Goal: Task Accomplishment & Management: Use online tool/utility

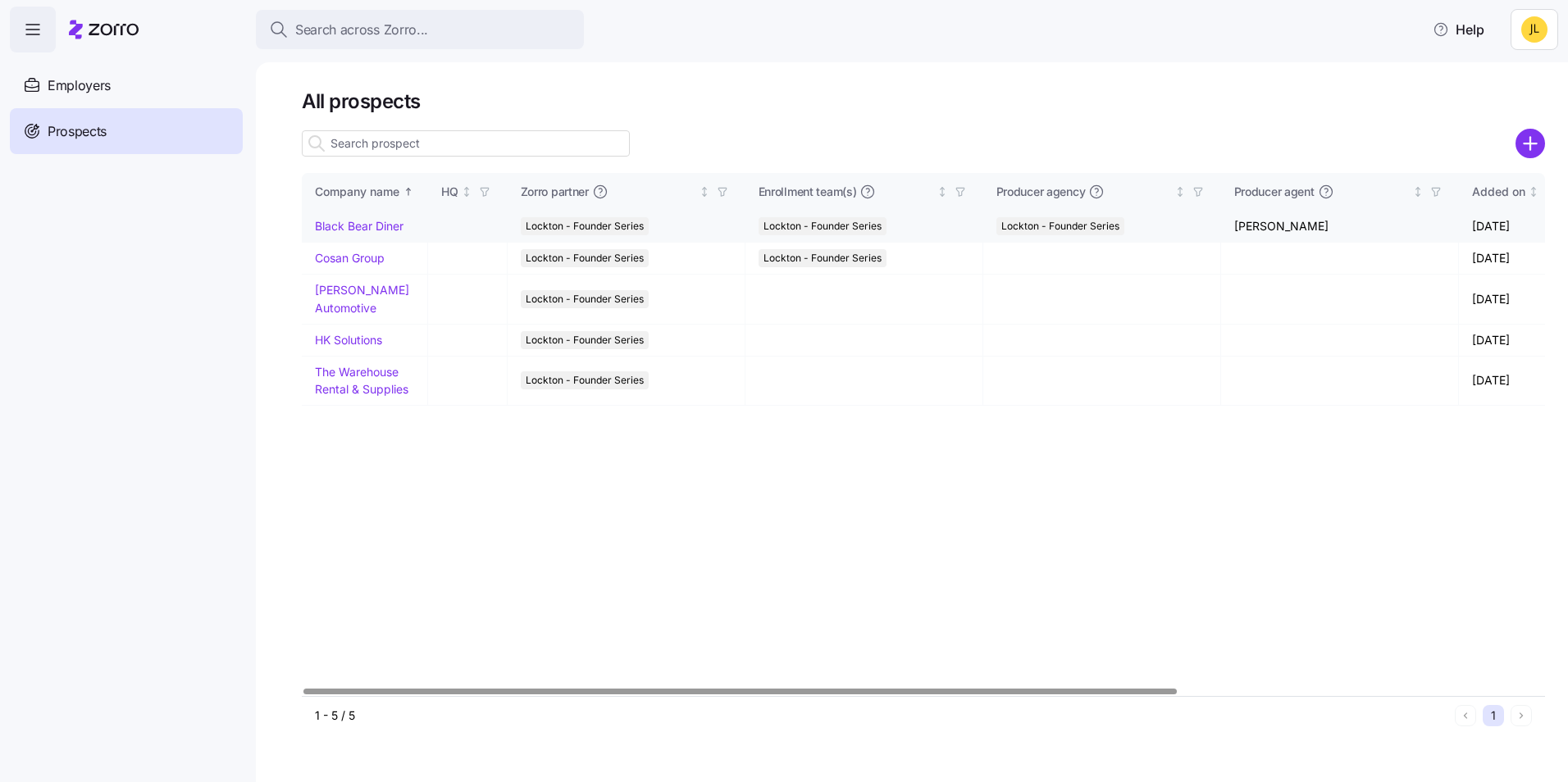
click at [354, 230] on link "Black Bear Diner" at bounding box center [358, 225] width 89 height 14
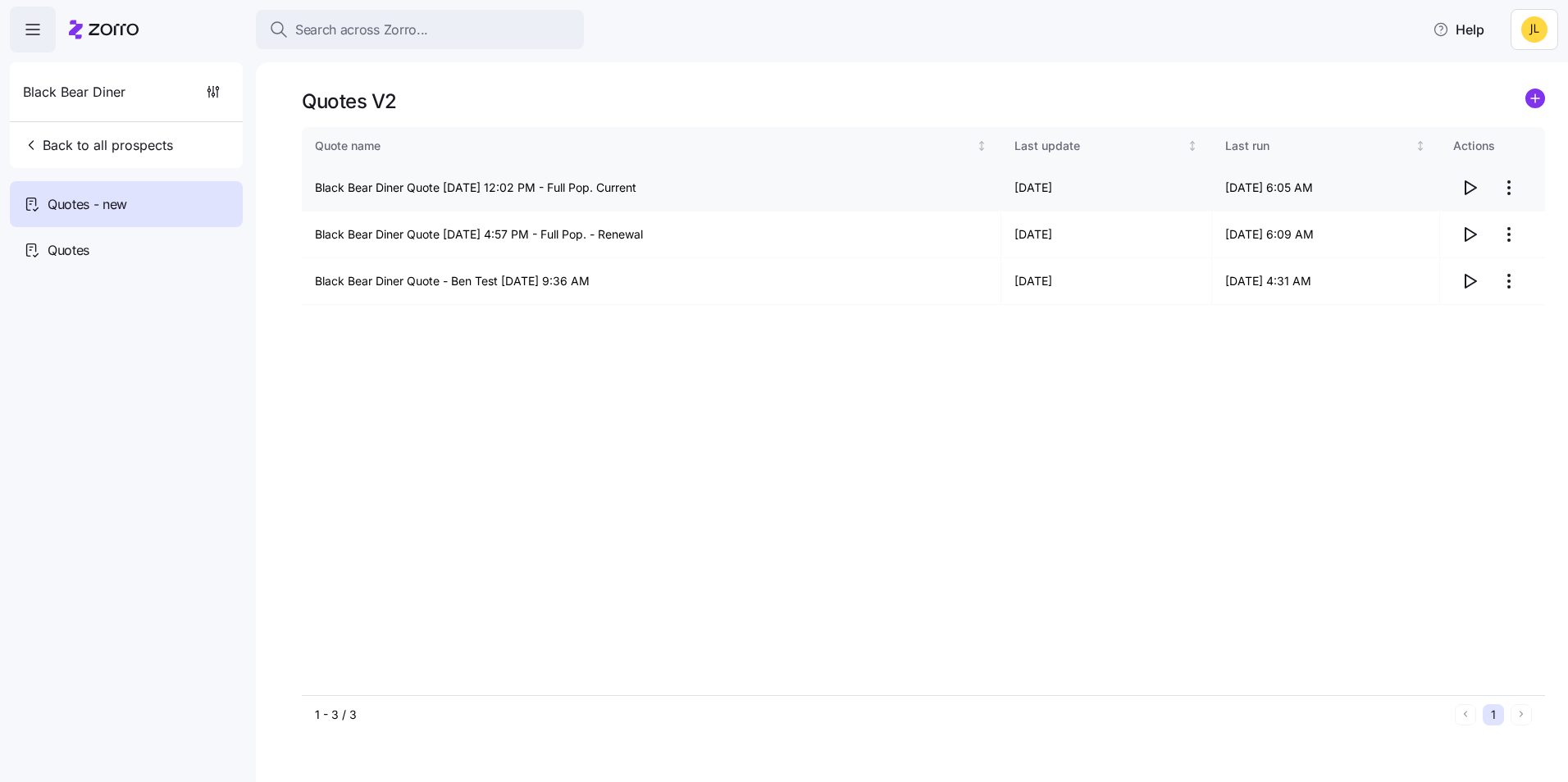
click at [1469, 186] on icon "button" at bounding box center [1469, 188] width 20 height 20
click at [1518, 187] on html "Search across Zorro... Help Black Bear Diner Back to all prospects Quotes - new…" at bounding box center [784, 386] width 1568 height 772
click at [1421, 223] on div "Edit quote" at bounding box center [1402, 228] width 55 height 18
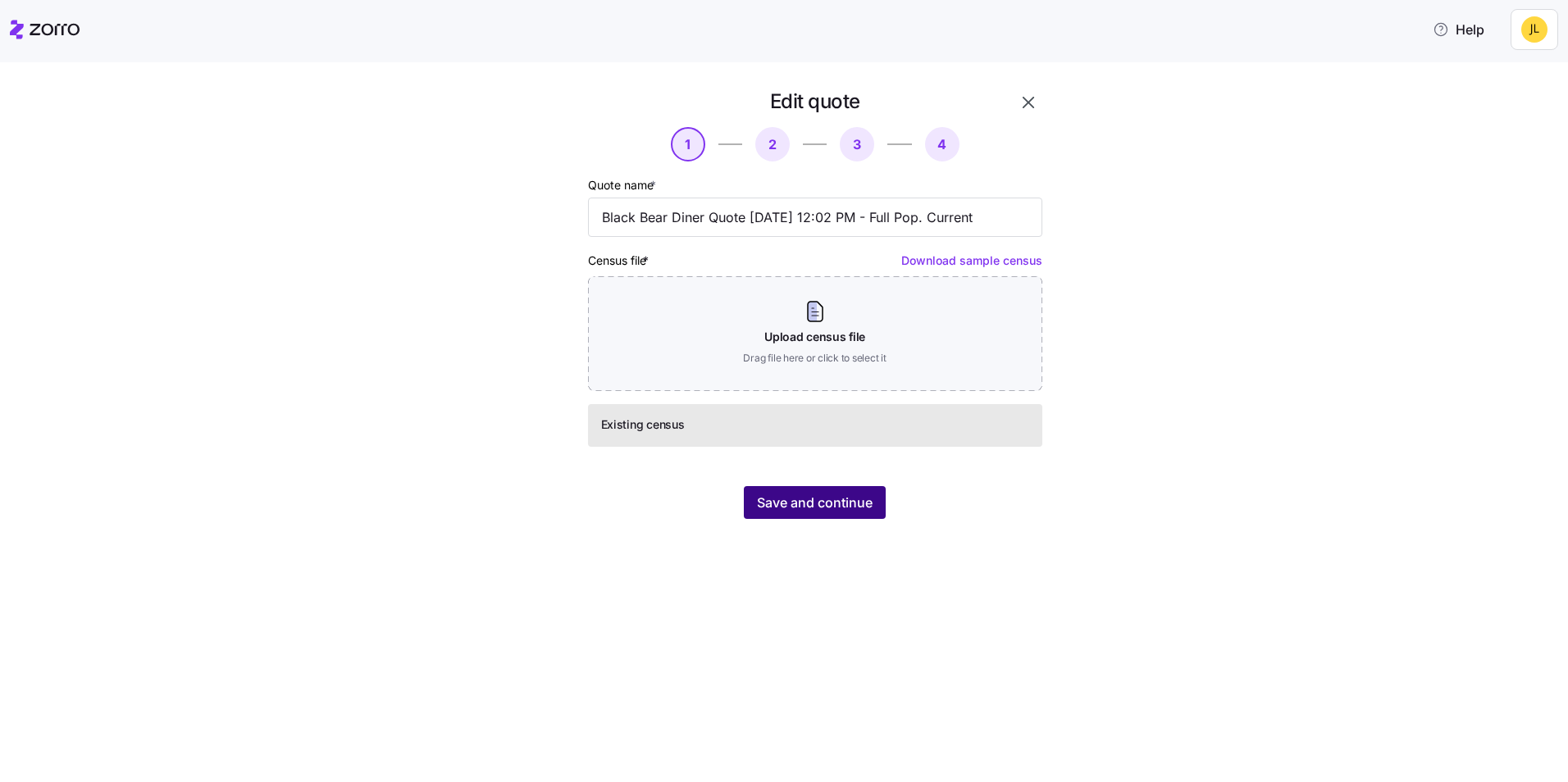
click at [837, 499] on span "Save and continue" at bounding box center [815, 502] width 116 height 20
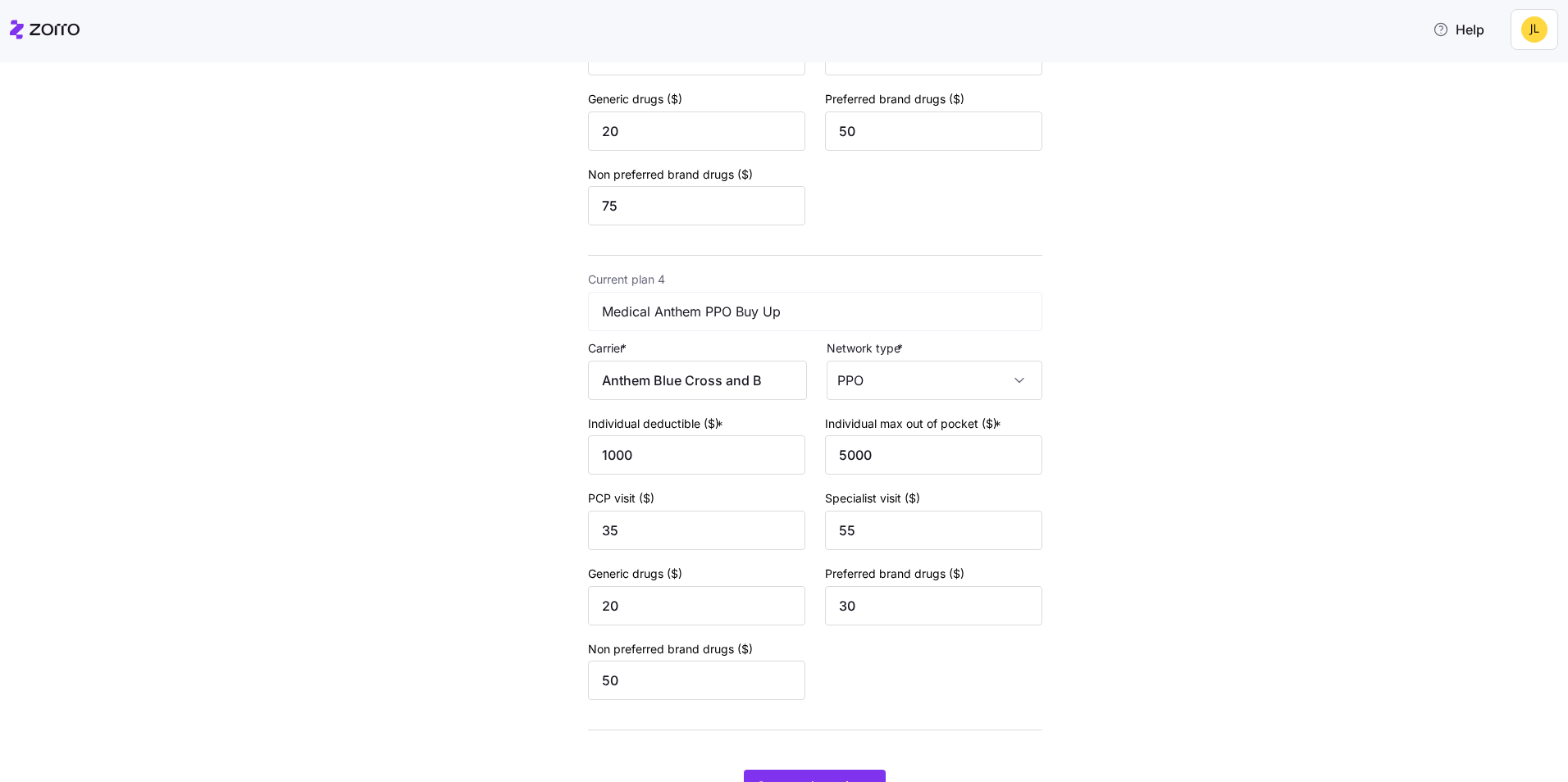
scroll to position [1442, 0]
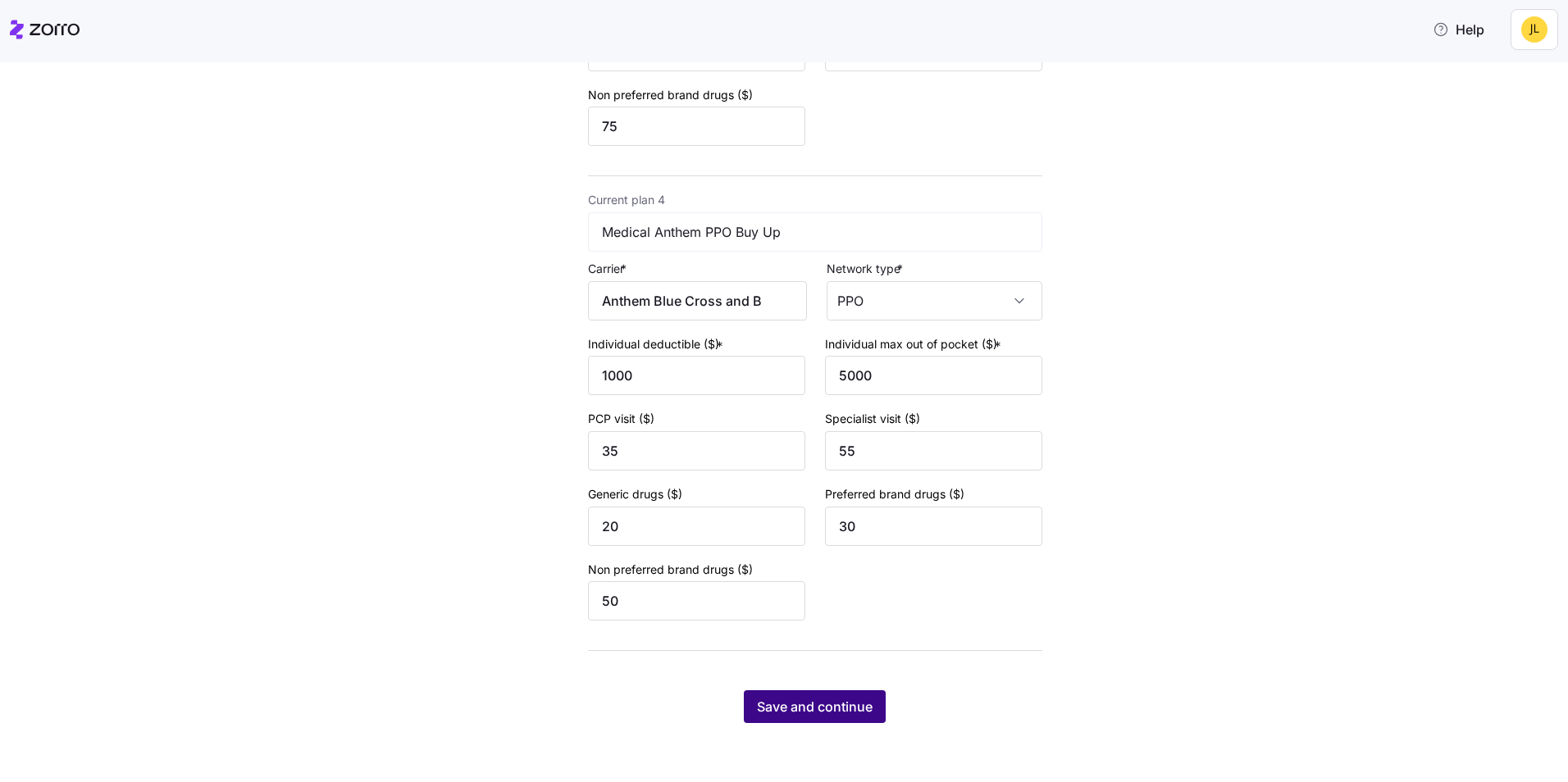
click at [796, 700] on span "Save and continue" at bounding box center [815, 707] width 116 height 20
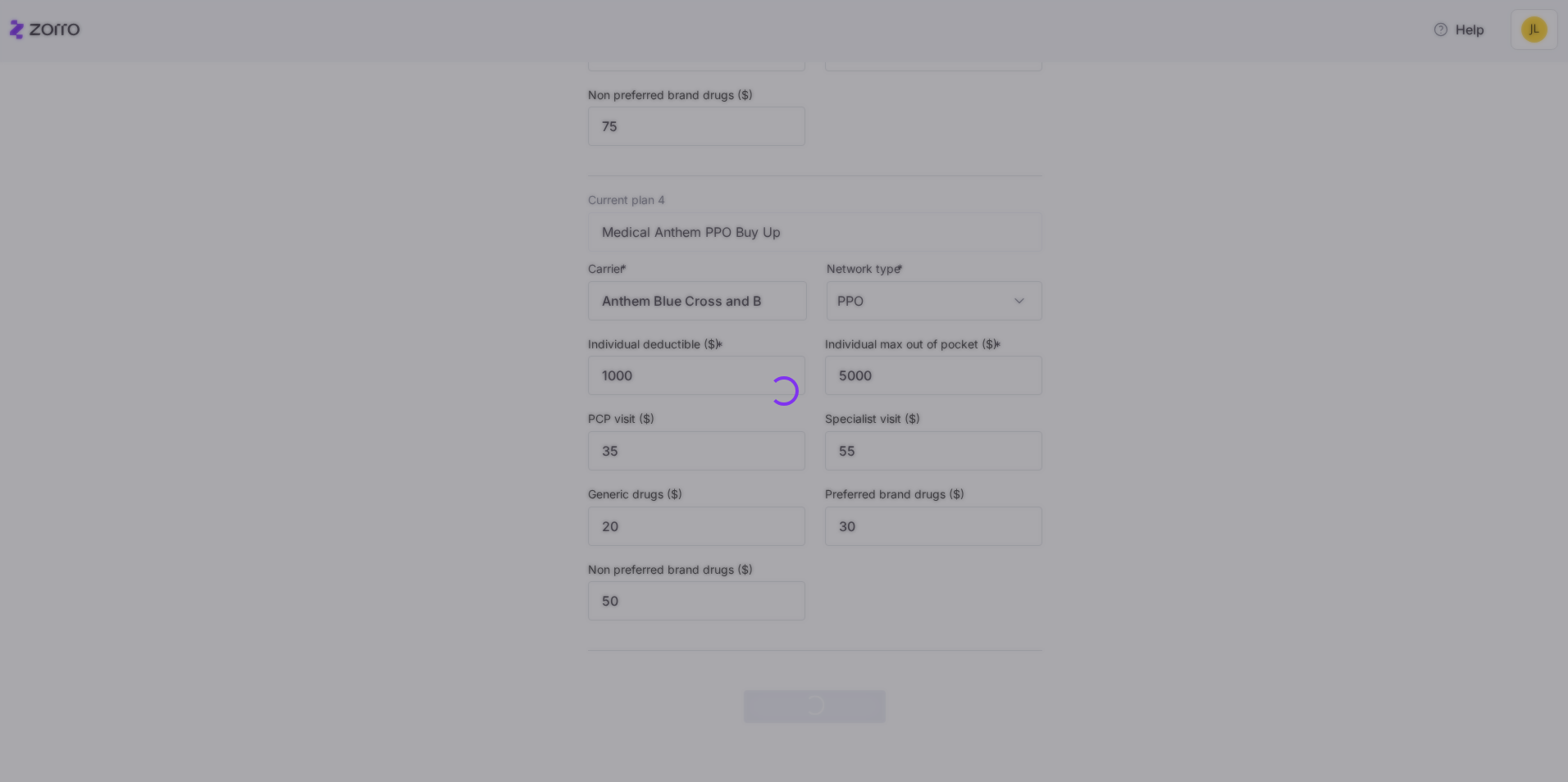
scroll to position [0, 0]
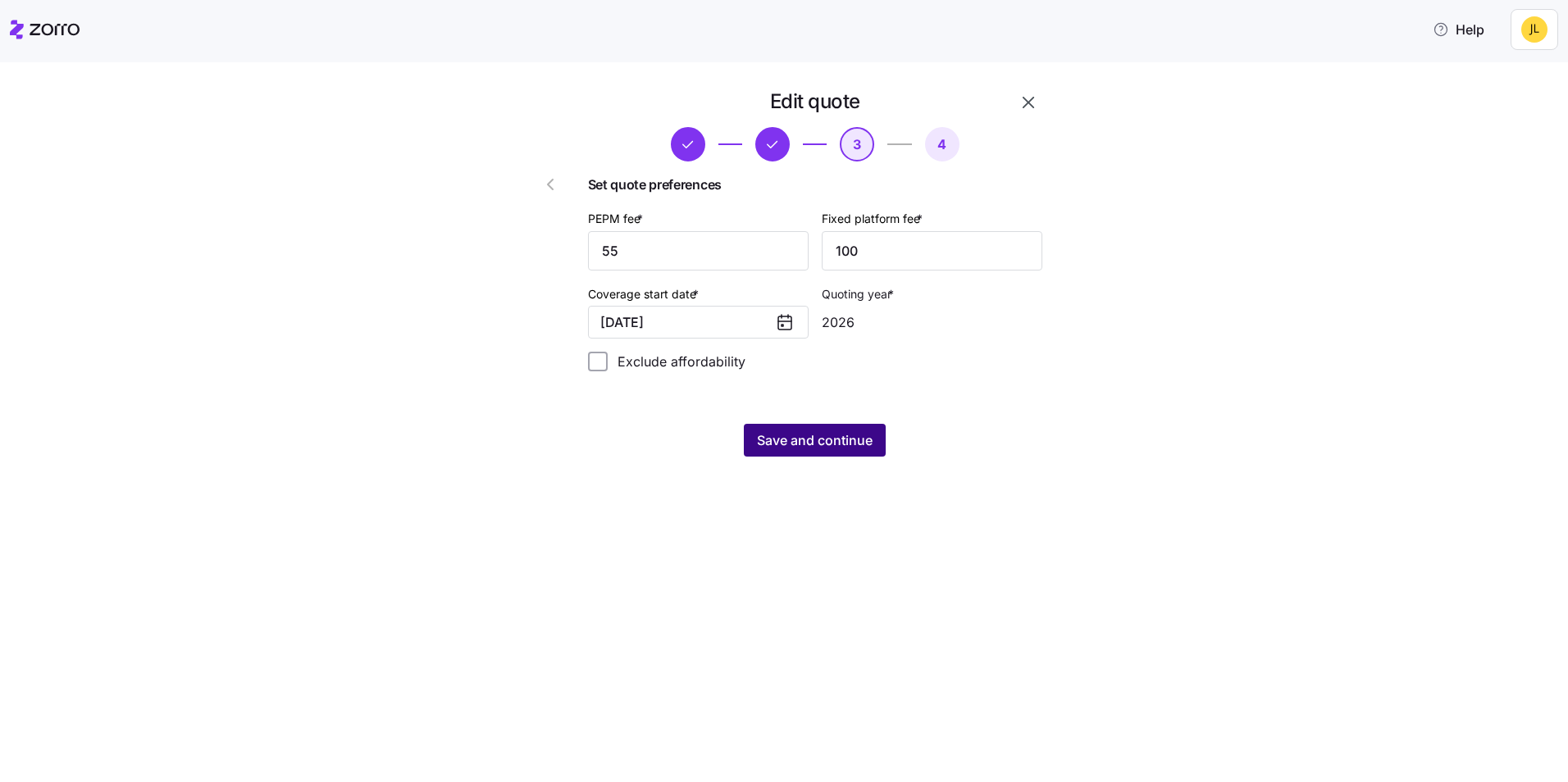
click at [846, 453] on button "Save and continue" at bounding box center [814, 440] width 142 height 33
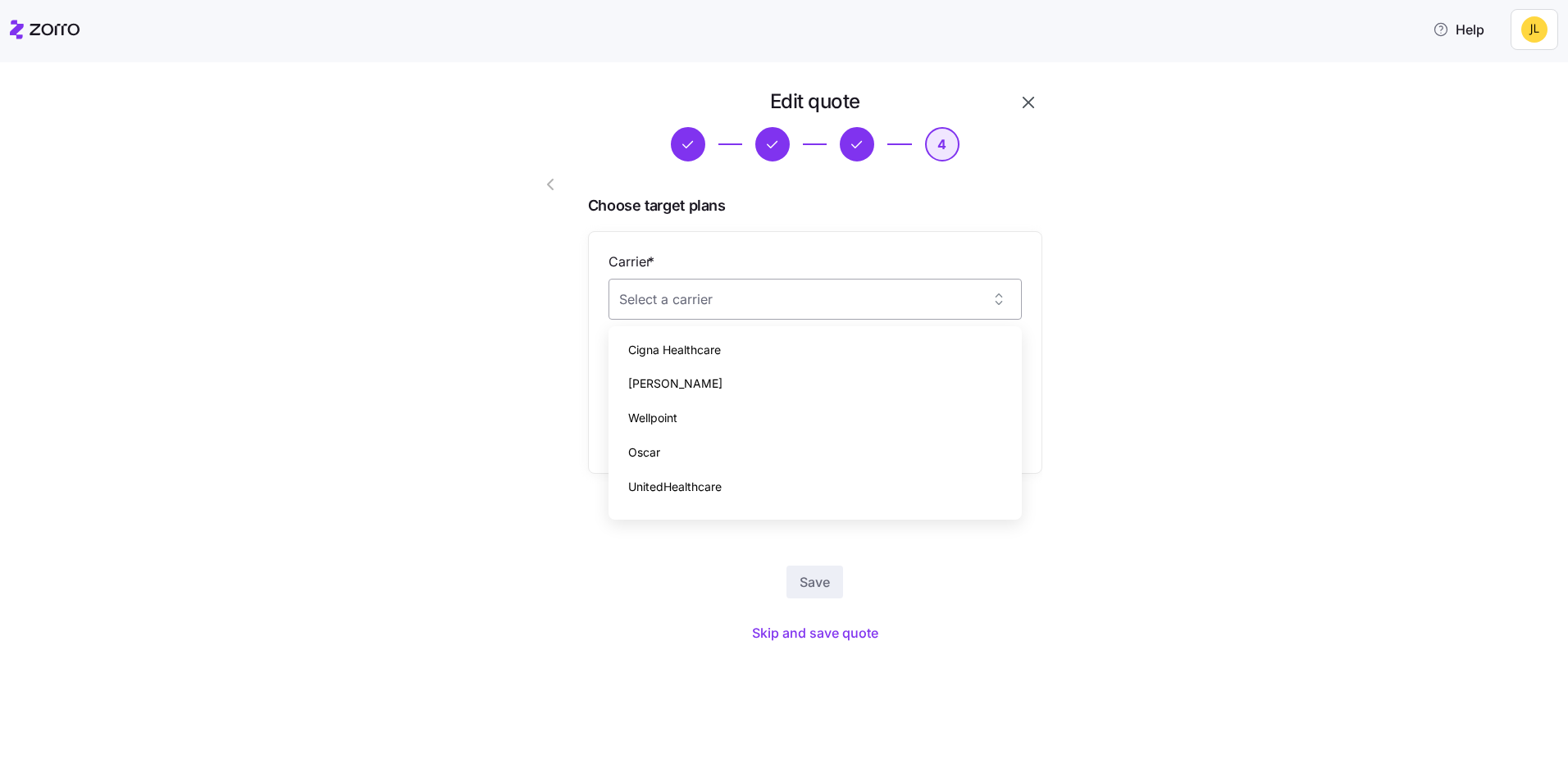
click at [787, 303] on input "Carrier *" at bounding box center [815, 300] width 413 height 41
click at [483, 337] on div "Edit quote 4 Choose target plans Carrier * Plan * Add another plan Save Skip an…" at bounding box center [795, 377] width 1498 height 578
click at [743, 307] on input "Carrier *" at bounding box center [815, 300] width 413 height 41
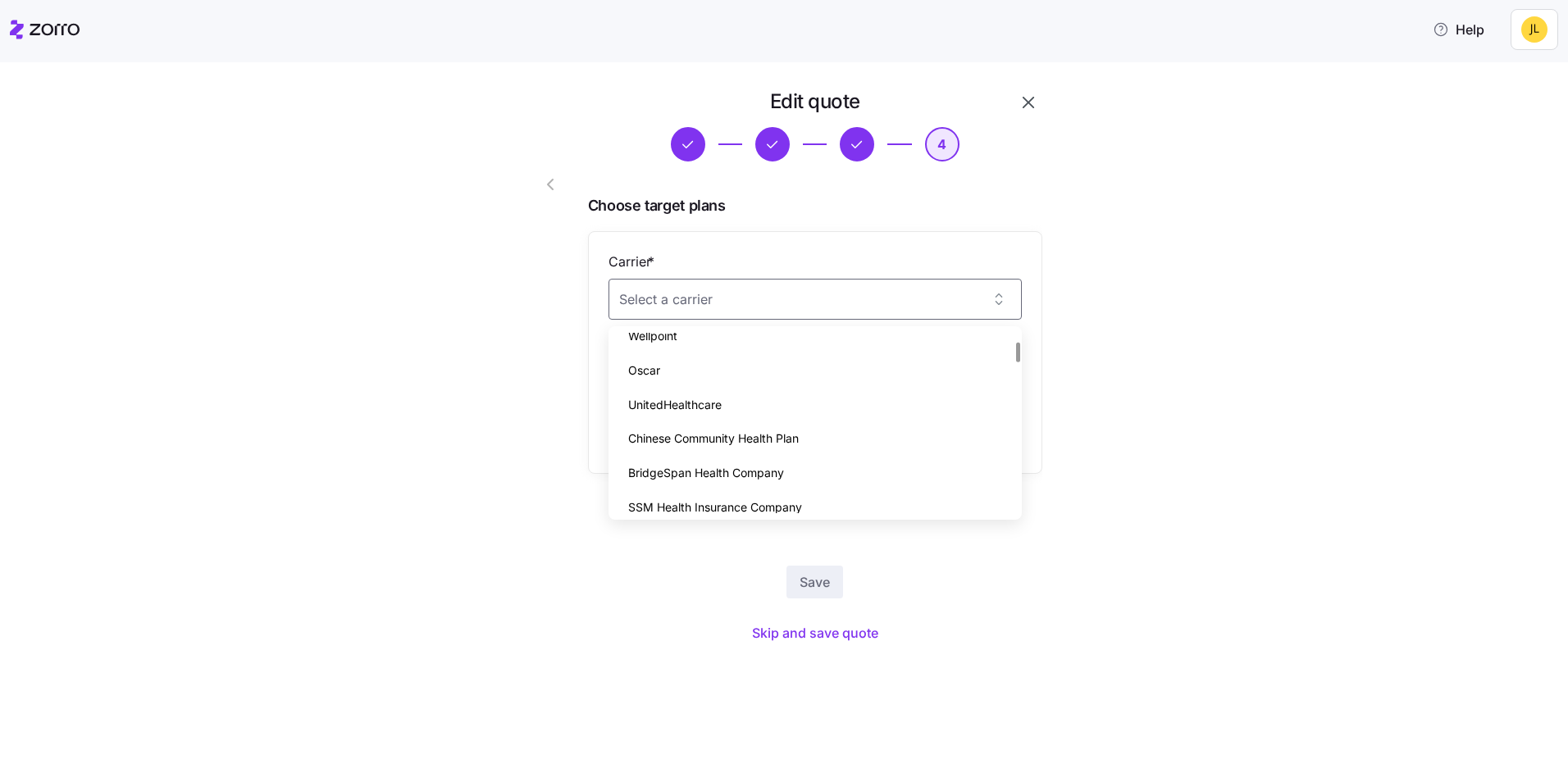
click at [748, 383] on div "Oscar" at bounding box center [815, 371] width 400 height 35
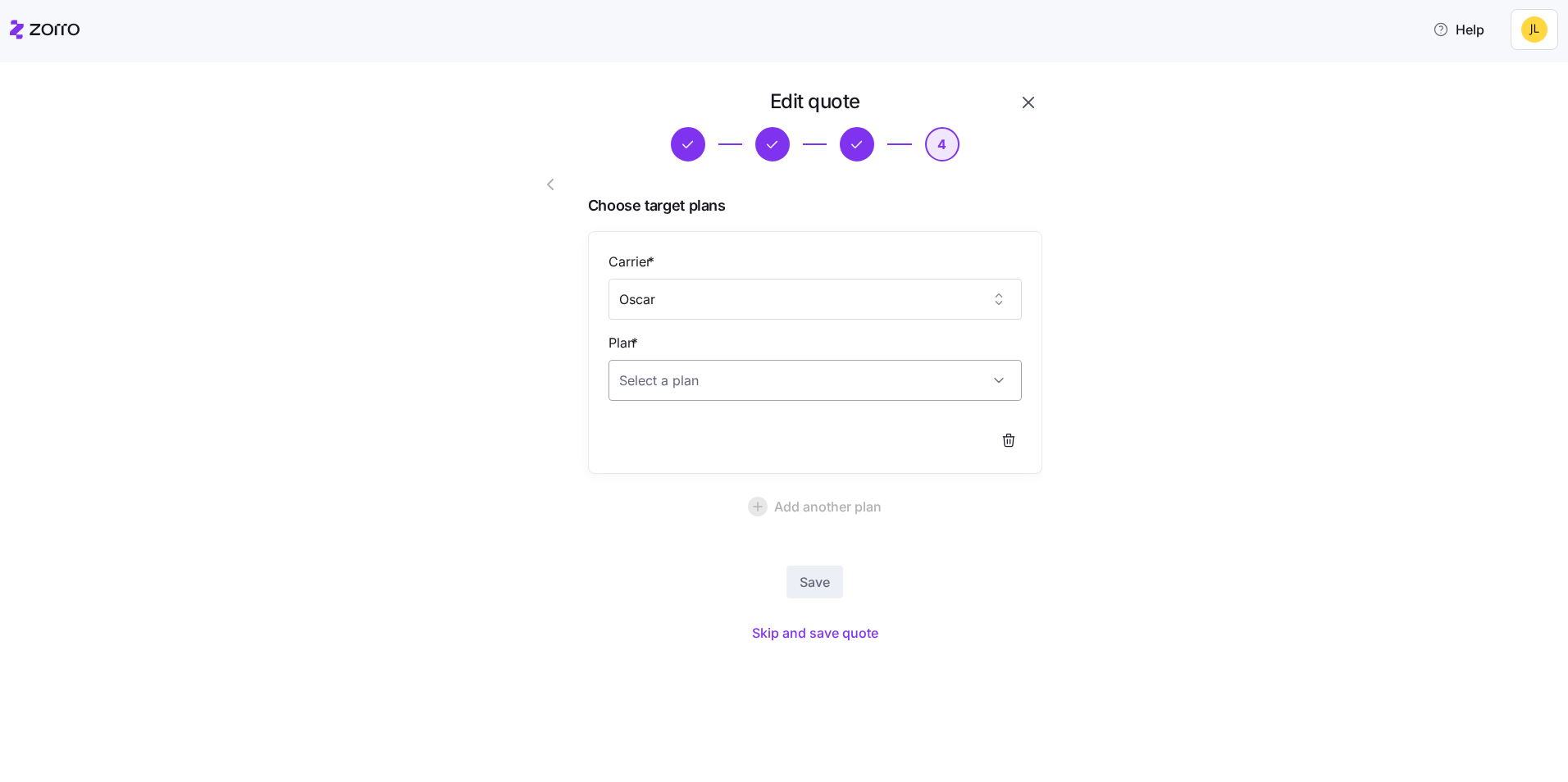
click at [794, 386] on input "Plan *" at bounding box center [815, 381] width 413 height 41
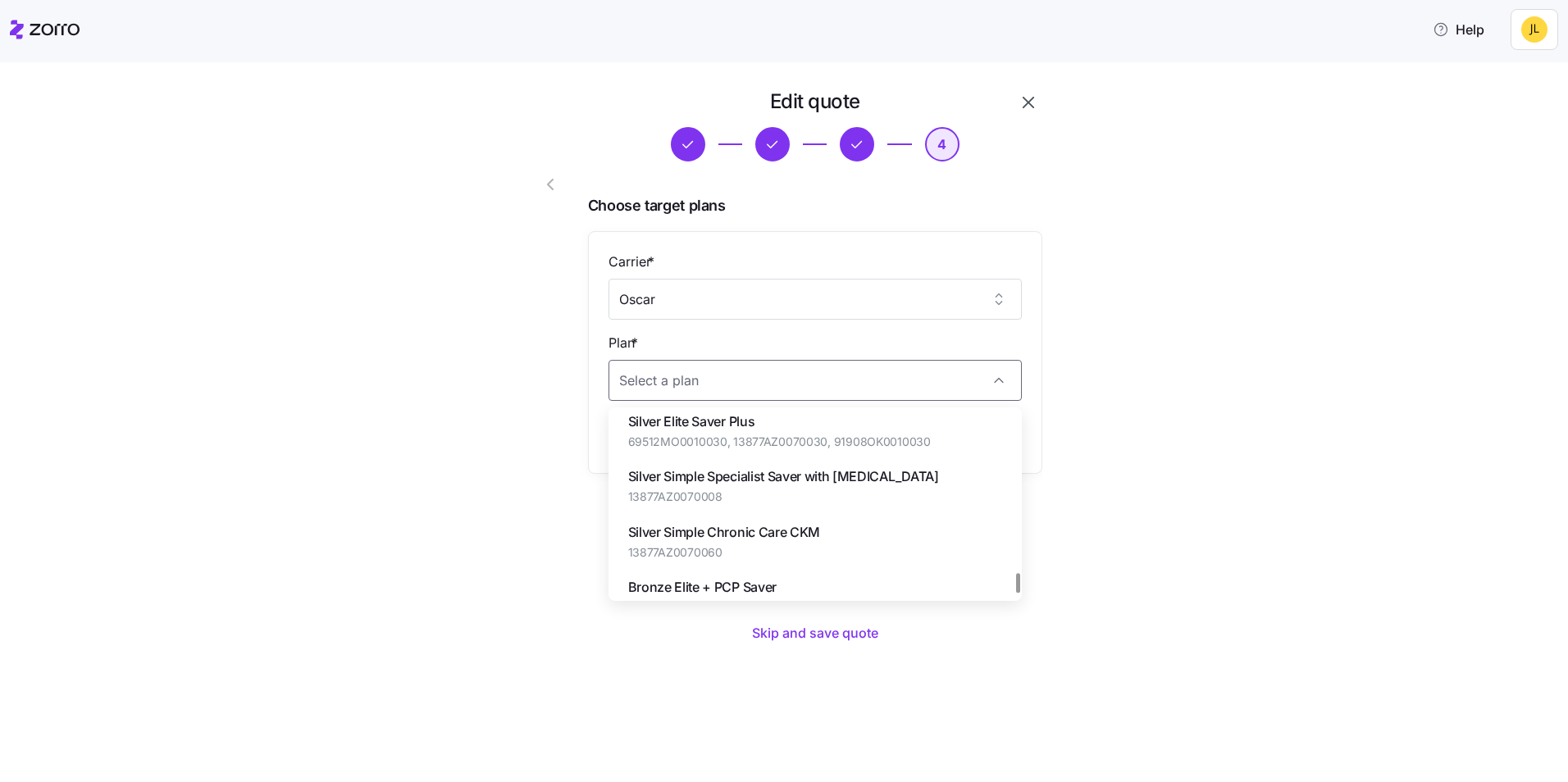
scroll to position [1485, 0]
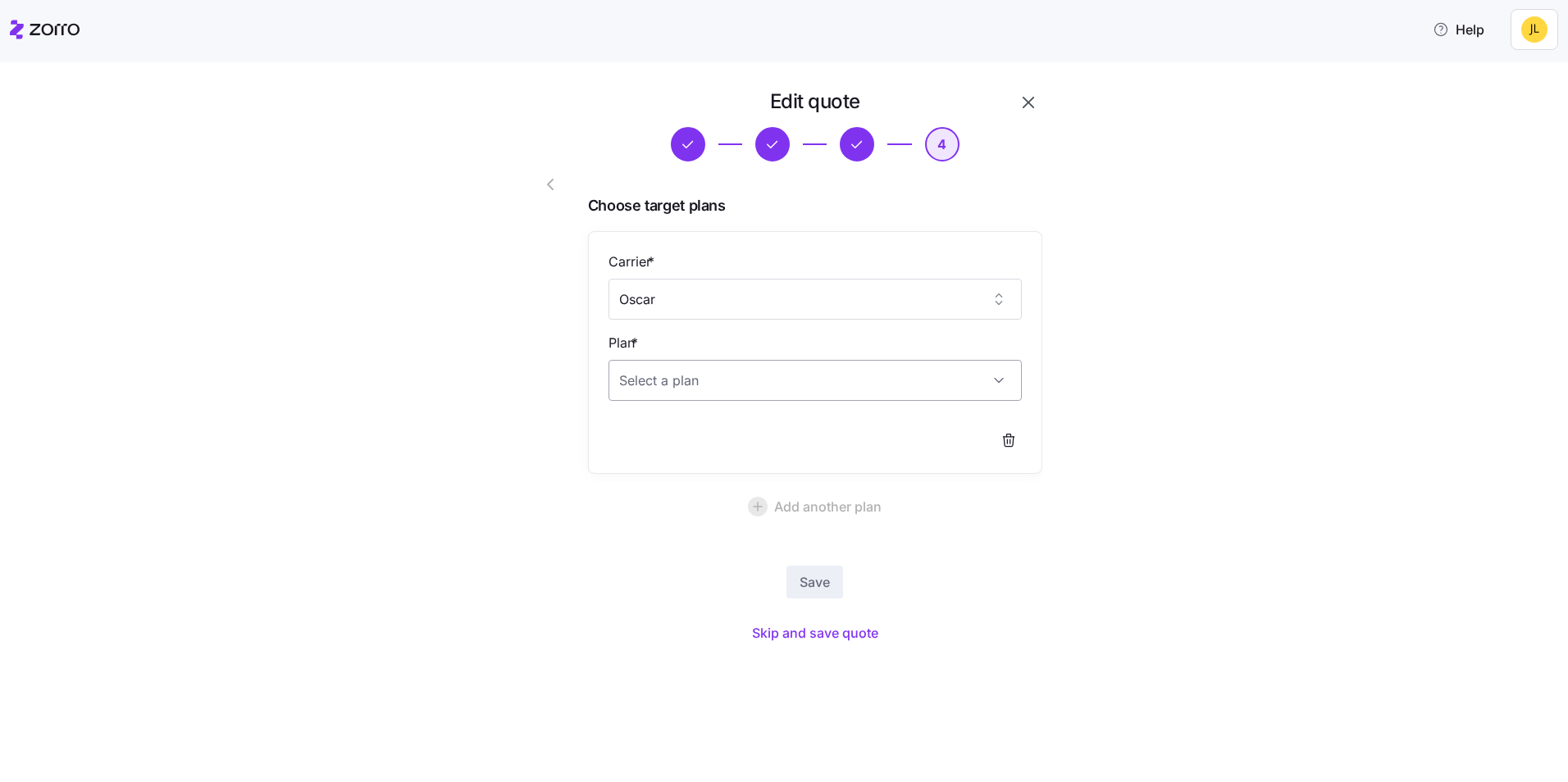
drag, startPoint x: 502, startPoint y: 464, endPoint x: 649, endPoint y: 366, distance: 176.7
click at [503, 463] on div at bounding box center [534, 367] width 94 height 572
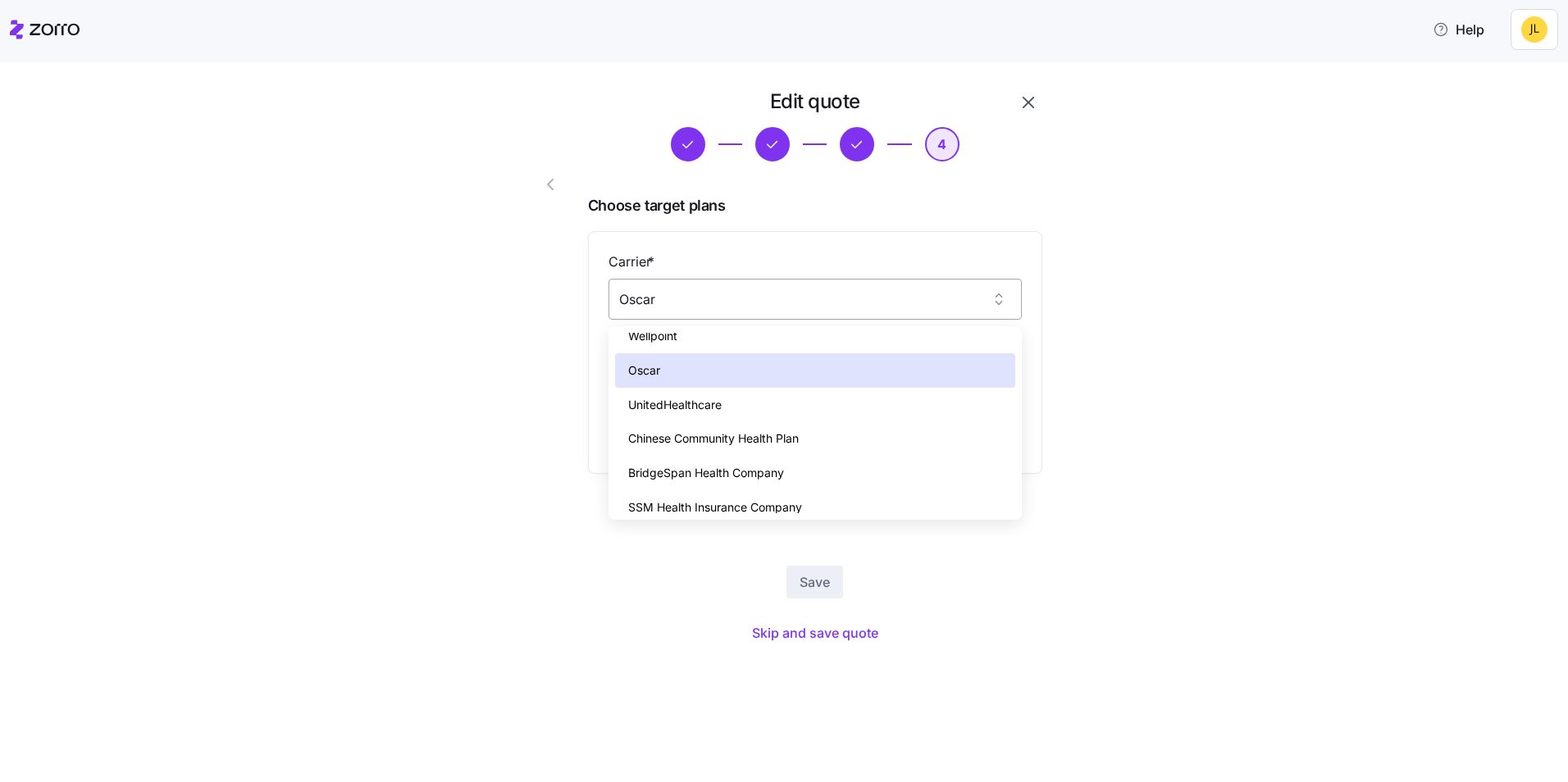
click at [743, 302] on input "Oscar" at bounding box center [815, 300] width 413 height 41
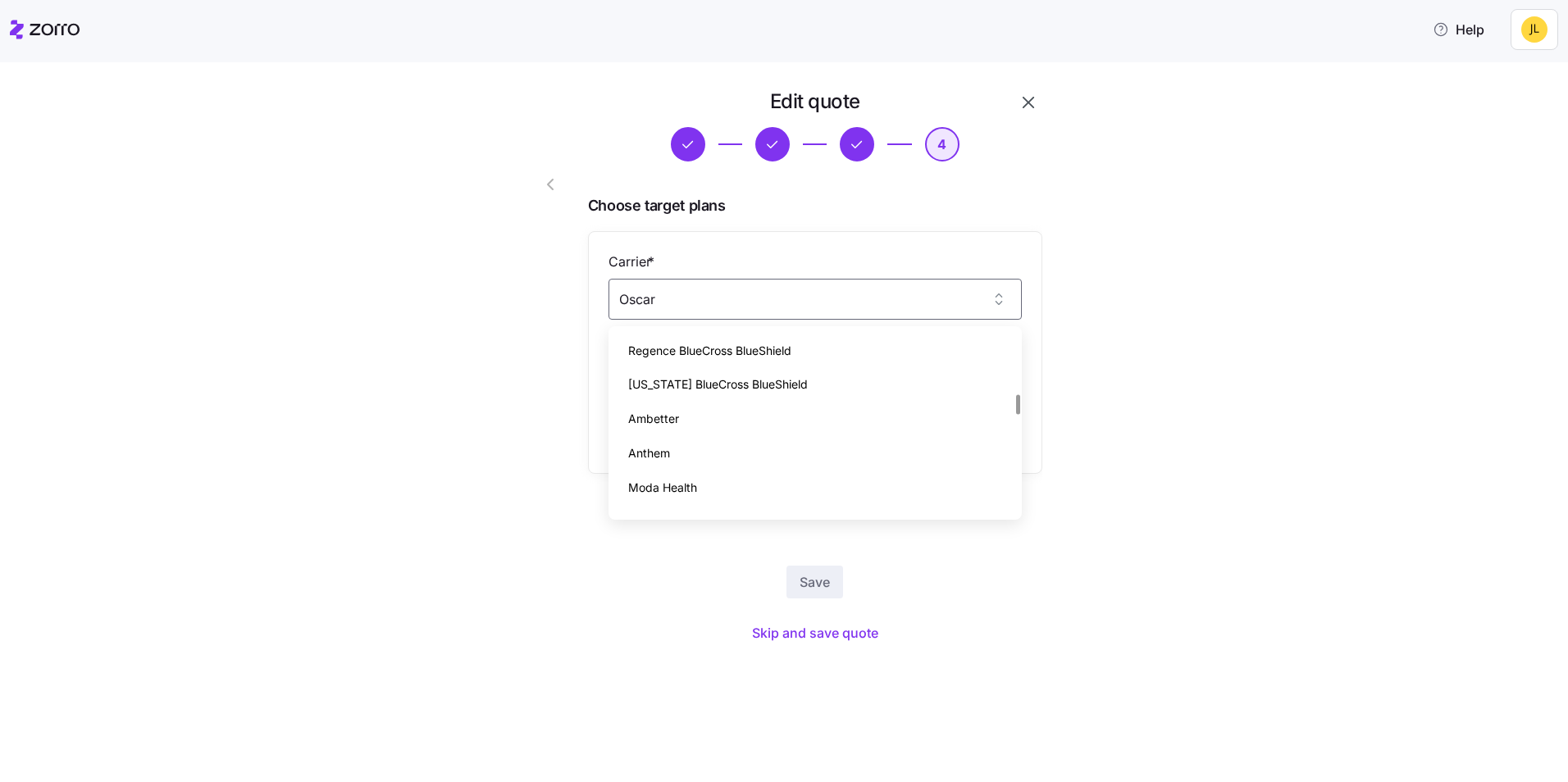
scroll to position [573, 0]
click at [725, 393] on div "Ambetter" at bounding box center [815, 391] width 400 height 35
type input "Ambetter"
click at [725, 393] on input "Plan *" at bounding box center [815, 381] width 413 height 41
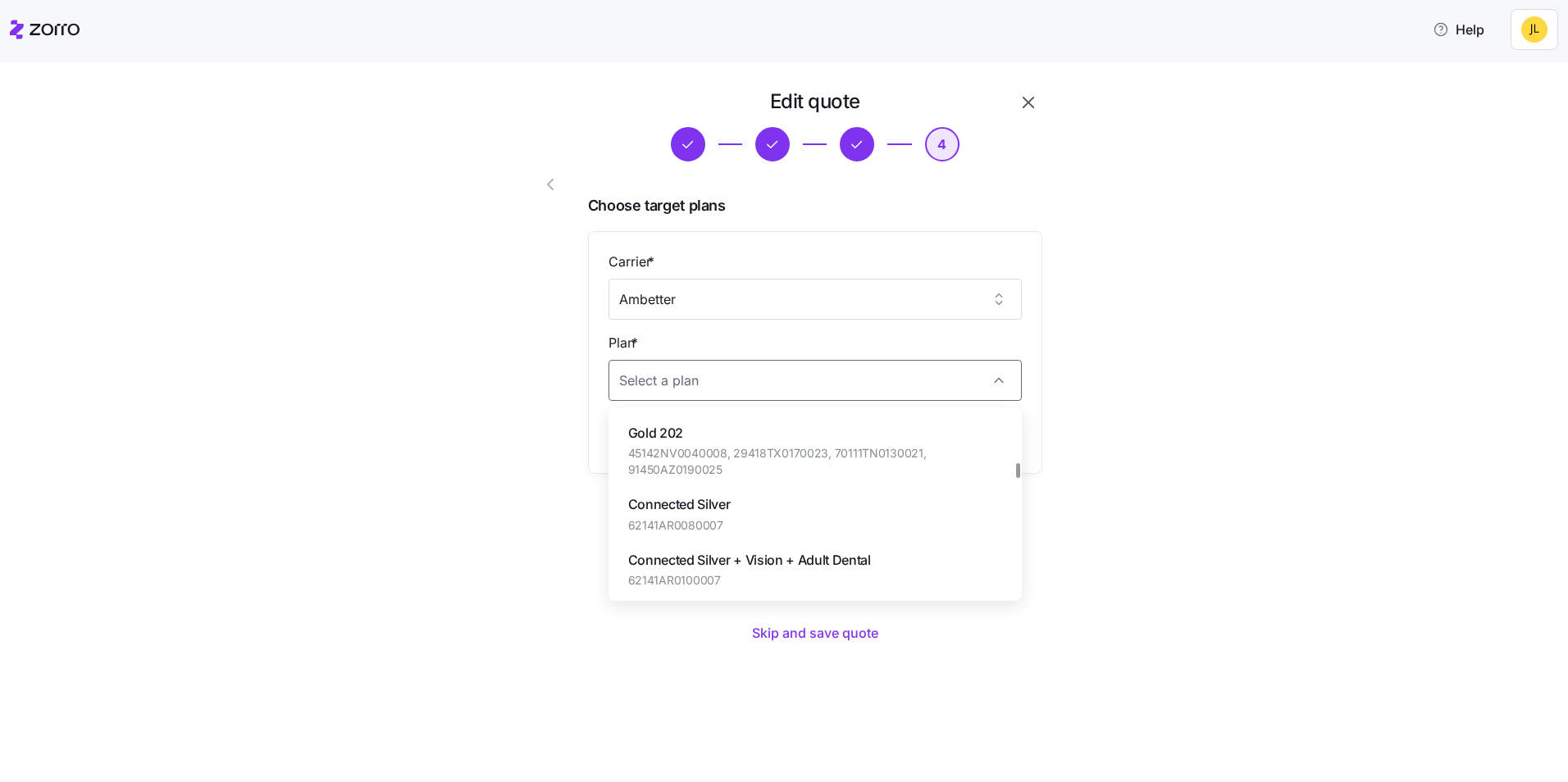
scroll to position [1721, 0]
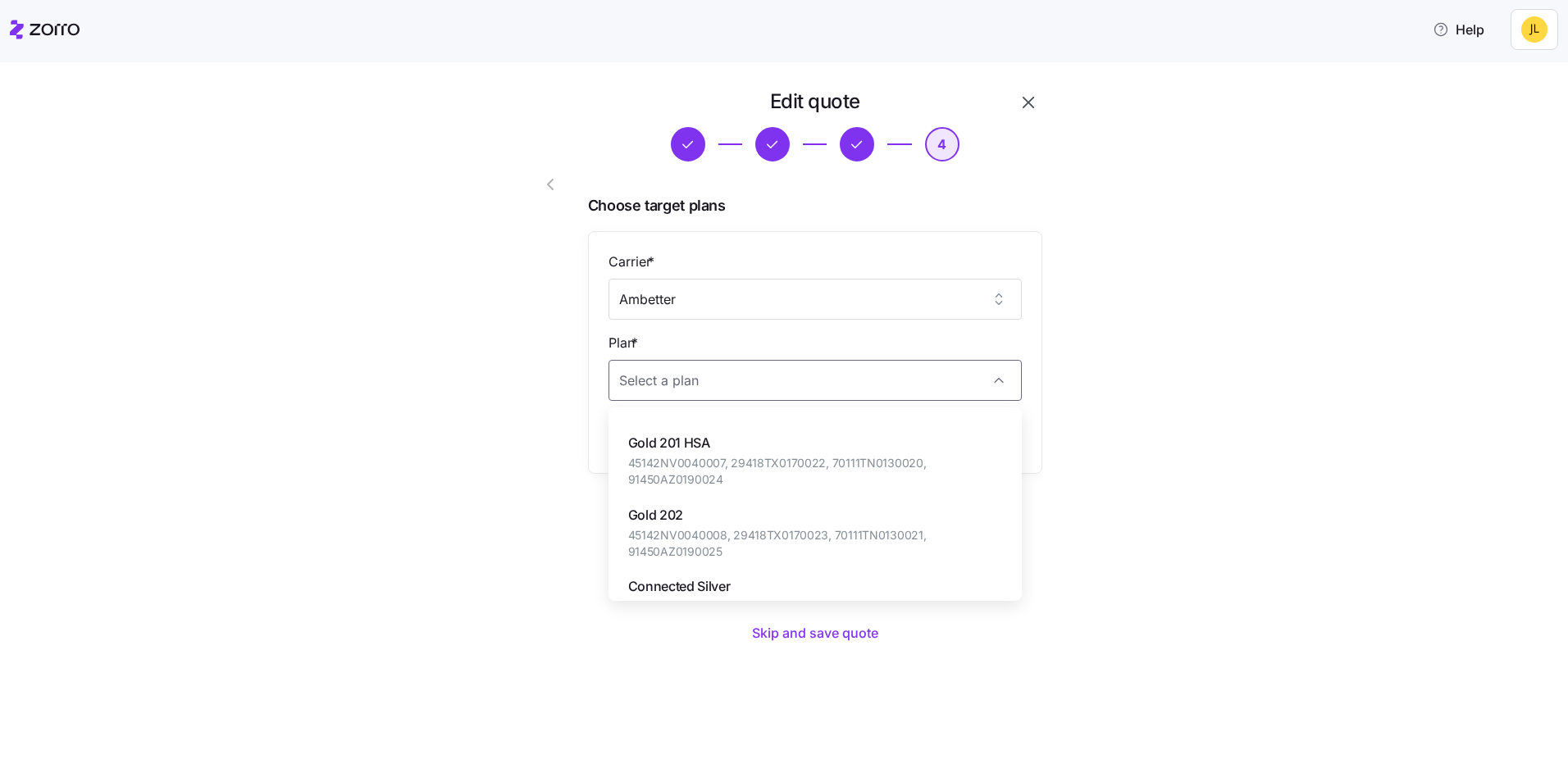
click at [784, 467] on span "45142NV0040007, 29418TX0170022, 70111TN0130020, 91450AZ0190024" at bounding box center [815, 472] width 374 height 34
type input "Gold 201 HSA"
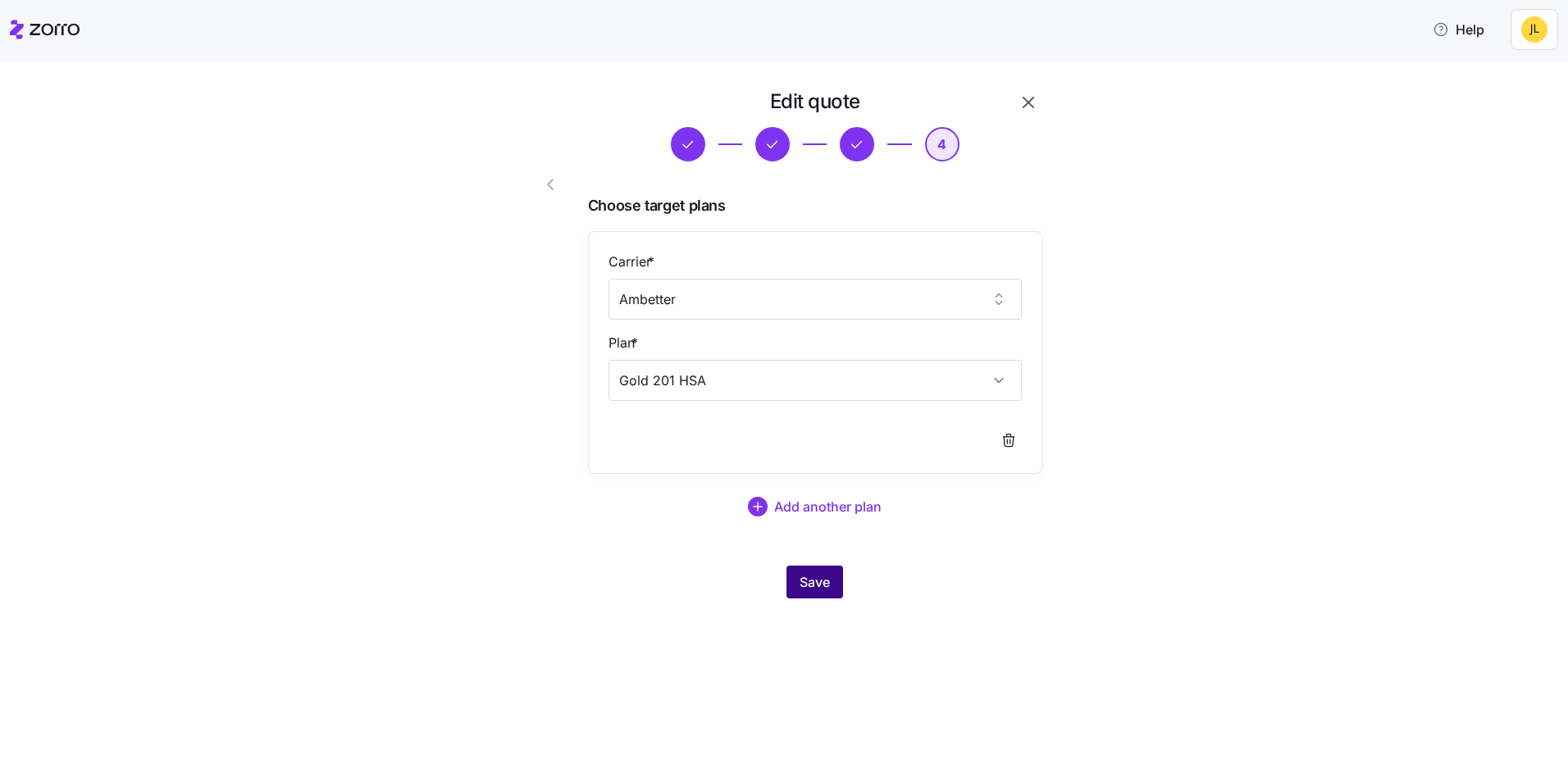
click at [831, 588] on button "Save" at bounding box center [815, 582] width 56 height 33
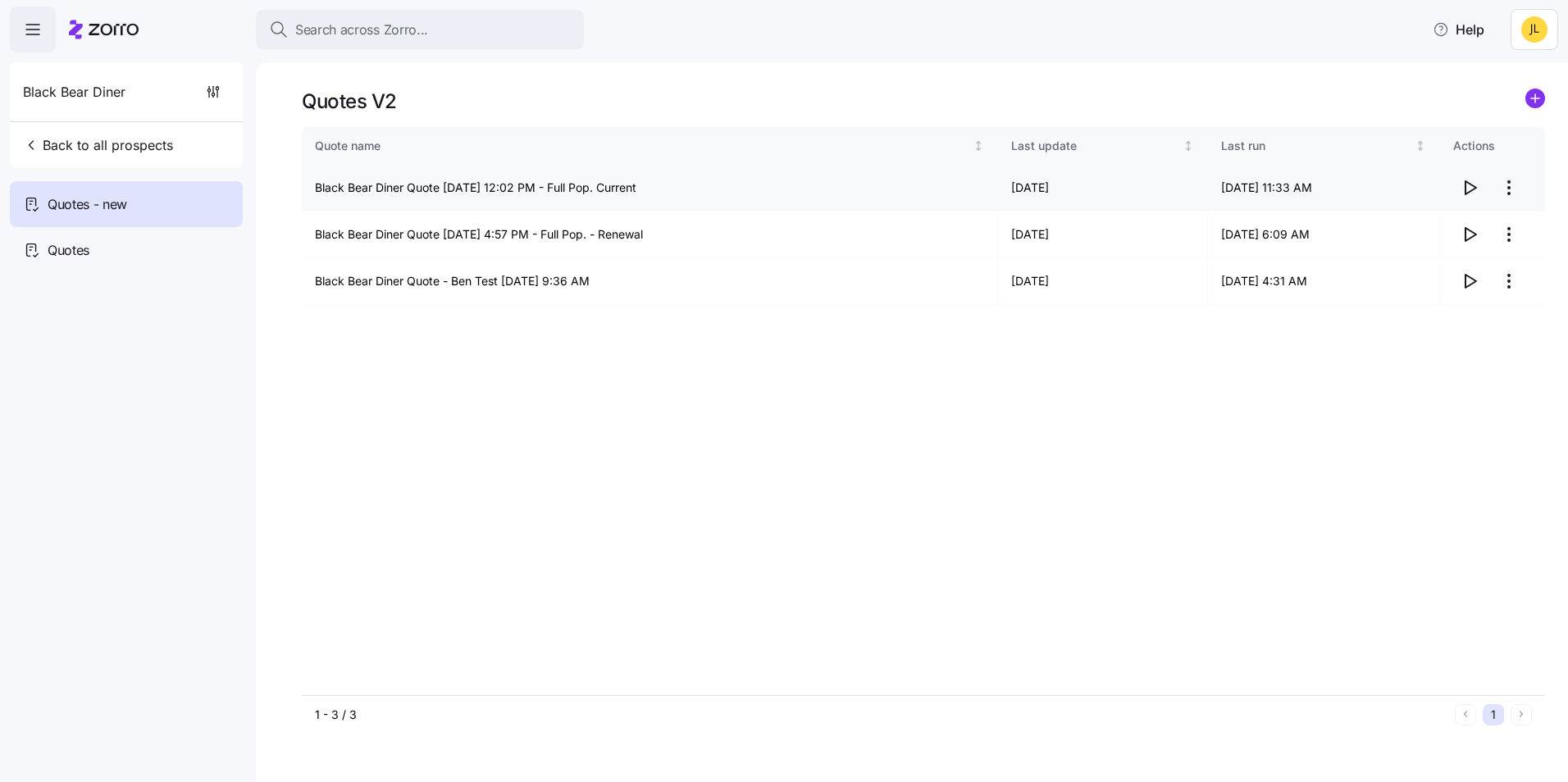
click at [1471, 187] on icon "button" at bounding box center [1469, 188] width 20 height 20
click at [1507, 189] on html "Search across Zorro... Help Black Bear Diner Back to all prospects Quotes - new…" at bounding box center [784, 386] width 1568 height 772
click at [1441, 223] on div "Edit quote" at bounding box center [1443, 228] width 151 height 26
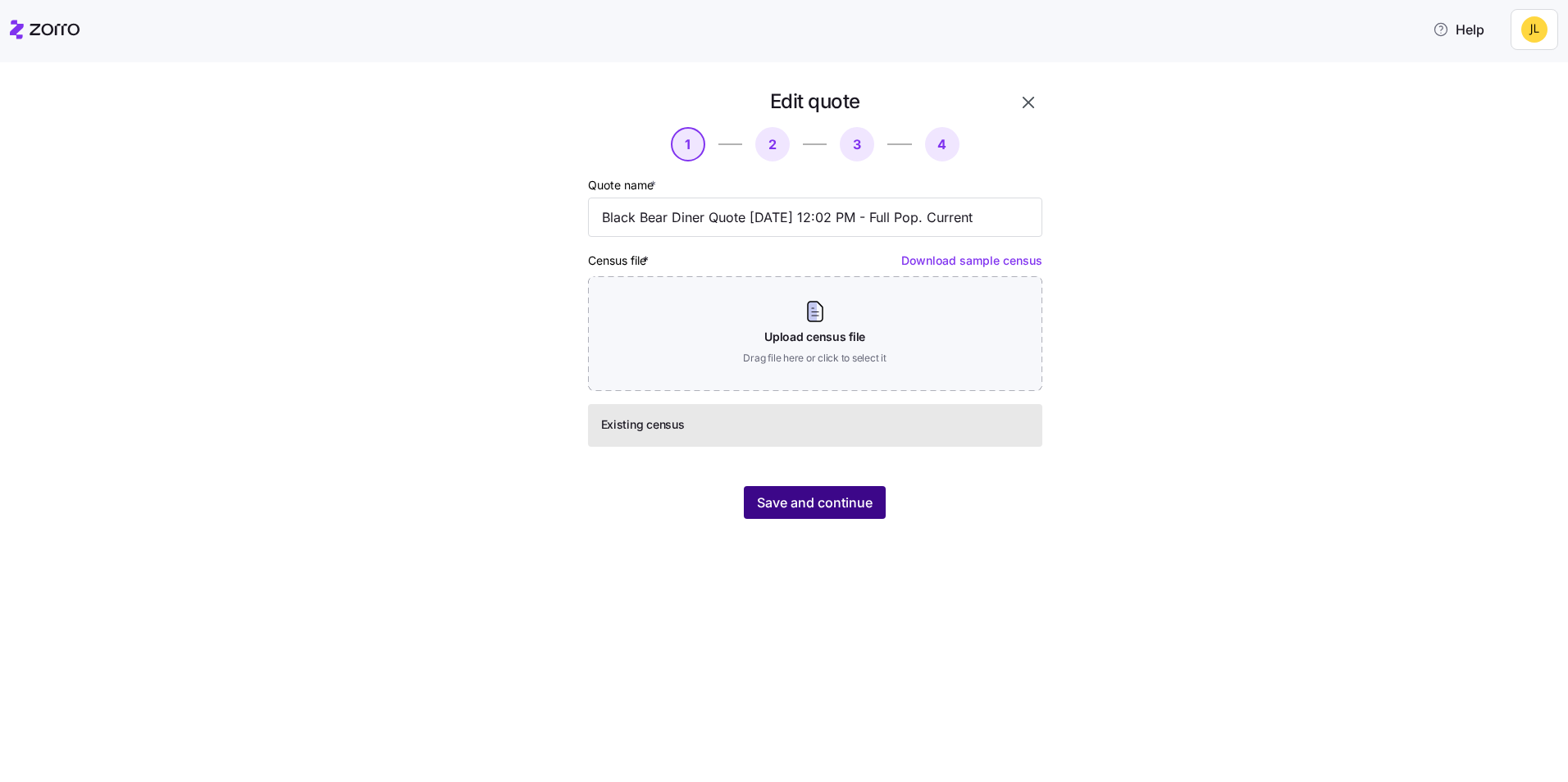
click at [856, 500] on span "Save and continue" at bounding box center [815, 502] width 116 height 20
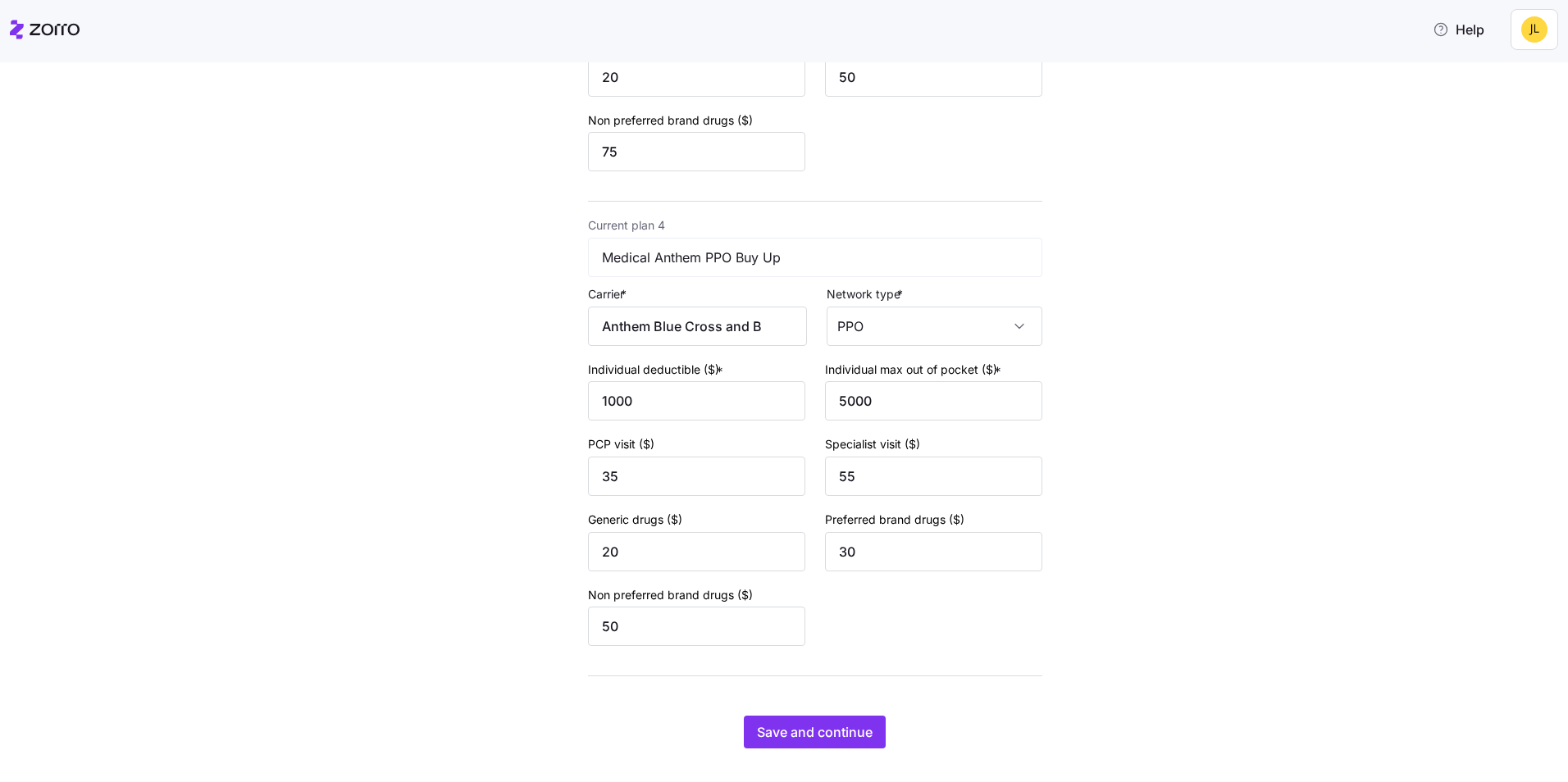
scroll to position [1442, 0]
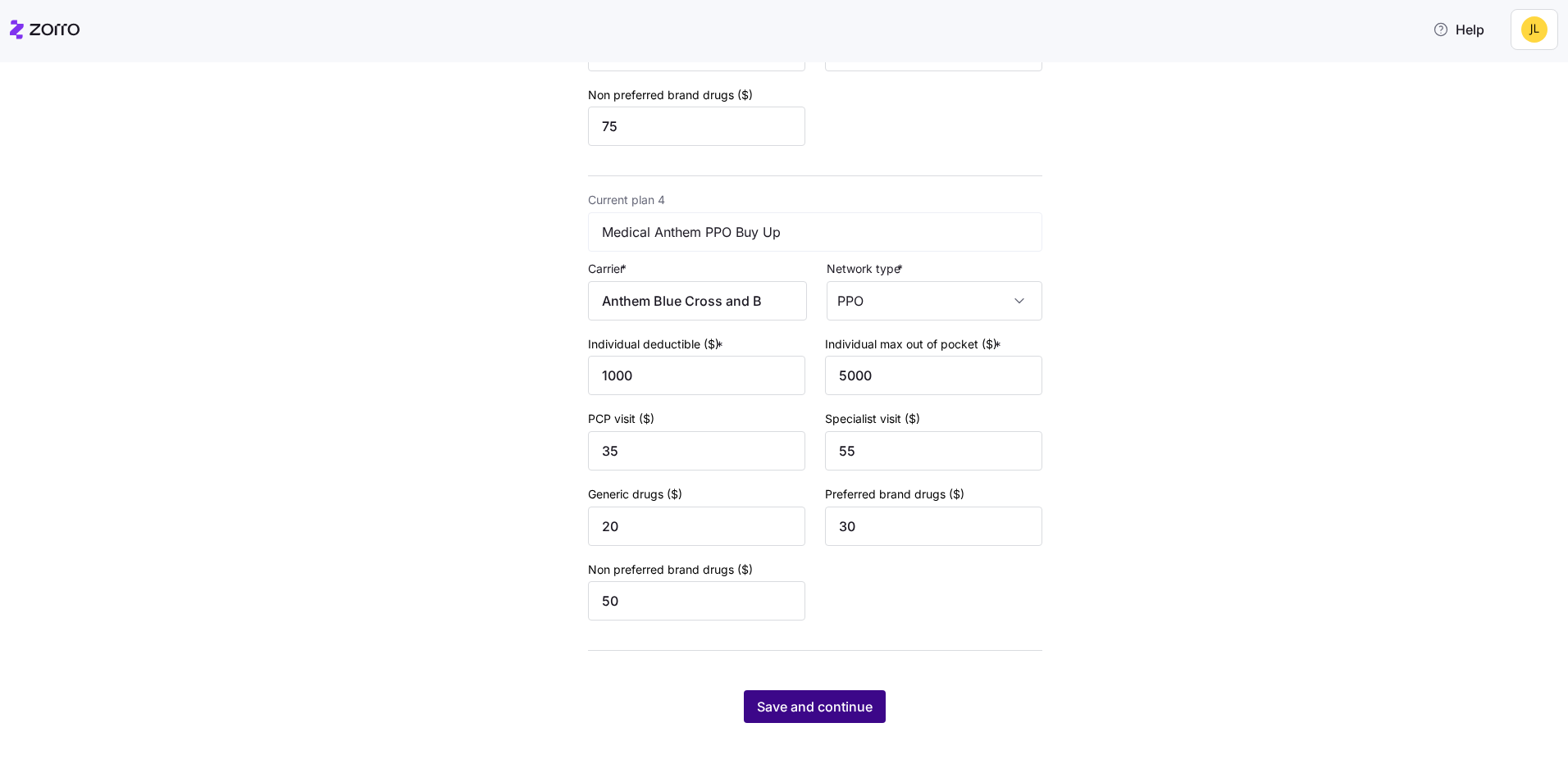
click at [818, 693] on button "Save and continue" at bounding box center [814, 707] width 142 height 33
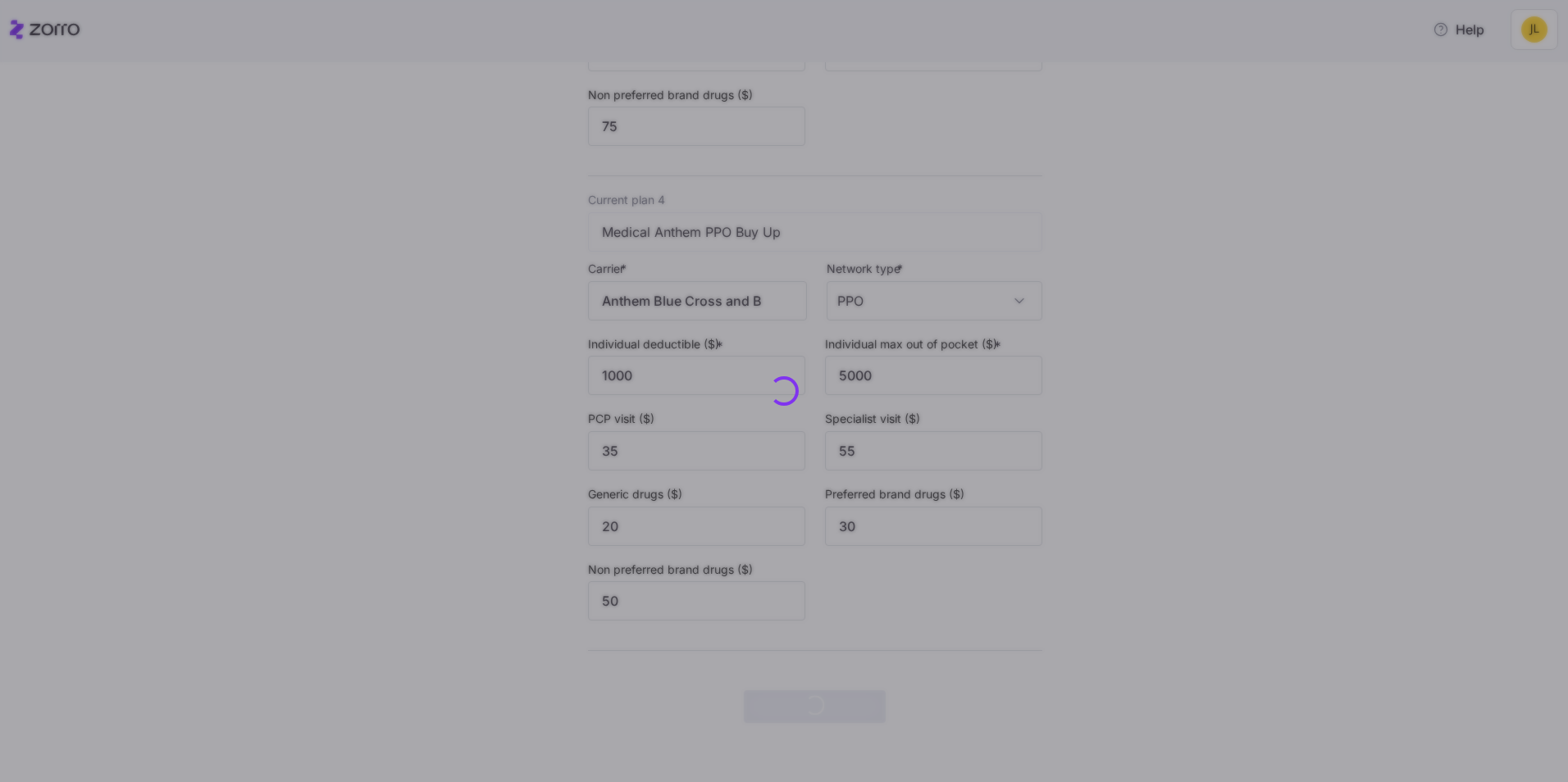
scroll to position [0, 0]
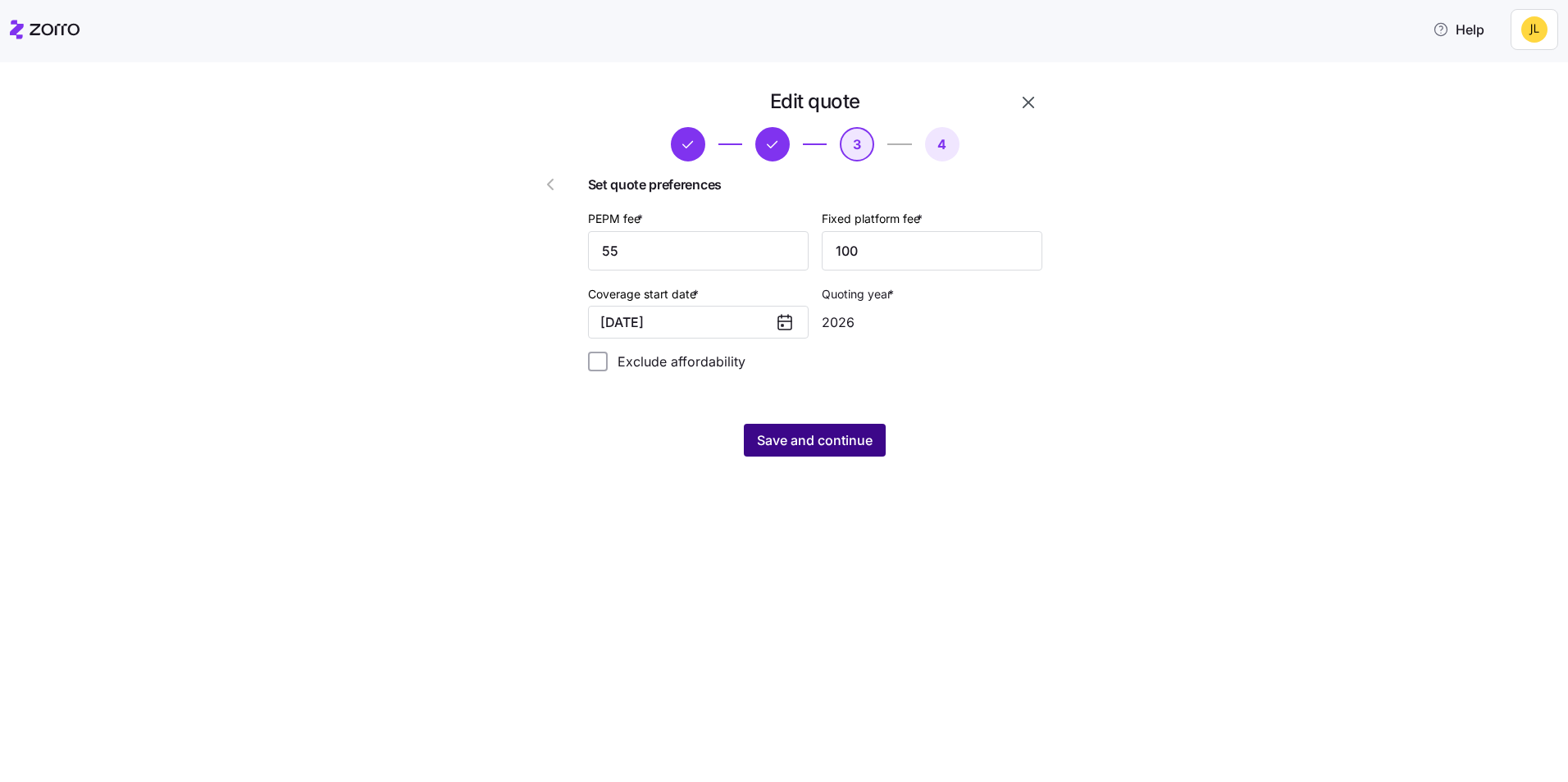
click at [810, 429] on button "Save and continue" at bounding box center [814, 440] width 142 height 33
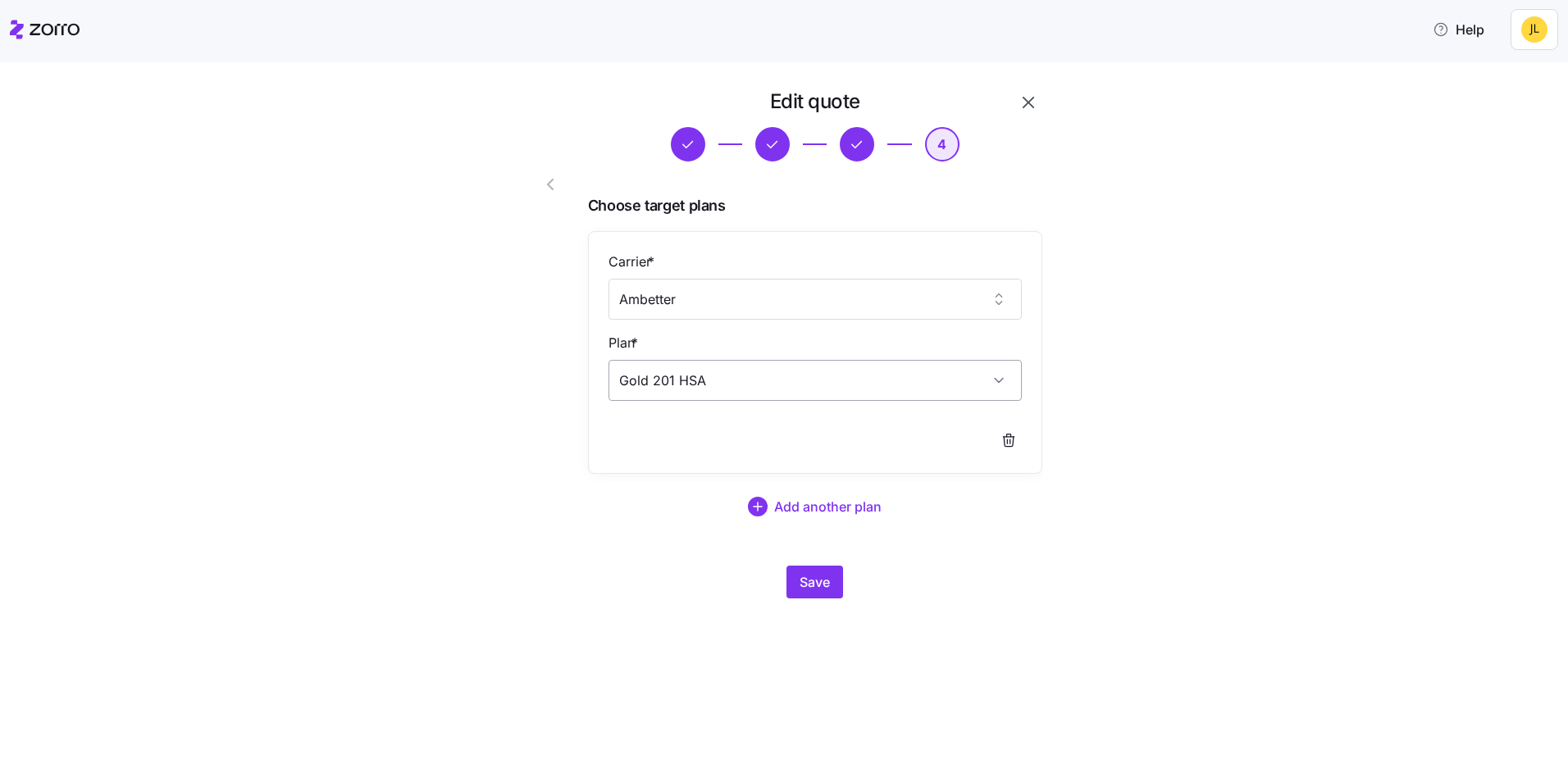
click at [748, 381] on input "Gold 201 HSA" at bounding box center [815, 381] width 413 height 41
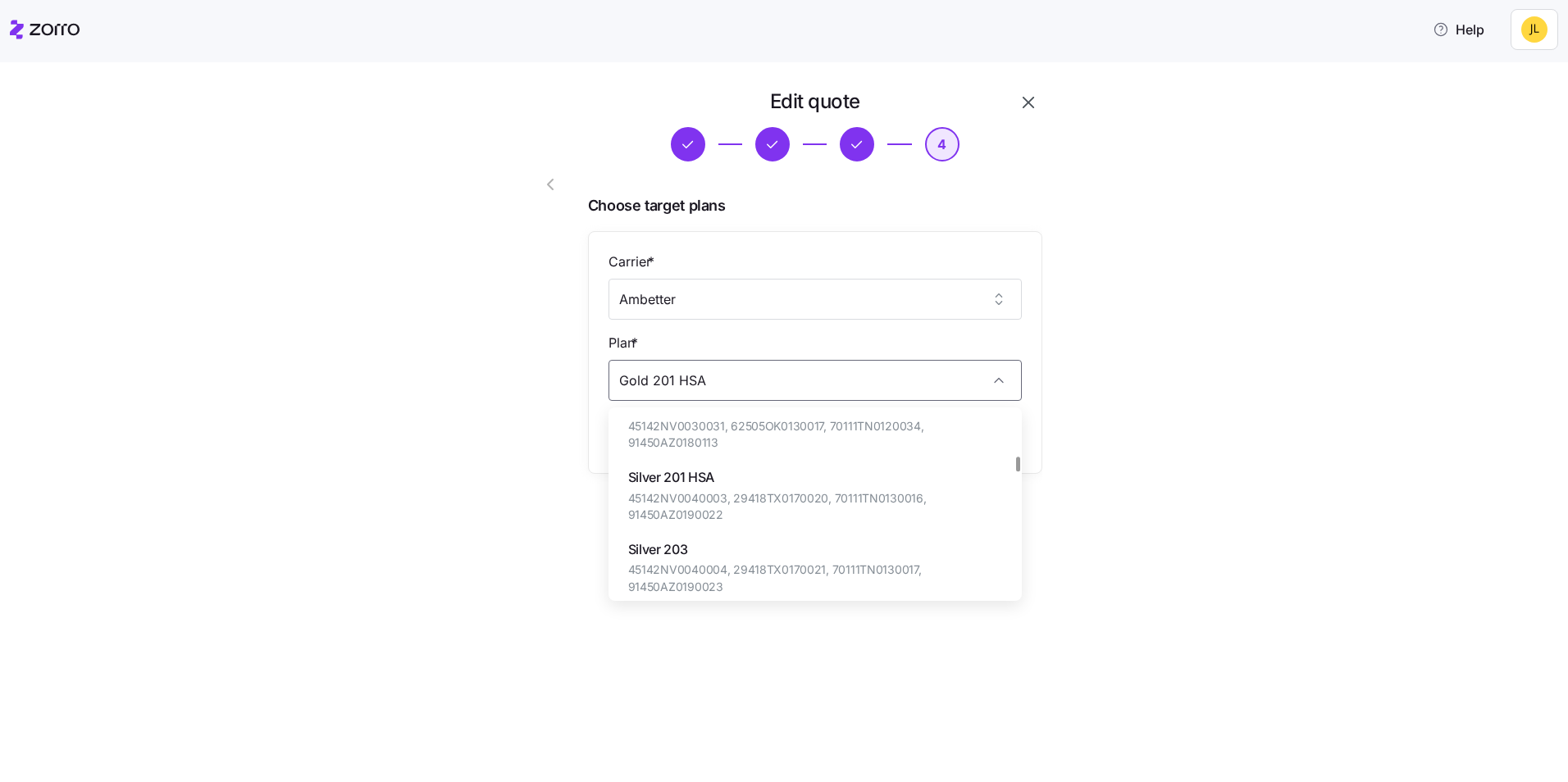
scroll to position [1542, 0]
click at [758, 491] on span "45142NV0040003, 29418TX0170020, 70111TN0130016, 91450AZ0190022" at bounding box center [815, 507] width 374 height 34
type input "Silver 201 HSA"
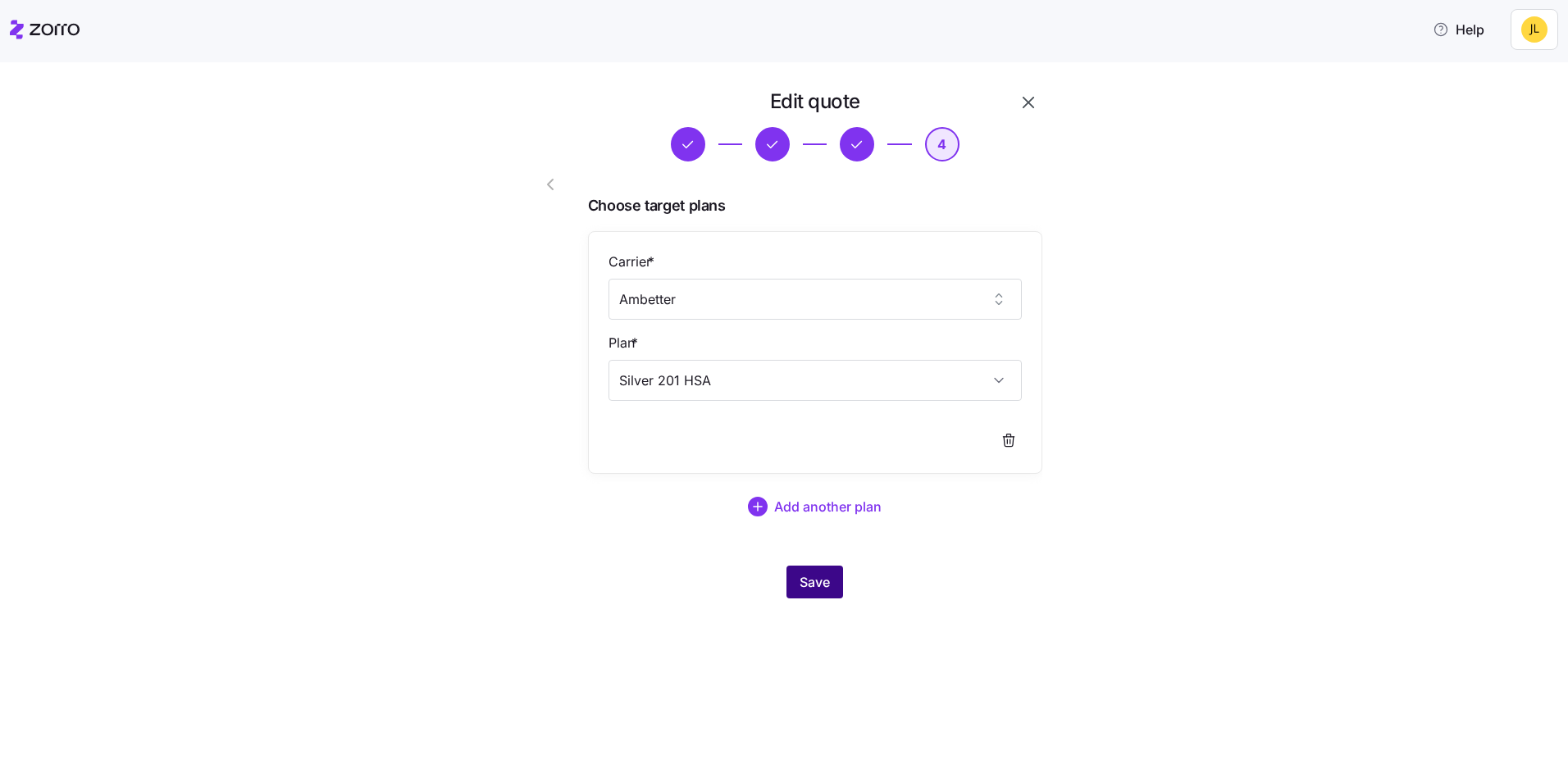
click at [823, 588] on span "Save" at bounding box center [815, 582] width 31 height 20
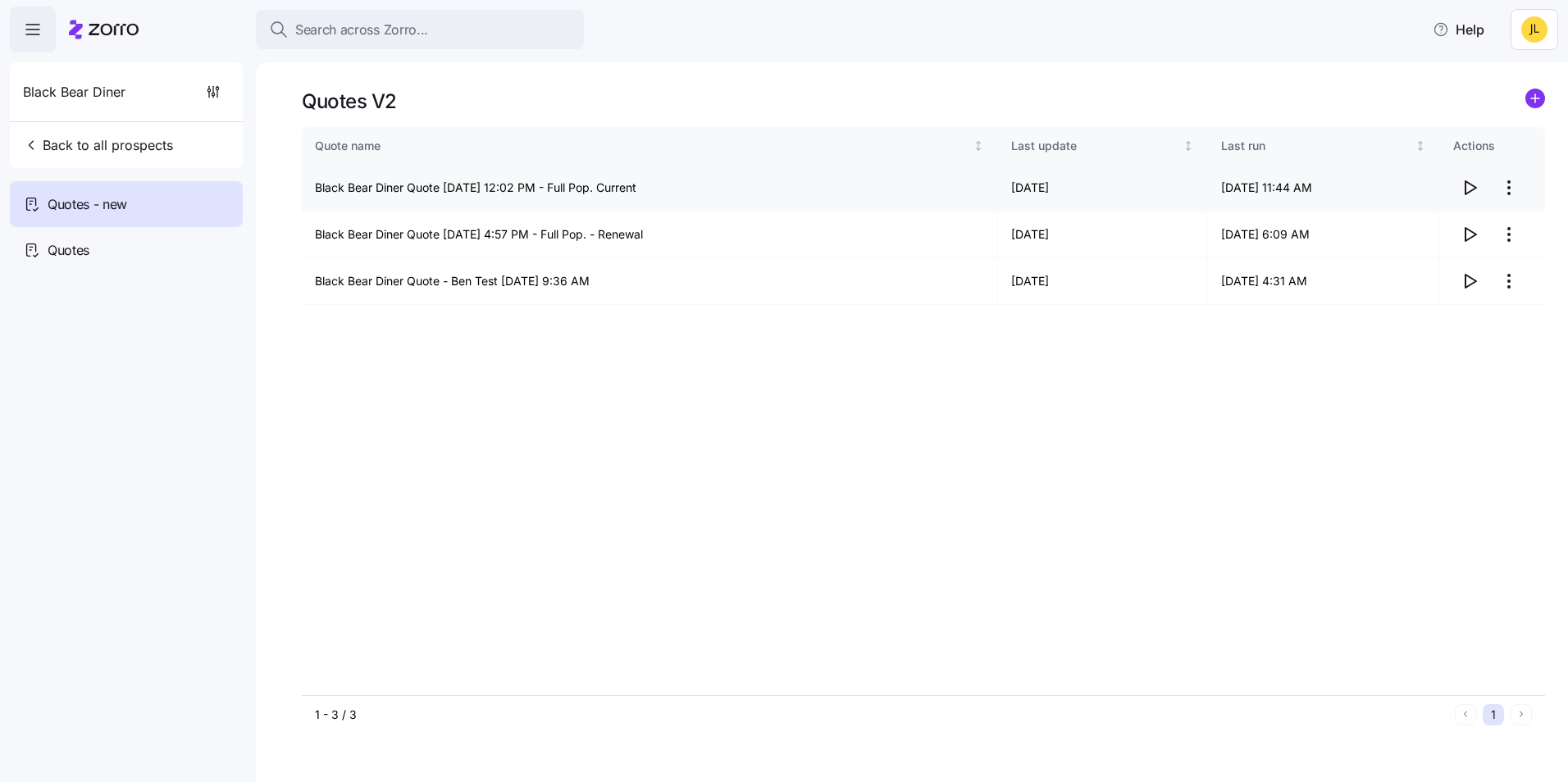
click at [1479, 193] on icon "button" at bounding box center [1469, 188] width 20 height 20
click at [1459, 182] on span "button" at bounding box center [1469, 188] width 31 height 31
click at [1469, 184] on icon "button" at bounding box center [1470, 188] width 11 height 13
click at [1475, 180] on icon "button" at bounding box center [1469, 188] width 20 height 20
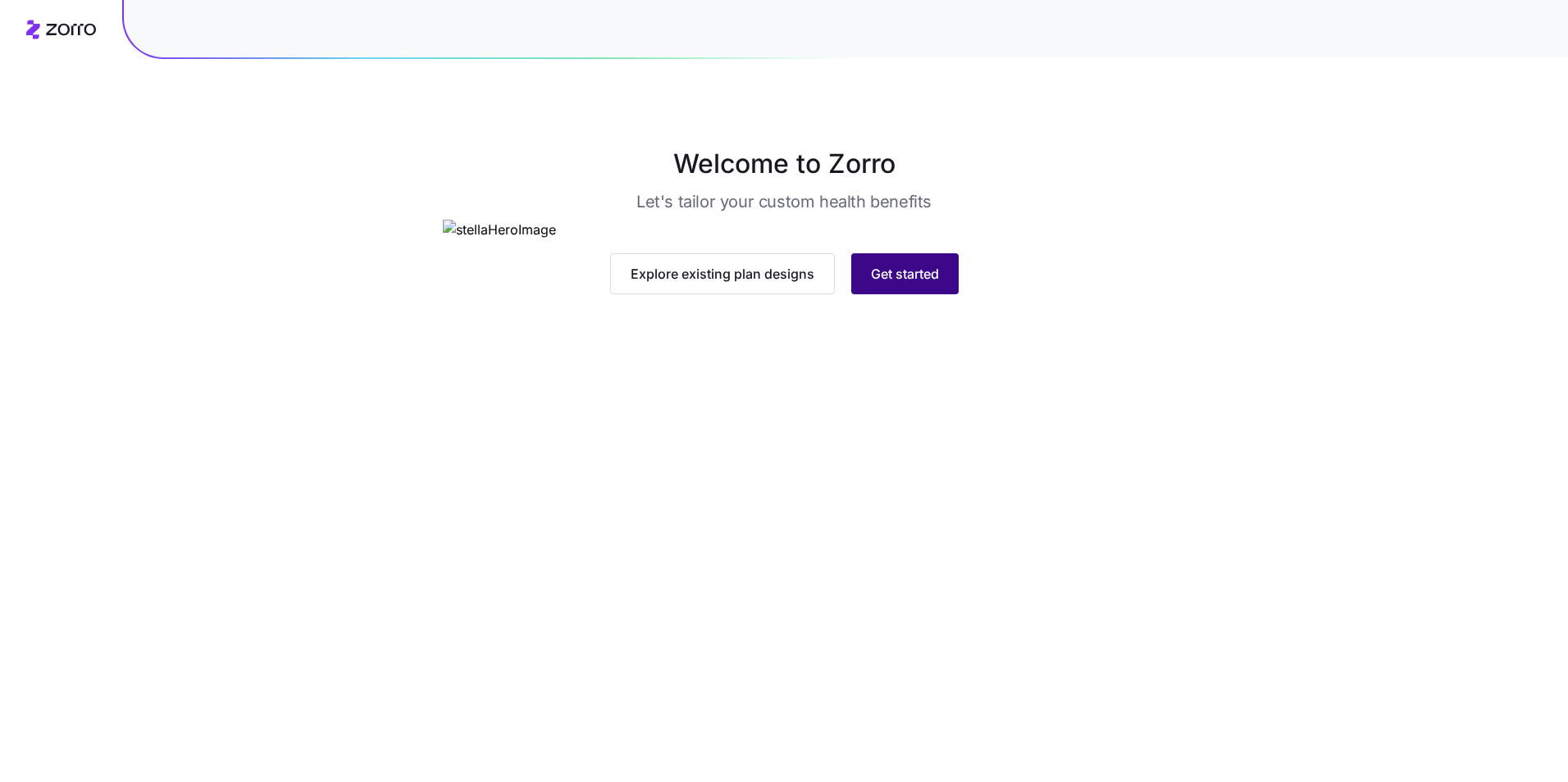
click at [886, 284] on span "Get started" at bounding box center [905, 274] width 68 height 20
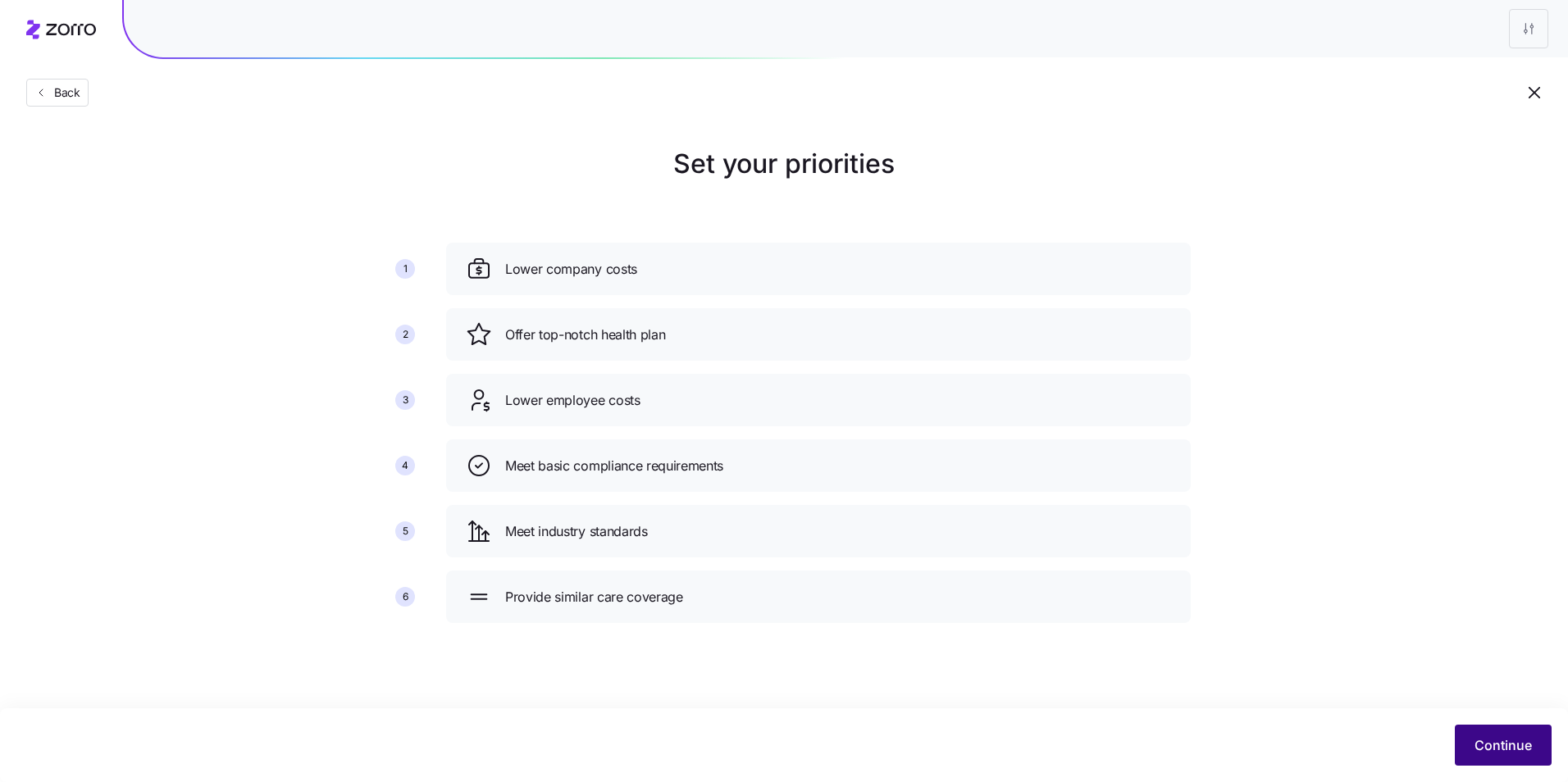
click at [1502, 749] on span "Continue" at bounding box center [1503, 745] width 57 height 20
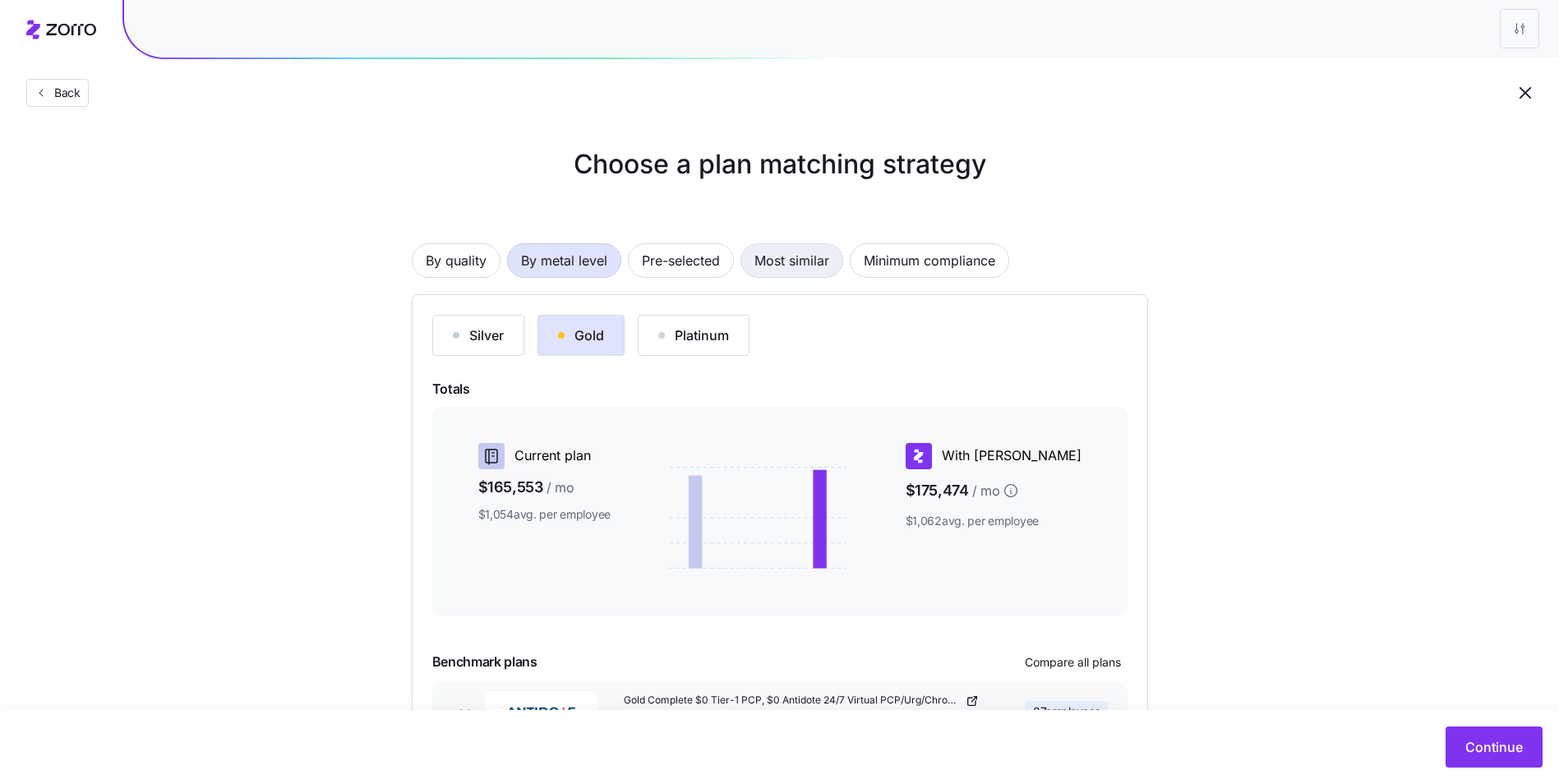
click at [787, 259] on span "Most similar" at bounding box center [792, 261] width 75 height 33
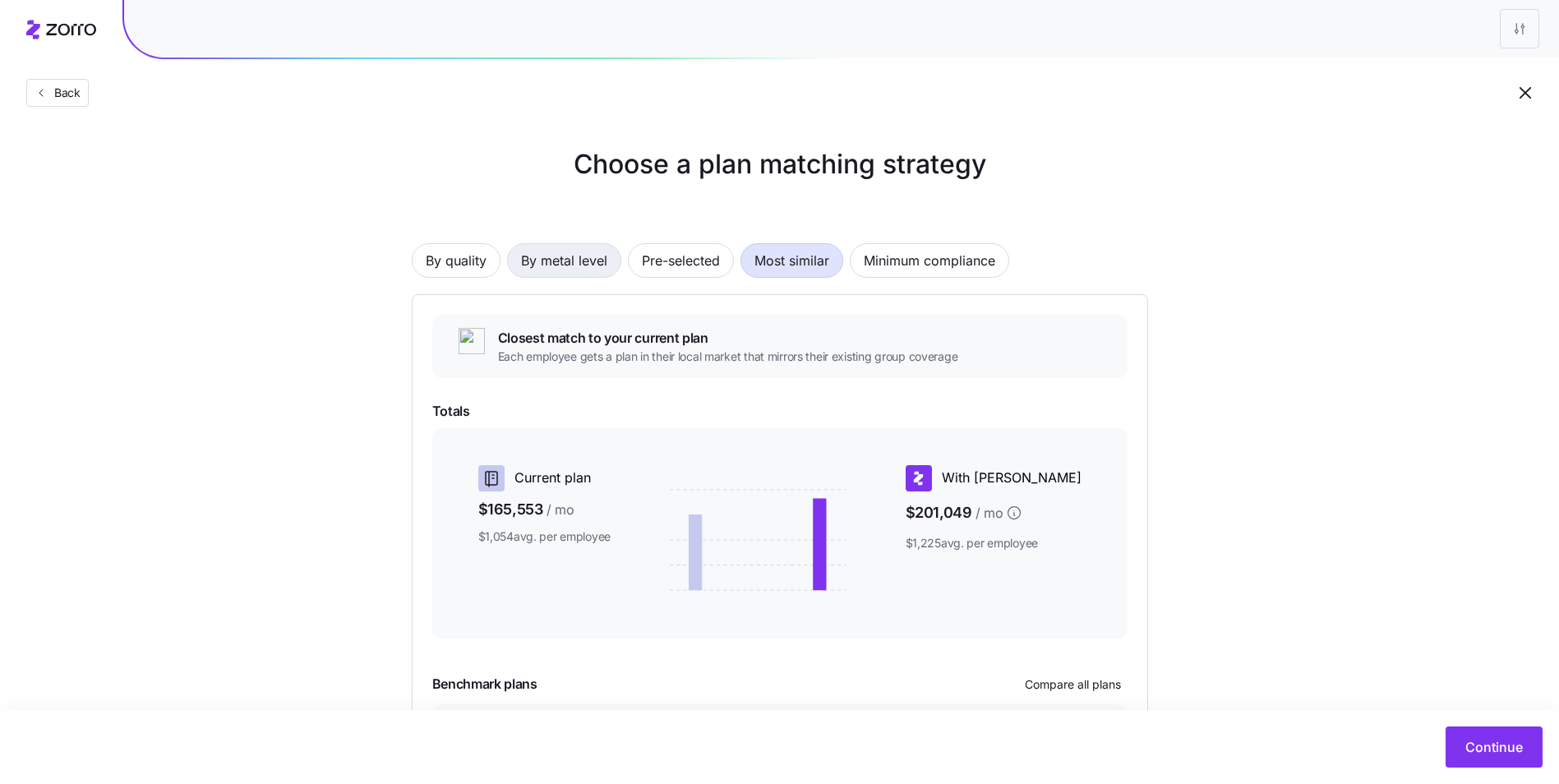
click at [579, 261] on span "By metal level" at bounding box center [564, 261] width 86 height 33
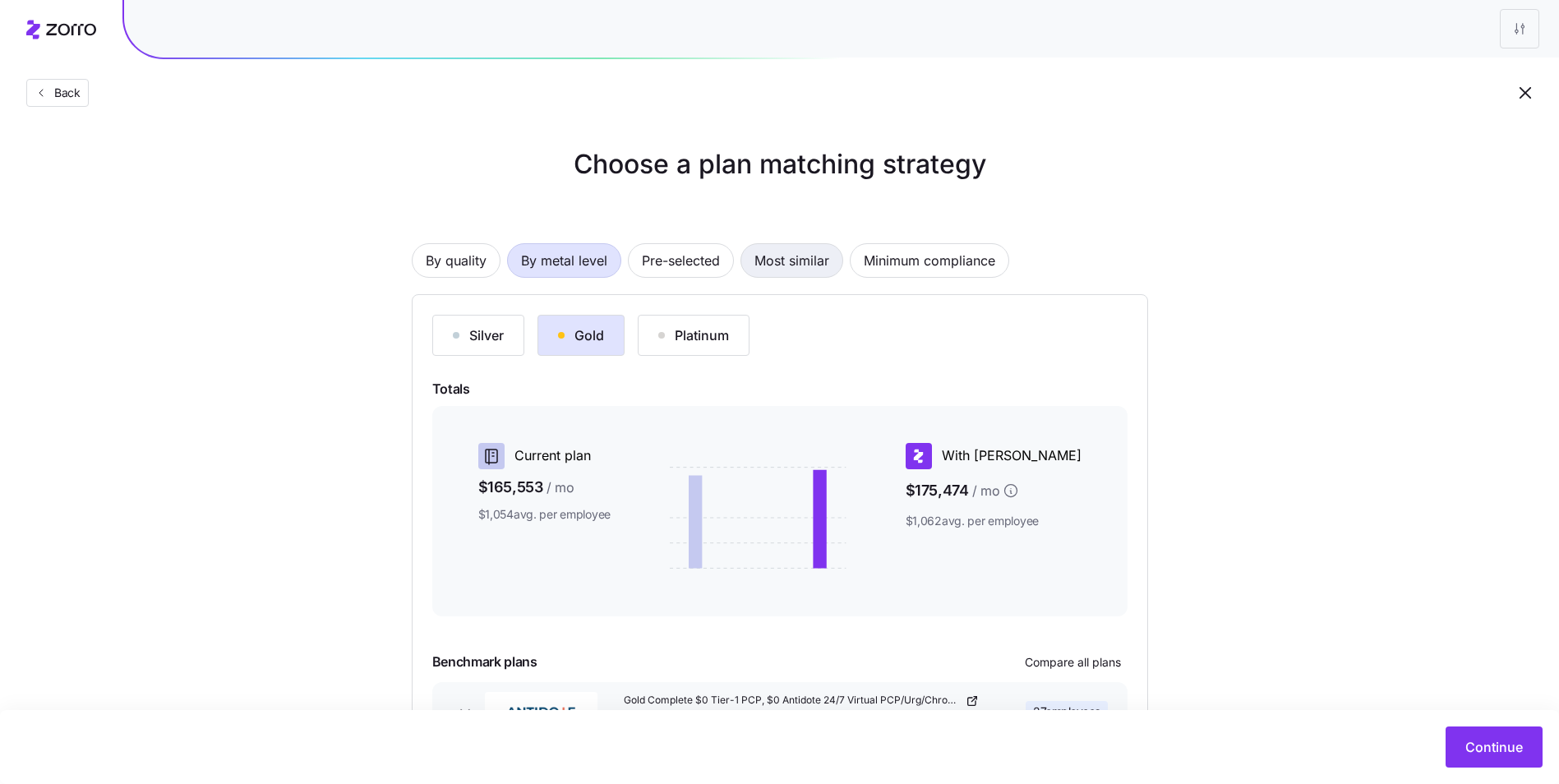
click at [763, 264] on span "Most similar" at bounding box center [792, 261] width 75 height 33
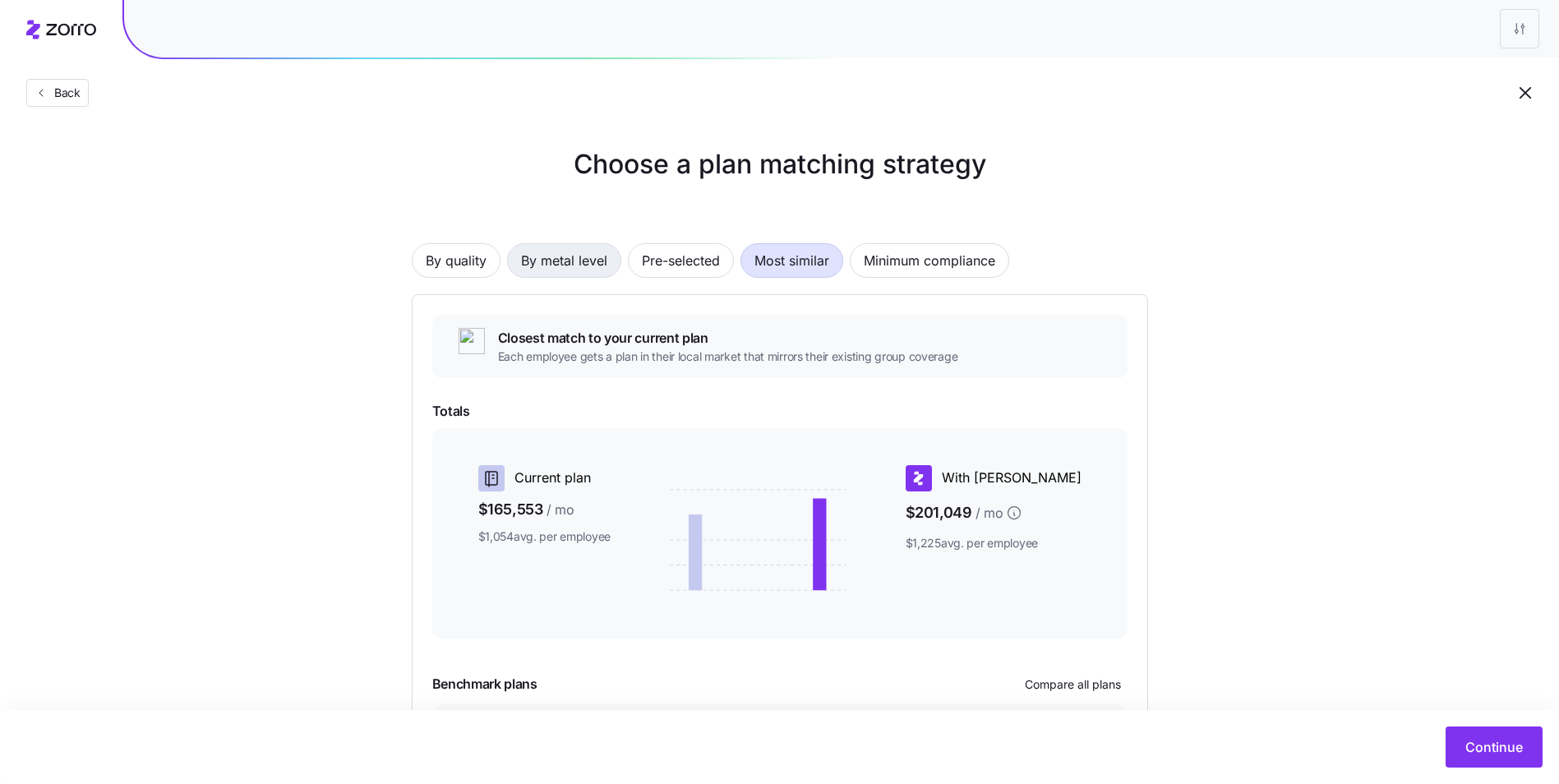
click at [592, 265] on span "By metal level" at bounding box center [564, 261] width 86 height 33
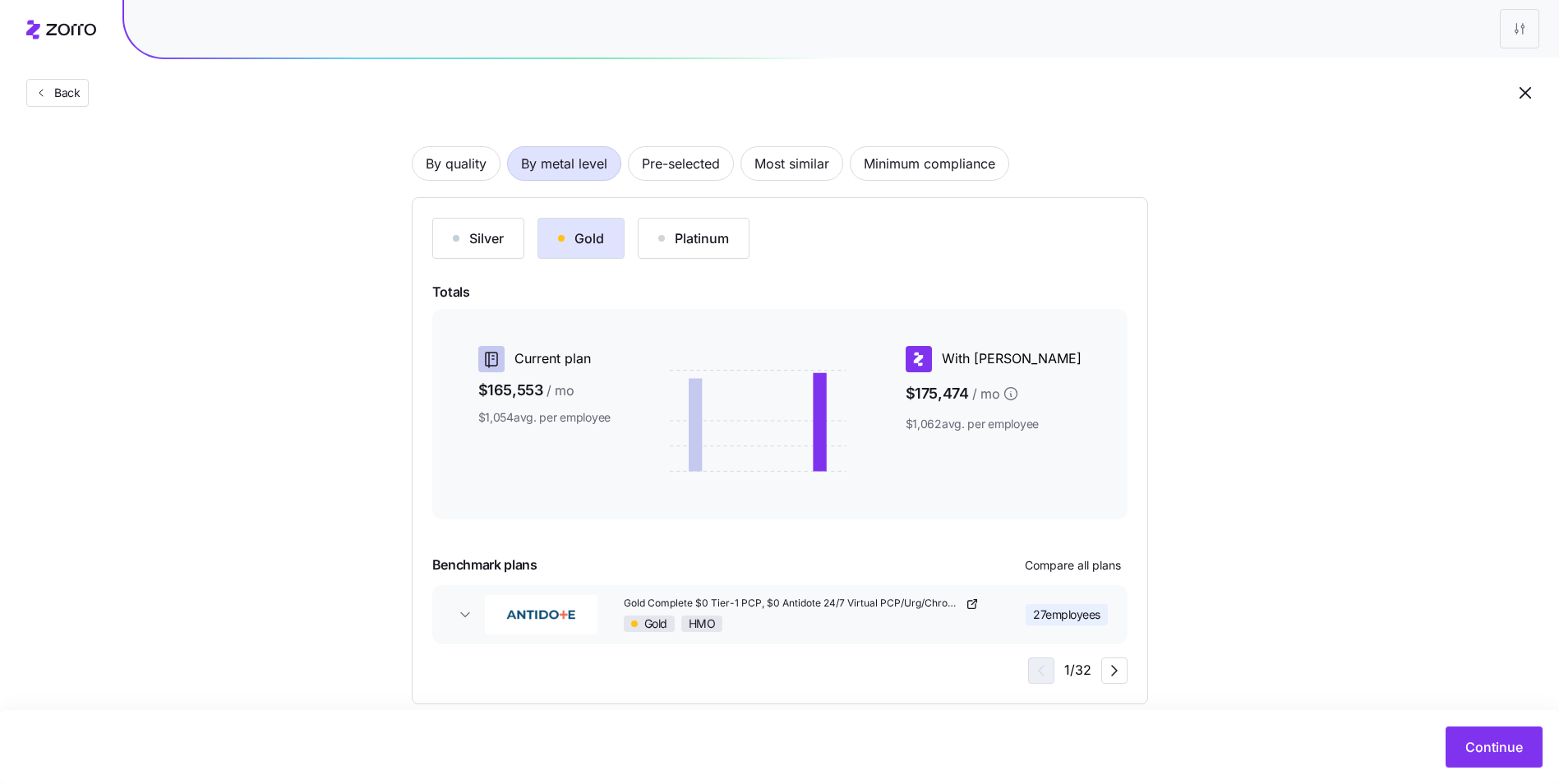
scroll to position [123, 0]
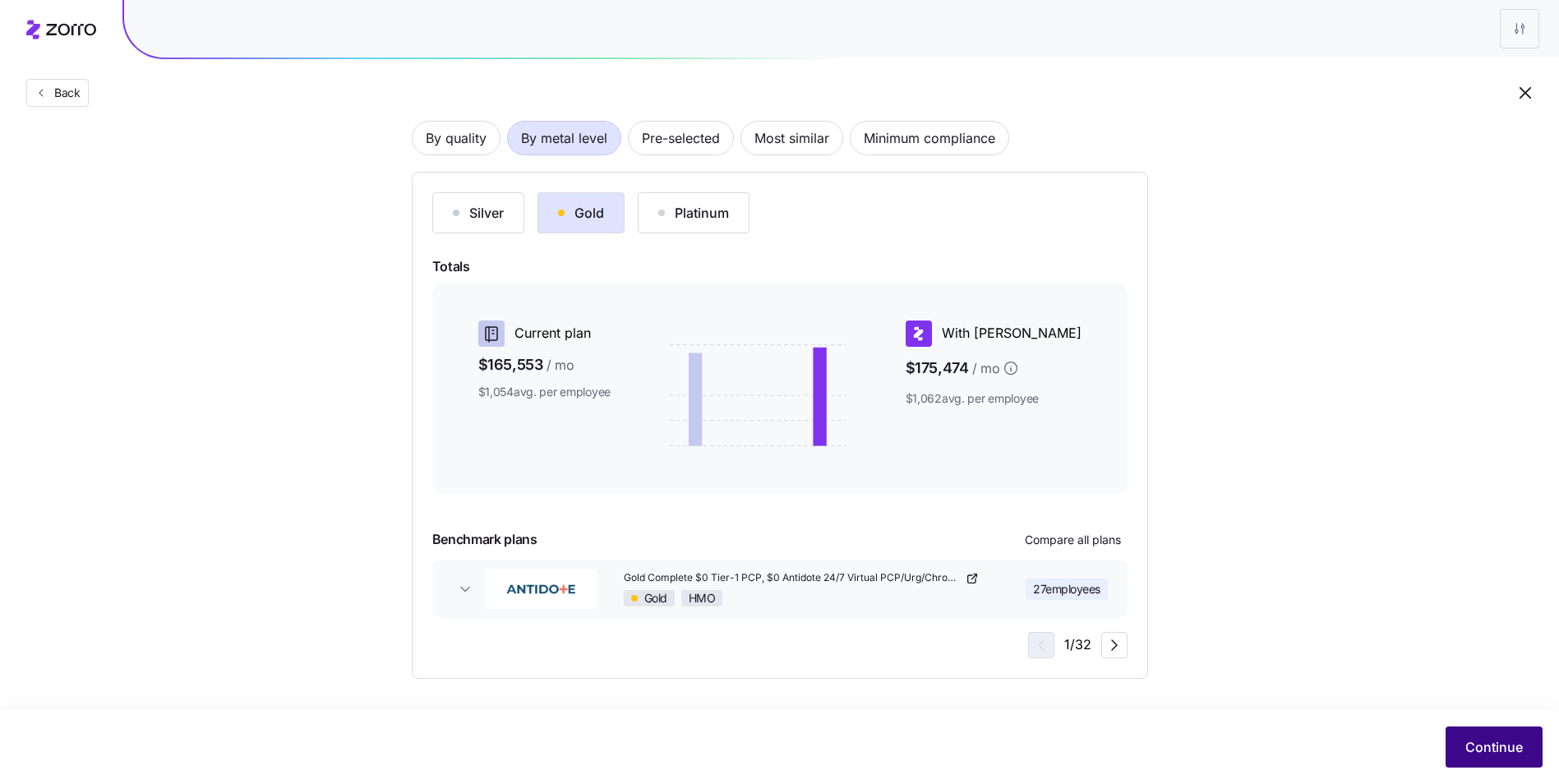
click at [1511, 745] on span "Continue" at bounding box center [1493, 747] width 57 height 20
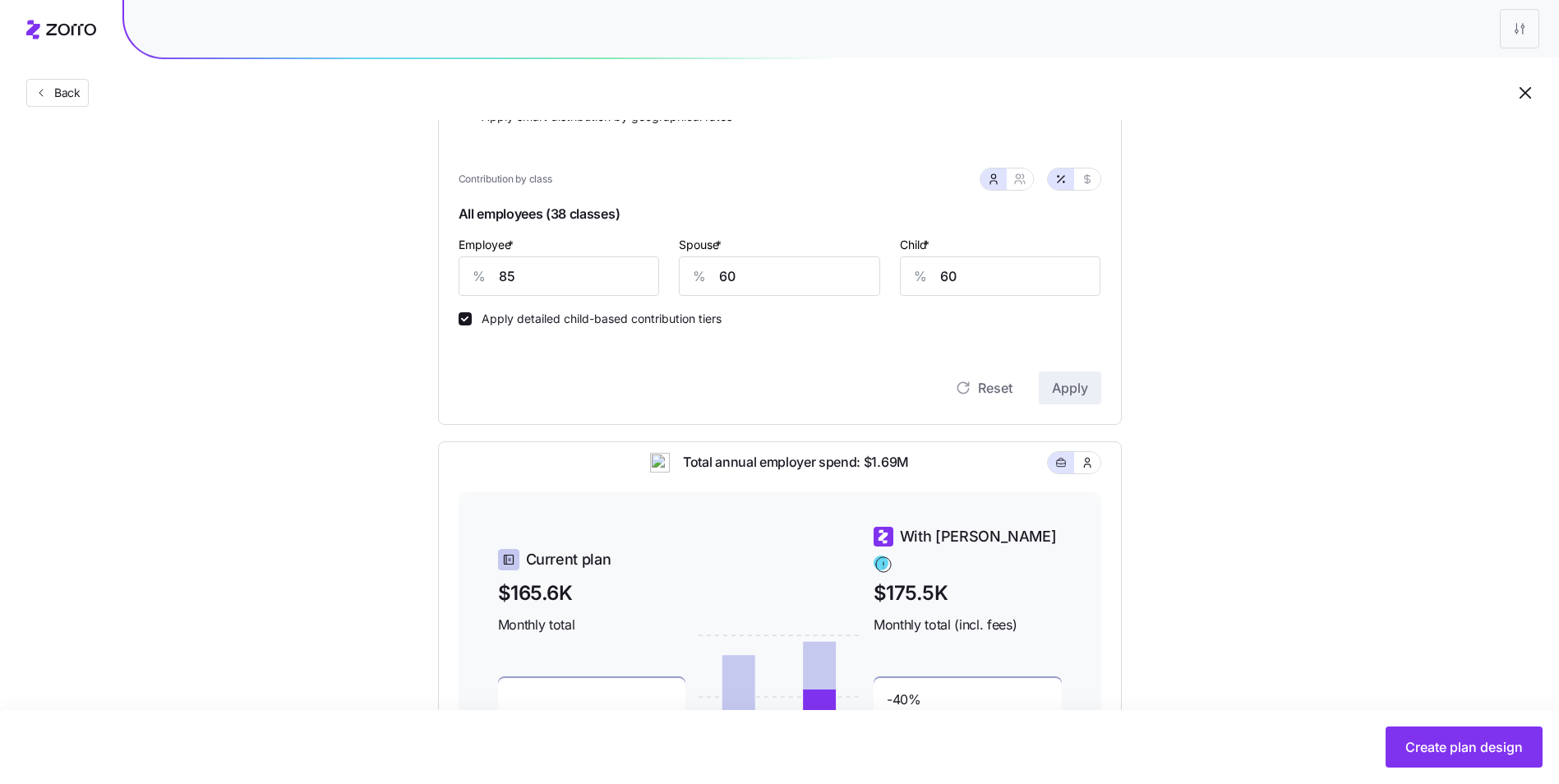
scroll to position [493, 0]
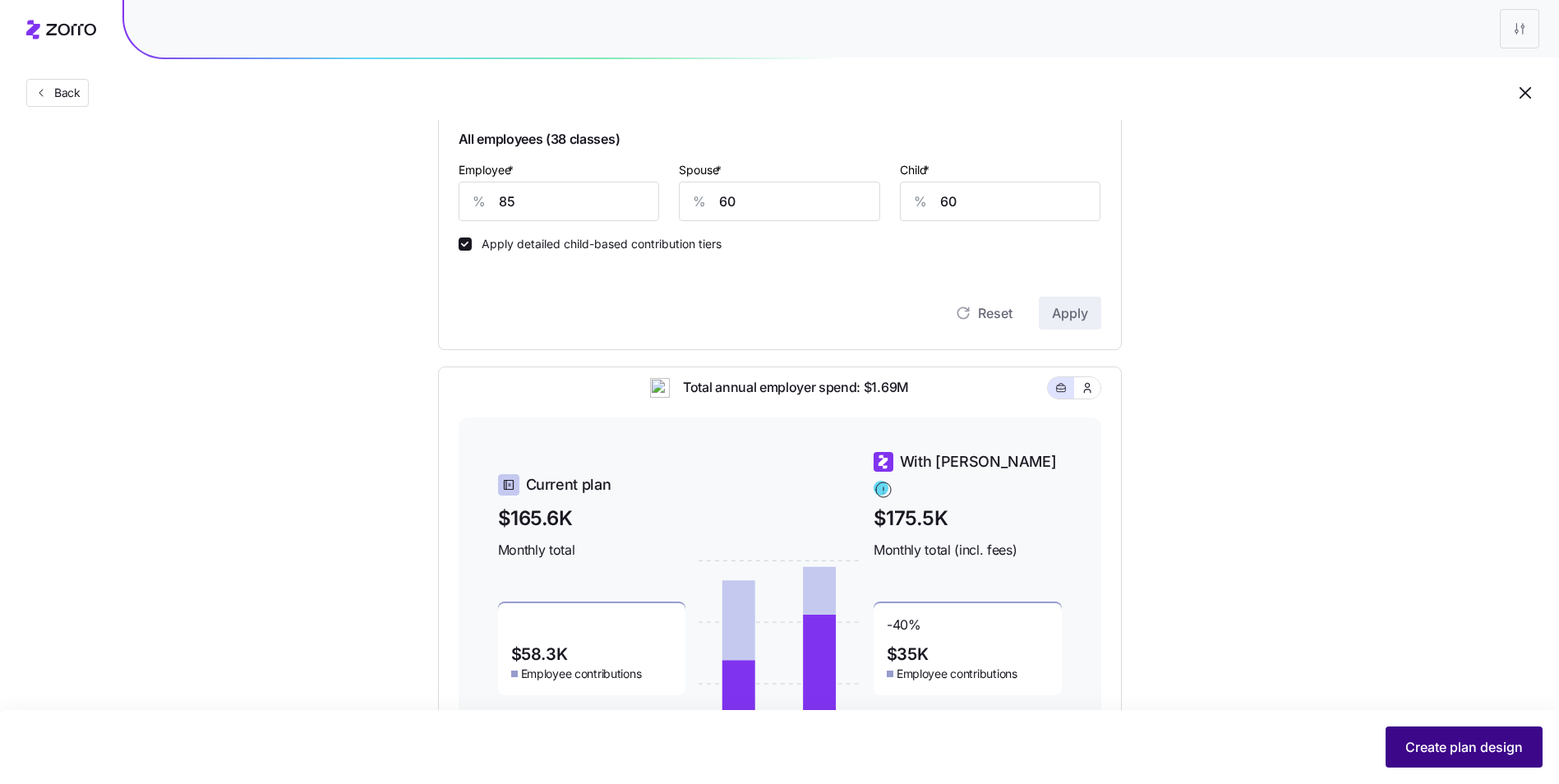
click at [1423, 744] on span "Create plan design" at bounding box center [1464, 747] width 118 height 20
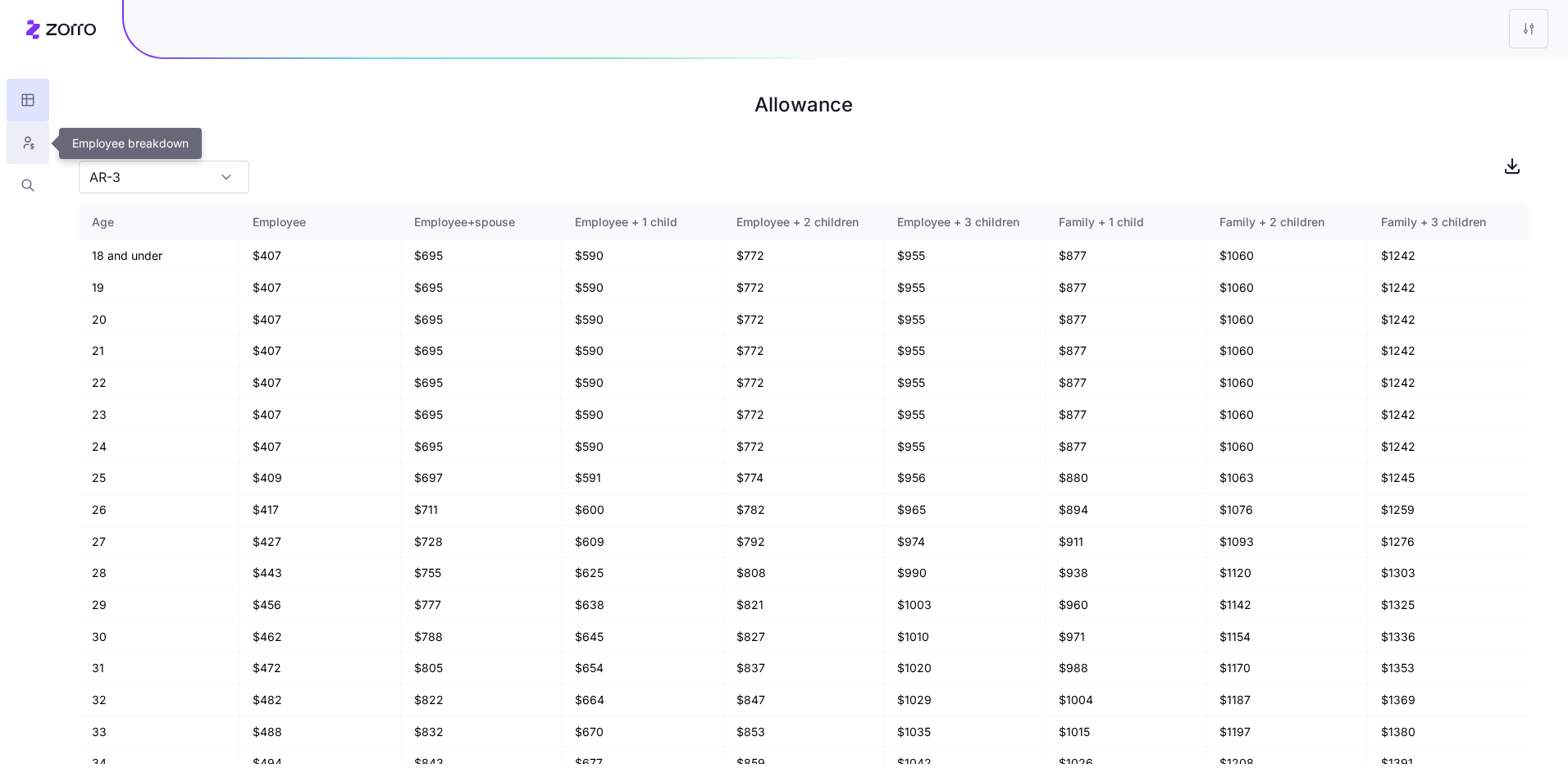
click at [26, 150] on icon "button" at bounding box center [28, 142] width 15 height 17
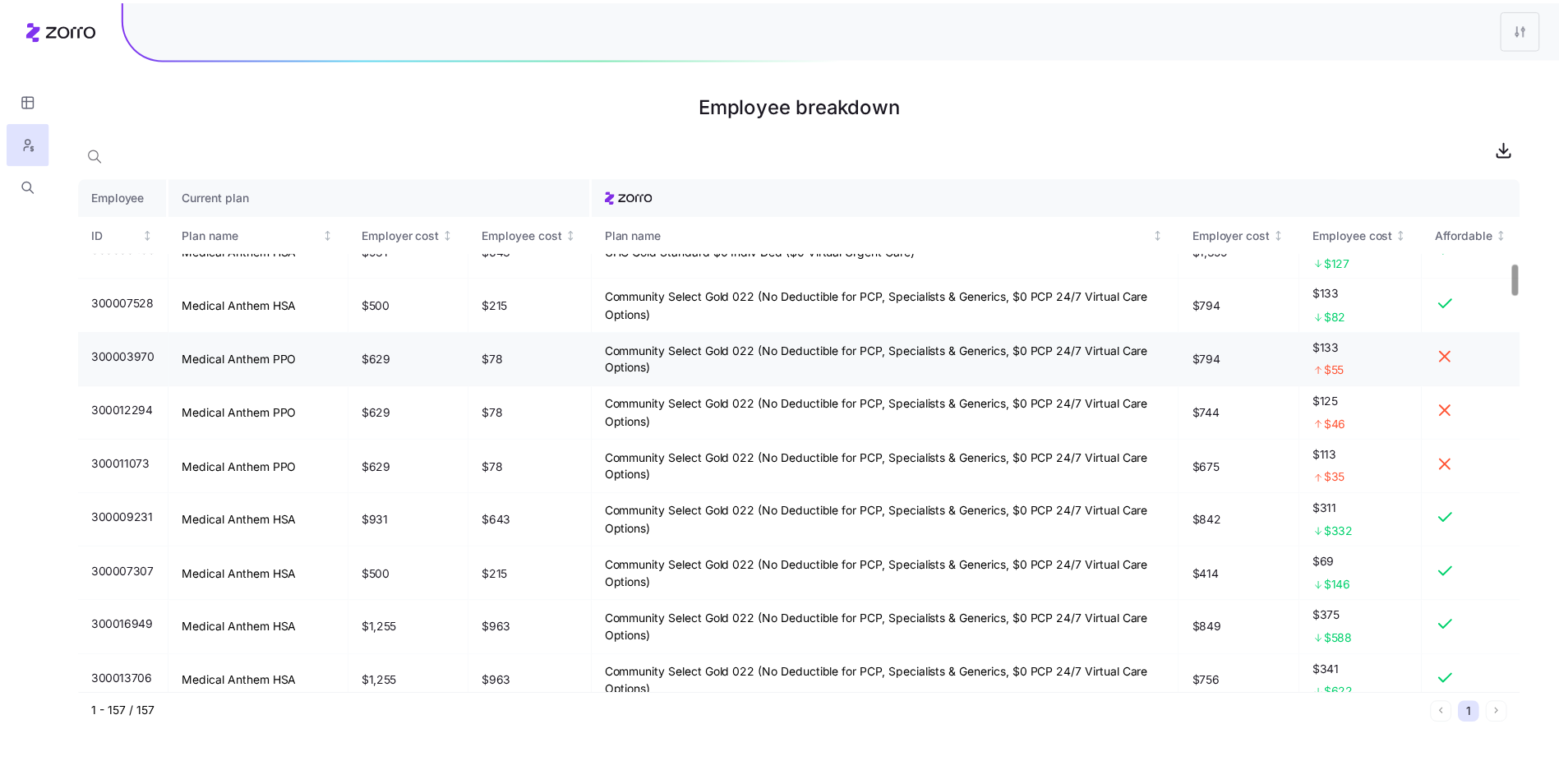
scroll to position [1479, 0]
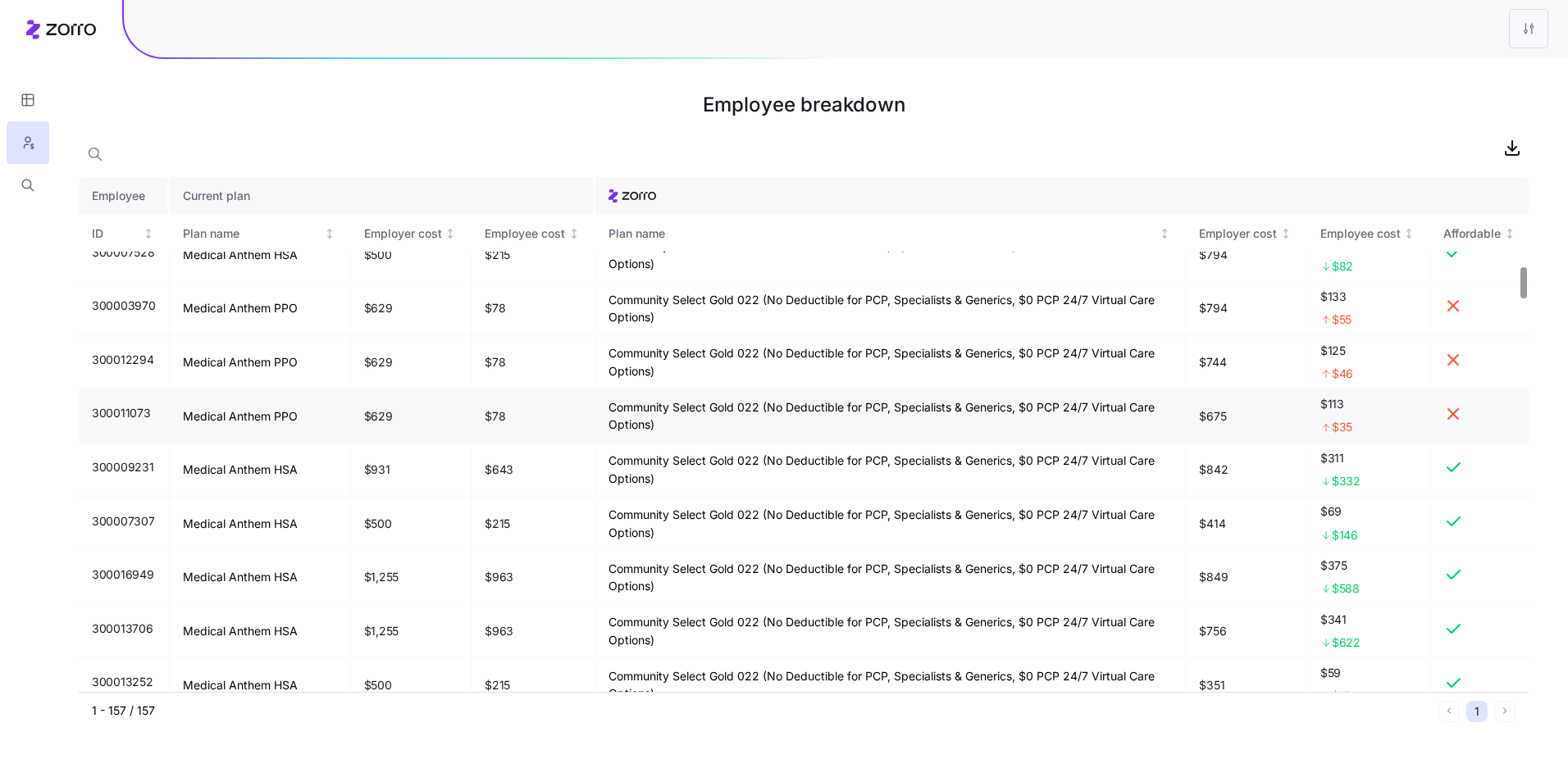
drag, startPoint x: 125, startPoint y: 356, endPoint x: 114, endPoint y: 360, distance: 11.7
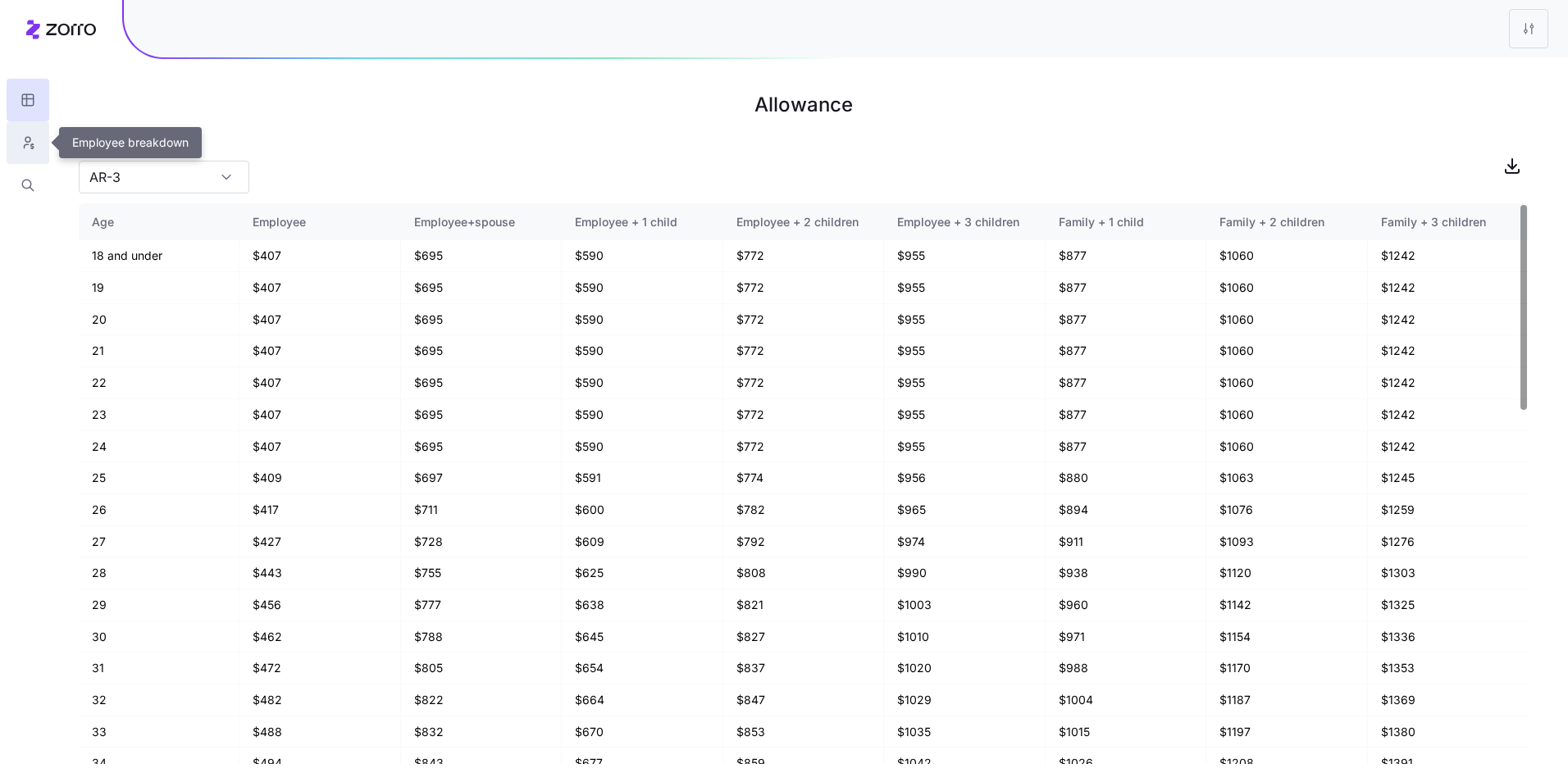
click at [37, 138] on button "button" at bounding box center [28, 143] width 43 height 43
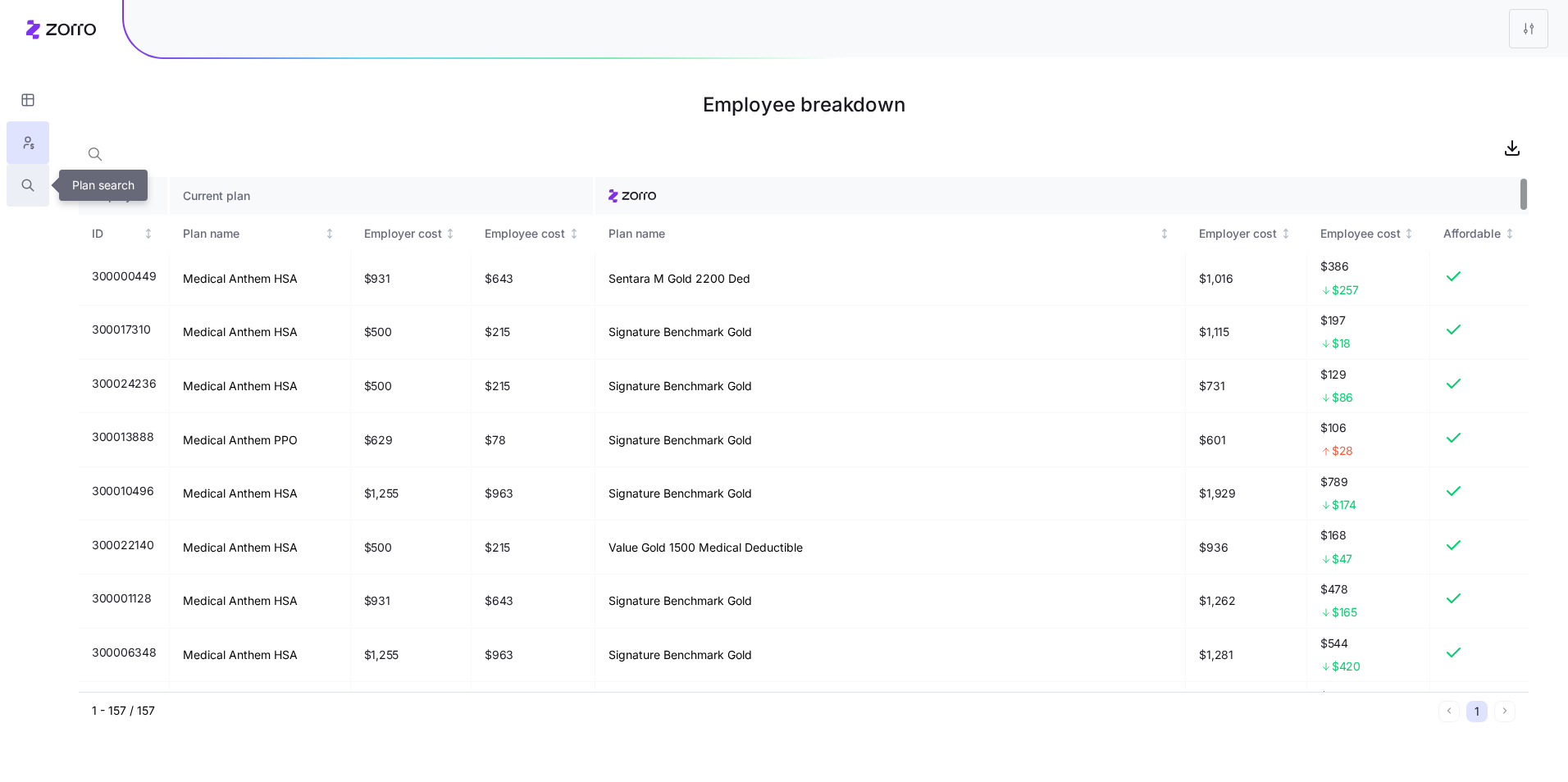
click at [43, 185] on button "button" at bounding box center [28, 185] width 43 height 43
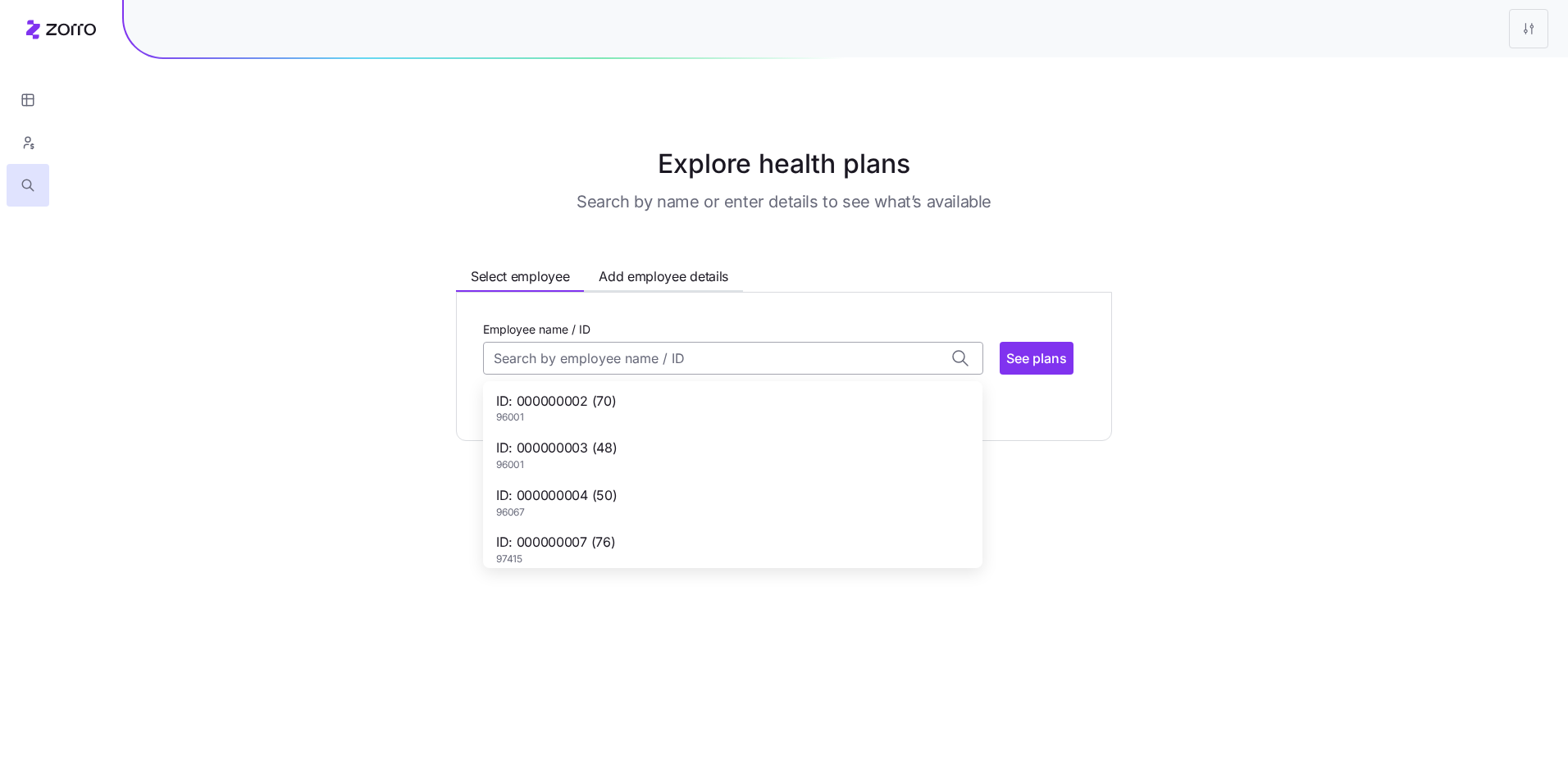
click at [635, 355] on input "Employee name / ID" at bounding box center [733, 358] width 500 height 33
click at [651, 449] on div "ID: 000000003 (48) 96001" at bounding box center [732, 454] width 493 height 47
type input "000000003"
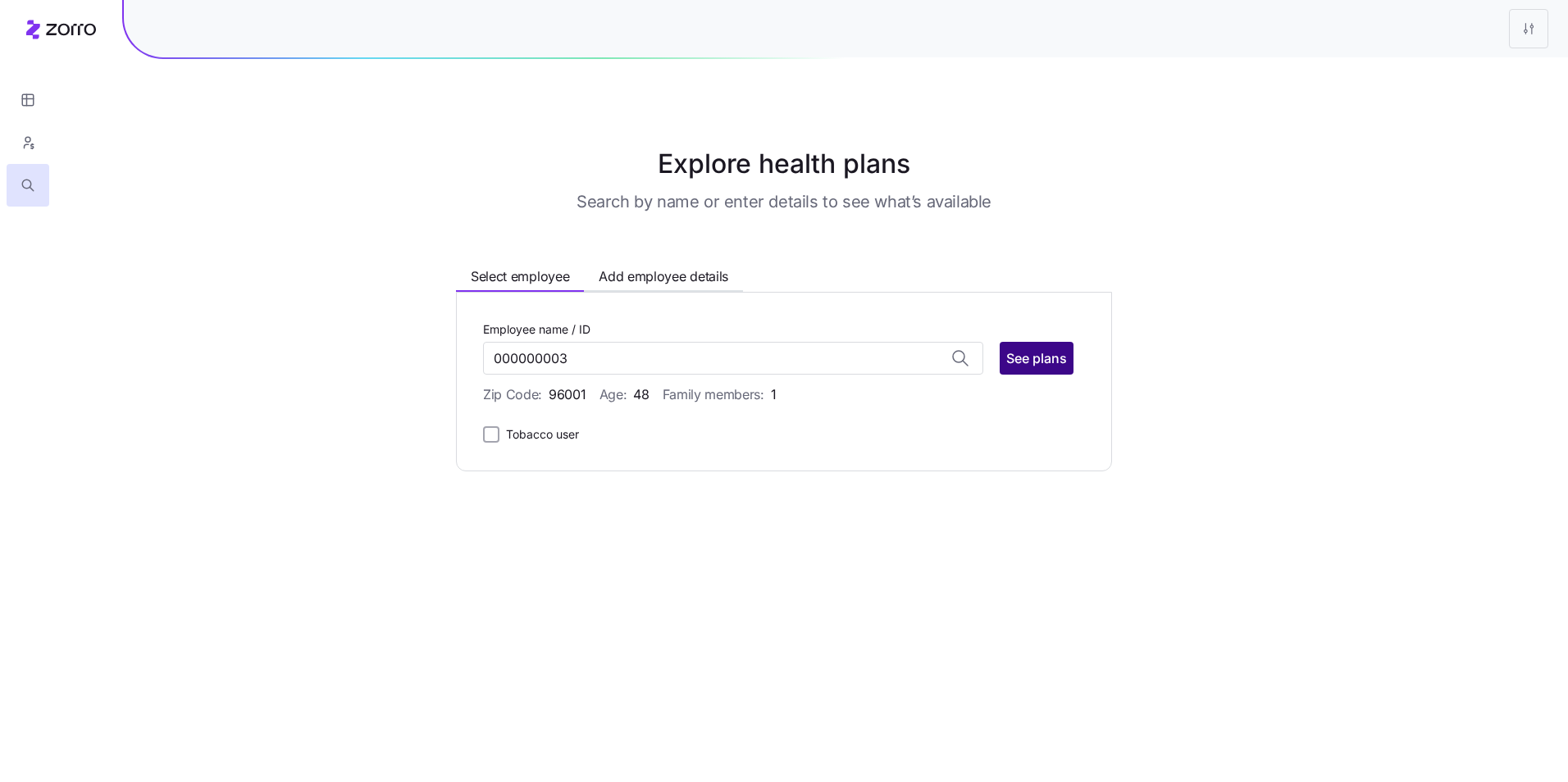
click at [1017, 357] on span "See plans" at bounding box center [1036, 358] width 60 height 20
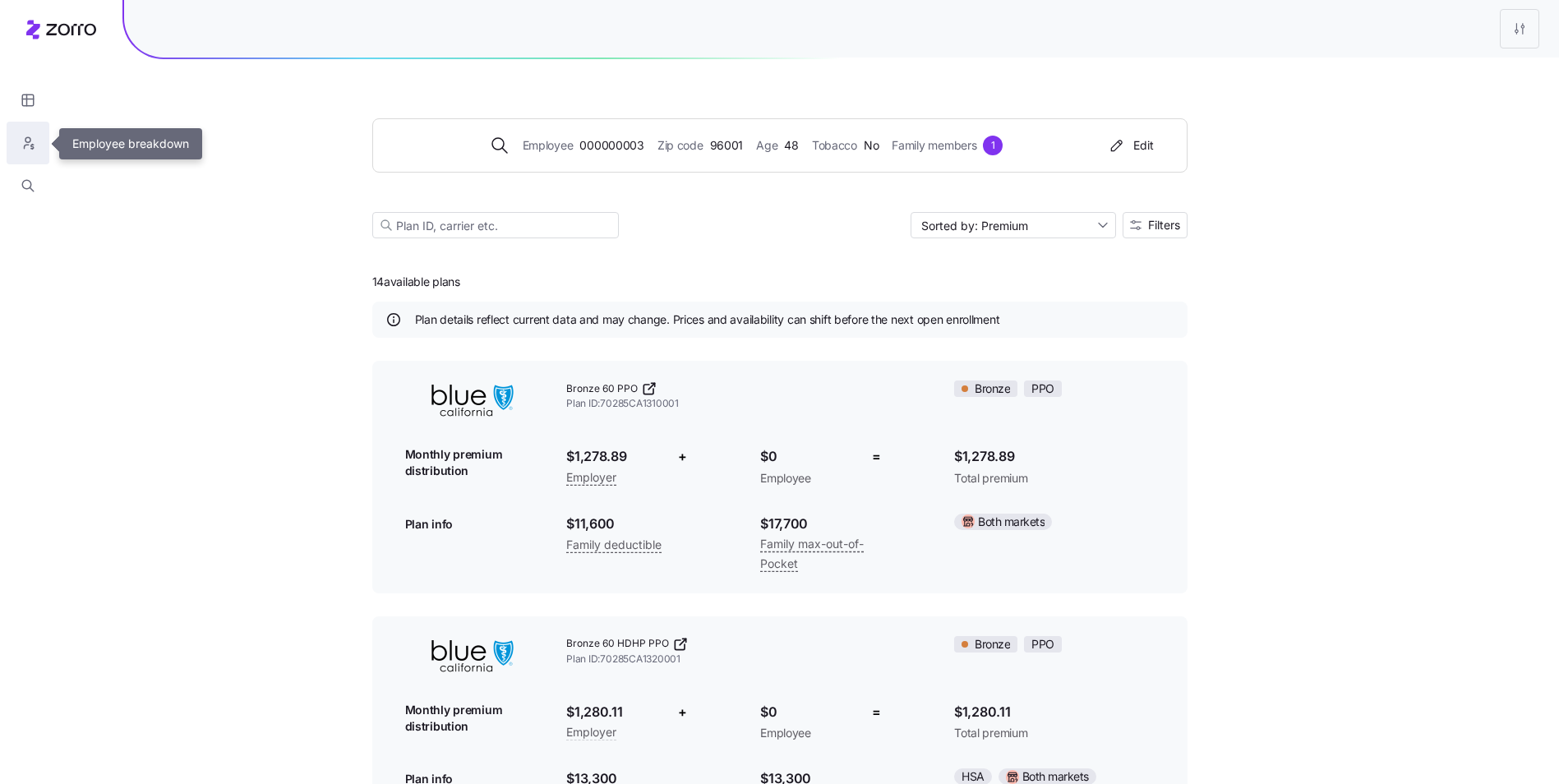
click at [31, 150] on icon "button" at bounding box center [28, 143] width 15 height 17
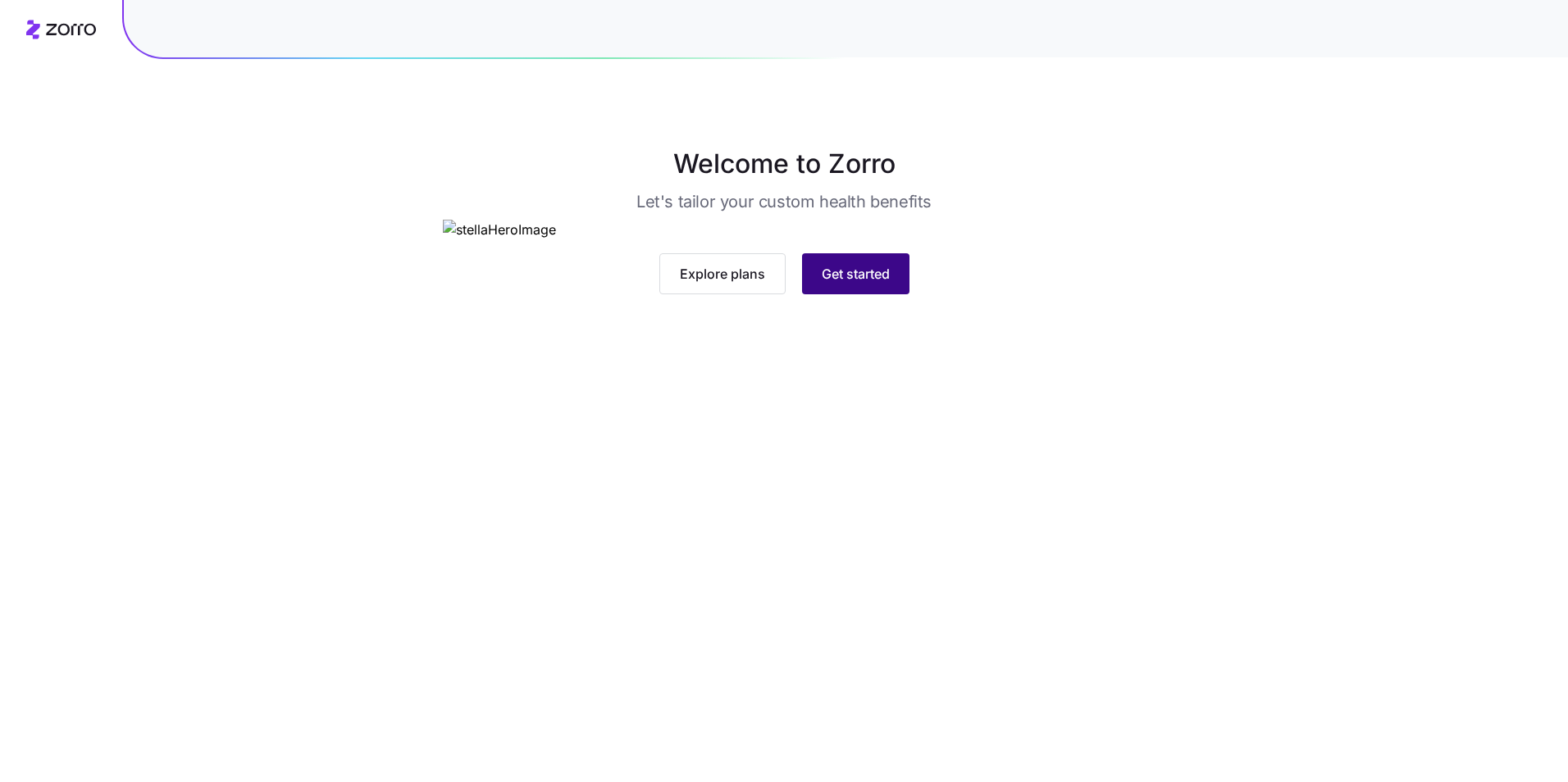
click at [844, 295] on button "Get started" at bounding box center [856, 274] width 108 height 41
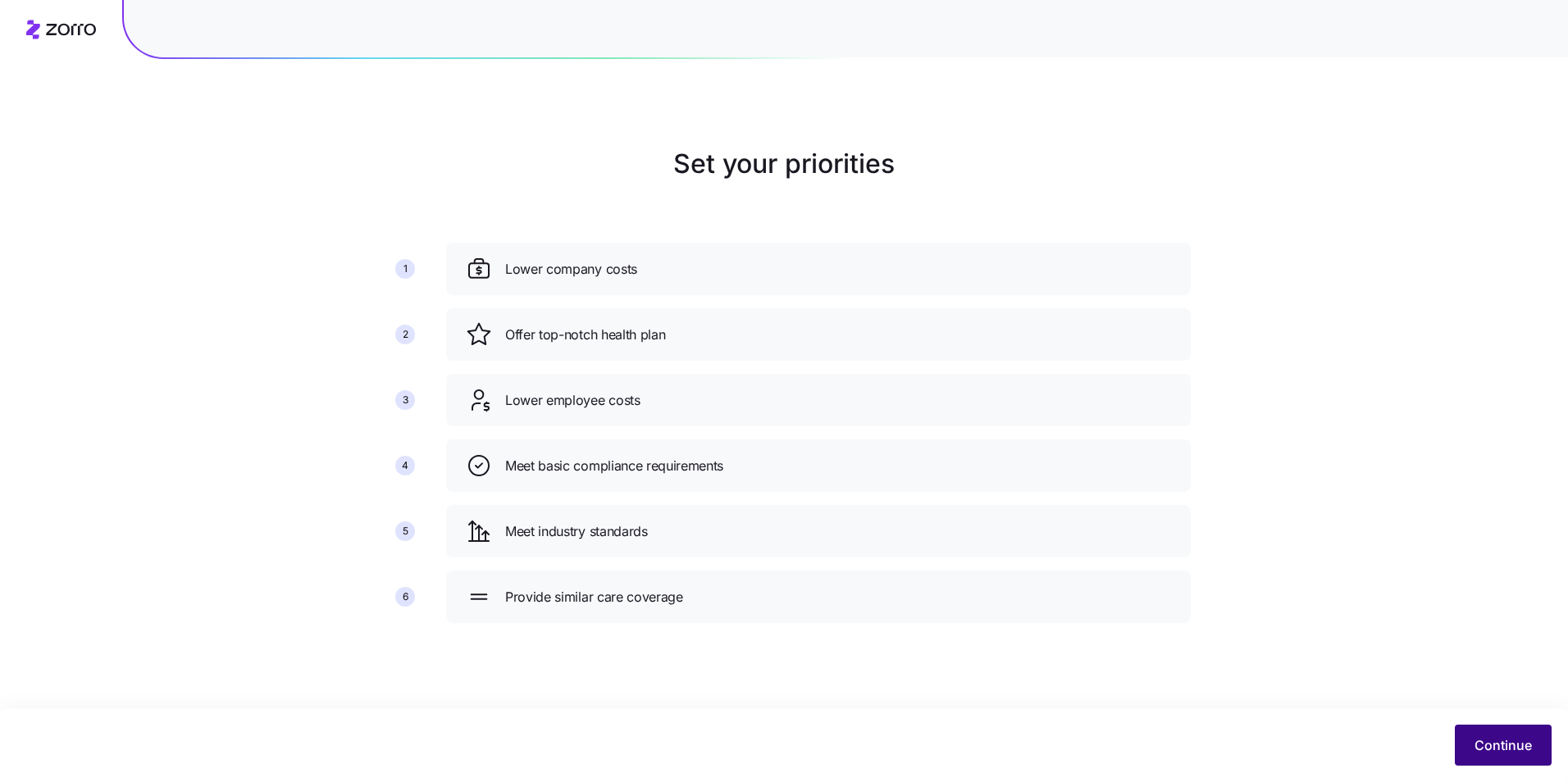
click at [1487, 759] on button "Continue" at bounding box center [1503, 746] width 97 height 41
click at [1494, 732] on button "Continue" at bounding box center [1503, 746] width 97 height 41
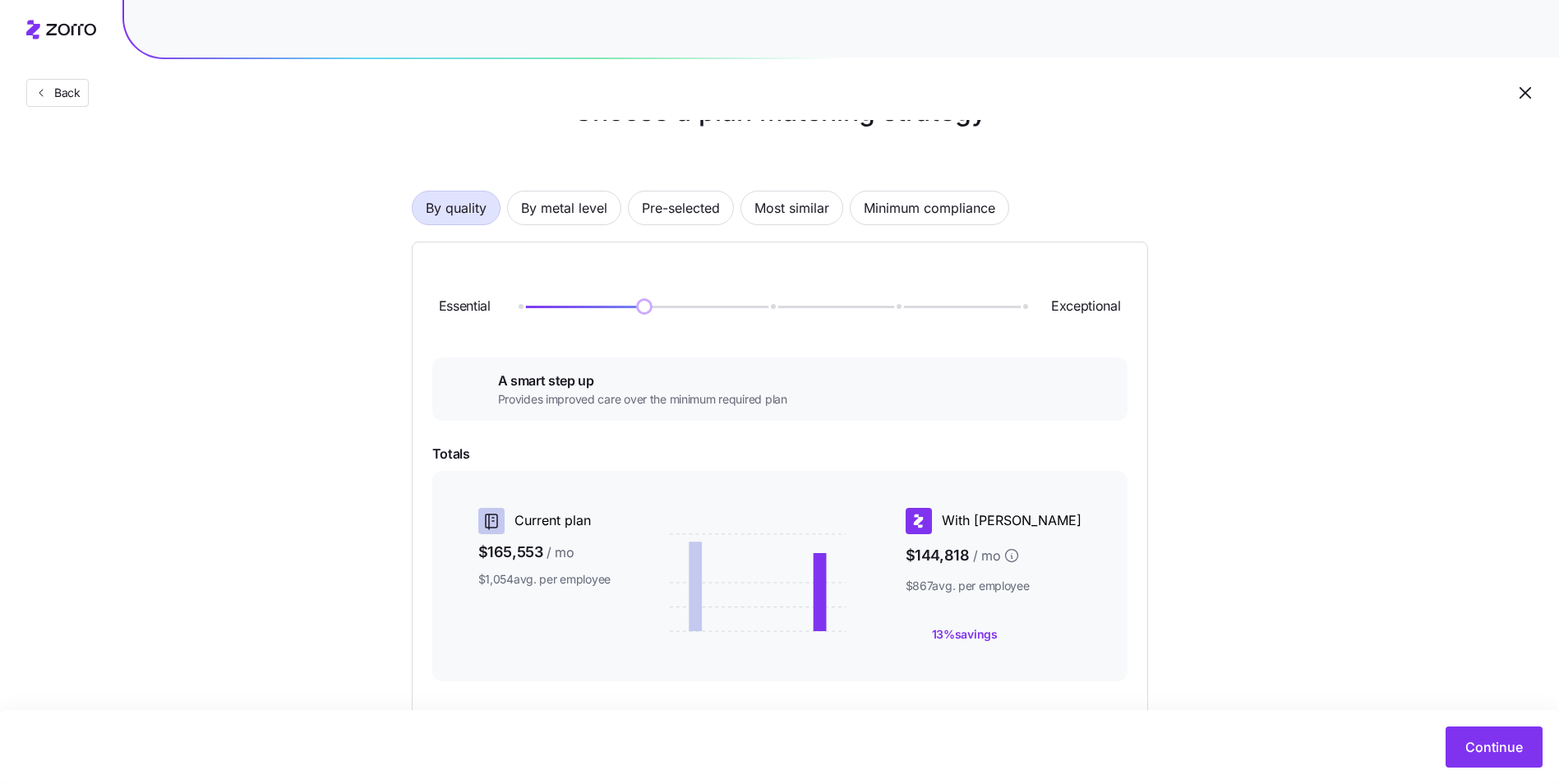
scroll to position [82, 0]
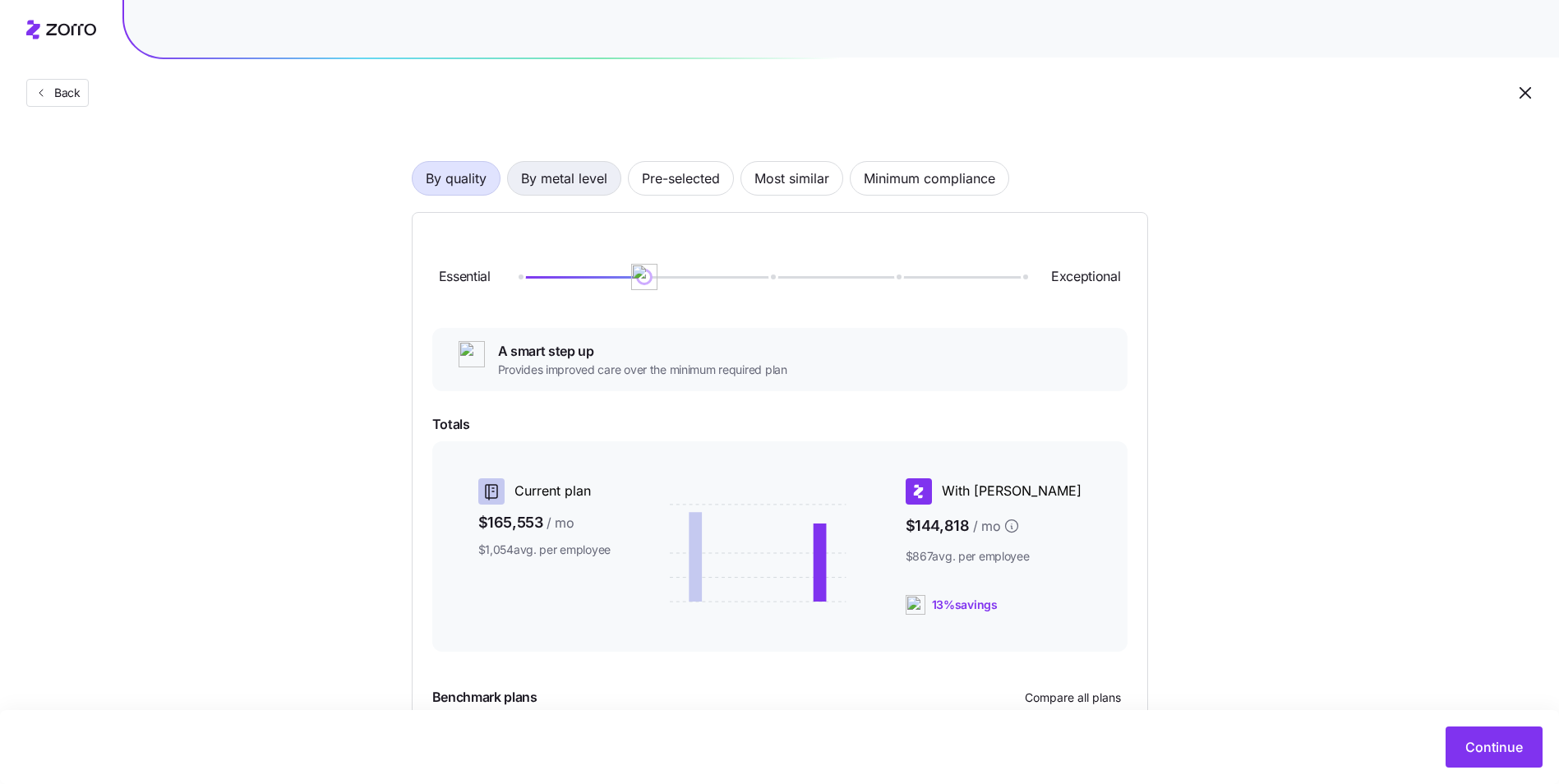
click at [597, 186] on span "By metal level" at bounding box center [564, 178] width 86 height 33
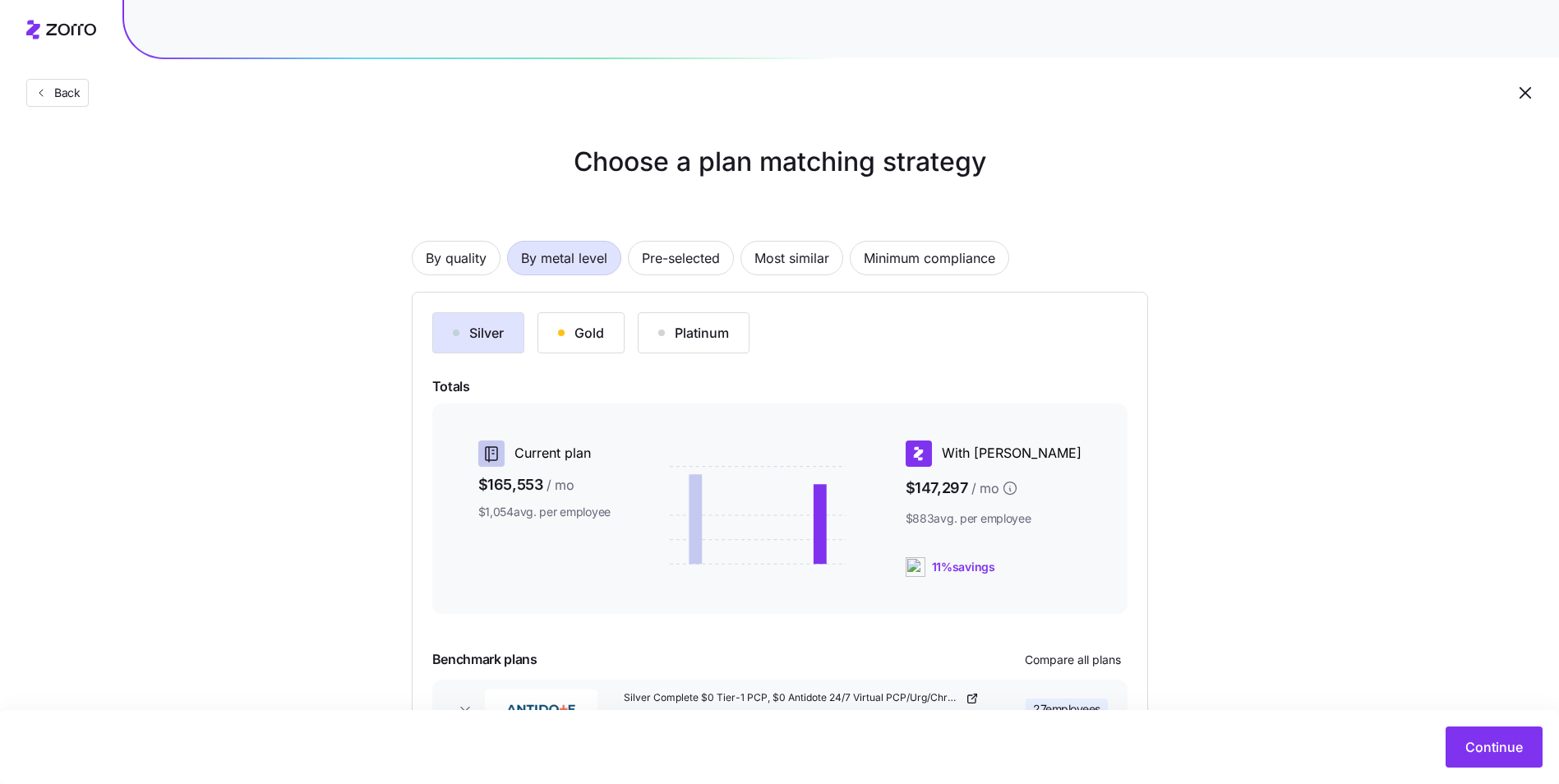
scroll to position [0, 0]
click at [476, 251] on span "By quality" at bounding box center [456, 261] width 61 height 33
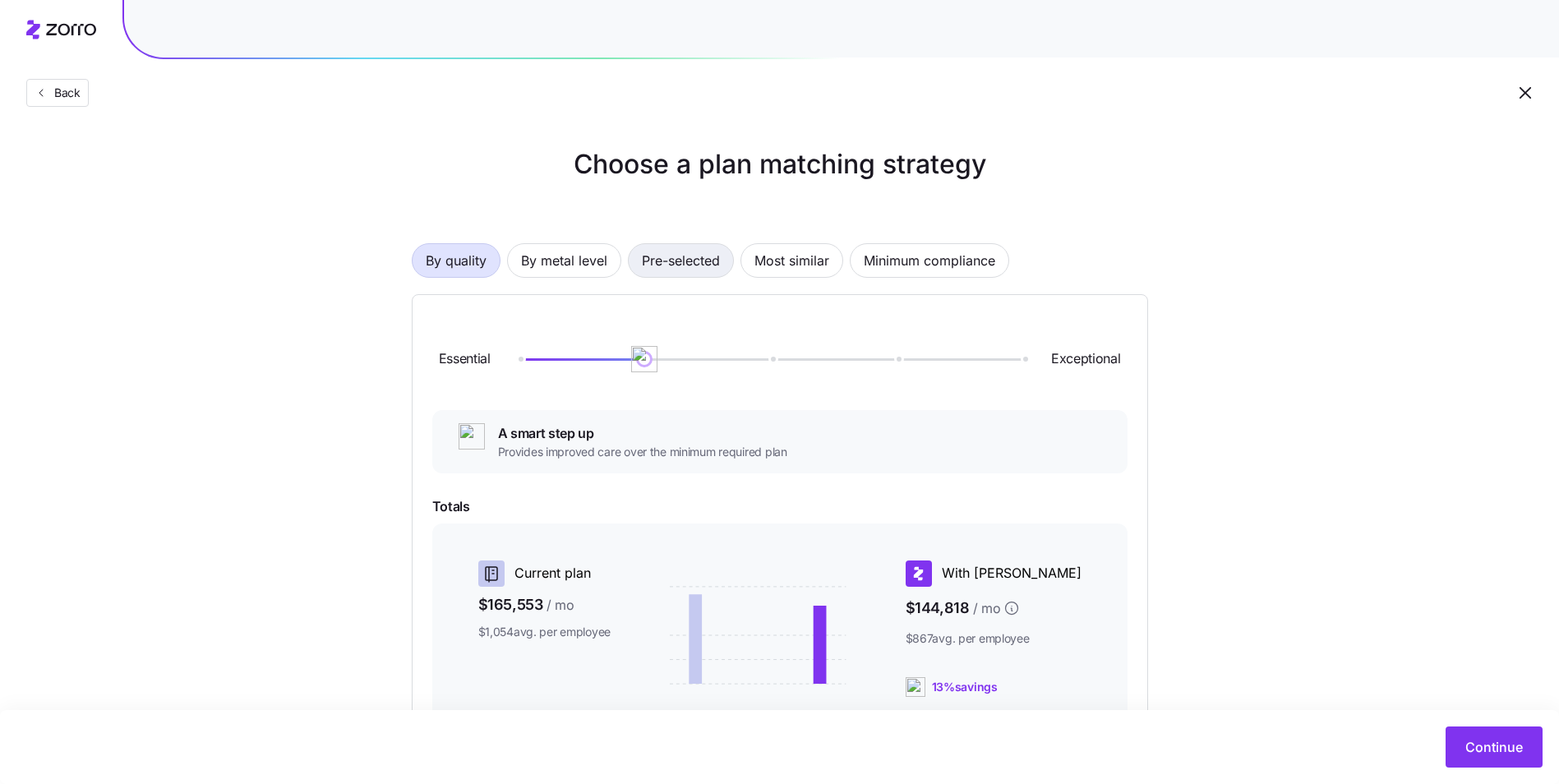
click at [696, 260] on span "Pre-selected" at bounding box center [680, 261] width 78 height 33
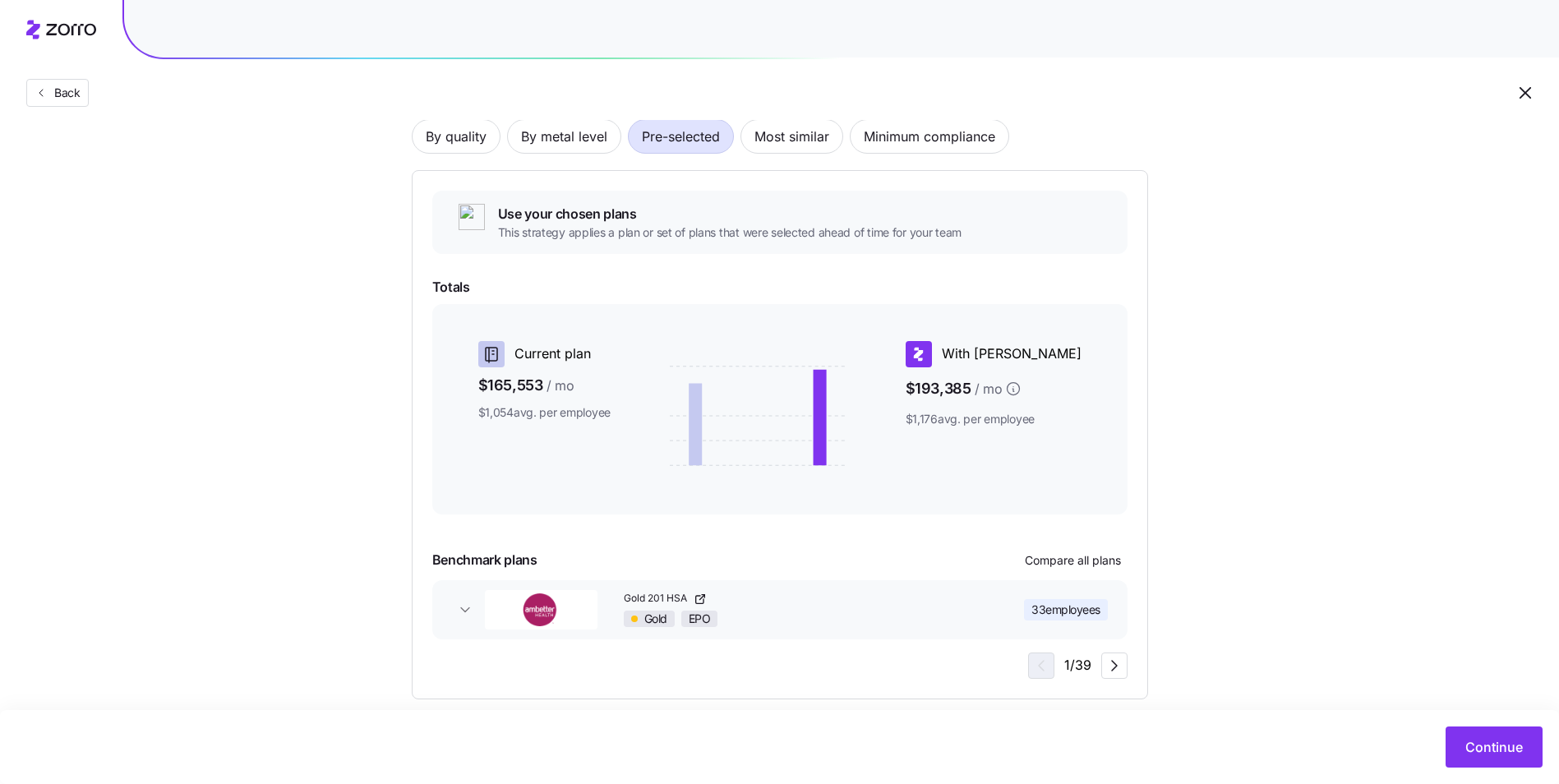
scroll to position [144, 0]
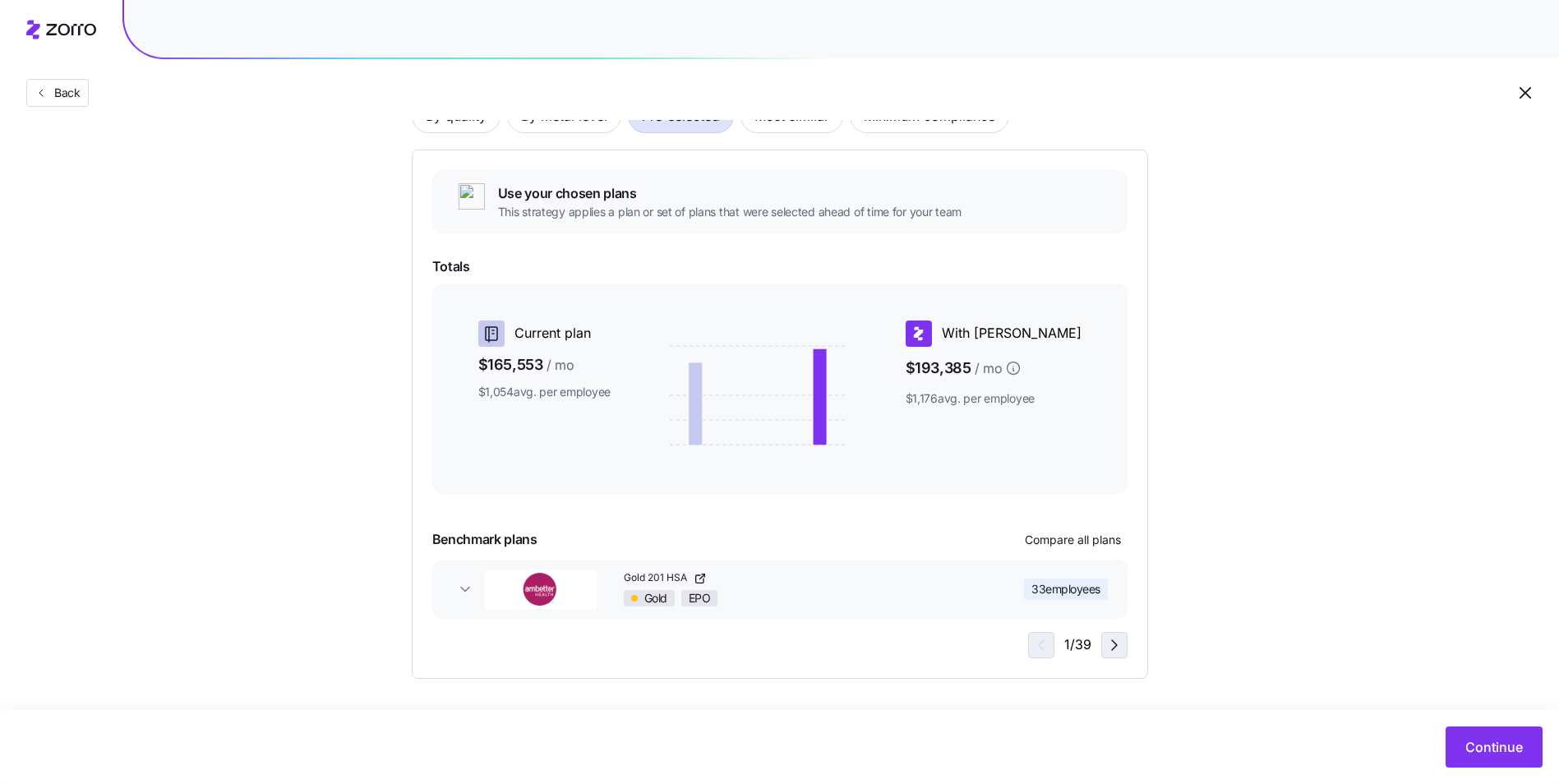
click at [1107, 645] on icon "button" at bounding box center [1114, 645] width 20 height 20
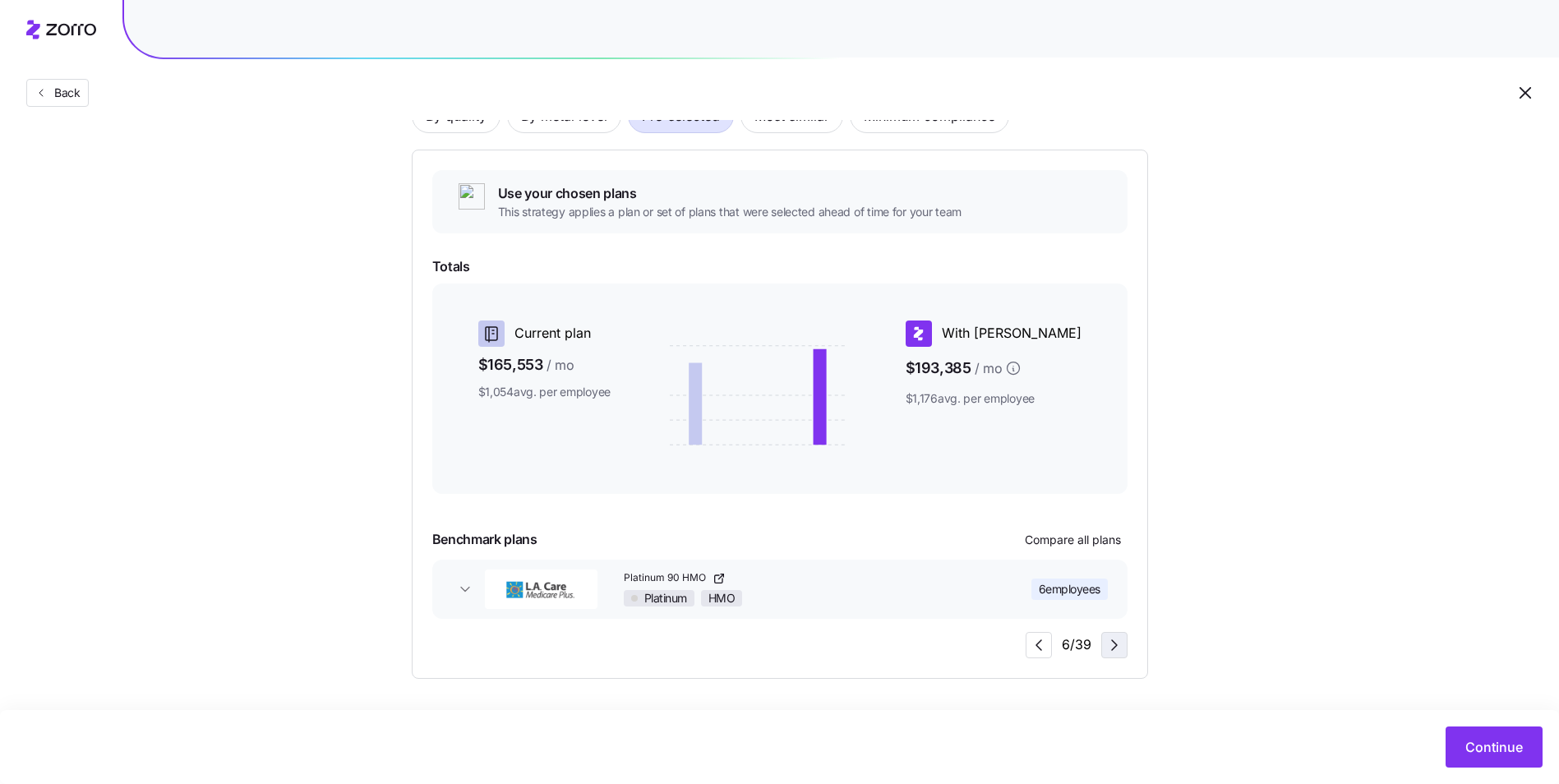
click at [1107, 645] on icon "button" at bounding box center [1114, 645] width 20 height 20
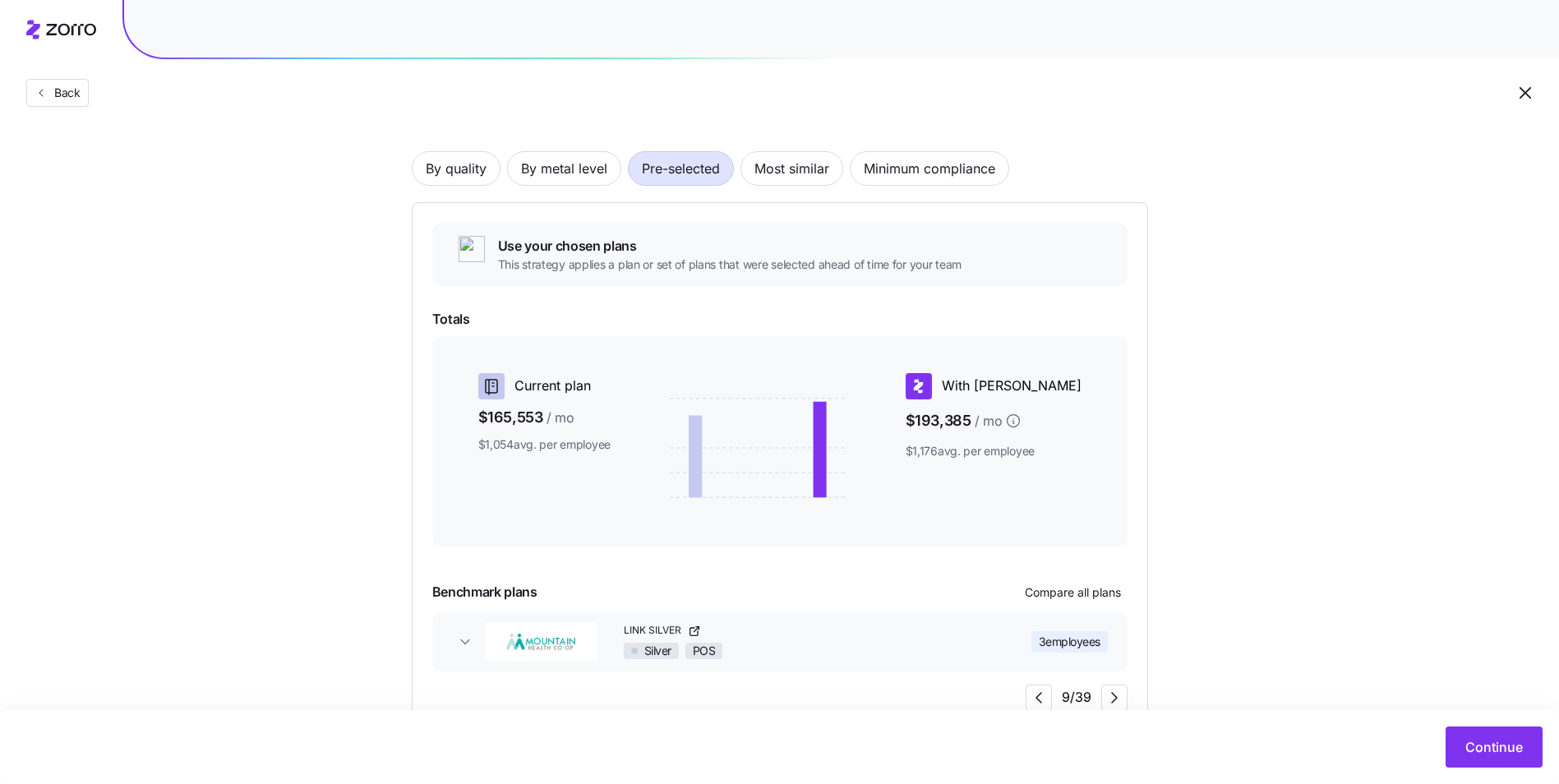
scroll to position [62, 0]
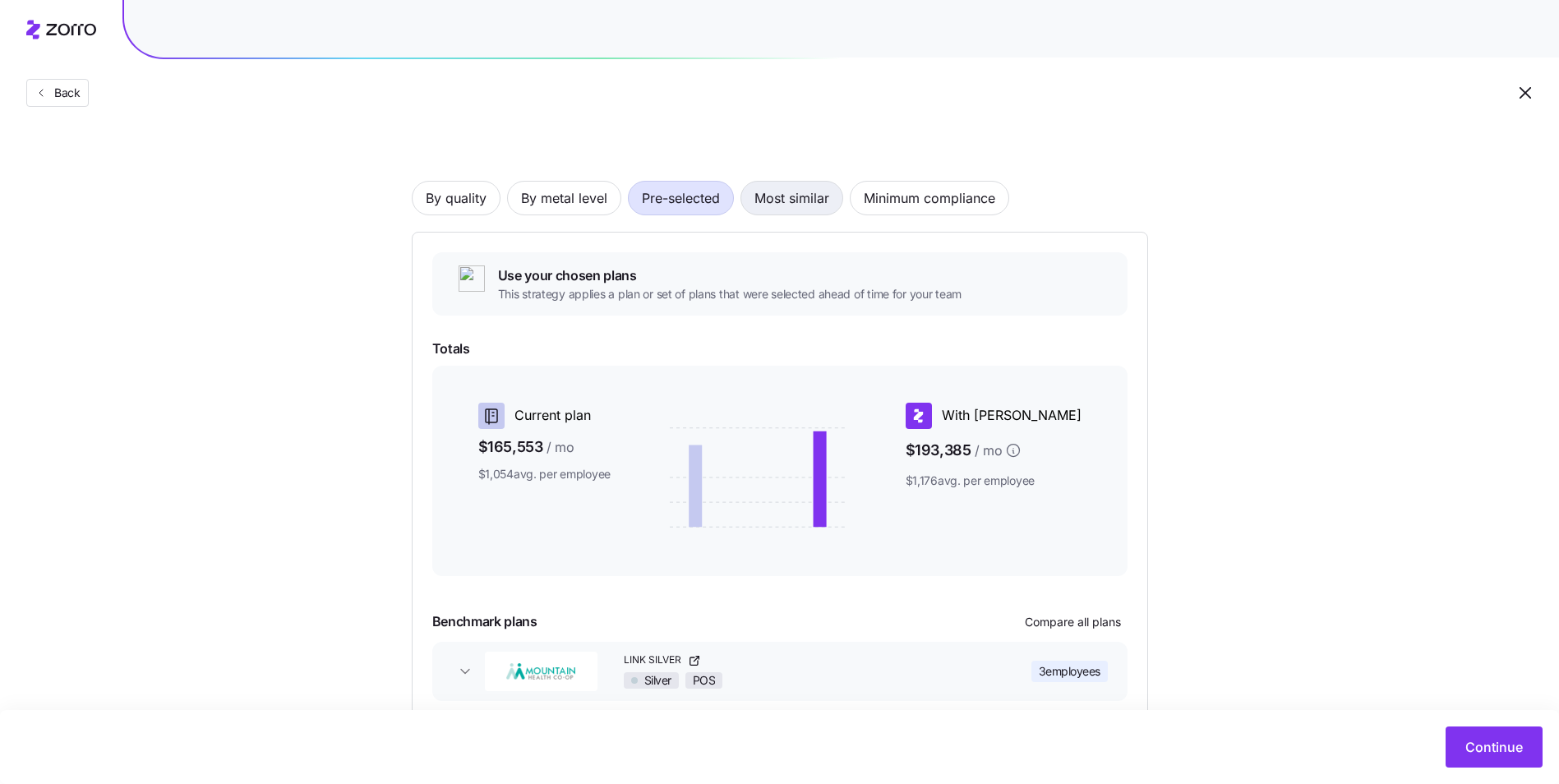
click at [792, 195] on span "Most similar" at bounding box center [792, 198] width 75 height 33
click at [680, 200] on span "Pre-selected" at bounding box center [680, 198] width 78 height 33
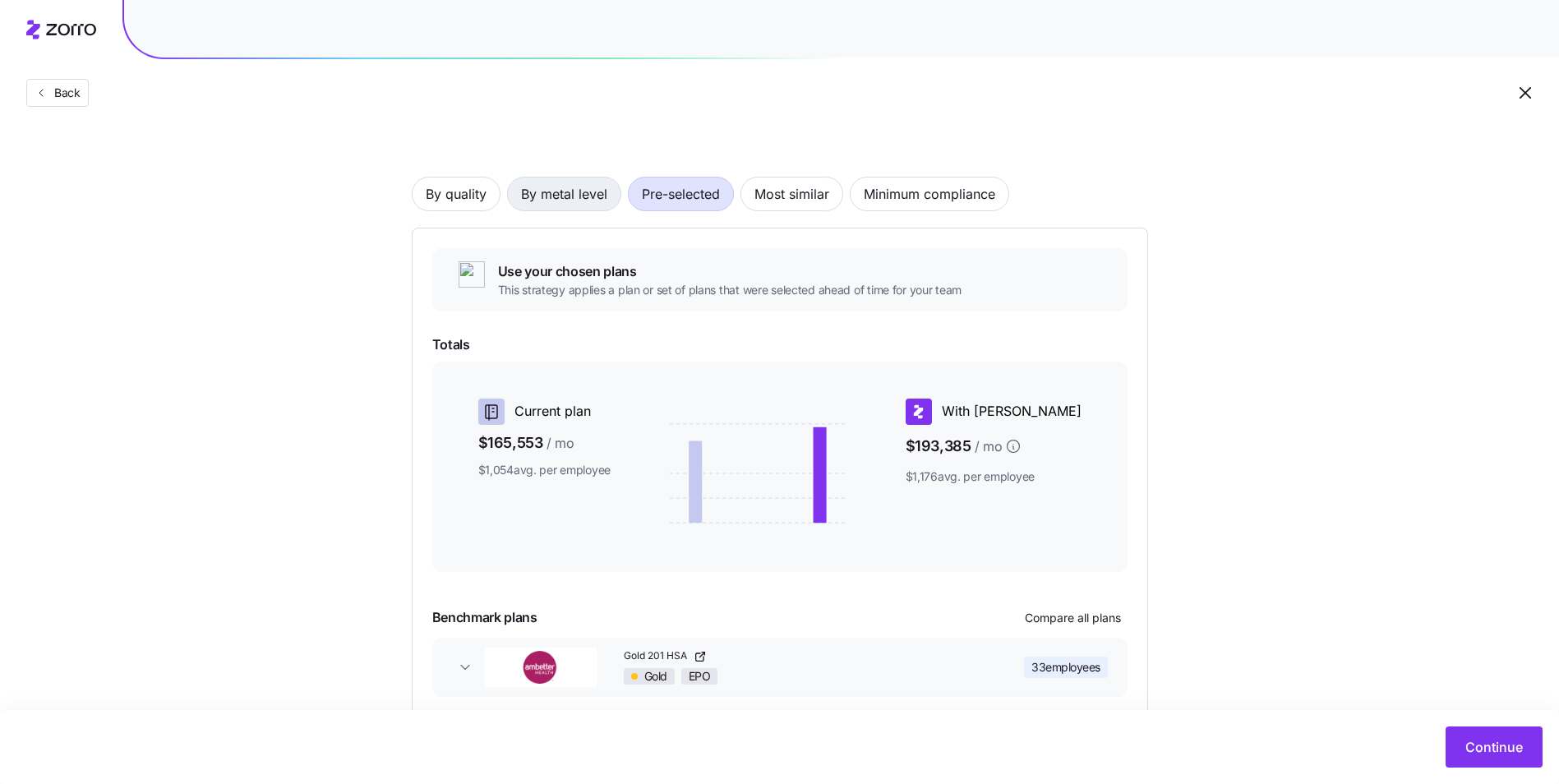
scroll to position [0, 0]
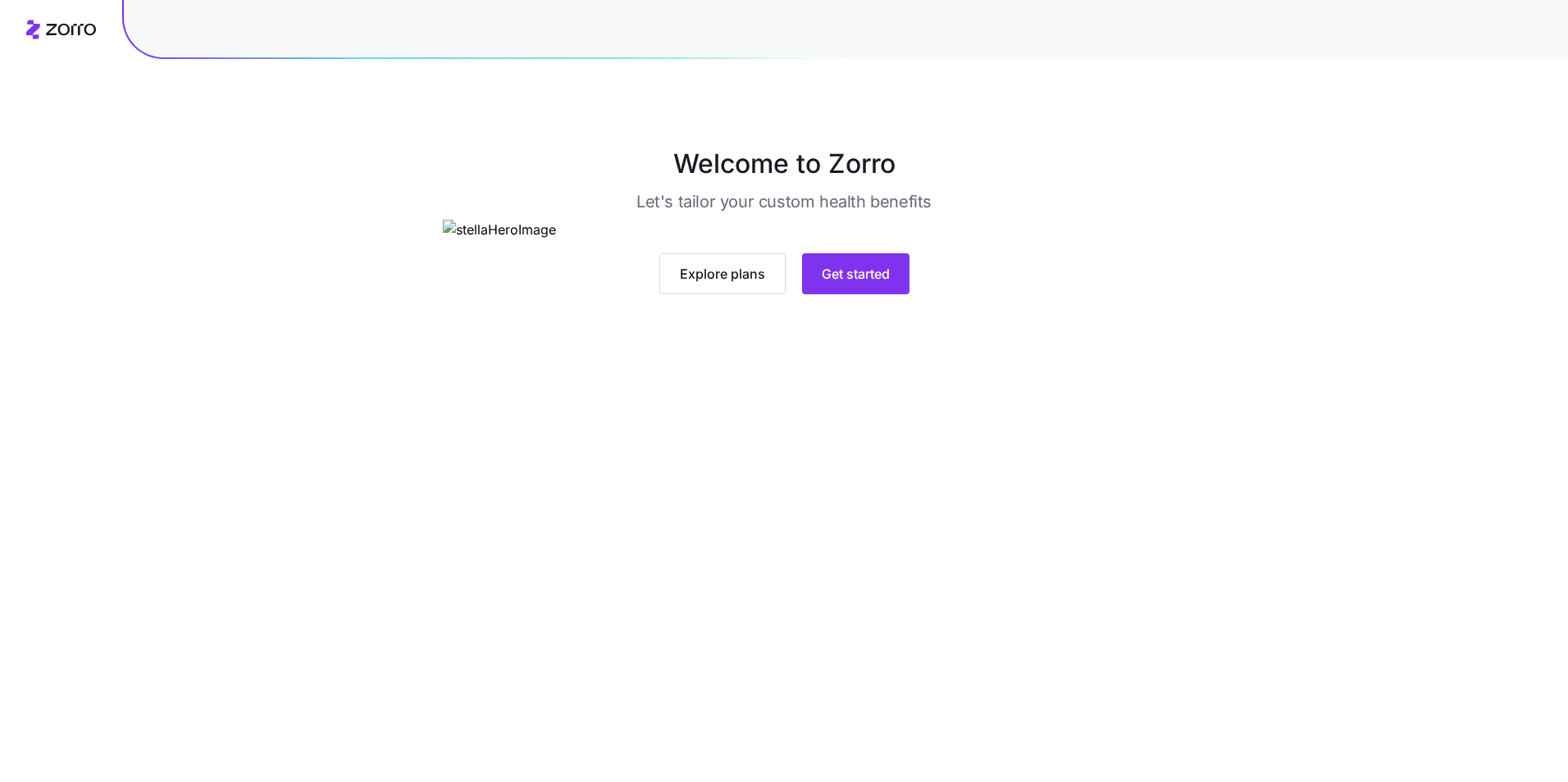
click at [883, 295] on div "Explore plans Get started" at bounding box center [784, 257] width 683 height 74
click at [874, 284] on span "Get started" at bounding box center [855, 274] width 68 height 20
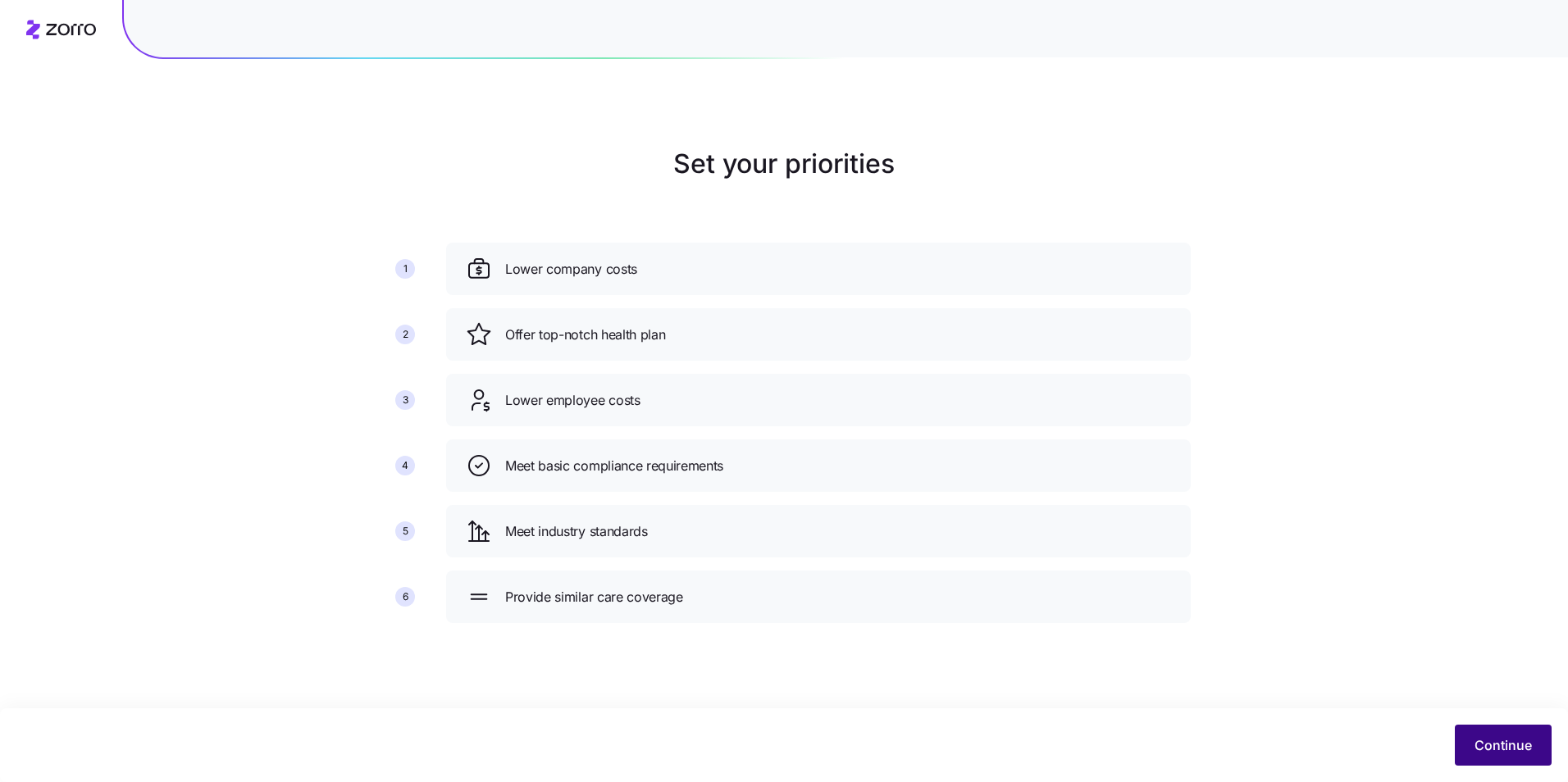
click at [1512, 744] on span "Continue" at bounding box center [1503, 745] width 57 height 20
click at [1491, 741] on span "Continue" at bounding box center [1503, 745] width 57 height 20
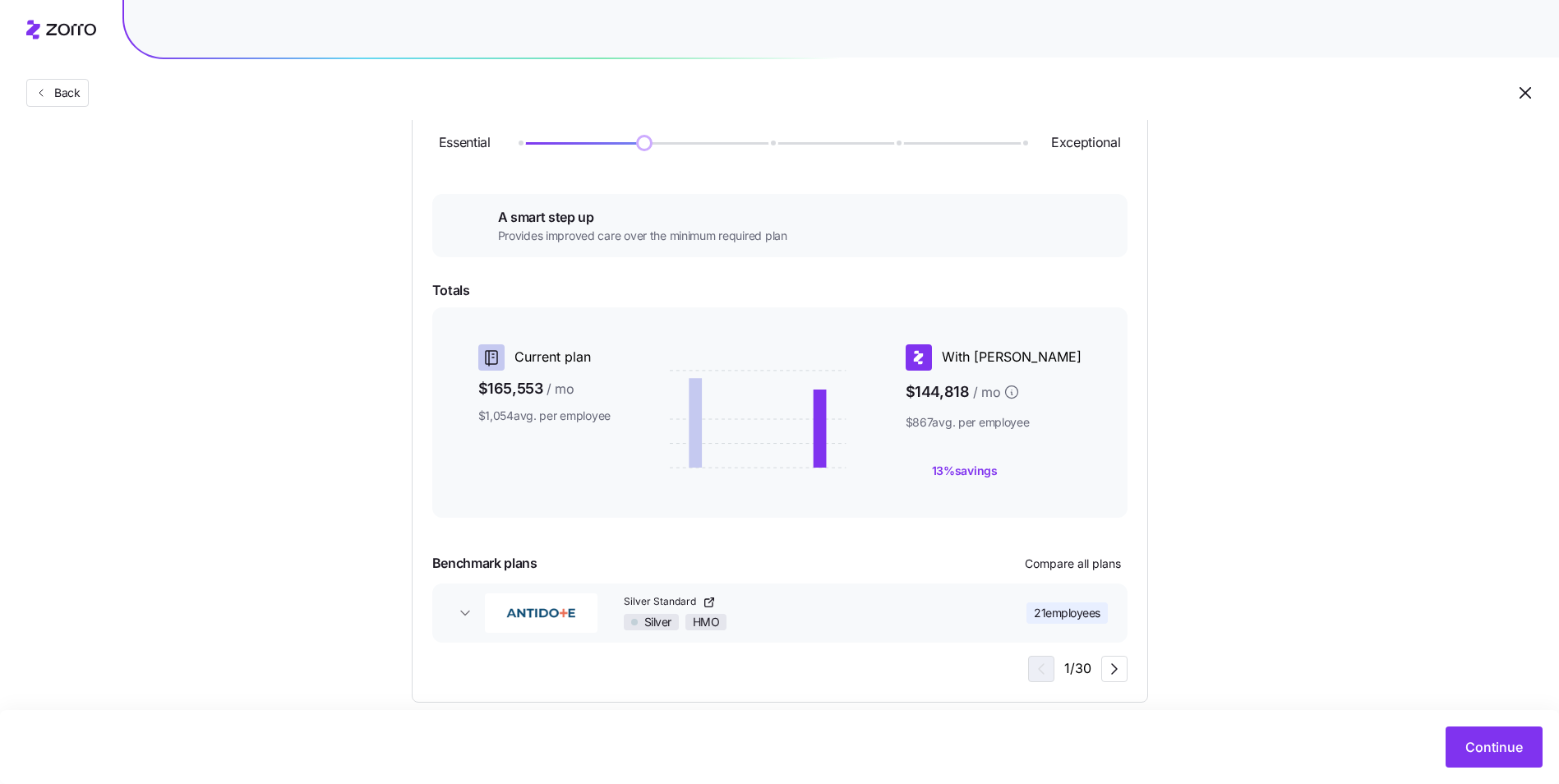
scroll to position [240, 0]
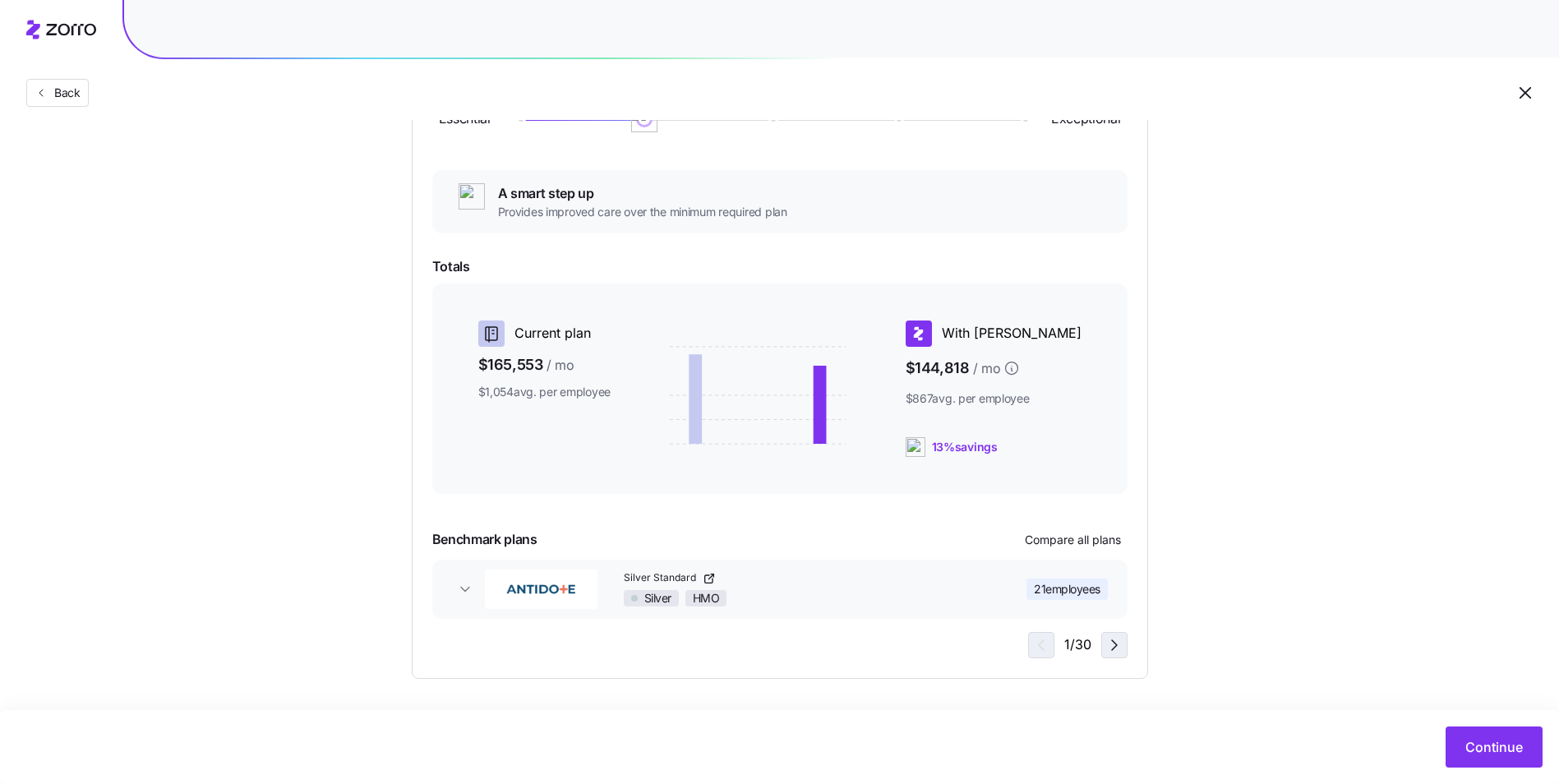
click at [1114, 644] on icon "button" at bounding box center [1114, 645] width 20 height 20
click at [1113, 644] on icon "button" at bounding box center [1114, 645] width 20 height 20
click at [1113, 644] on icon "button" at bounding box center [1114, 645] width 20 height 20
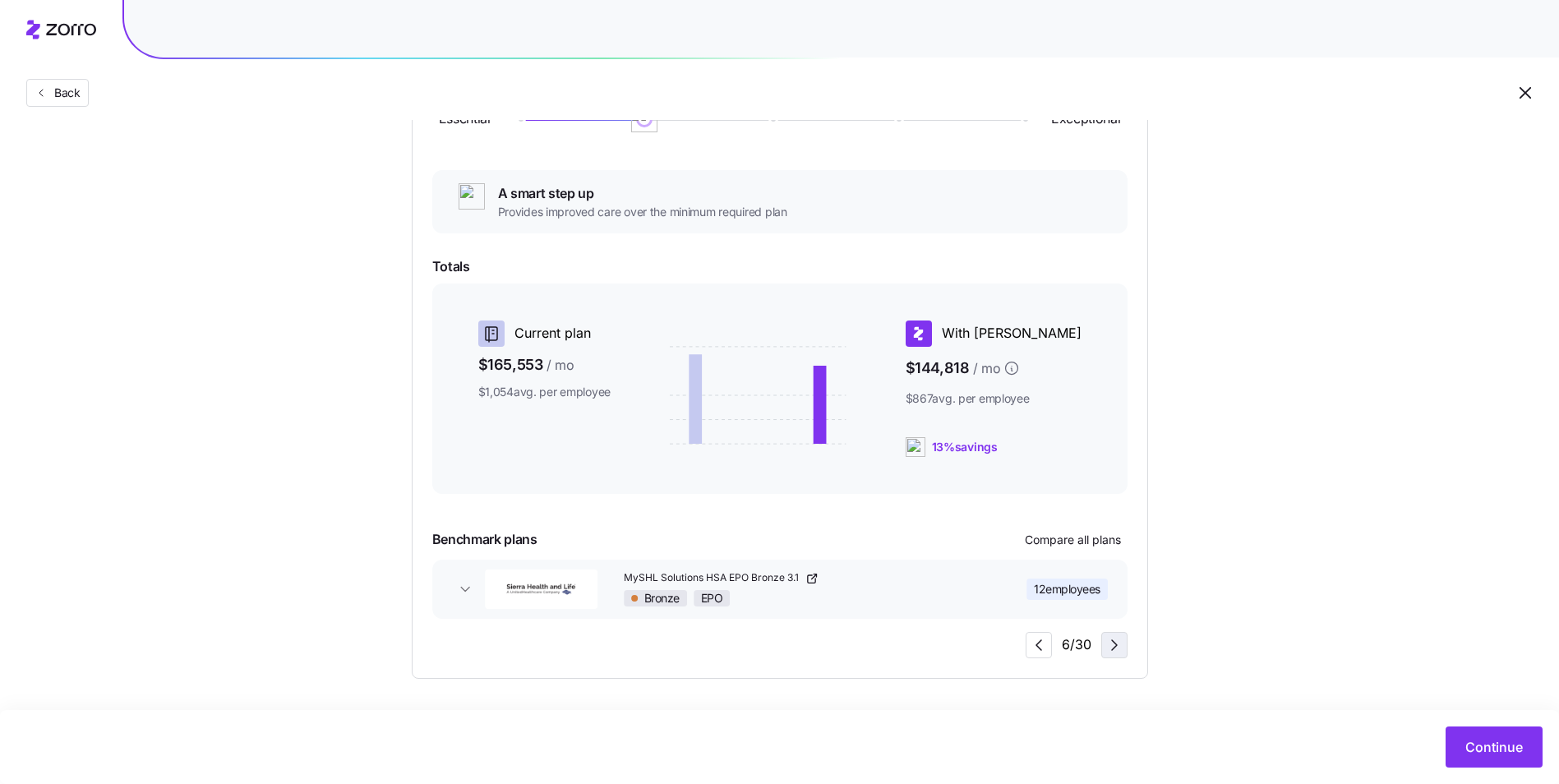
click at [1113, 644] on icon "button" at bounding box center [1114, 645] width 20 height 20
click at [1051, 647] on span "button" at bounding box center [1040, 645] width 25 height 25
click at [1120, 645] on icon "button" at bounding box center [1114, 645] width 20 height 20
click at [1116, 645] on icon "button" at bounding box center [1114, 645] width 5 height 10
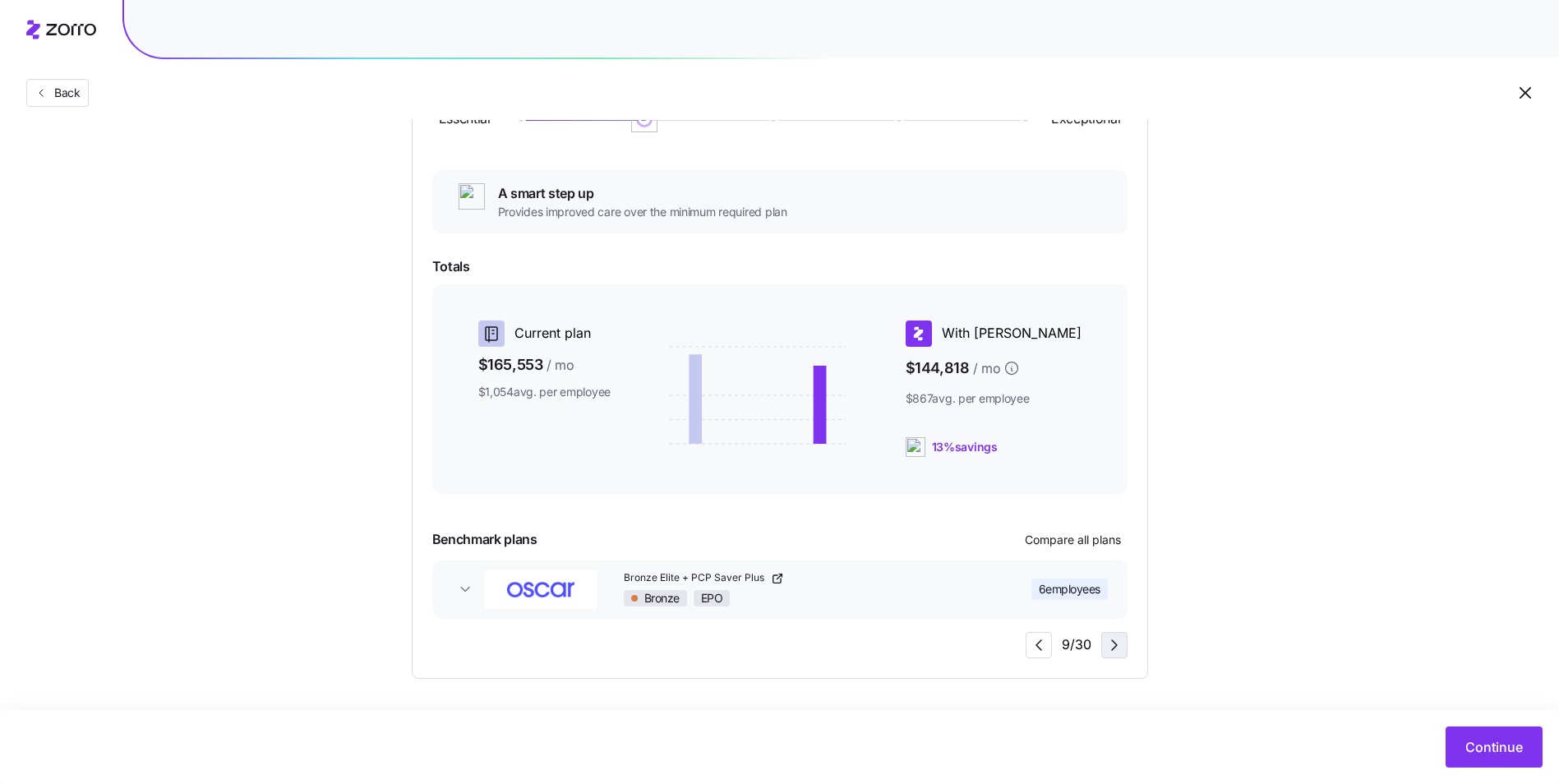
click at [1116, 645] on icon "button" at bounding box center [1114, 645] width 5 height 10
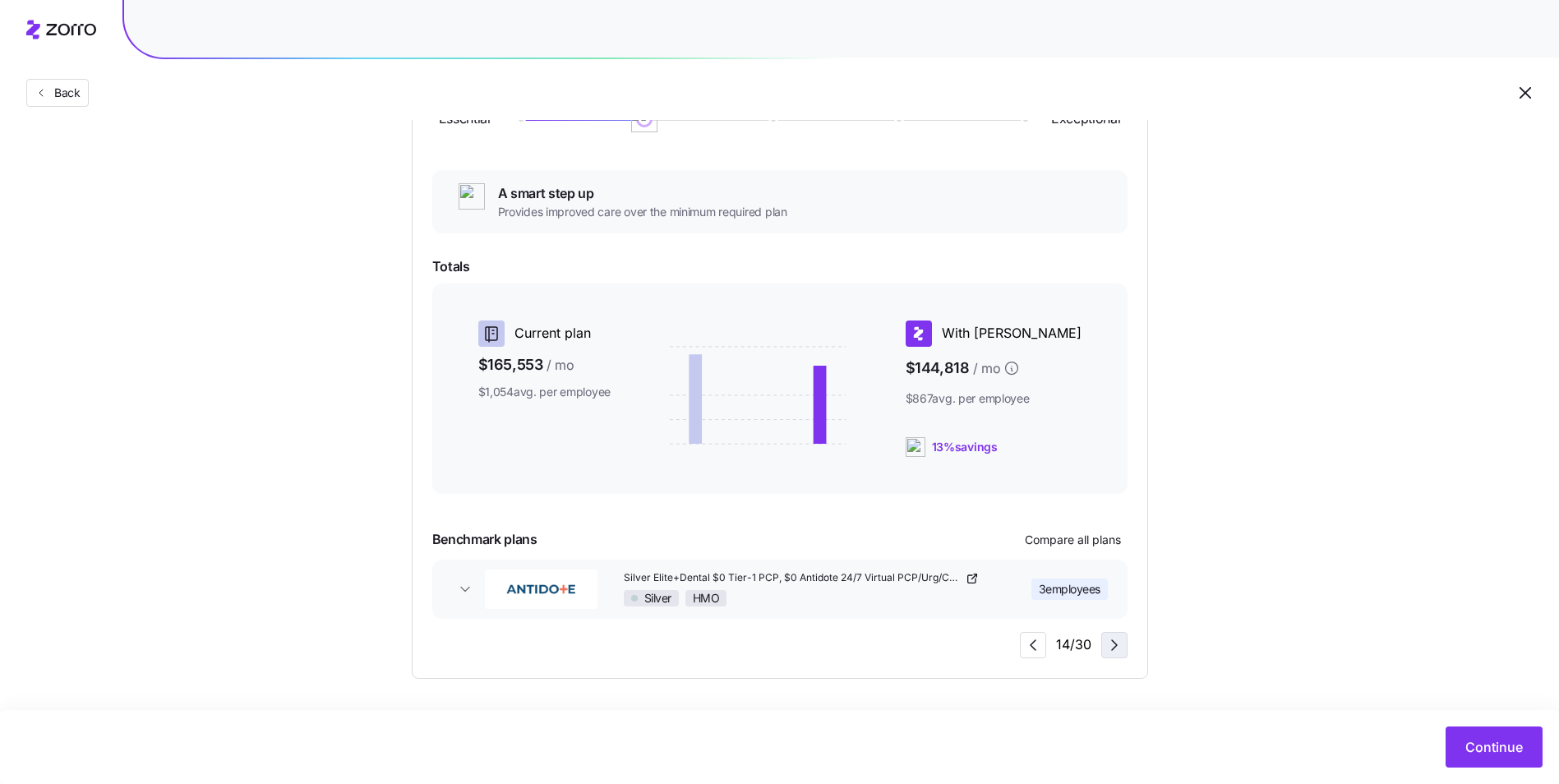
click at [1116, 645] on icon "button" at bounding box center [1114, 645] width 5 height 10
click at [1077, 535] on span "Compare all plans" at bounding box center [1073, 540] width 96 height 17
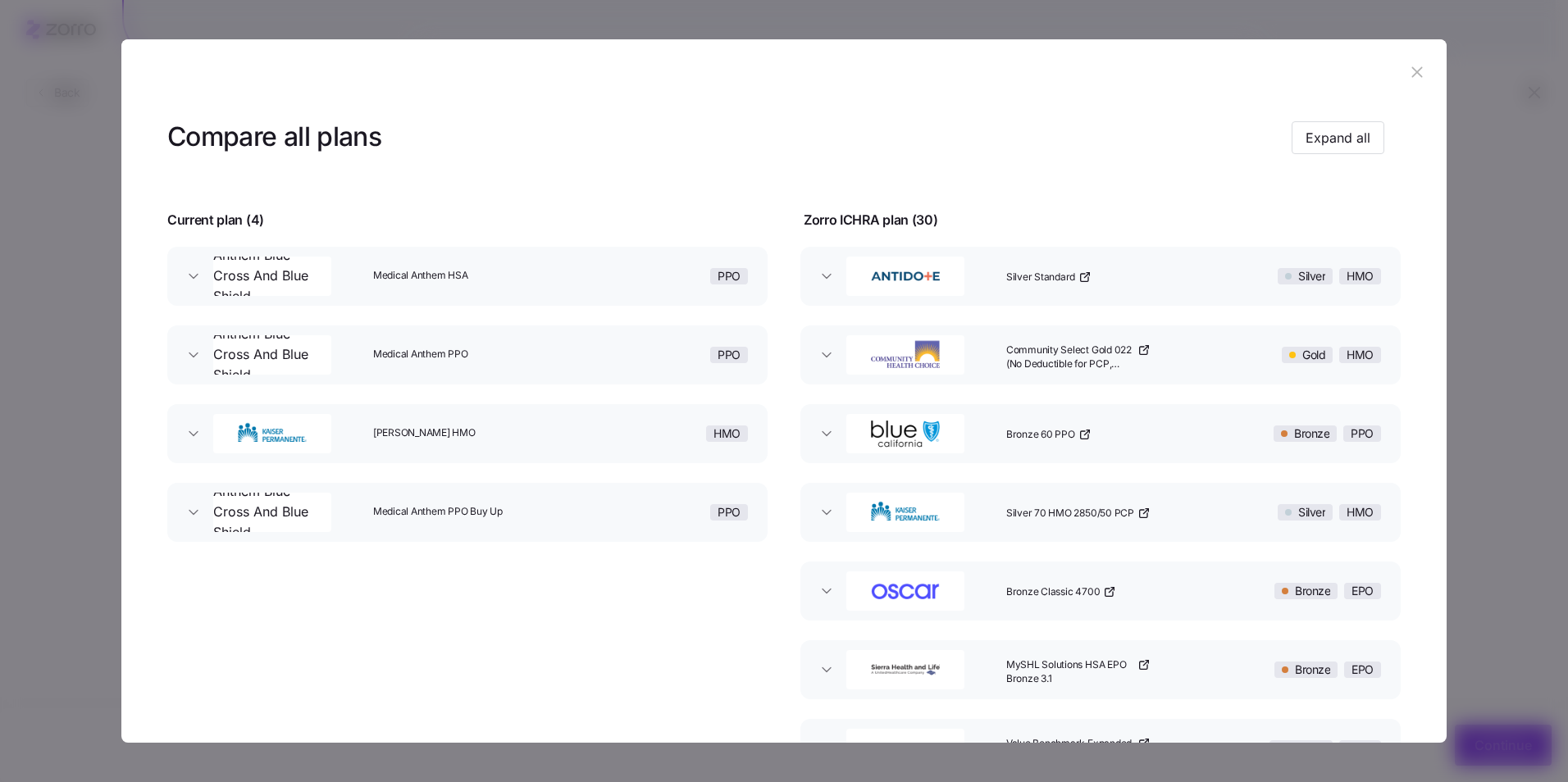
drag, startPoint x: 1402, startPoint y: 70, endPoint x: 1347, endPoint y: 112, distance: 69.2
click at [1408, 70] on icon "button" at bounding box center [1417, 72] width 18 height 18
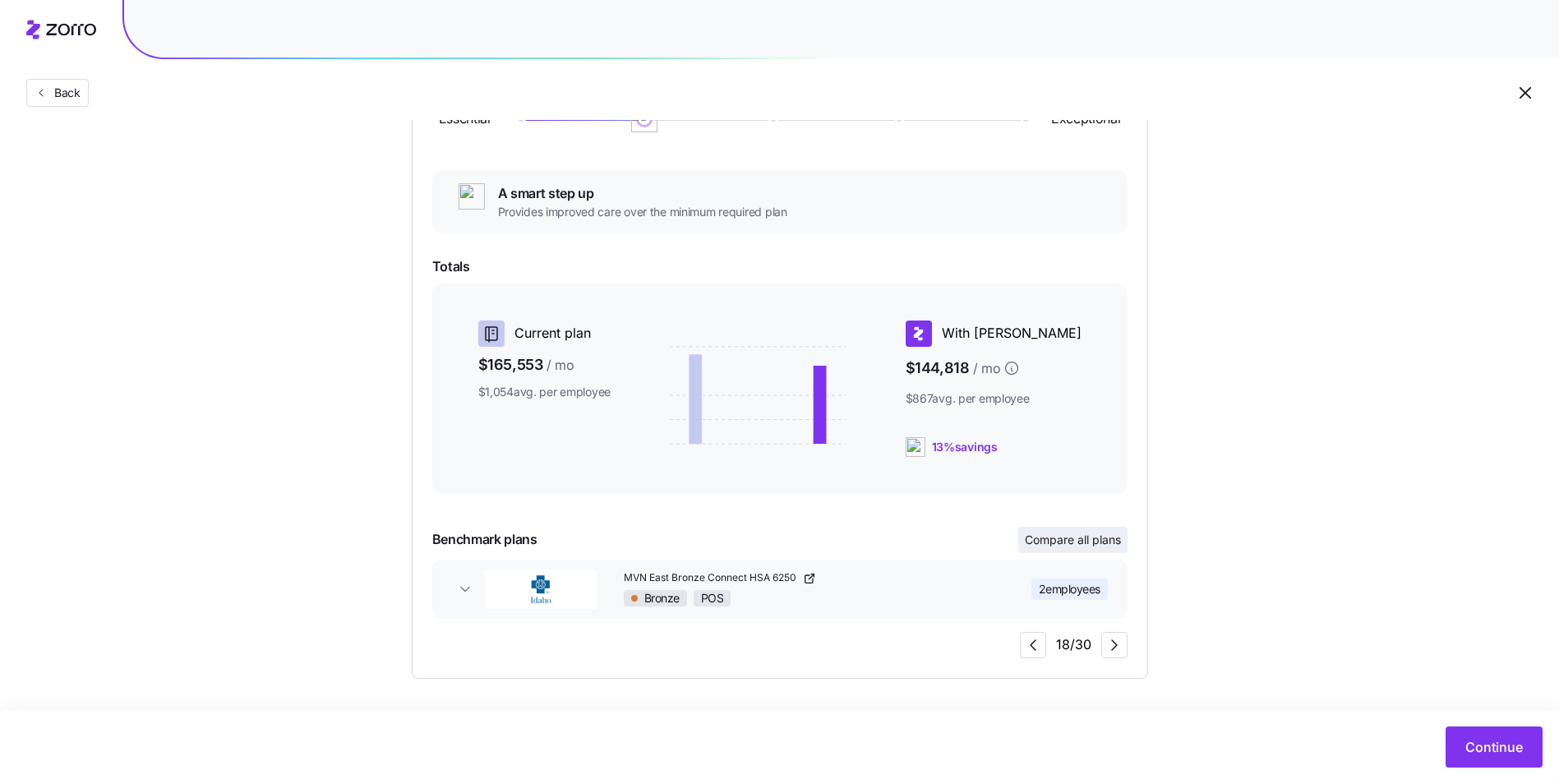
click at [1079, 535] on span "Compare all plans" at bounding box center [1073, 540] width 96 height 17
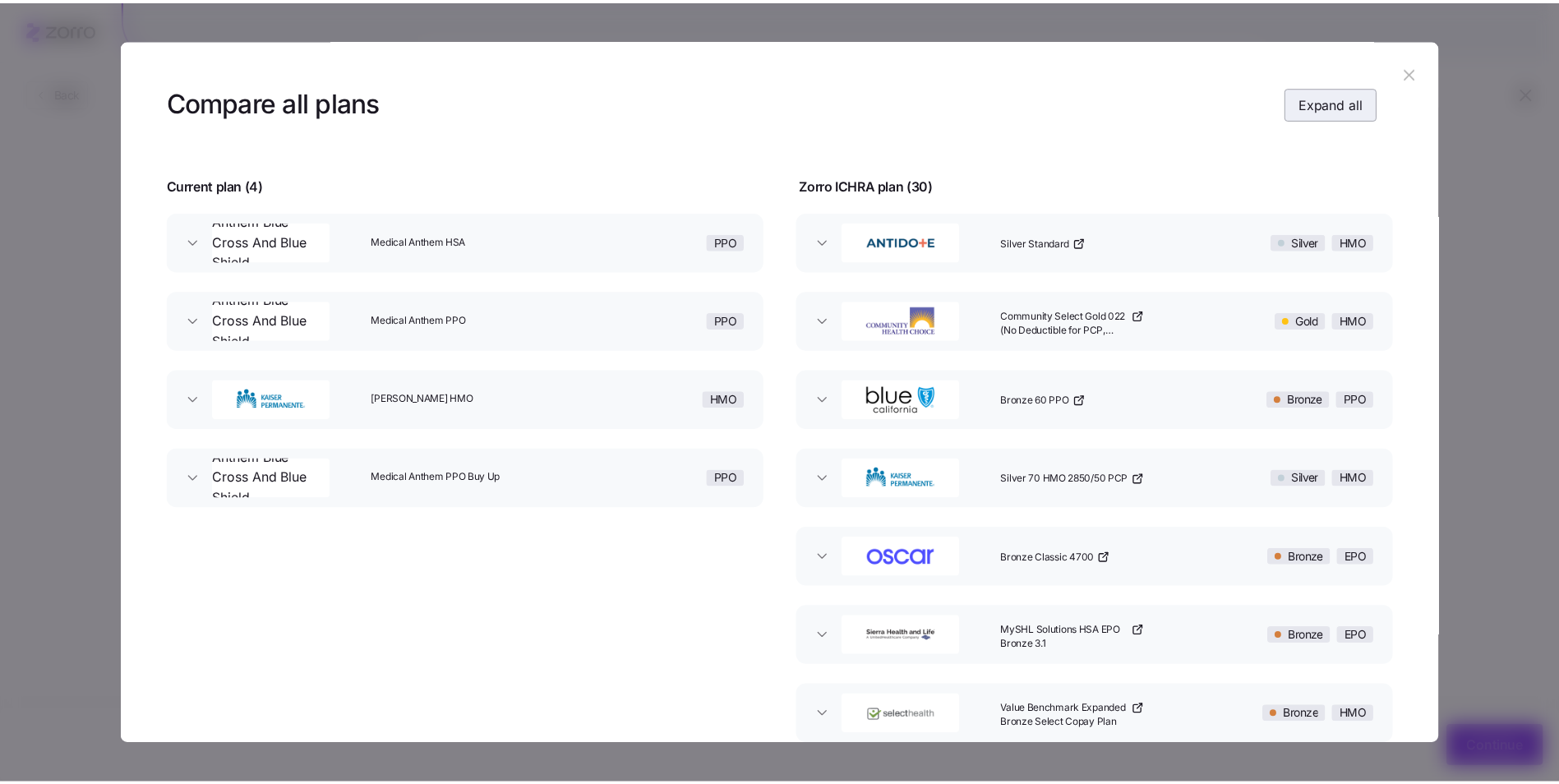
scroll to position [0, 0]
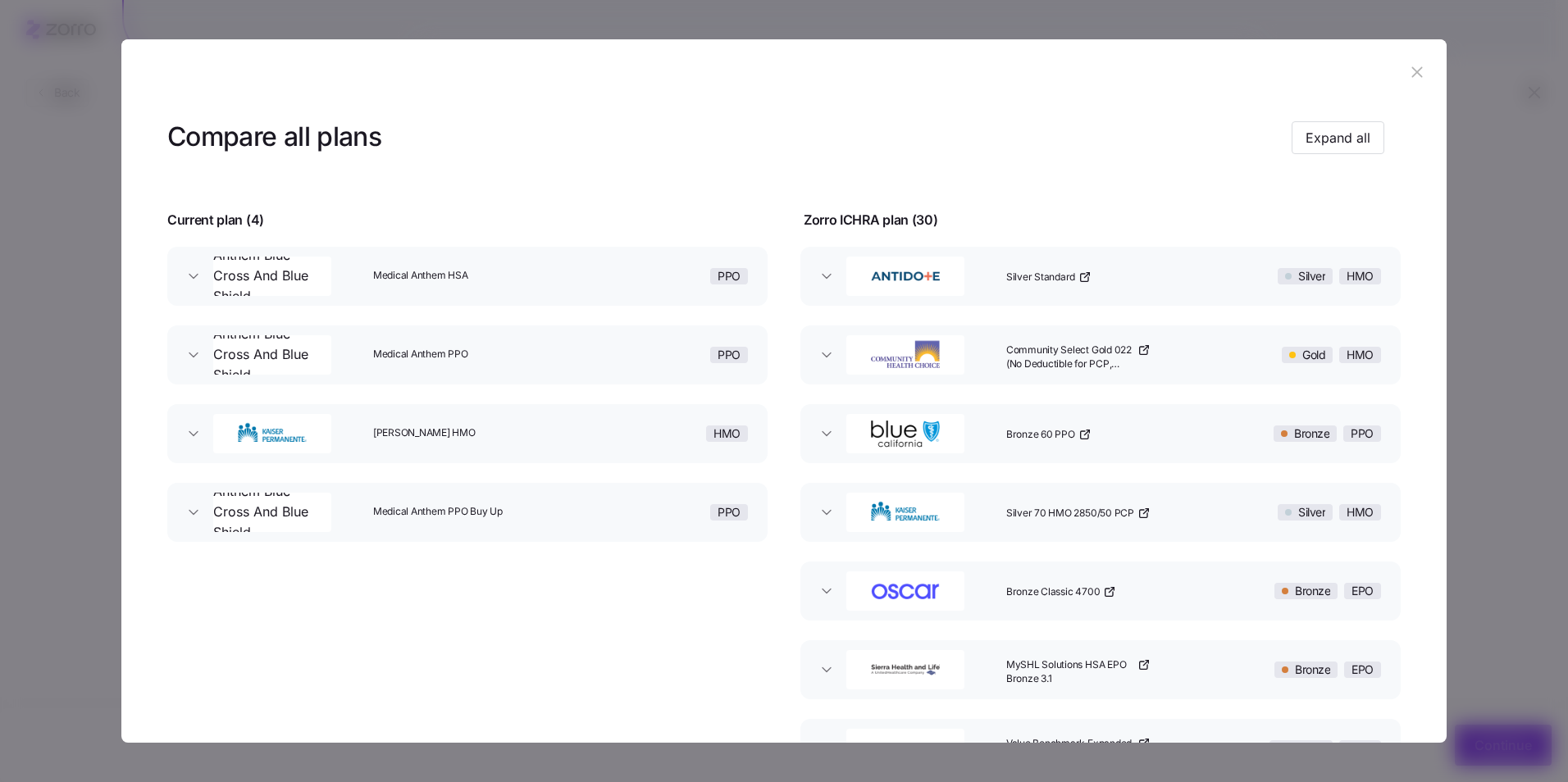
click at [1411, 75] on icon "button" at bounding box center [1416, 71] width 11 height 11
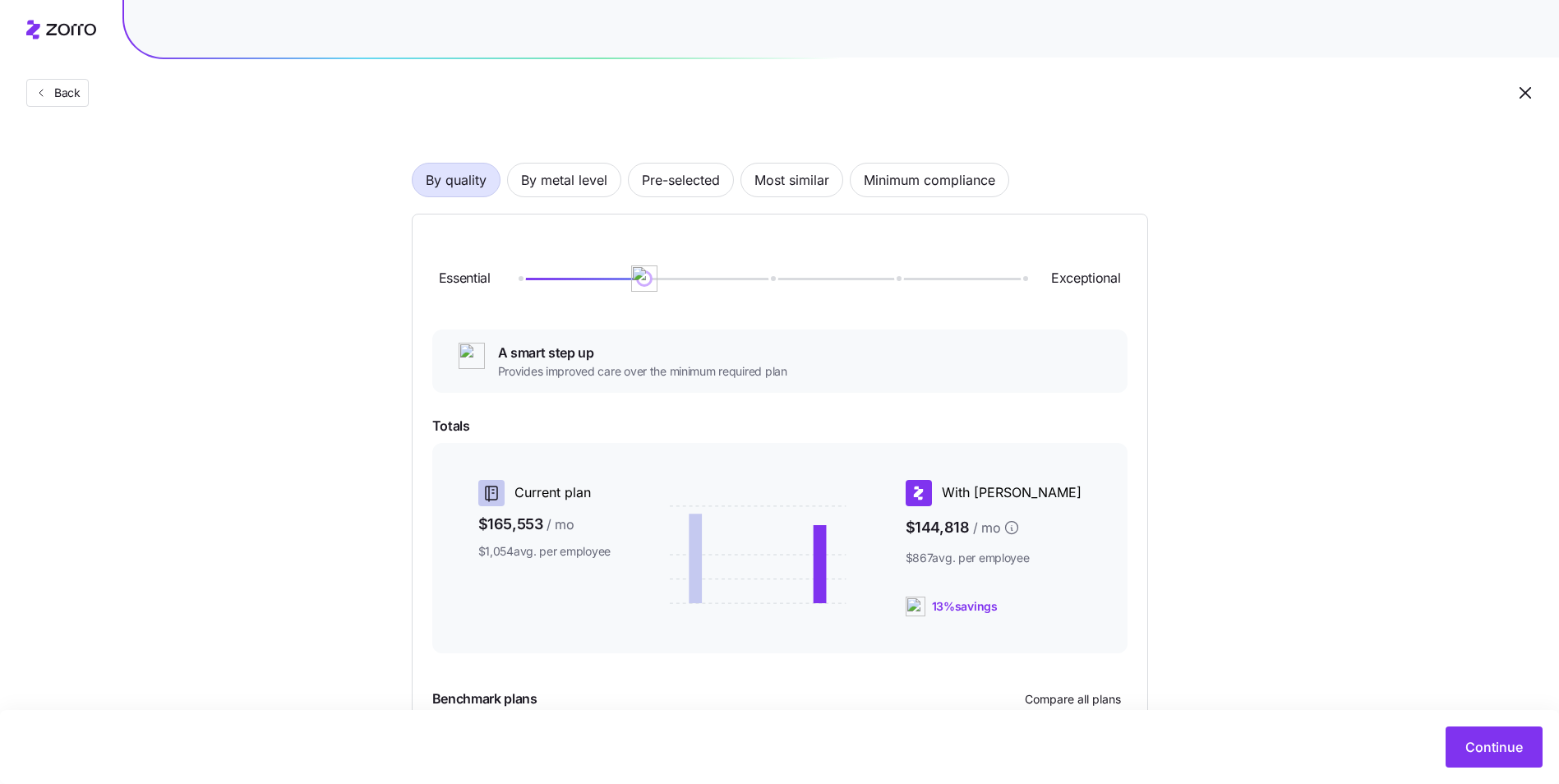
scroll to position [75, 0]
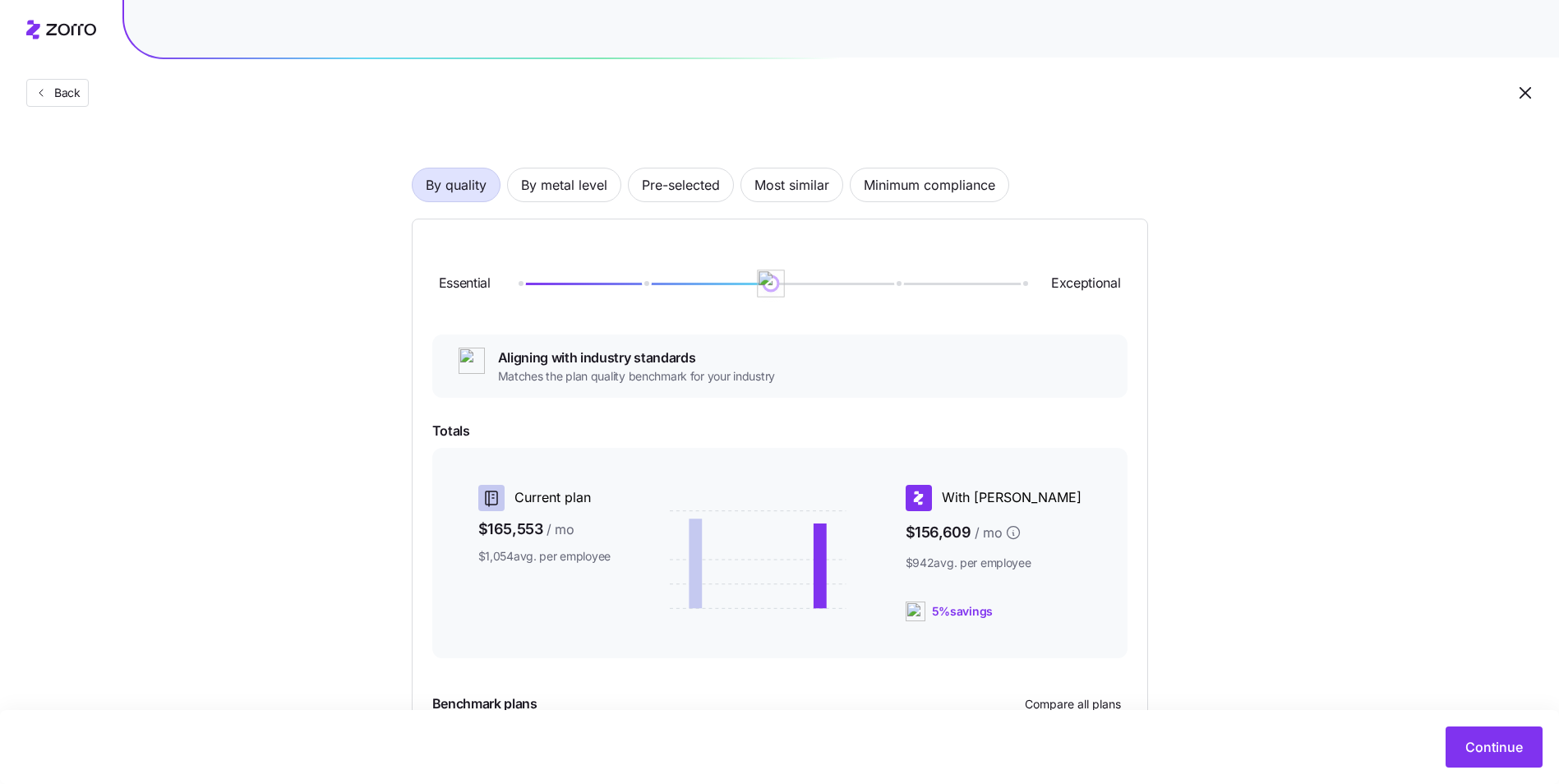
drag, startPoint x: 641, startPoint y: 290, endPoint x: 768, endPoint y: 290, distance: 127.0
click at [768, 290] on img at bounding box center [771, 284] width 28 height 28
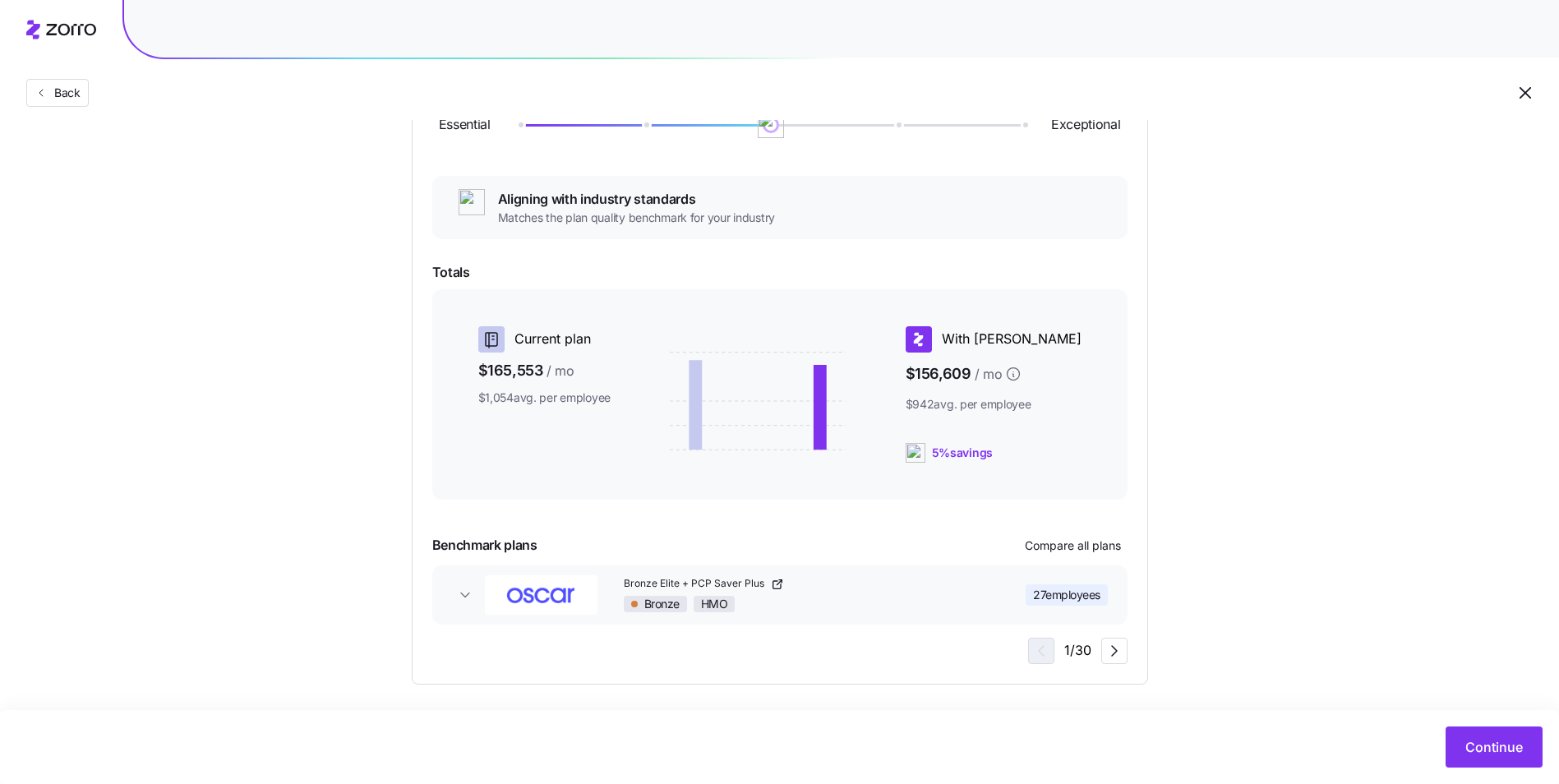
scroll to position [240, 0]
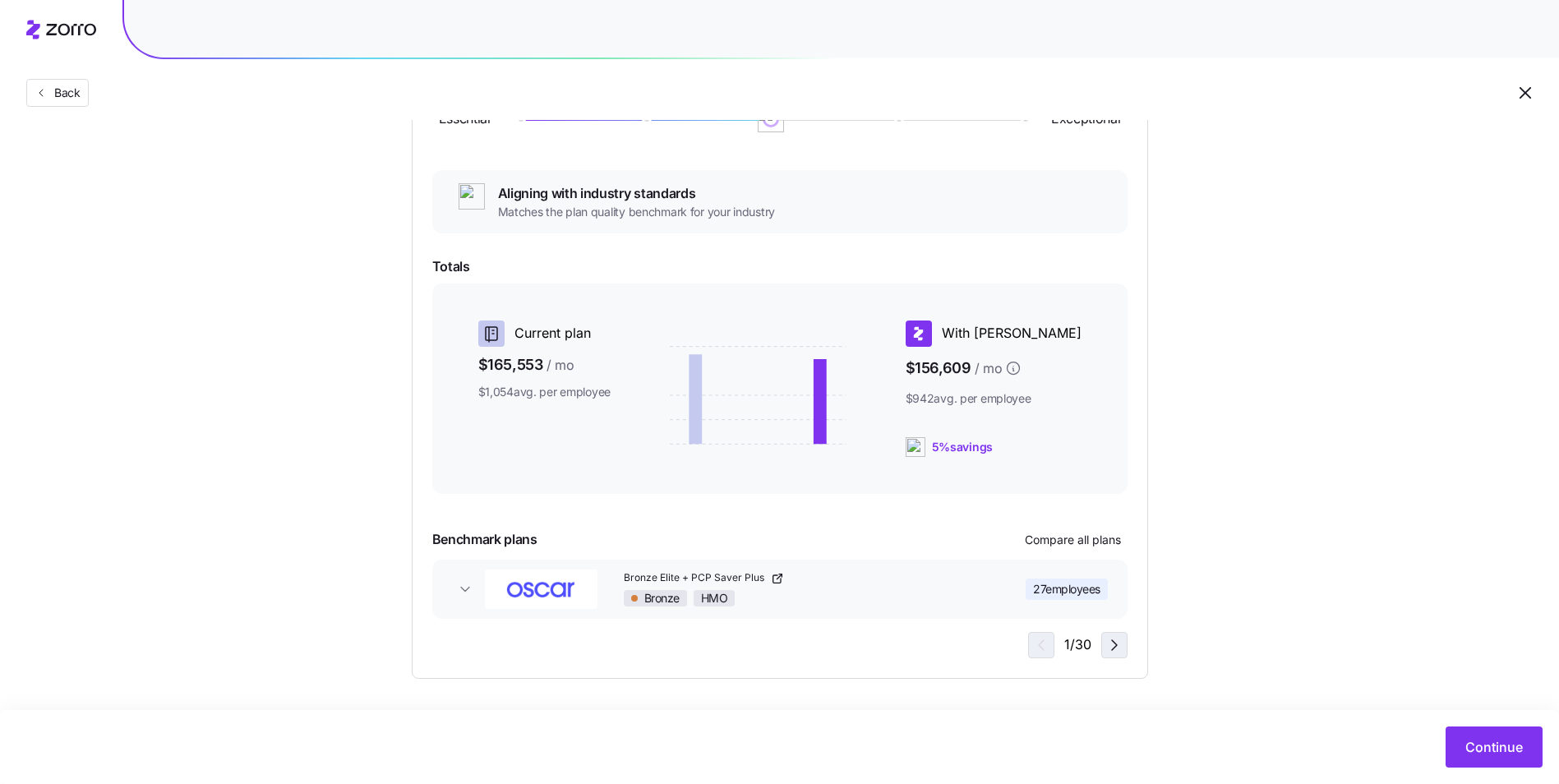
click at [1113, 640] on icon "button" at bounding box center [1114, 645] width 20 height 20
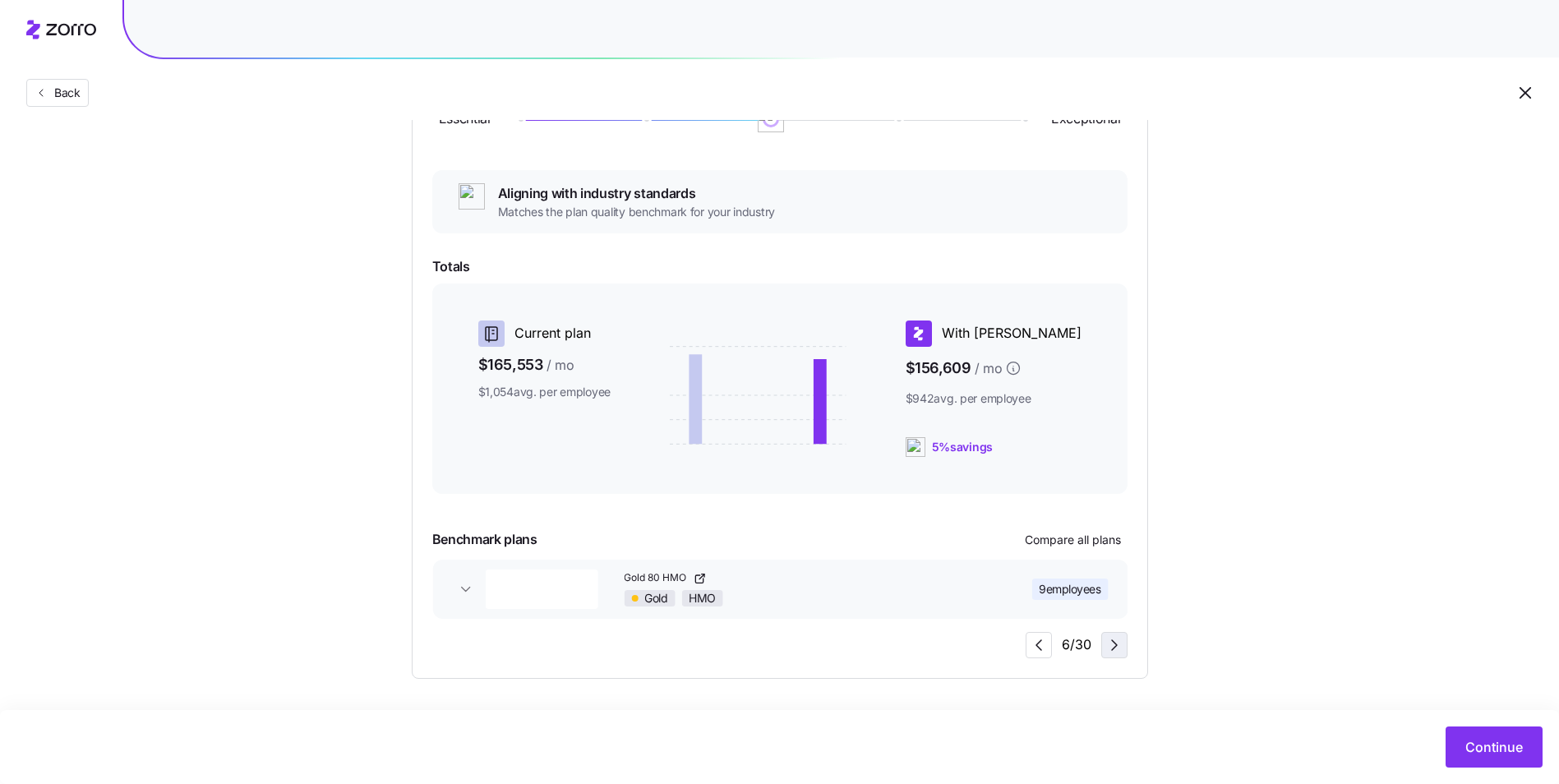
click at [1113, 640] on icon "button" at bounding box center [1114, 645] width 20 height 20
click at [1485, 737] on button "Continue" at bounding box center [1493, 747] width 97 height 41
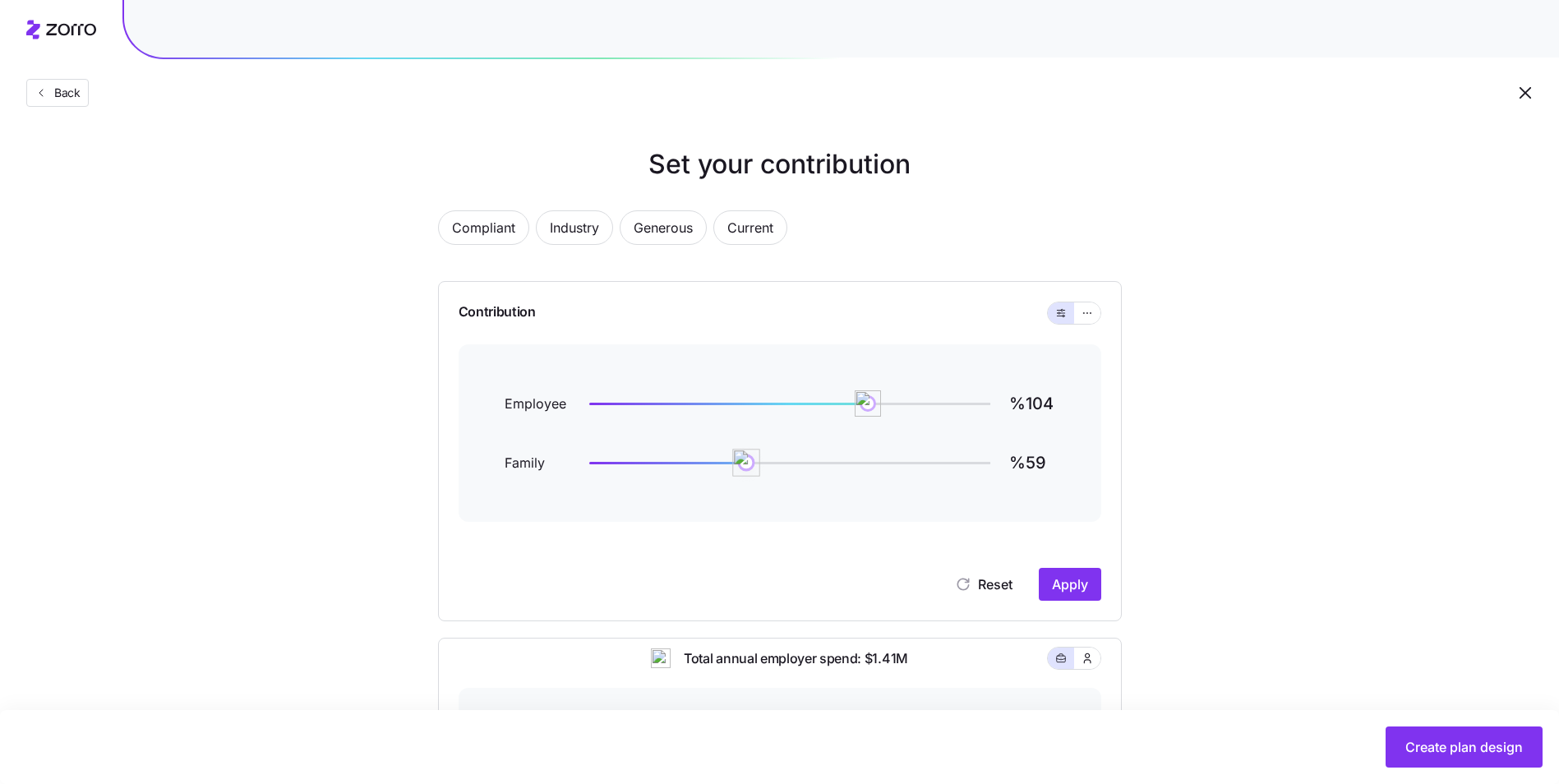
drag, startPoint x: 602, startPoint y: 465, endPoint x: 748, endPoint y: 461, distance: 146.1
click at [748, 461] on img at bounding box center [747, 463] width 28 height 28
click at [578, 241] on span "Industry" at bounding box center [574, 228] width 49 height 33
click at [487, 237] on span "Compliant" at bounding box center [484, 228] width 63 height 33
type input "%0"
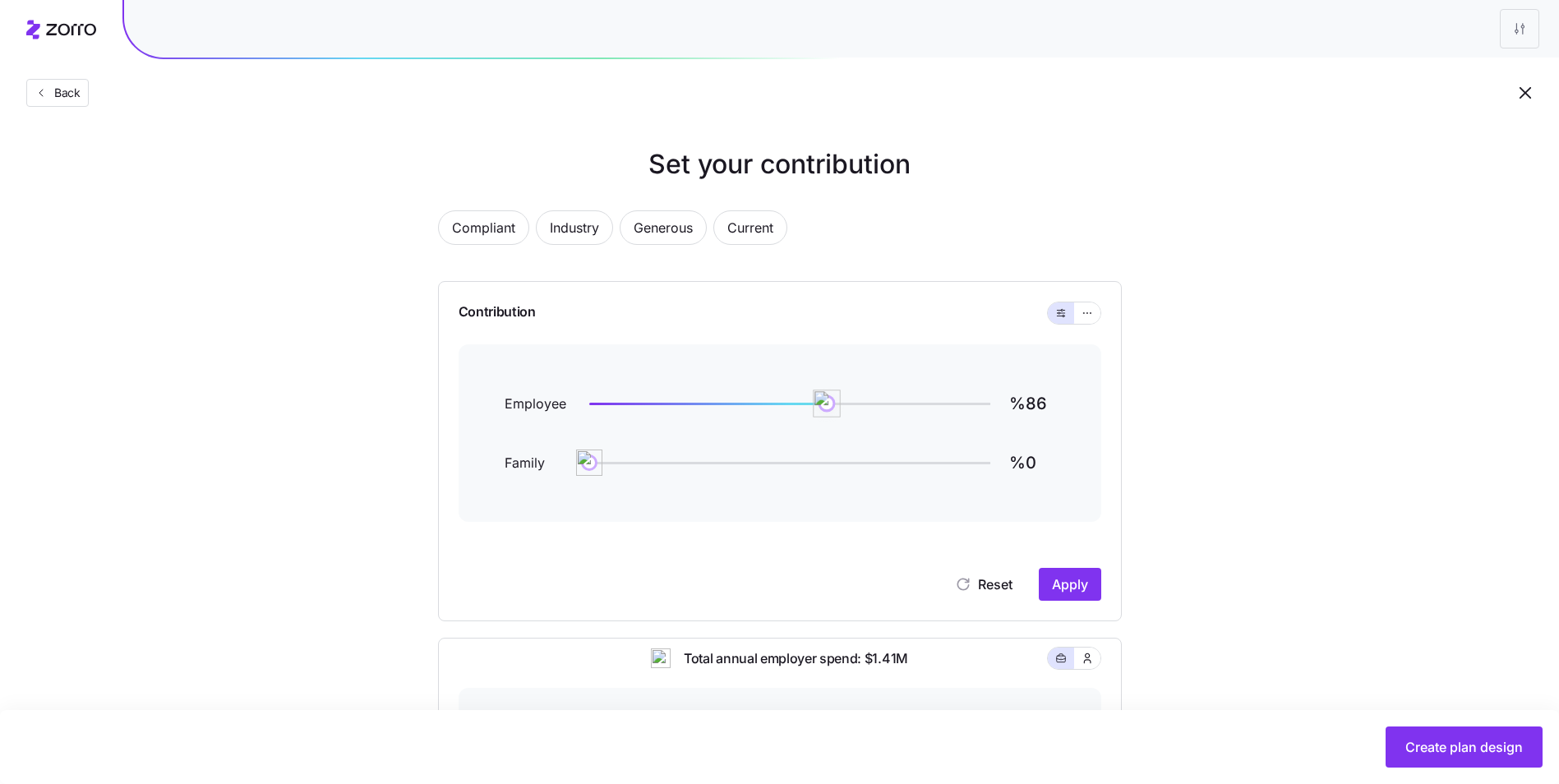
type input "%85"
drag, startPoint x: 864, startPoint y: 407, endPoint x: 815, endPoint y: 402, distance: 49.3
click at [815, 402] on img at bounding box center [816, 403] width 28 height 28
type input "%60"
drag, startPoint x: 590, startPoint y: 455, endPoint x: 750, endPoint y: 455, distance: 160.0
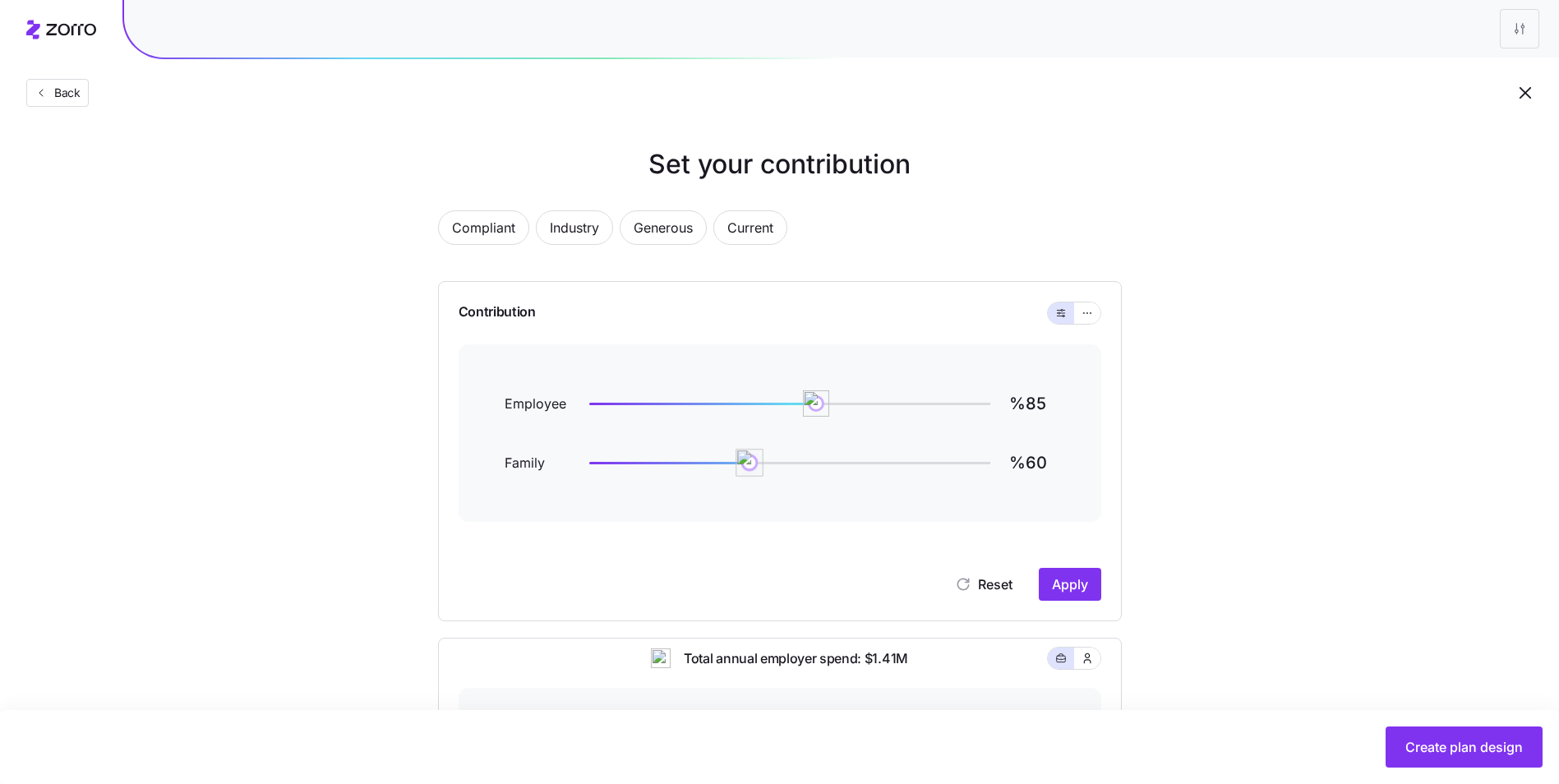
click at [750, 455] on img at bounding box center [749, 463] width 28 height 28
click at [1083, 600] on button "Apply" at bounding box center [1069, 584] width 62 height 33
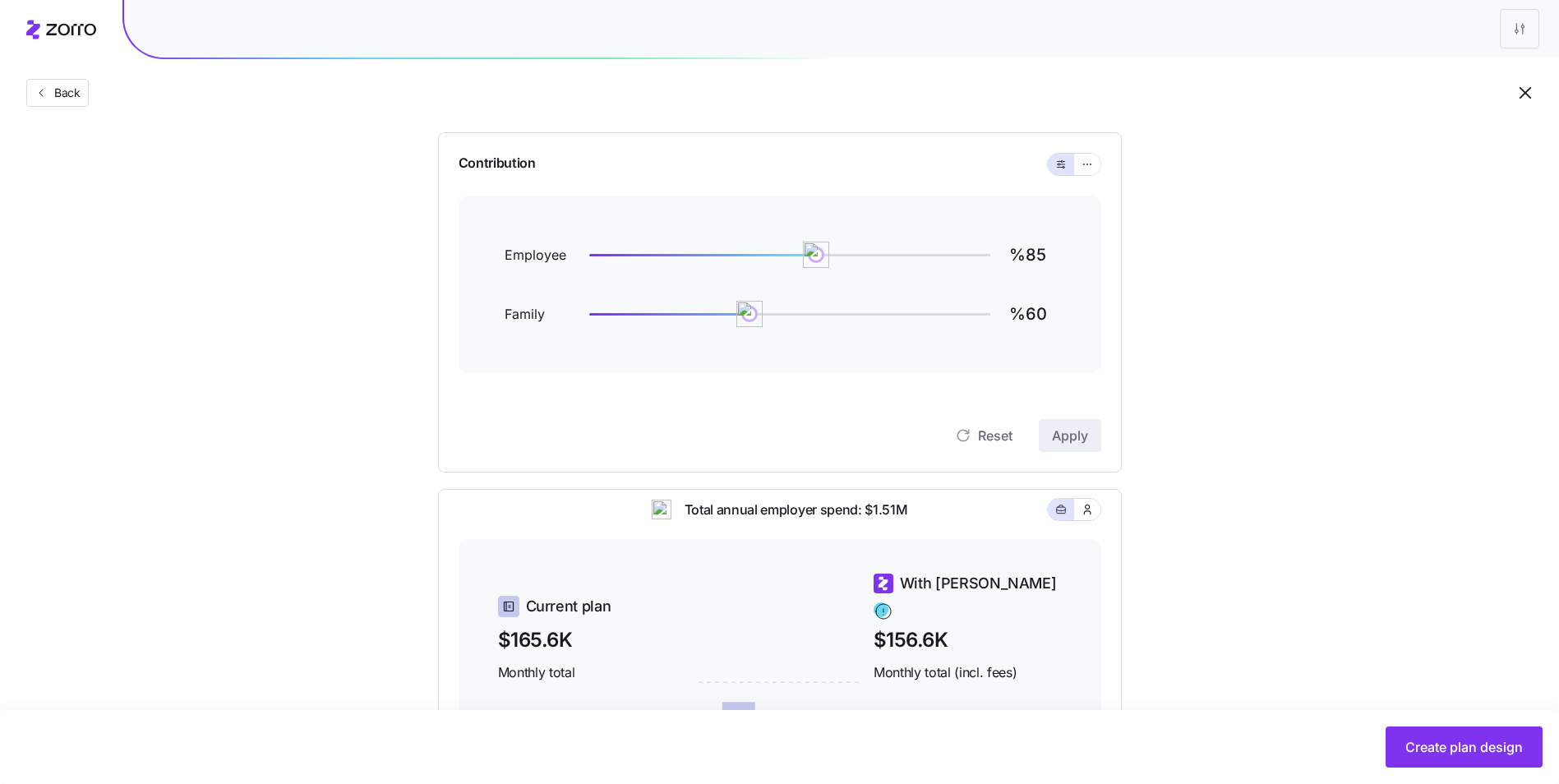
scroll to position [411, 0]
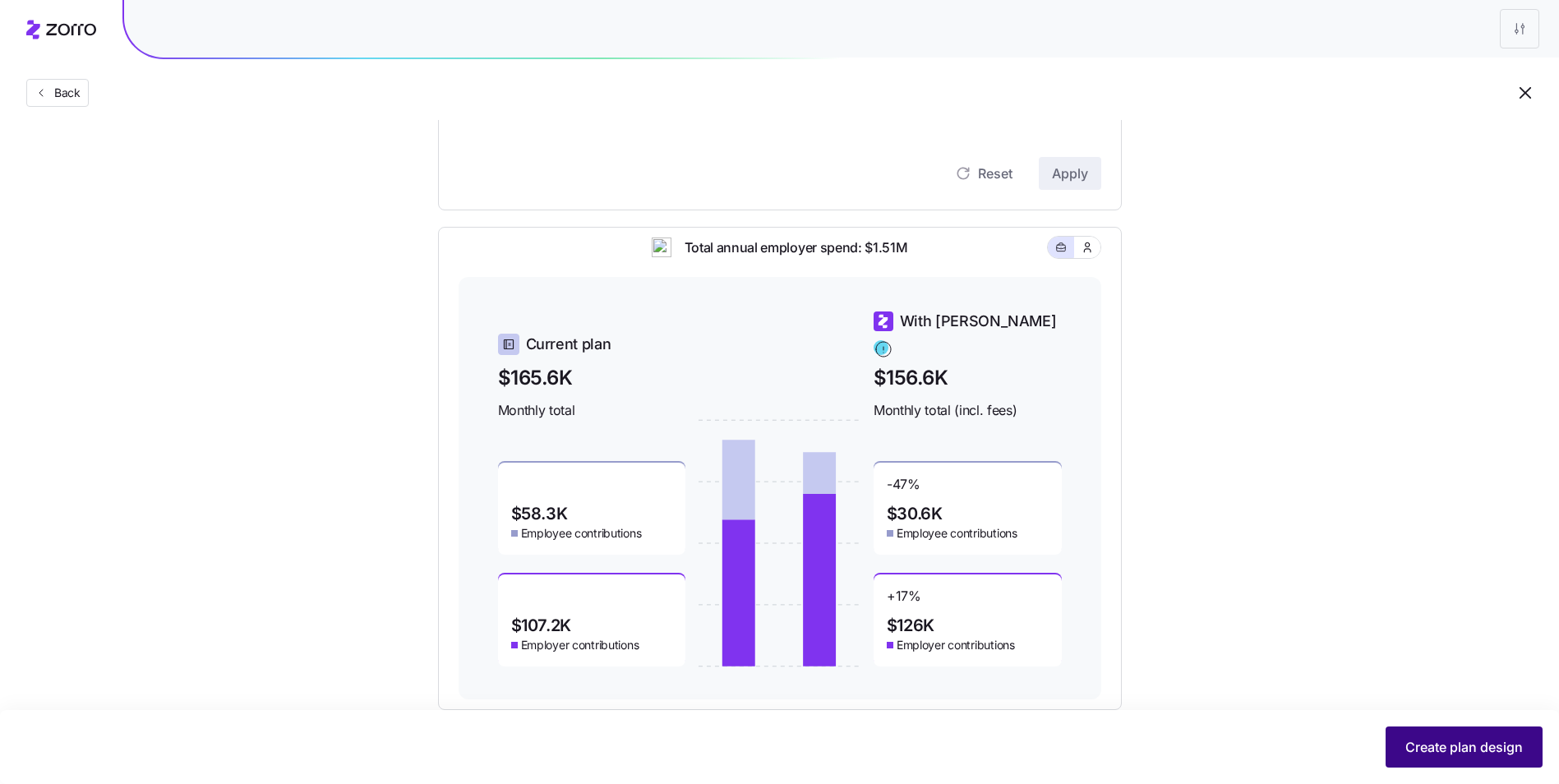
click at [1480, 744] on span "Create plan design" at bounding box center [1464, 747] width 118 height 20
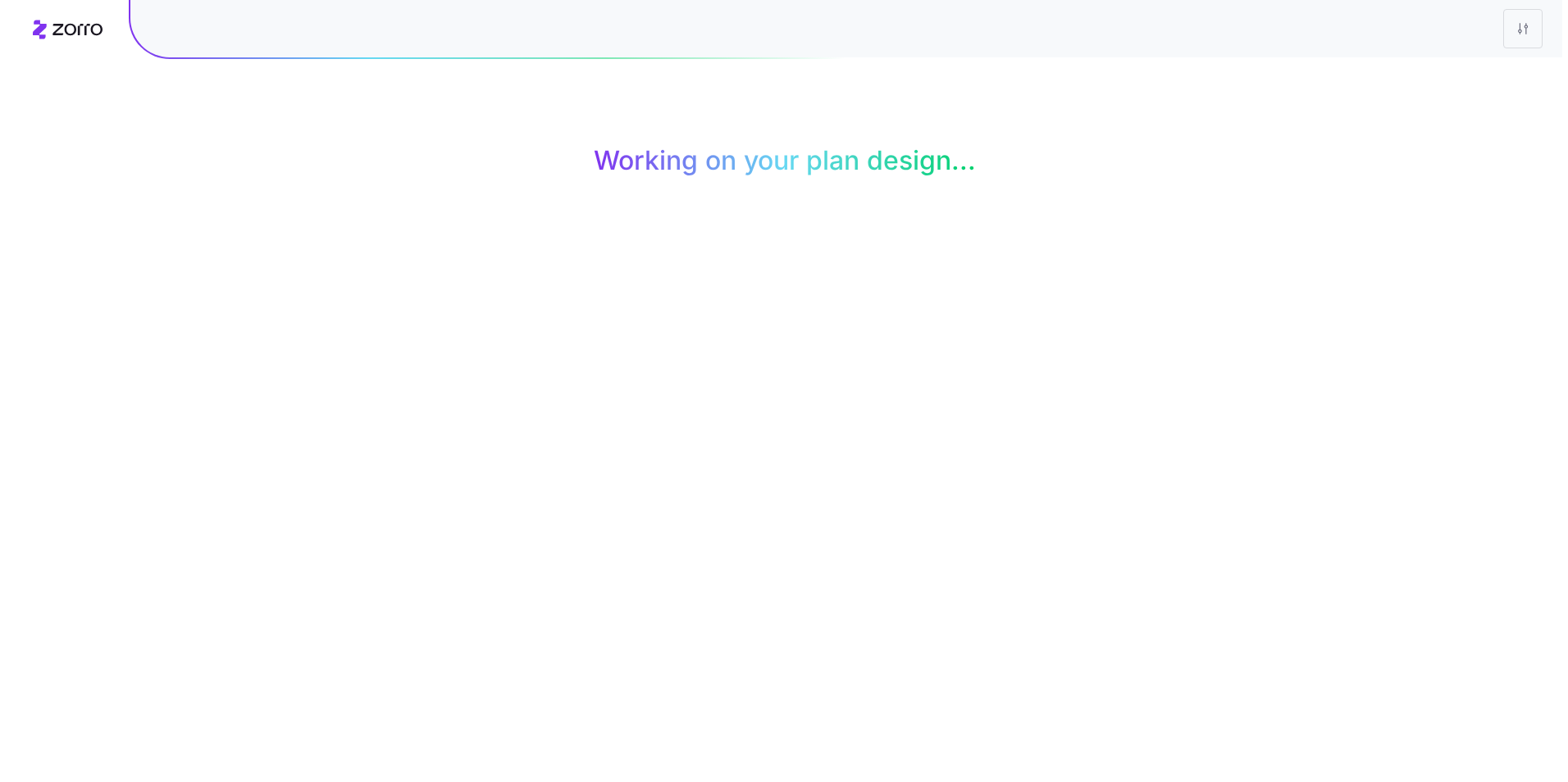
scroll to position [0, 0]
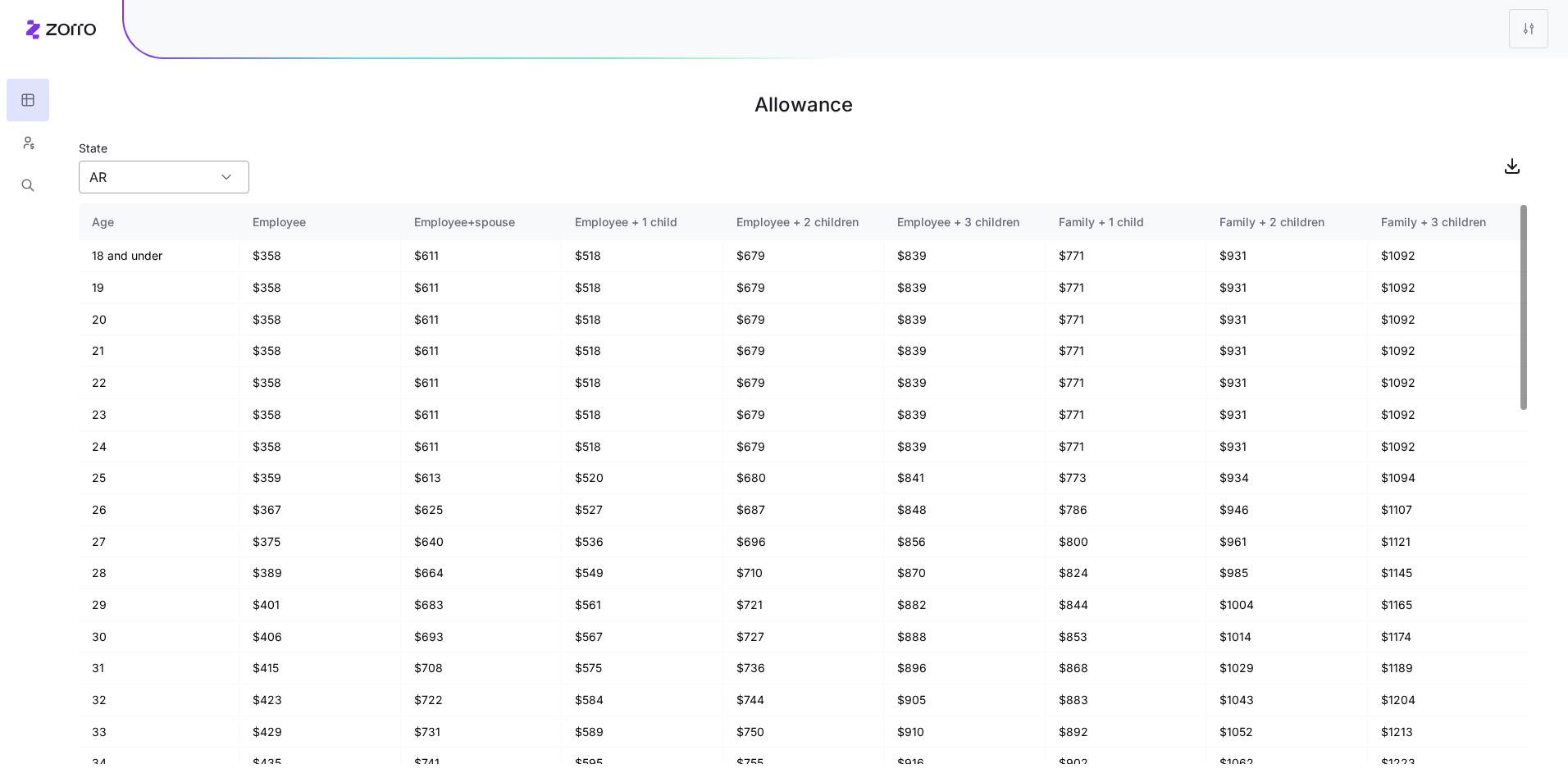
click at [214, 184] on input "AR" at bounding box center [164, 177] width 171 height 33
click at [228, 177] on div "AR" at bounding box center [164, 177] width 171 height 33
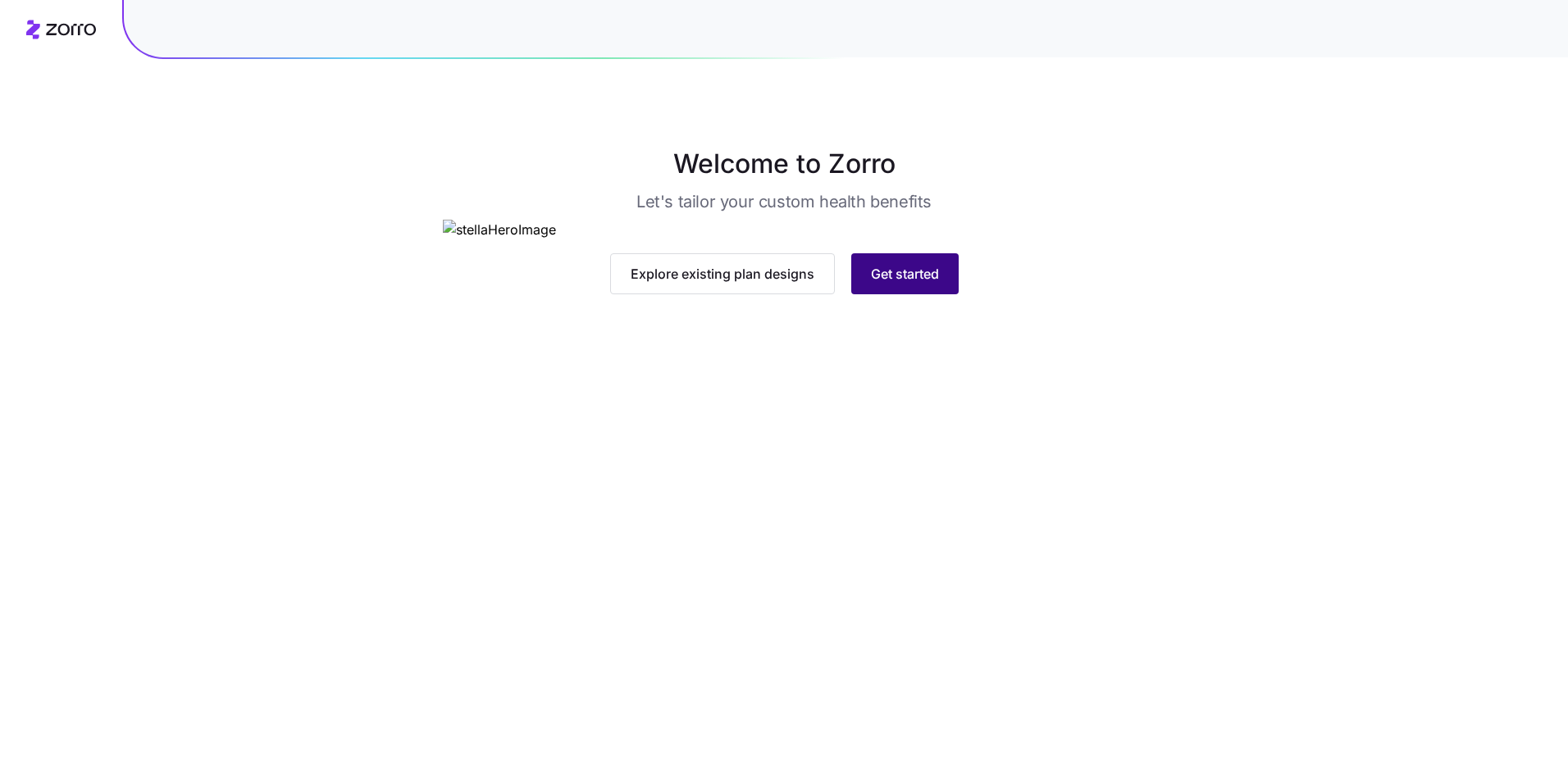
click at [896, 284] on span "Get started" at bounding box center [905, 274] width 68 height 20
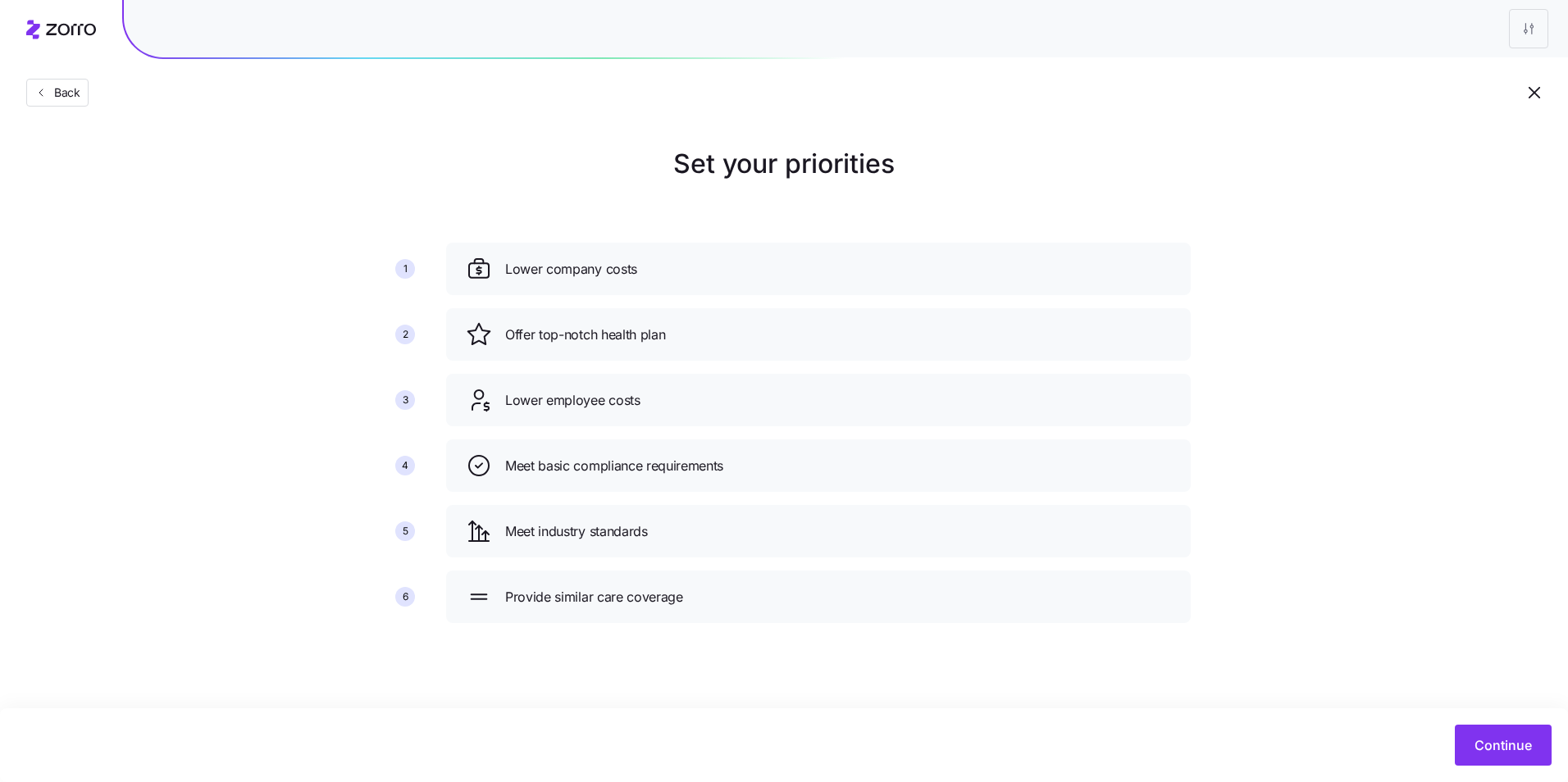
click at [1493, 722] on div "Continue" at bounding box center [784, 745] width 1568 height 74
click at [1499, 732] on button "Continue" at bounding box center [1503, 746] width 97 height 41
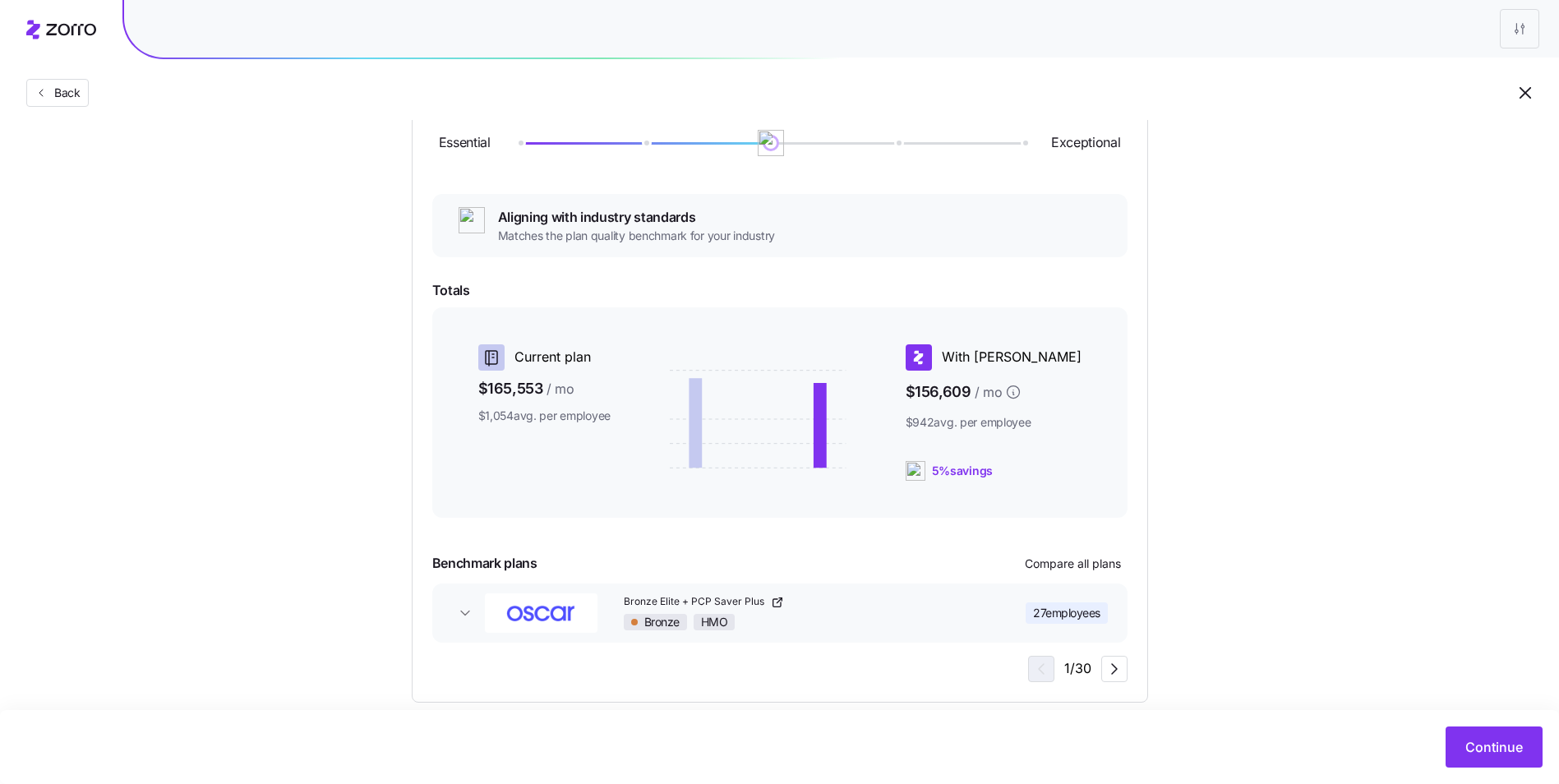
scroll to position [240, 0]
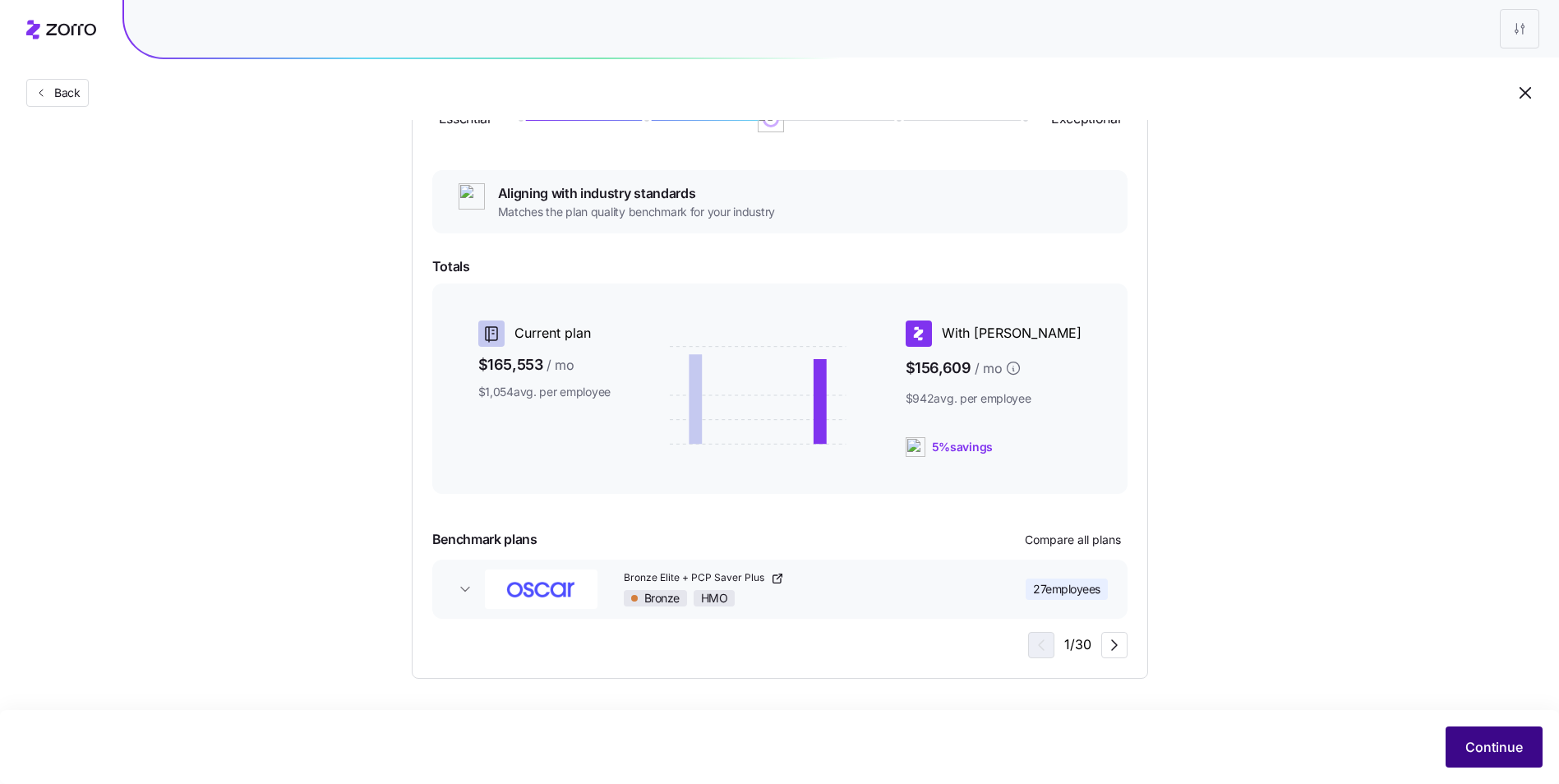
click at [1503, 749] on span "Continue" at bounding box center [1493, 747] width 57 height 20
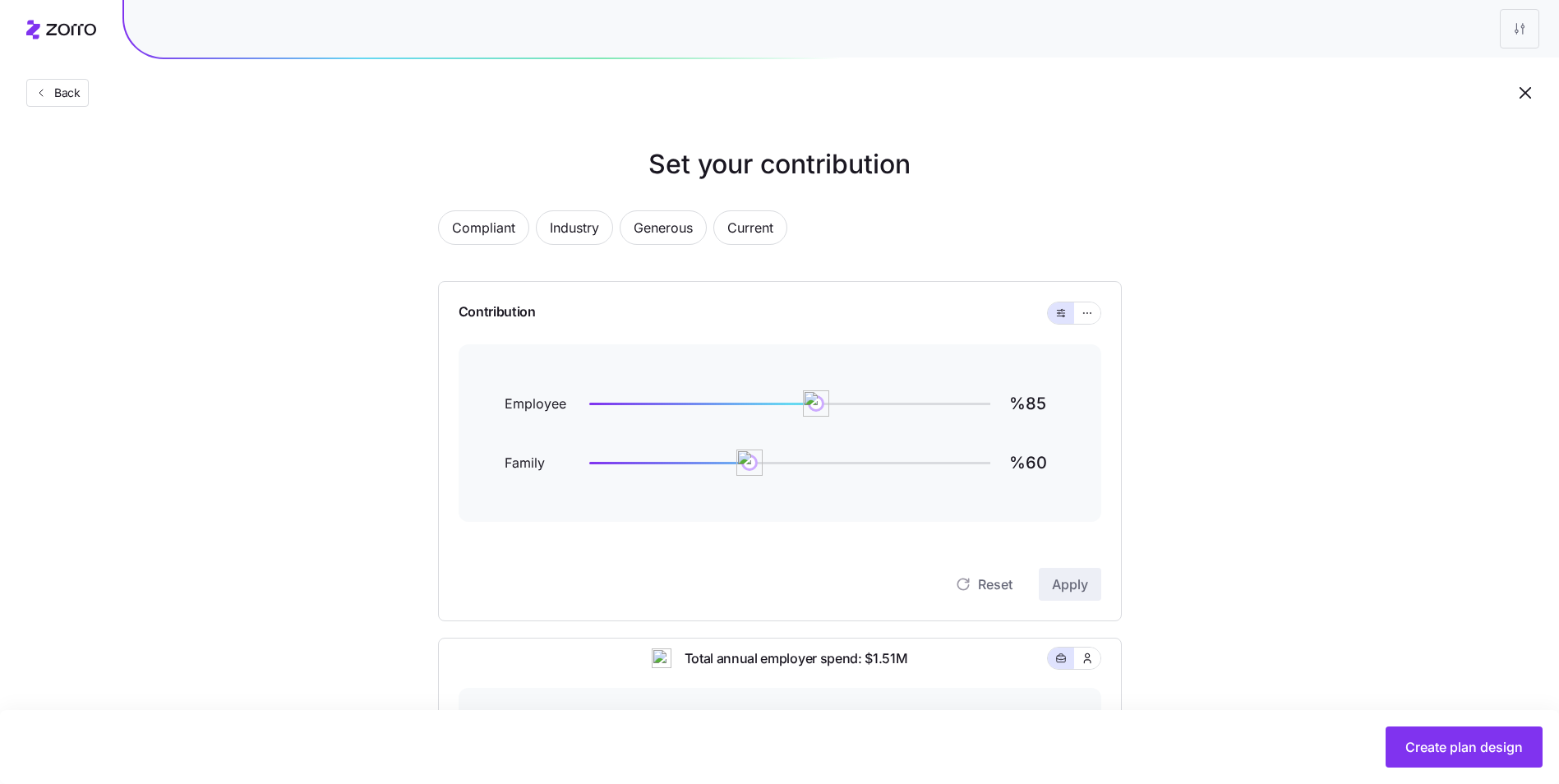
scroll to position [164, 0]
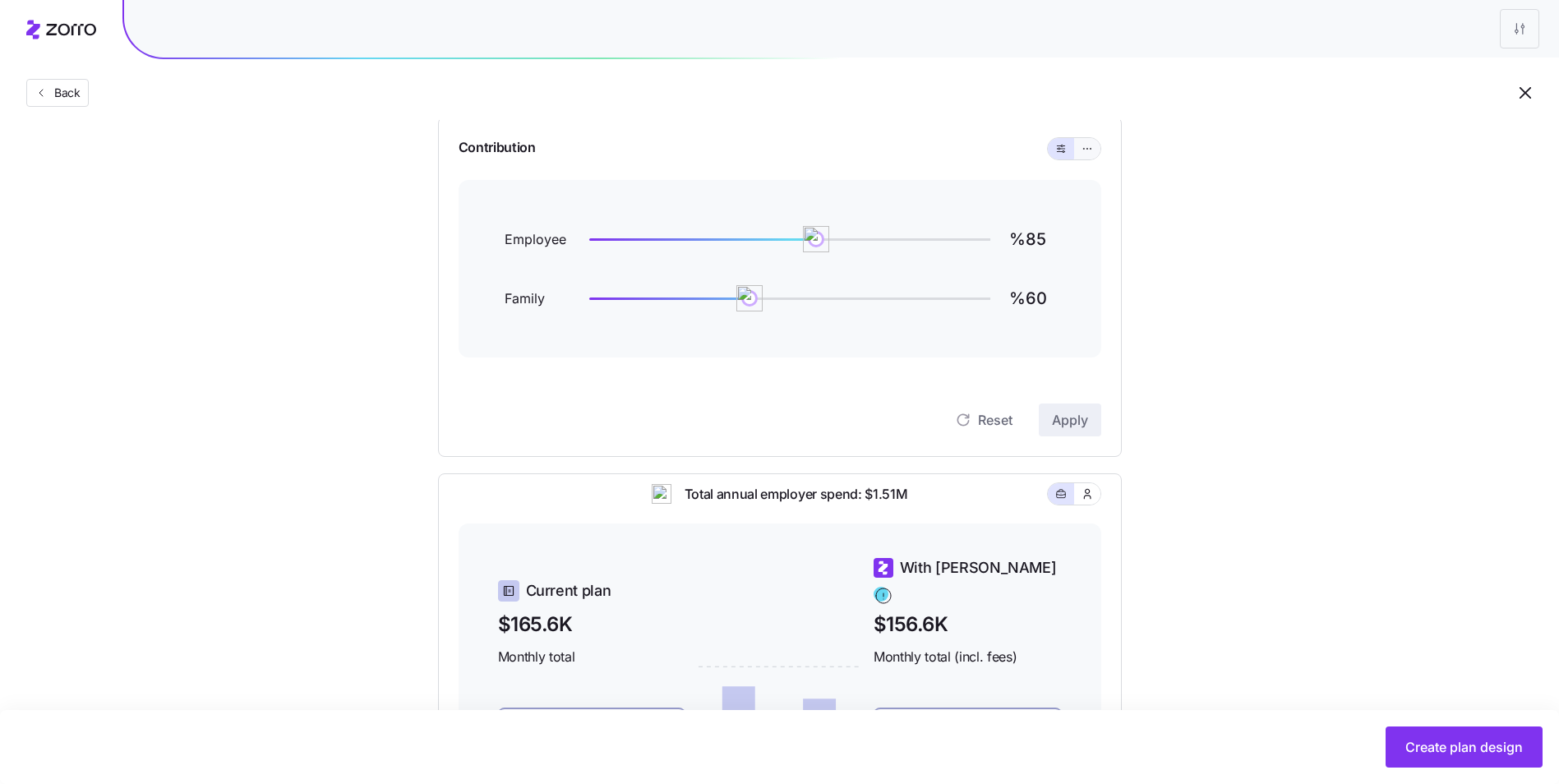
click at [1086, 144] on icon "button" at bounding box center [1087, 149] width 12 height 20
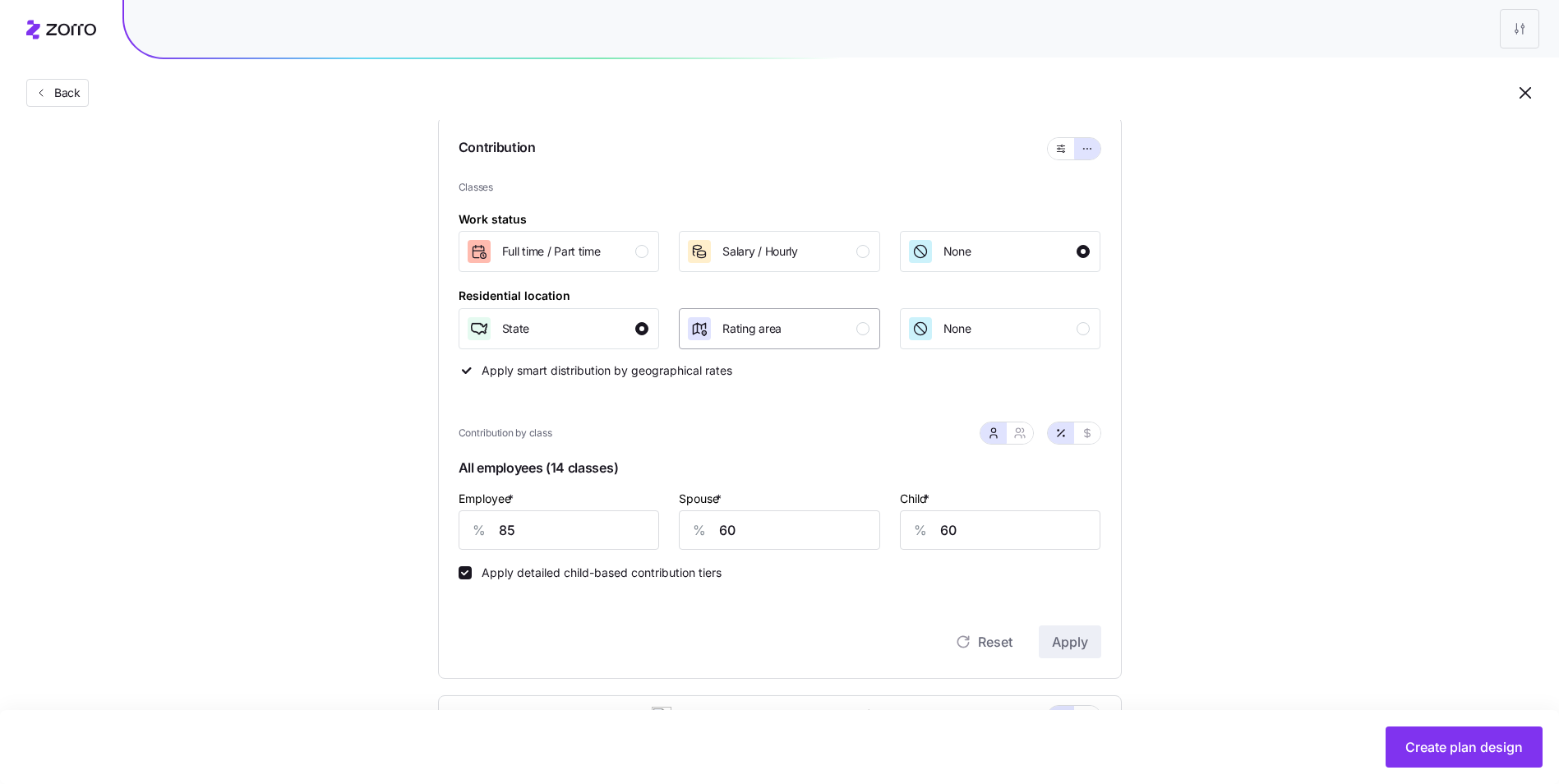
click at [757, 317] on div "Rating area" at bounding box center [752, 329] width 59 height 27
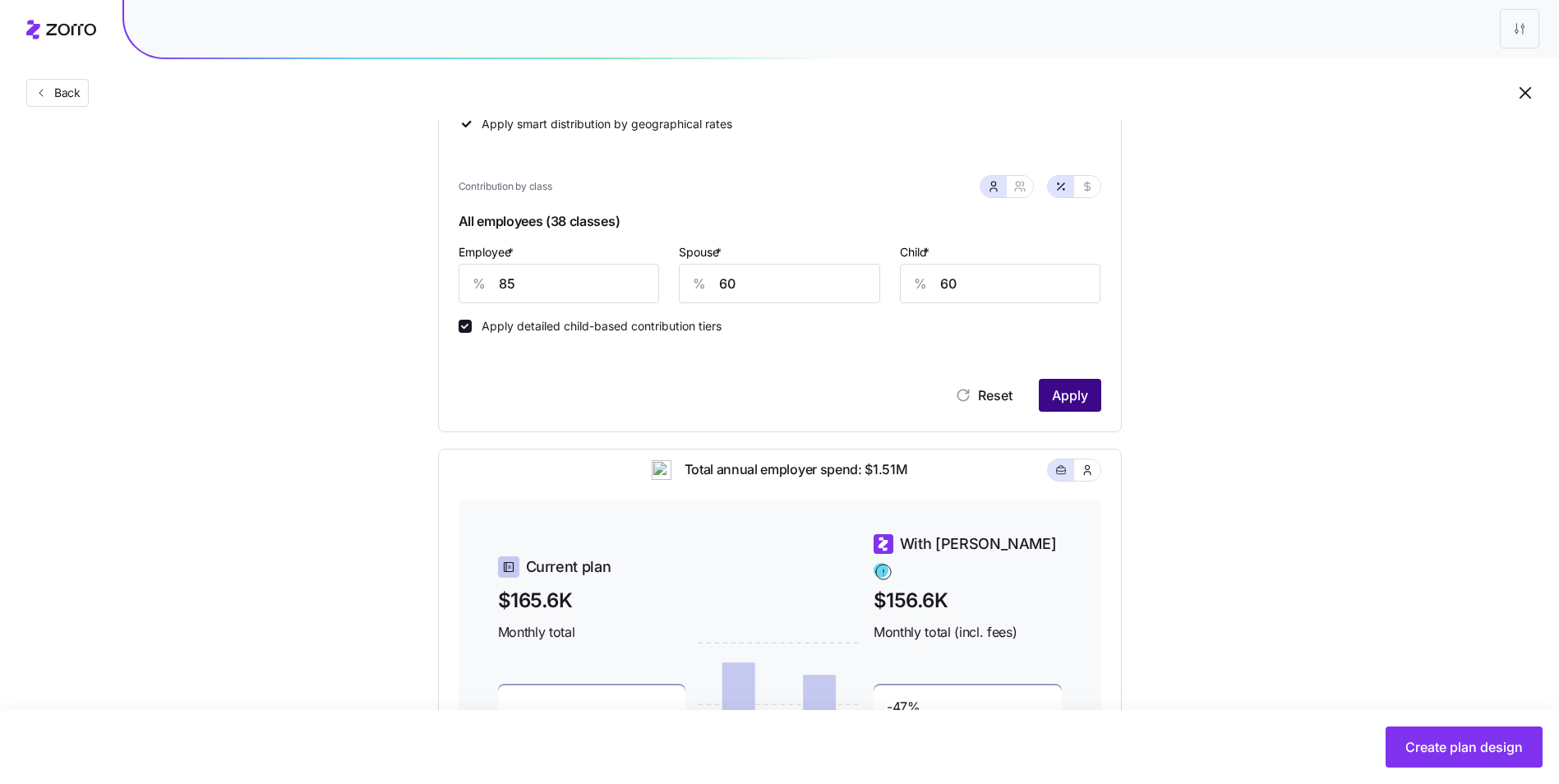
click at [1069, 396] on span "Apply" at bounding box center [1070, 395] width 37 height 20
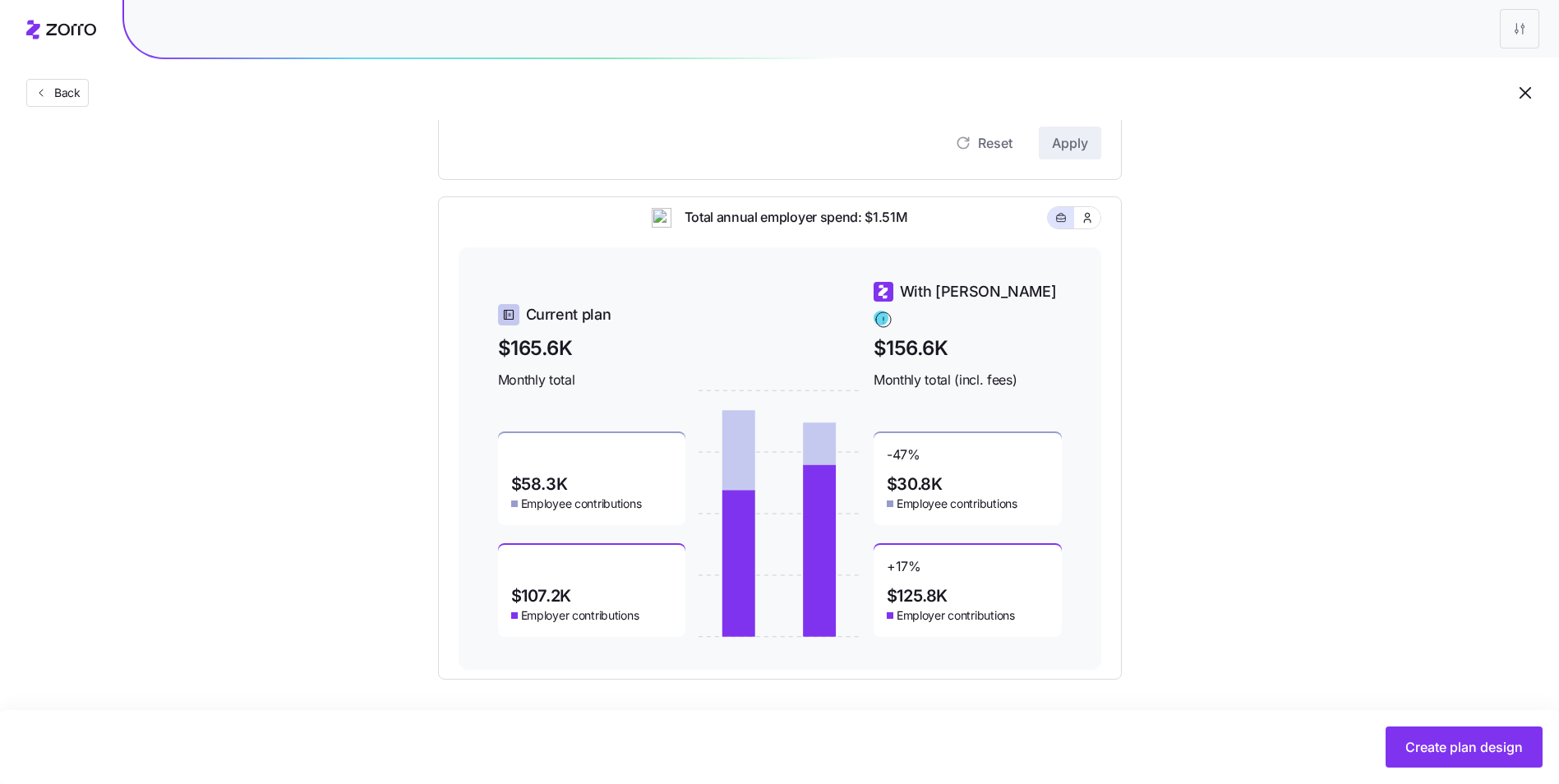
scroll to position [664, 0]
click at [1474, 746] on span "Create plan design" at bounding box center [1464, 747] width 118 height 20
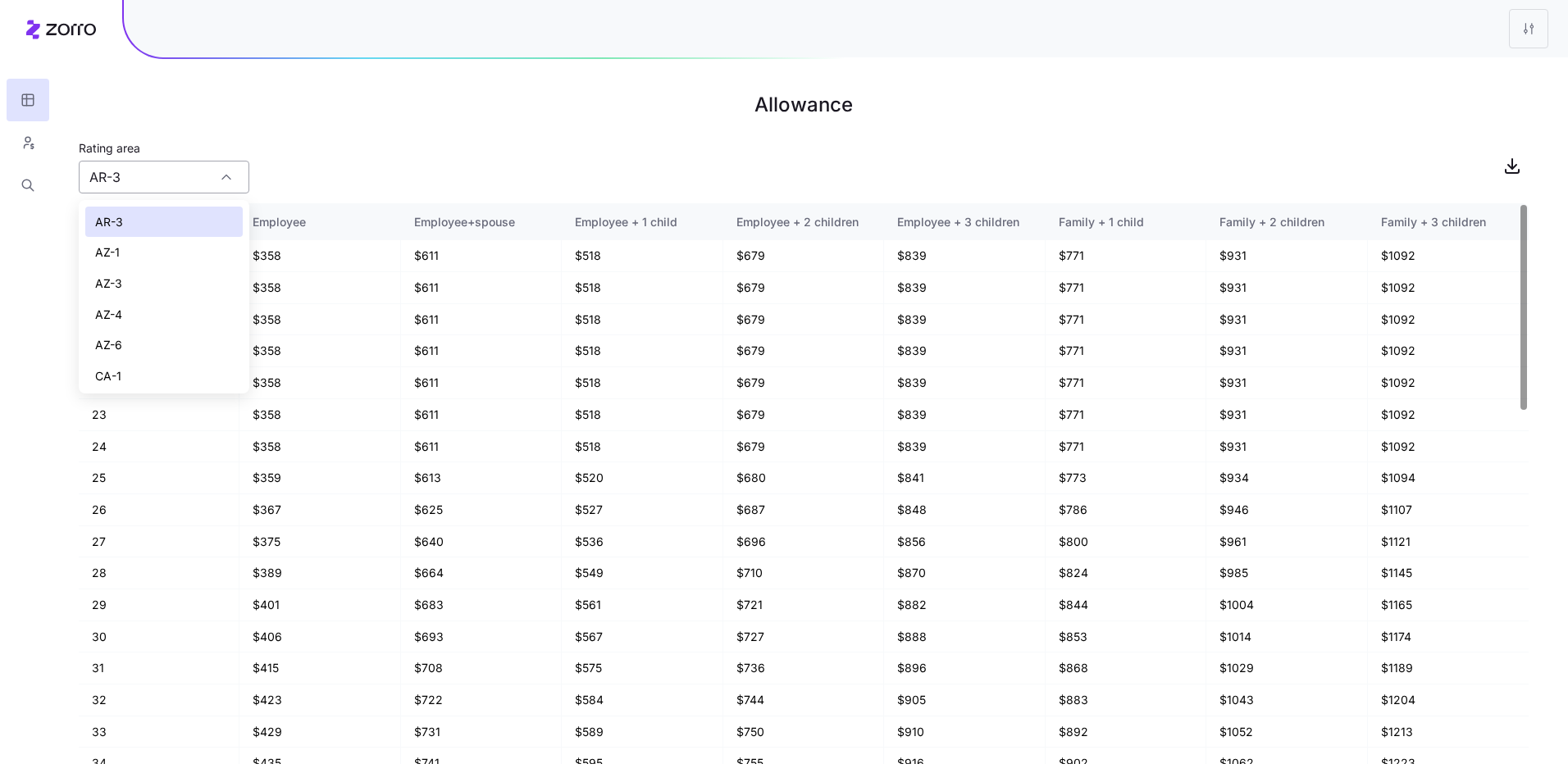
click at [199, 180] on input "AR-3" at bounding box center [164, 177] width 171 height 33
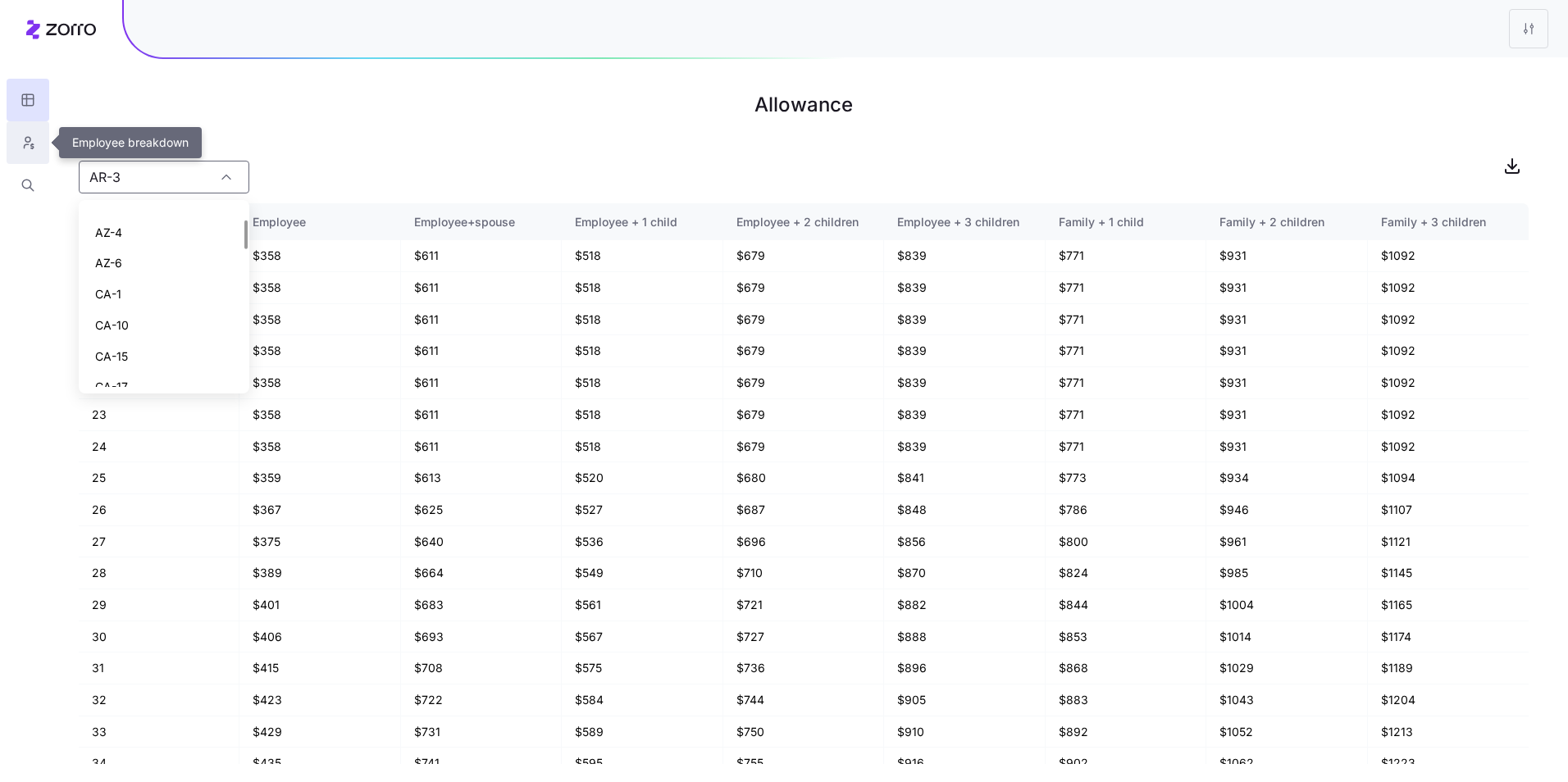
click at [23, 127] on button "button" at bounding box center [28, 143] width 43 height 43
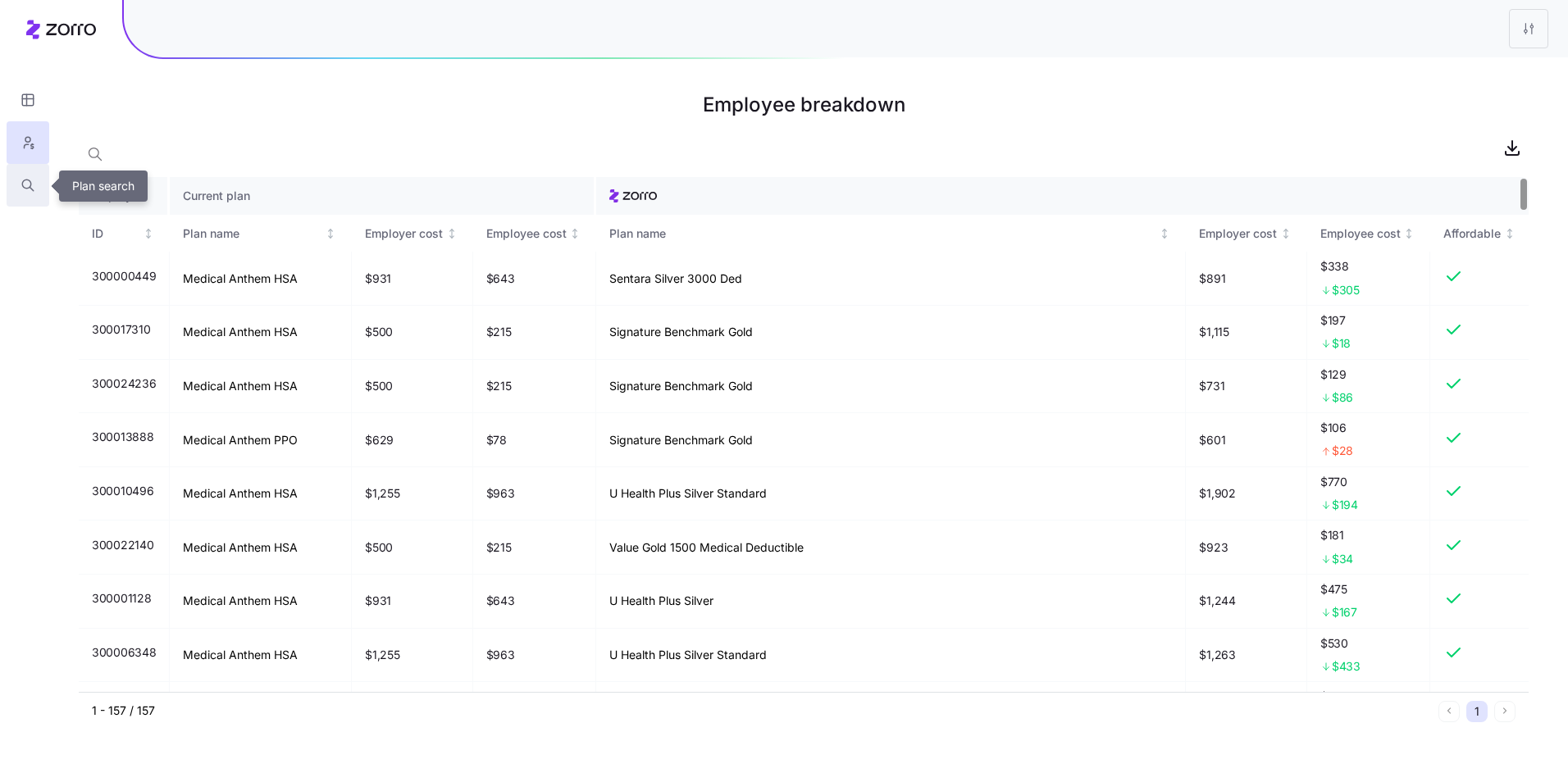
click at [36, 192] on button "button" at bounding box center [28, 185] width 43 height 43
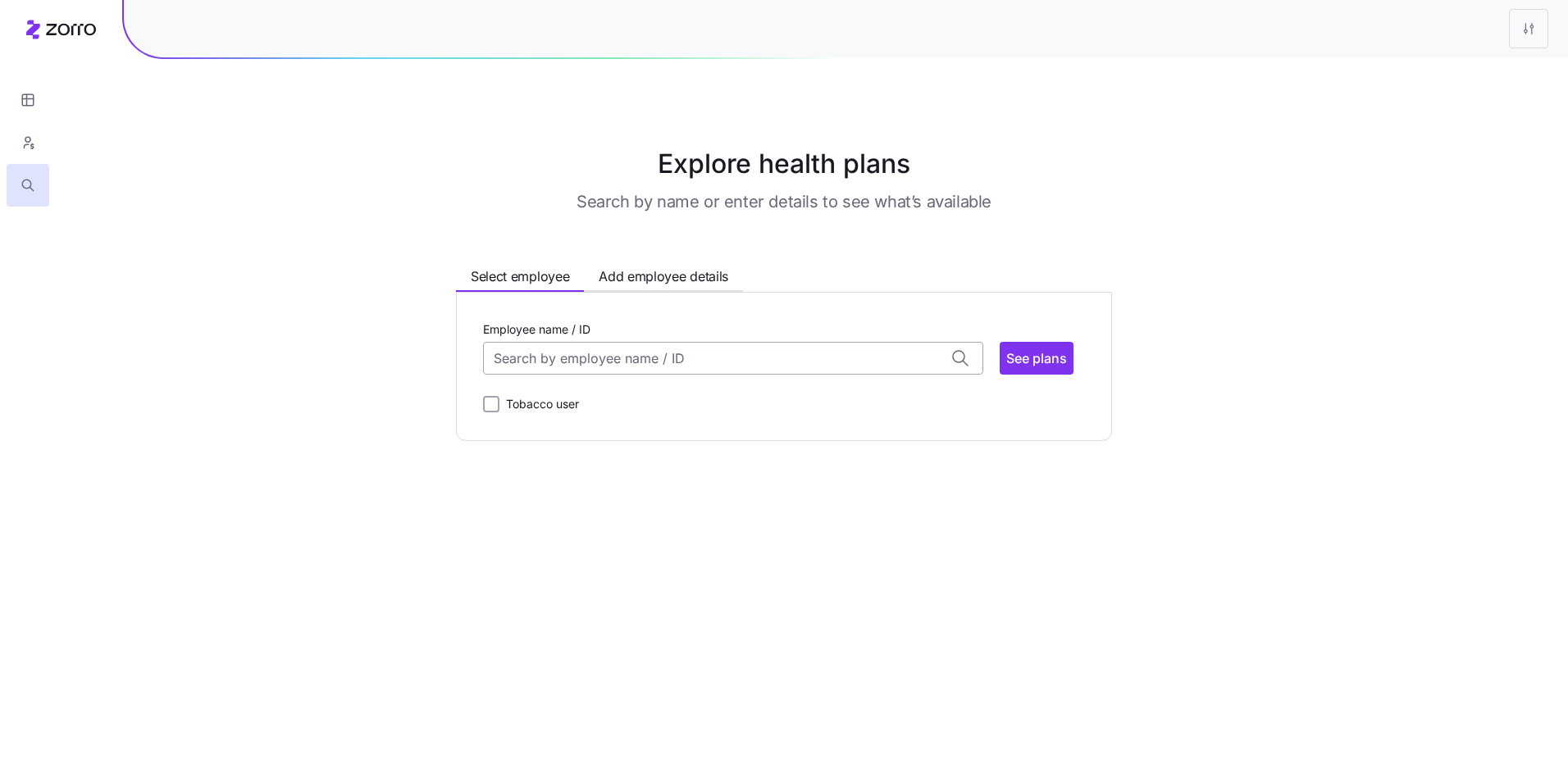
click at [615, 344] on input "Employee name / ID" at bounding box center [733, 358] width 500 height 33
click at [611, 451] on span "ID: 000000003 (48)" at bounding box center [556, 448] width 121 height 21
type input "000000003"
click at [1022, 367] on span "See plans" at bounding box center [1036, 358] width 60 height 20
click at [1030, 353] on span "See plans" at bounding box center [1036, 358] width 60 height 20
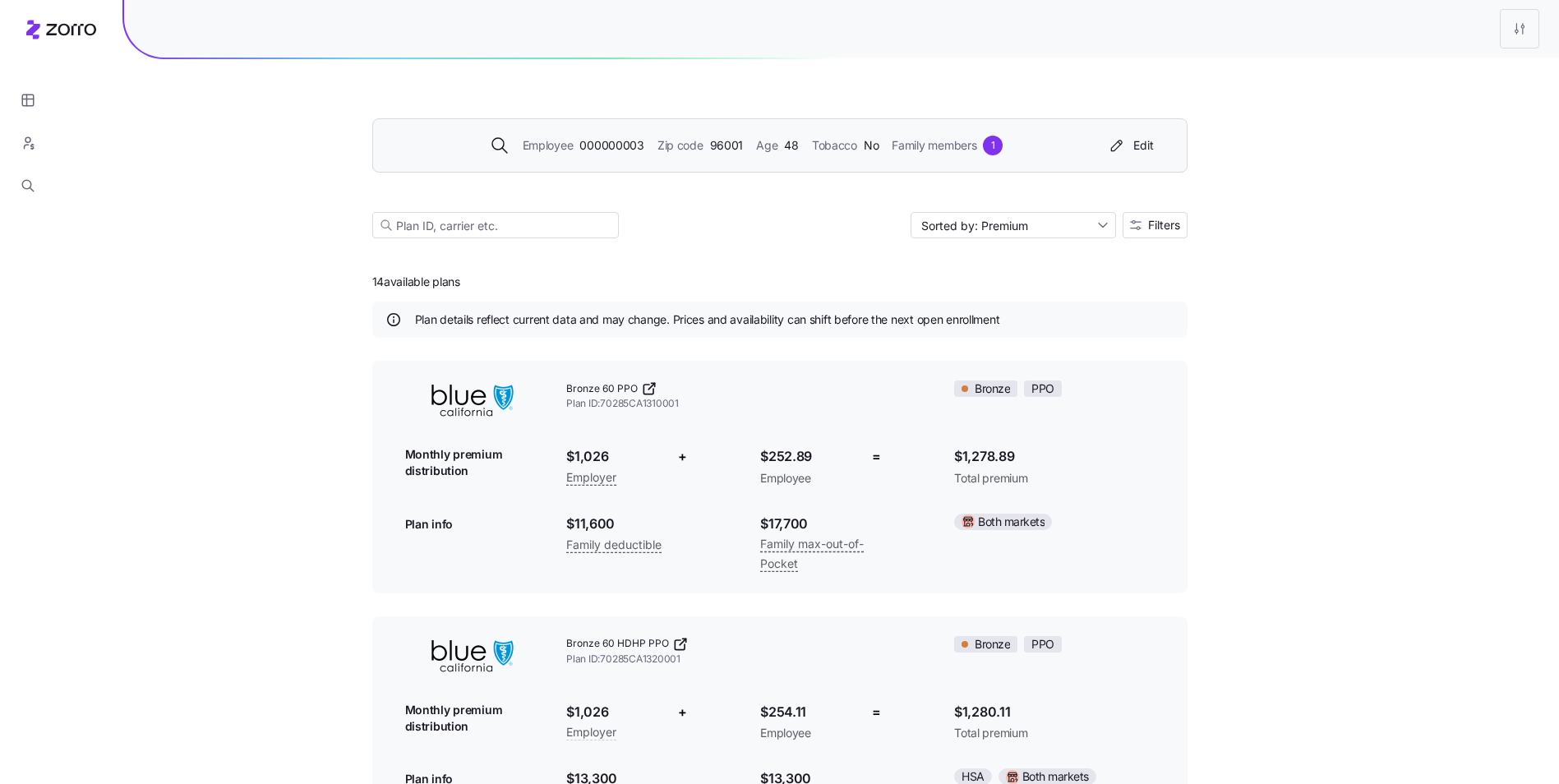
click at [684, 164] on div "Employee 000000003 Zip code 96001 Age 48 Tobacco No Family members 1 Edit" at bounding box center [780, 145] width 815 height 54
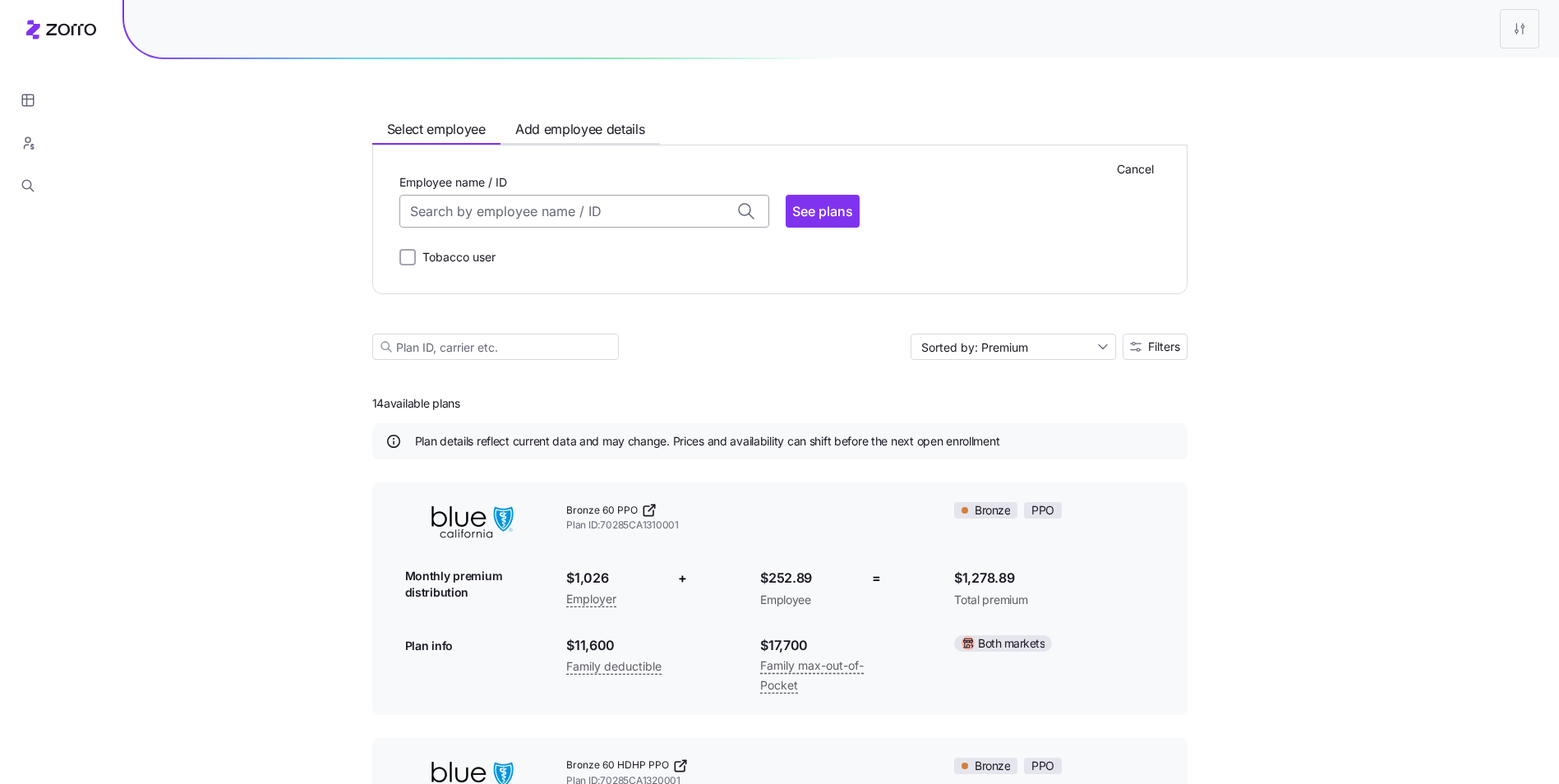
click at [549, 198] on input "Employee name / ID" at bounding box center [584, 212] width 370 height 33
click at [532, 354] on div "ID: 000000010 (73) 96002" at bounding box center [583, 368] width 363 height 47
type input "000000010"
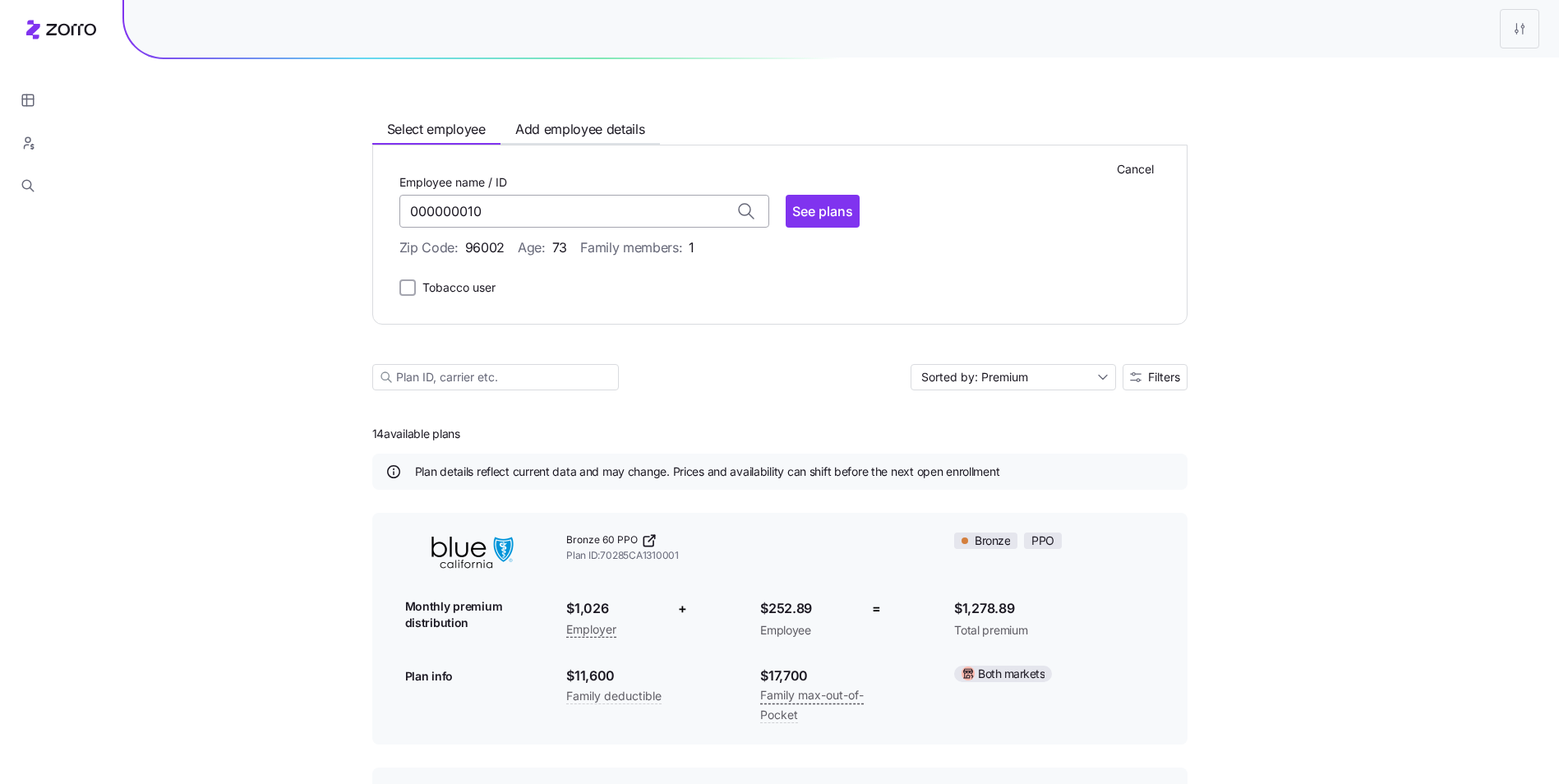
click at [537, 209] on input "000000010" at bounding box center [584, 212] width 370 height 33
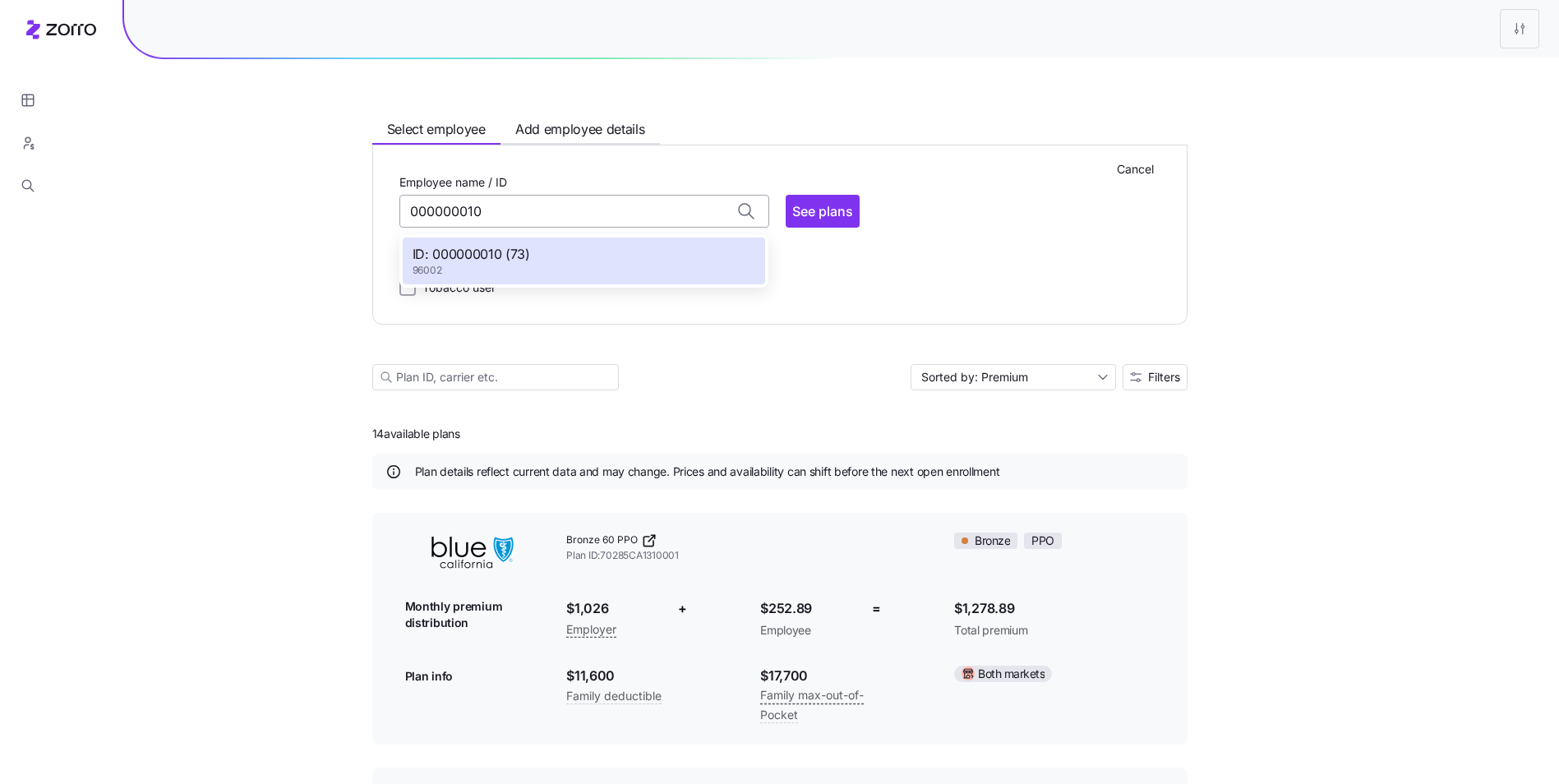
scroll to position [0, 0]
click at [1123, 166] on span "Cancel" at bounding box center [1135, 169] width 37 height 17
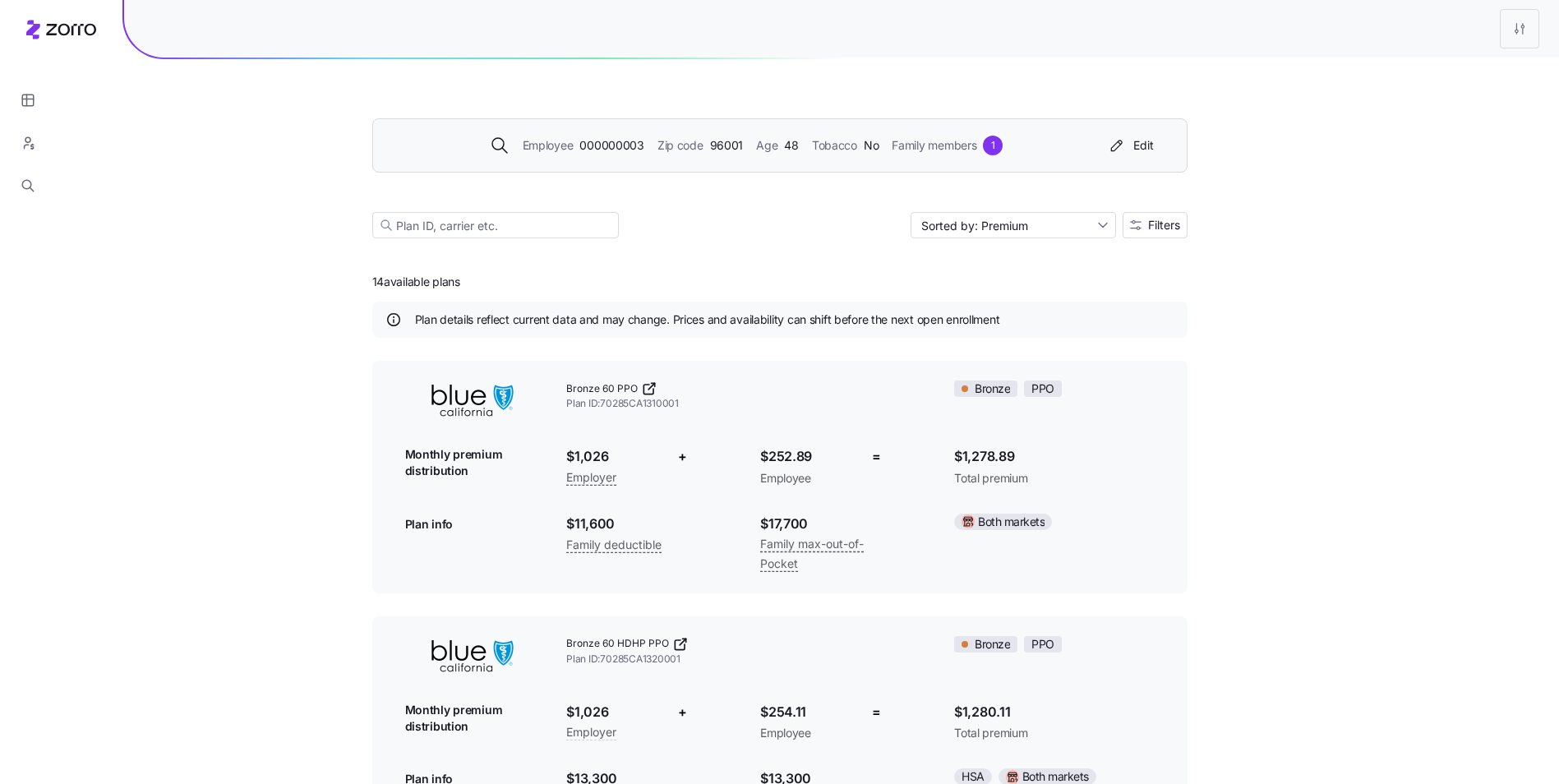
click at [548, 146] on span "Employee" at bounding box center [548, 145] width 51 height 18
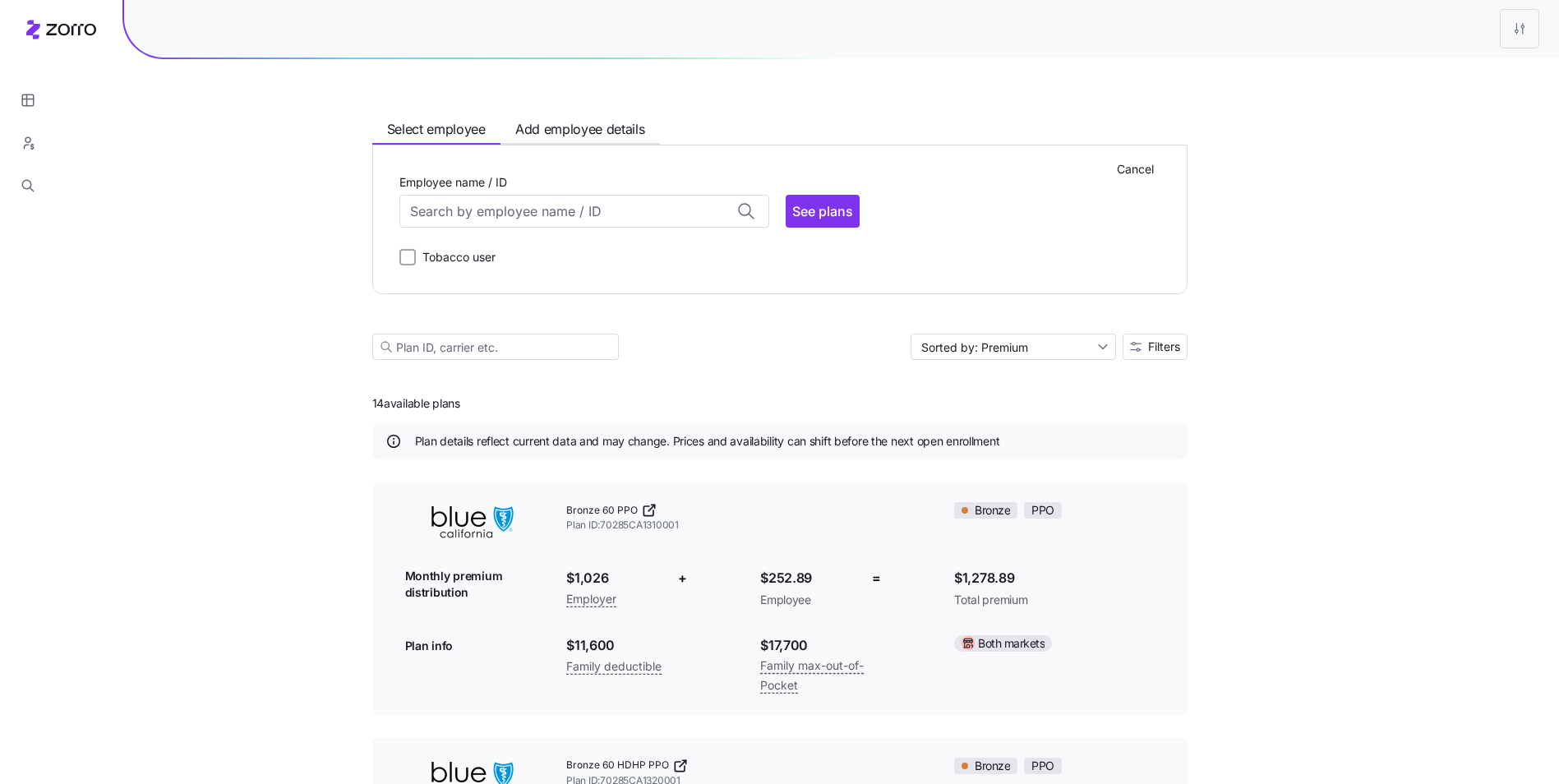
click at [561, 227] on div "Cancel Employee name / ID ID: 000000002 (70) 96001 ID: 000000003 (48) 96001 ID:…" at bounding box center [779, 219] width 761 height 95
click at [563, 217] on input "Employee name / ID" at bounding box center [584, 212] width 370 height 33
click at [563, 299] on div "ID: 000007333 (43) 96003" at bounding box center [583, 300] width 363 height 47
type input "000007333"
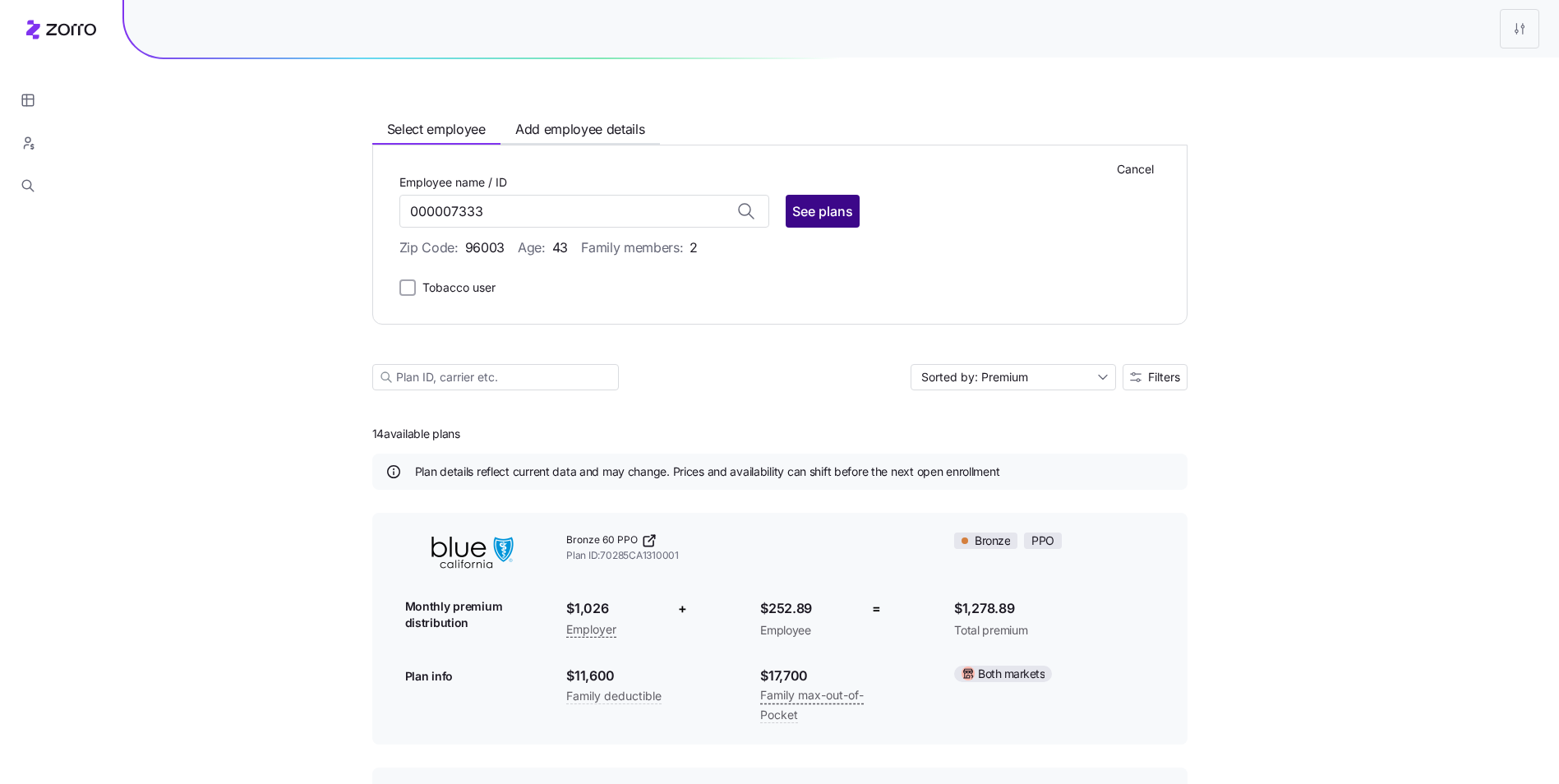
click at [811, 209] on span "See plans" at bounding box center [822, 212] width 61 height 20
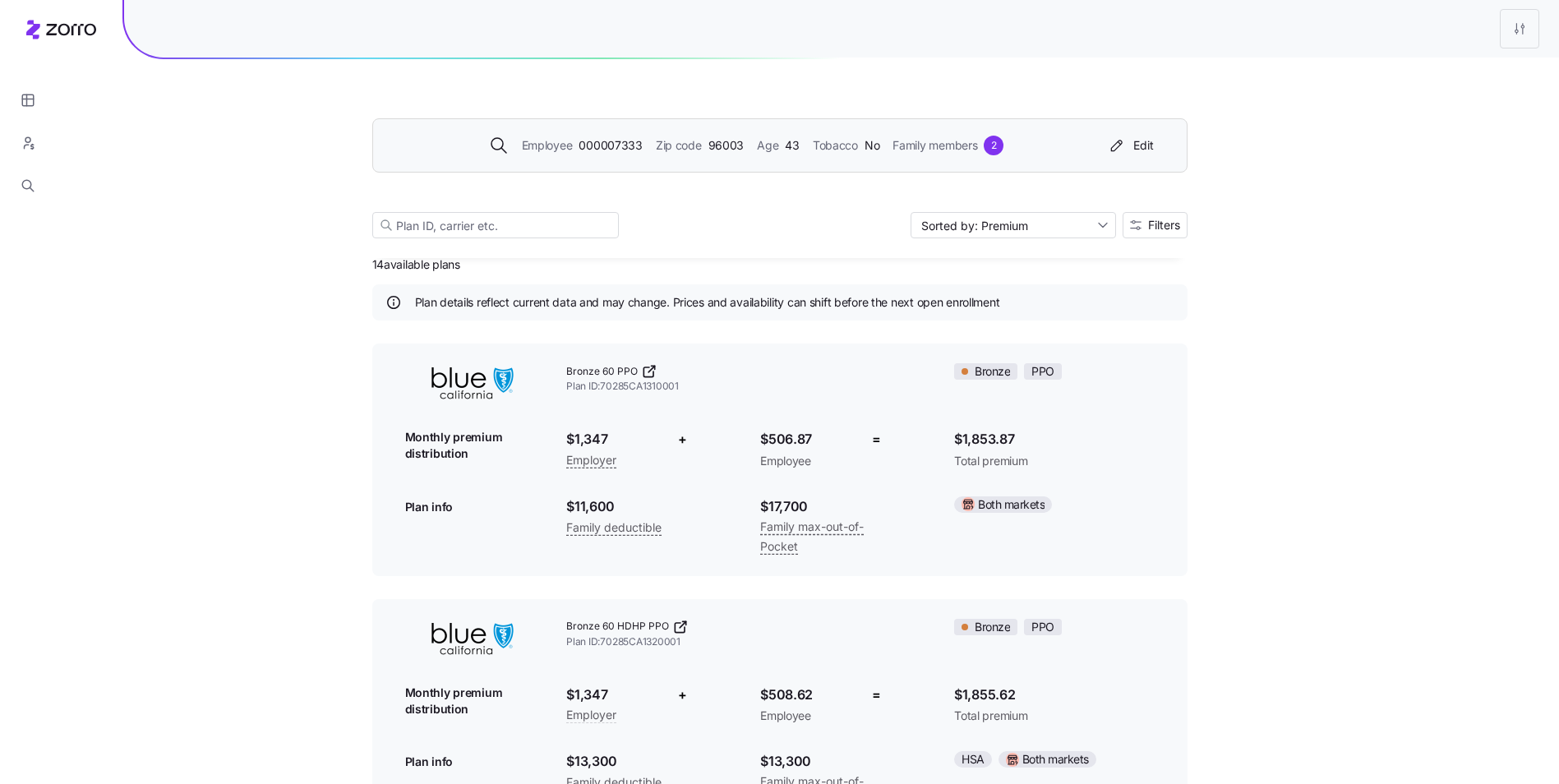
scroll to position [0, 0]
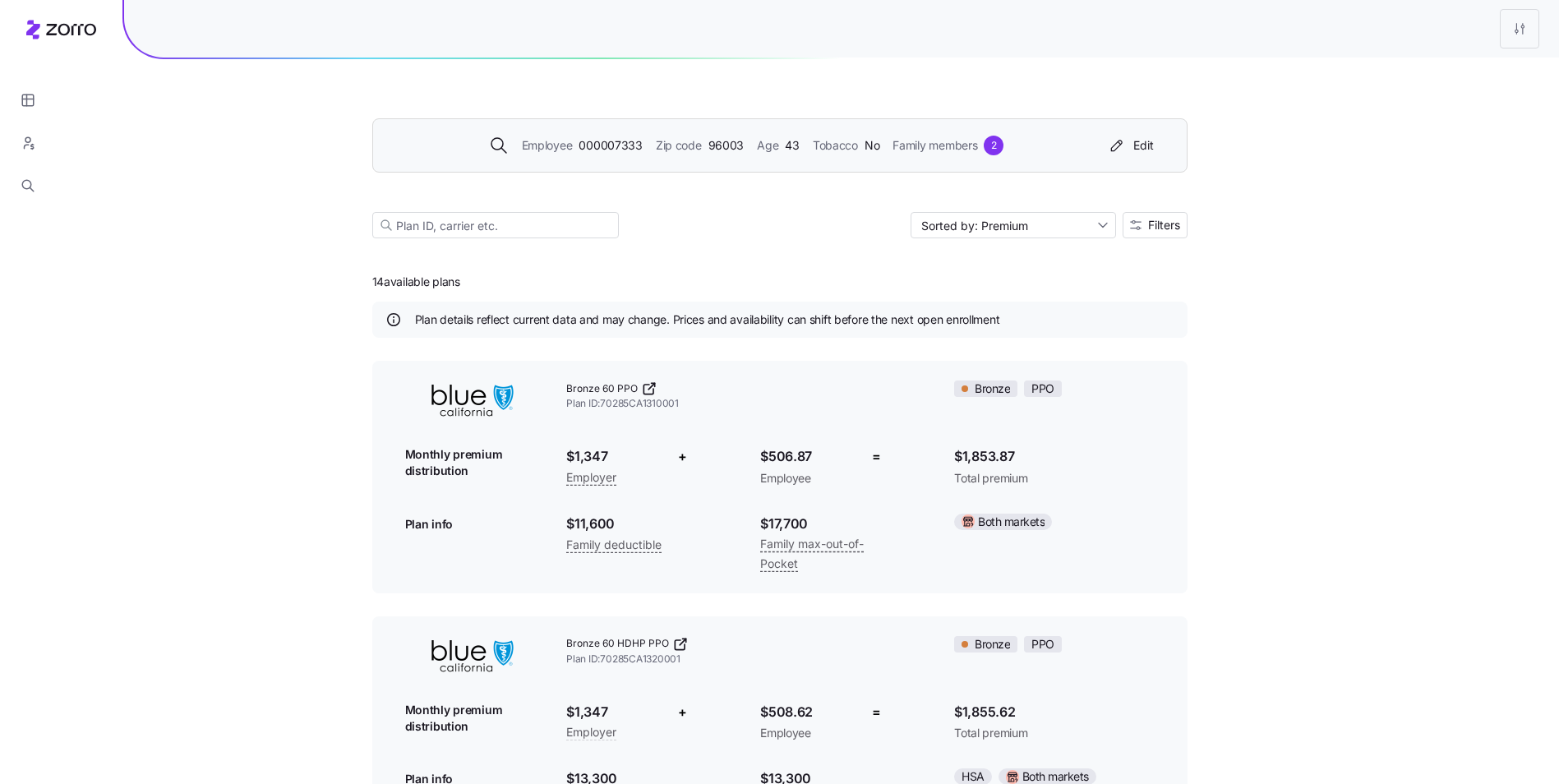
click at [616, 155] on div "Employee 000007333 Zip code 96003 Age 43 Tobacco No Family members 2 Edit" at bounding box center [776, 145] width 767 height 27
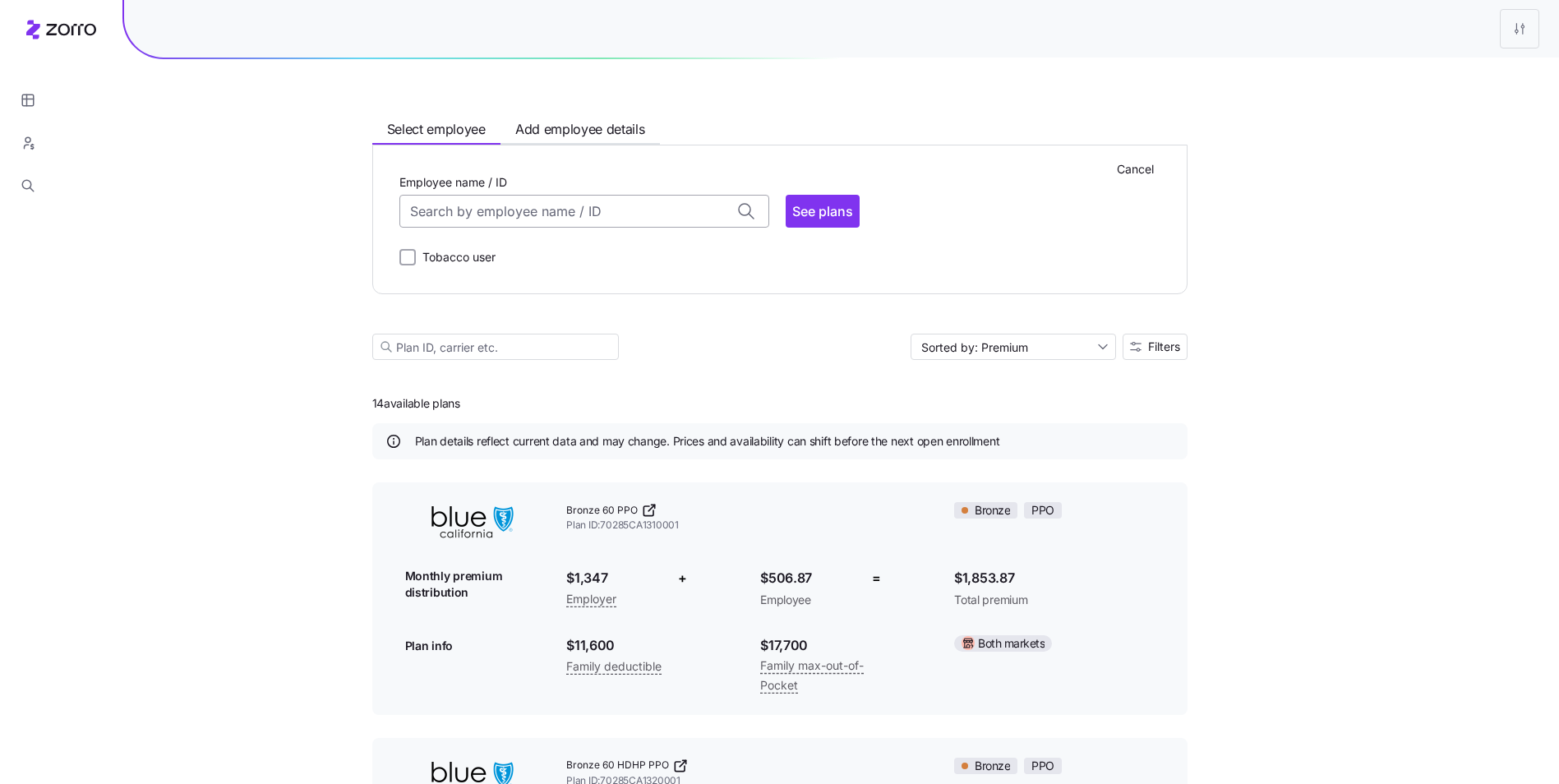
click at [586, 217] on input "Employee name / ID" at bounding box center [584, 212] width 370 height 33
click at [544, 403] on div "ID: 123745711 (42) 94559" at bounding box center [583, 410] width 363 height 47
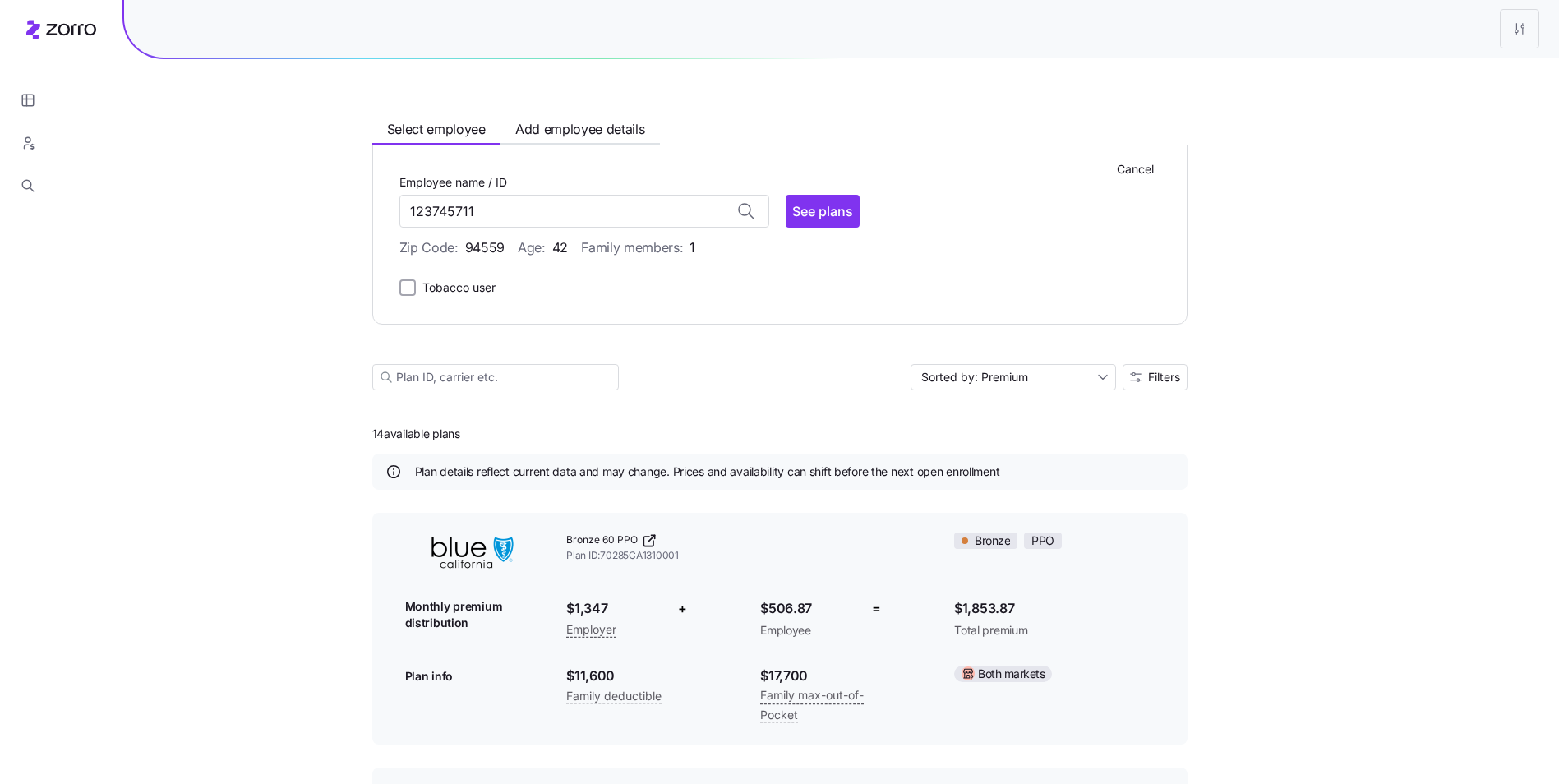
type input "123745711"
click at [811, 217] on span "See plans" at bounding box center [822, 212] width 61 height 20
click at [828, 213] on span "See plans" at bounding box center [822, 212] width 61 height 20
click at [797, 216] on span "See plans" at bounding box center [822, 212] width 61 height 20
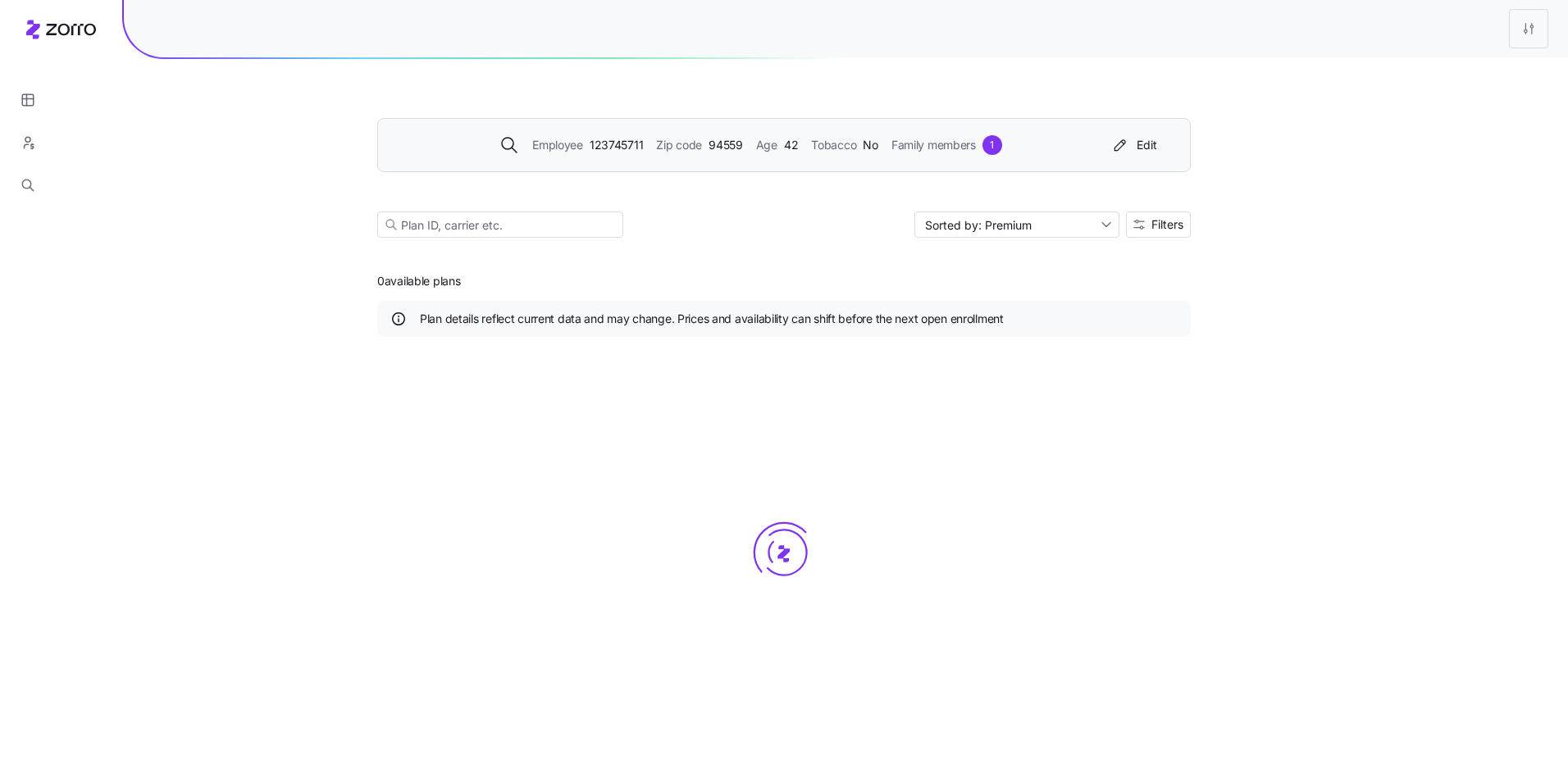
click at [590, 222] on html "Employee 123745711 Zip code 94559 Age 42 Tobacco No Family members 1 Edit Sorte…" at bounding box center [784, 391] width 1568 height 782
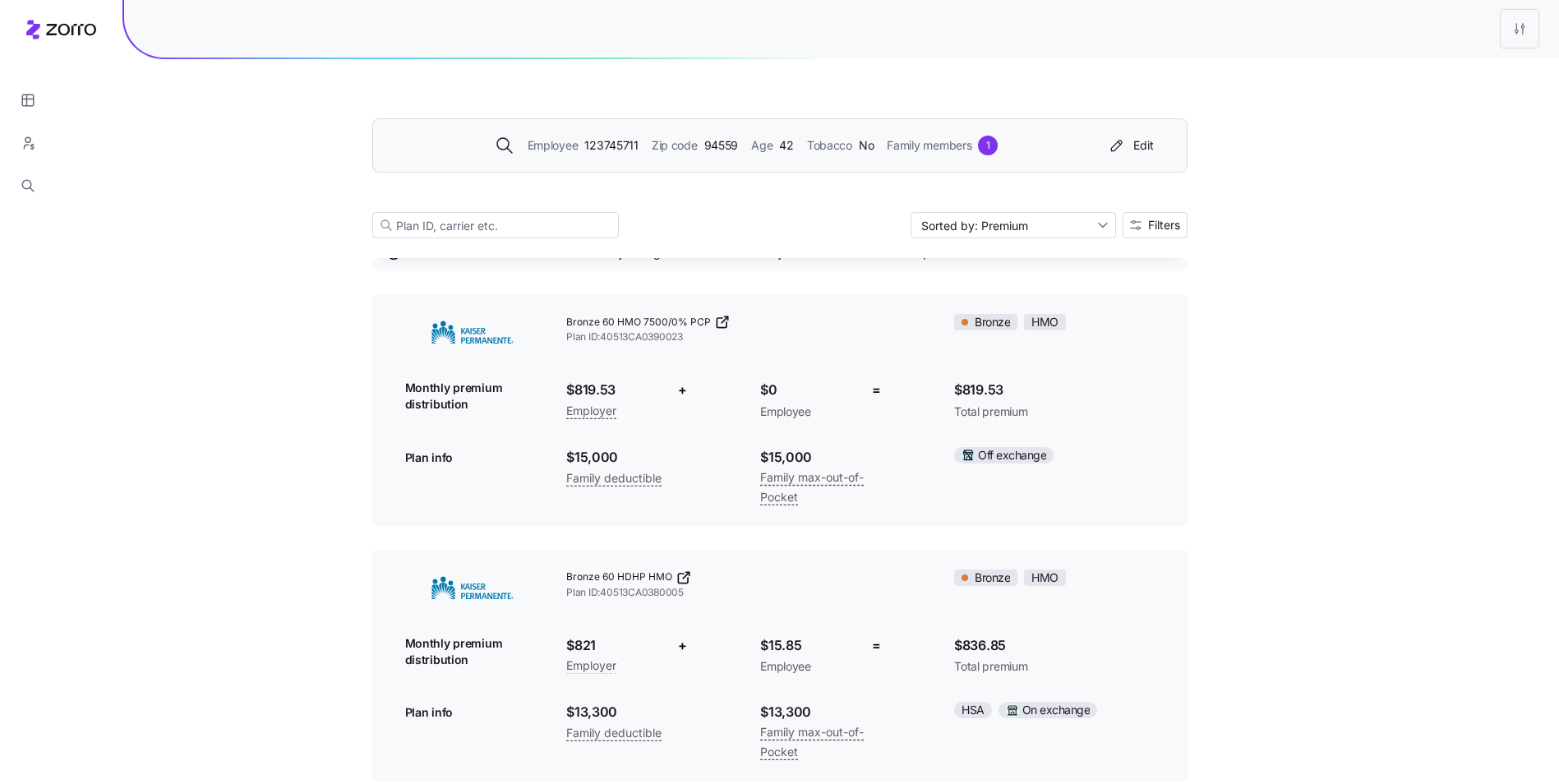
scroll to position [0, 0]
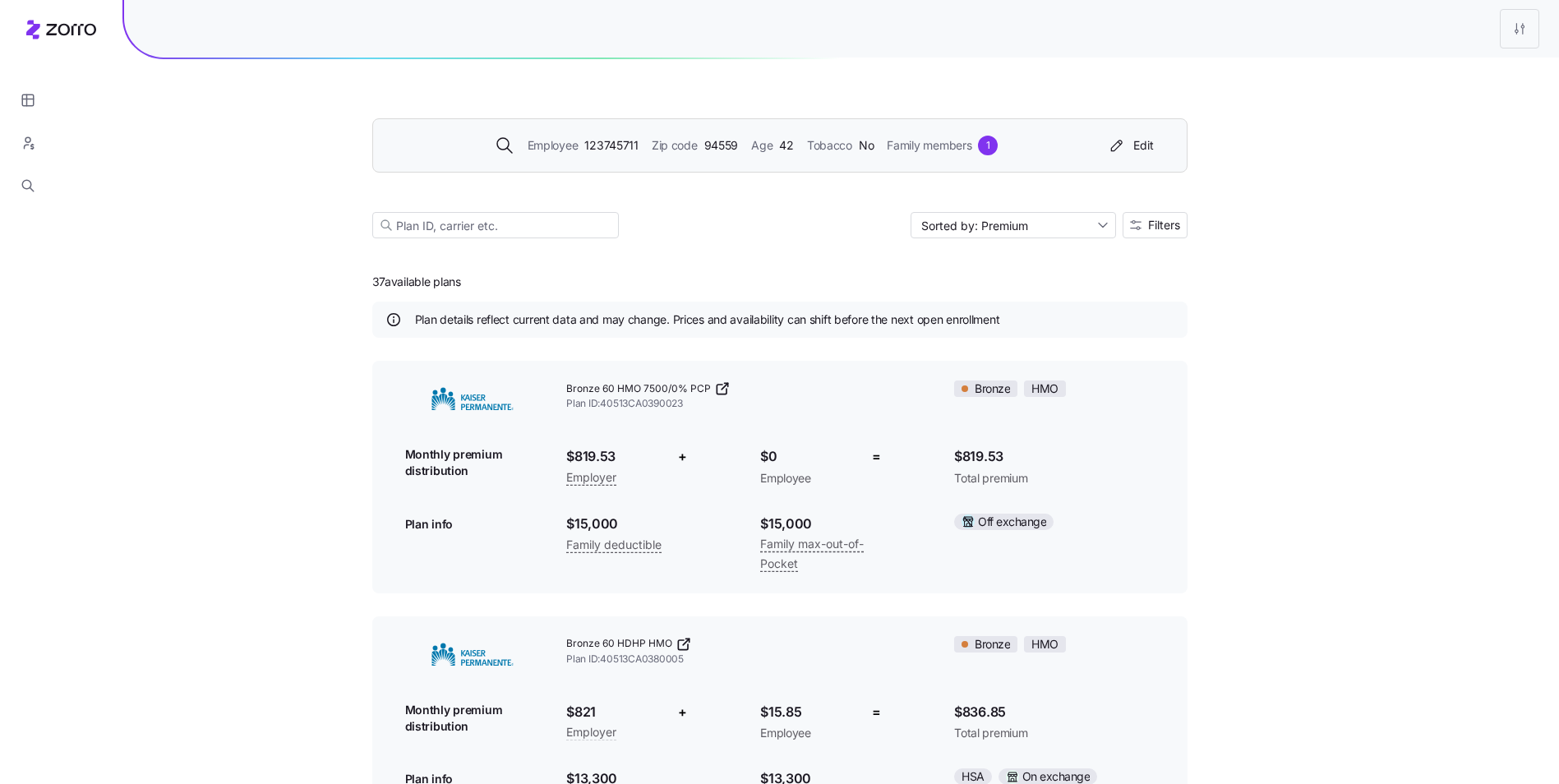
click at [655, 163] on div "Employee 123745711 Zip code 94559 Age 42 Tobacco No Family members 1 Edit" at bounding box center [780, 145] width 815 height 54
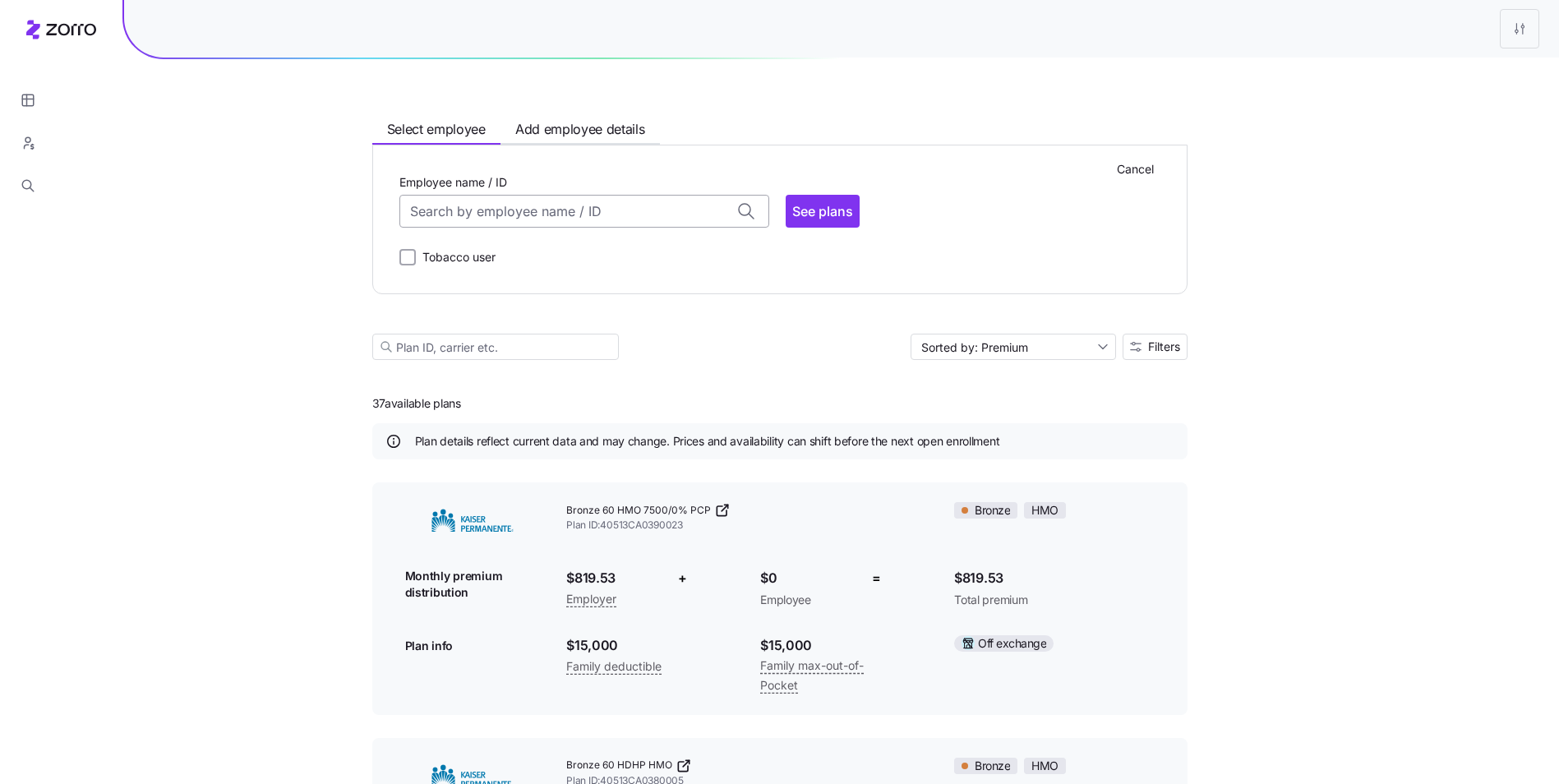
click at [521, 211] on input "Employee name / ID" at bounding box center [584, 212] width 370 height 33
click at [561, 326] on div "ID: 123797196 (34) 89145" at bounding box center [583, 340] width 363 height 47
type input "123797196"
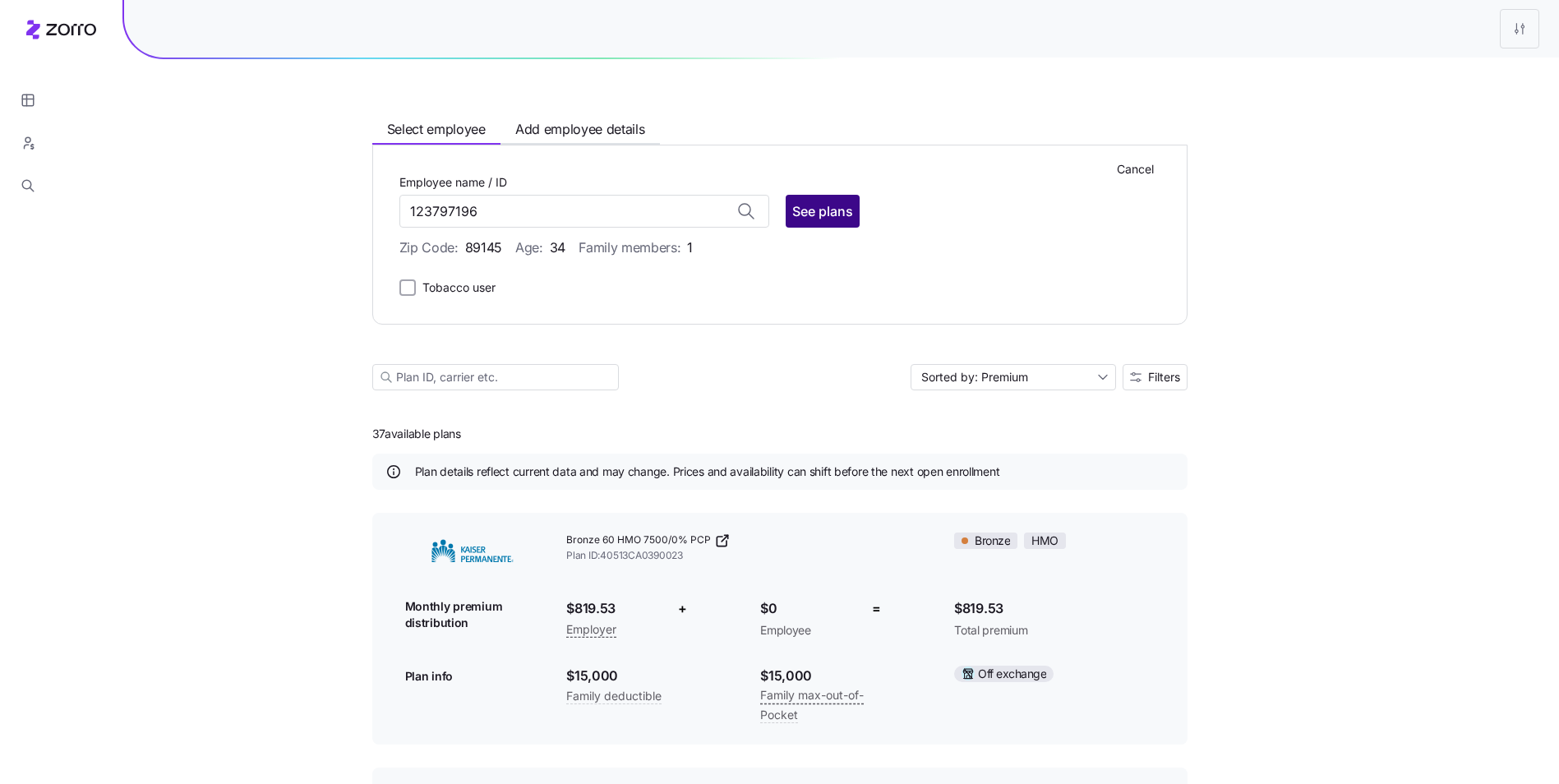
click at [794, 217] on span "See plans" at bounding box center [822, 212] width 61 height 20
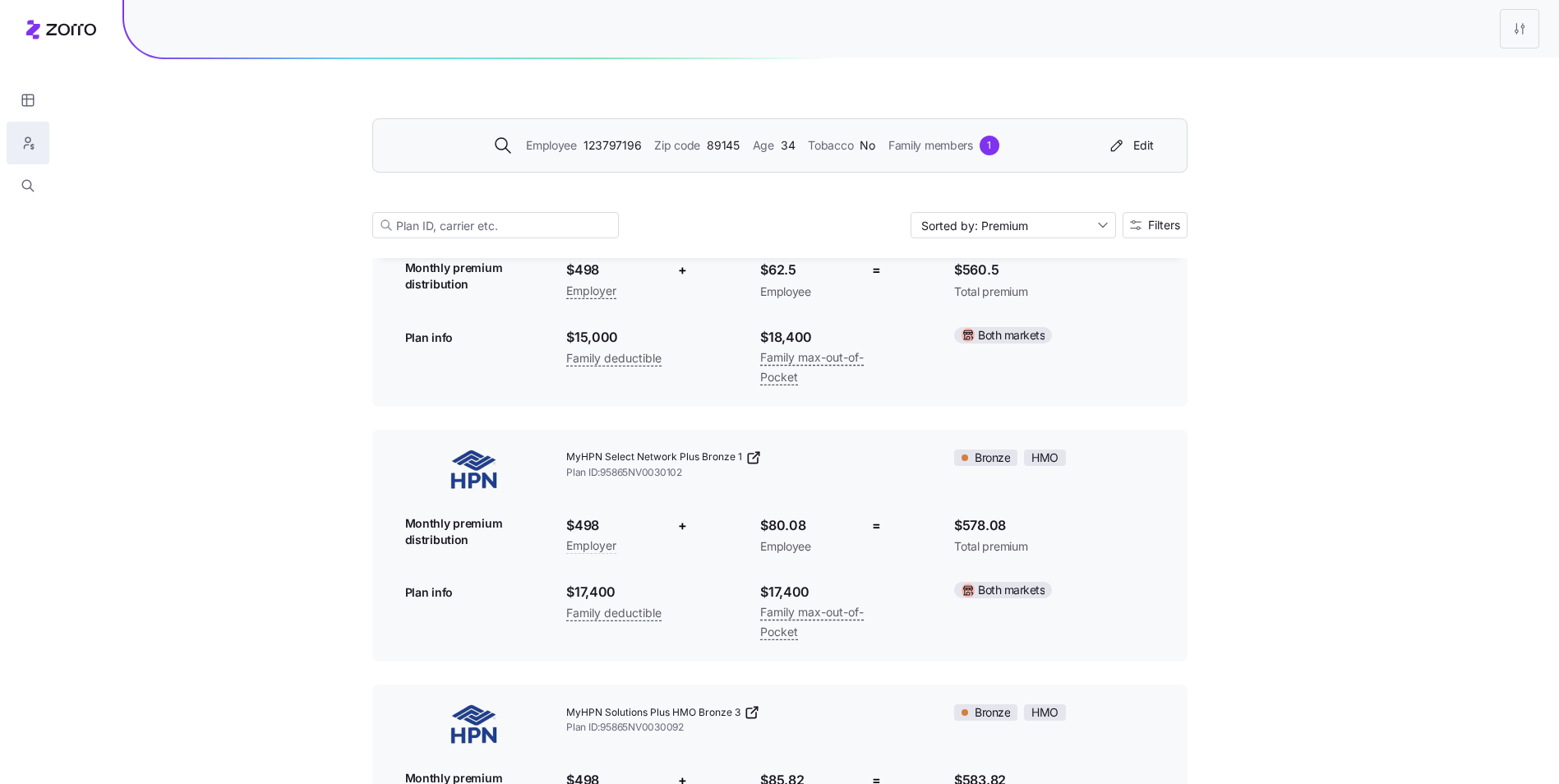
scroll to position [82, 0]
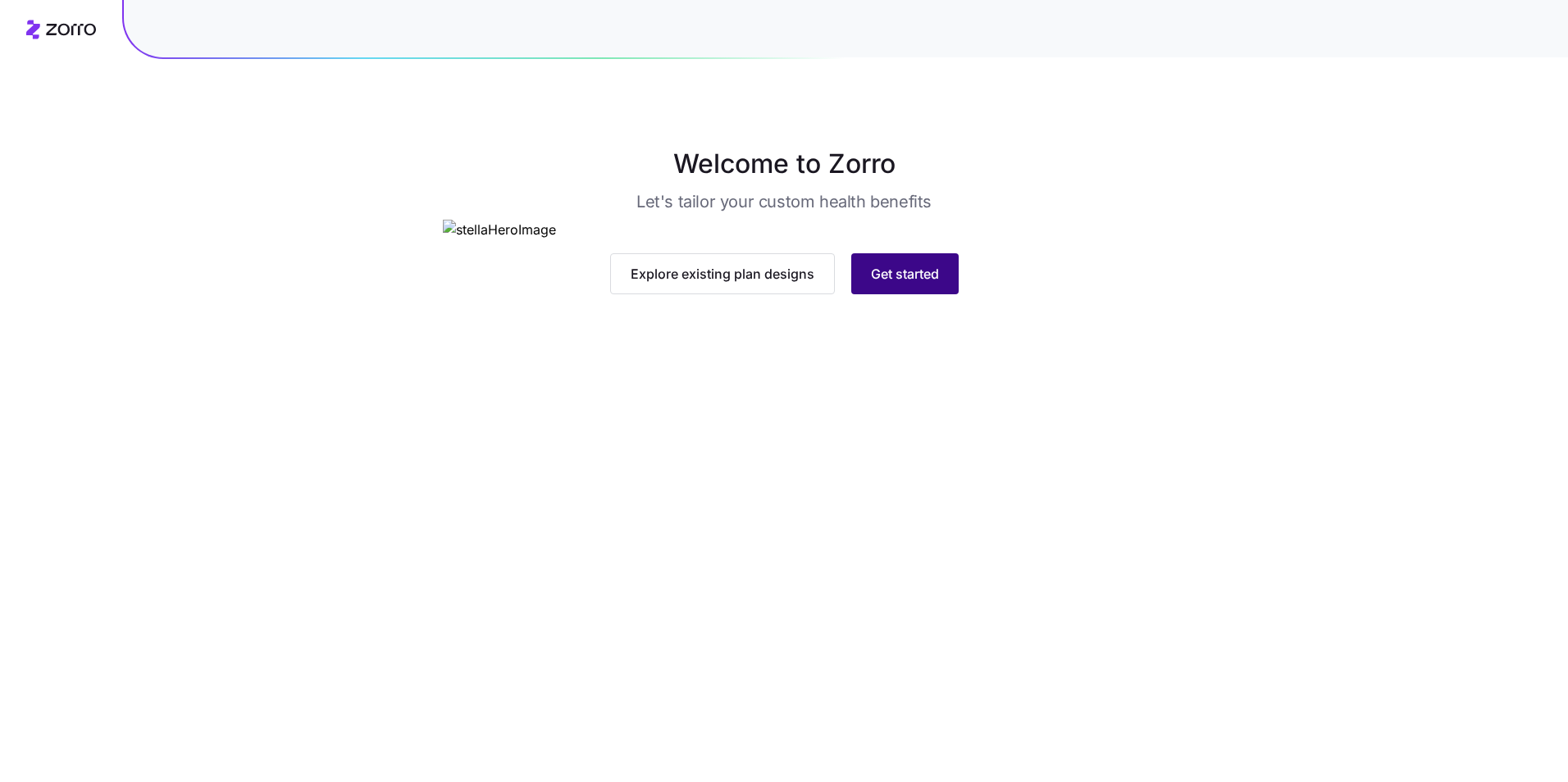
click at [908, 295] on button "Get started" at bounding box center [905, 274] width 108 height 41
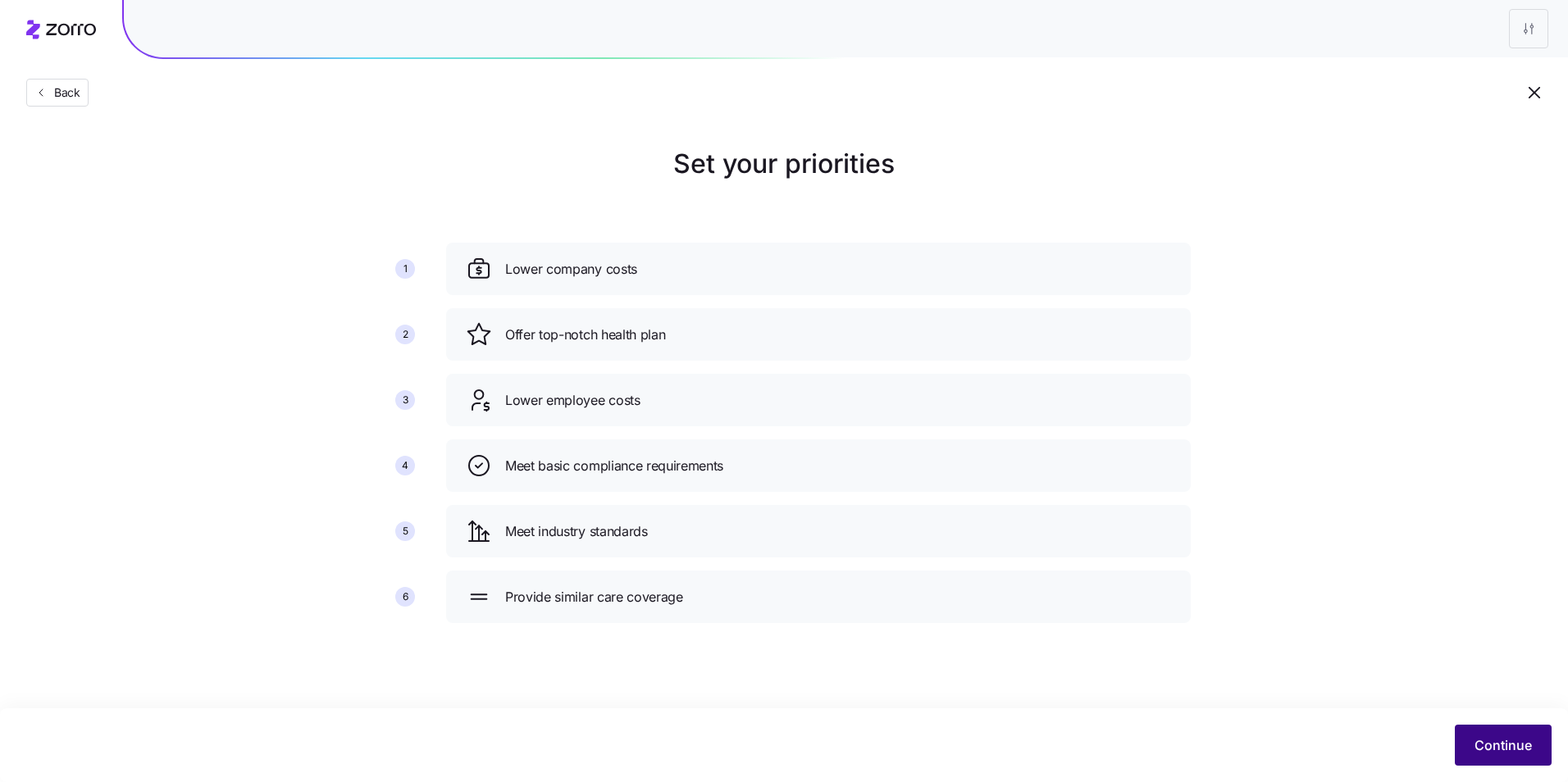
click at [1474, 747] on span "Continue" at bounding box center [1503, 745] width 57 height 20
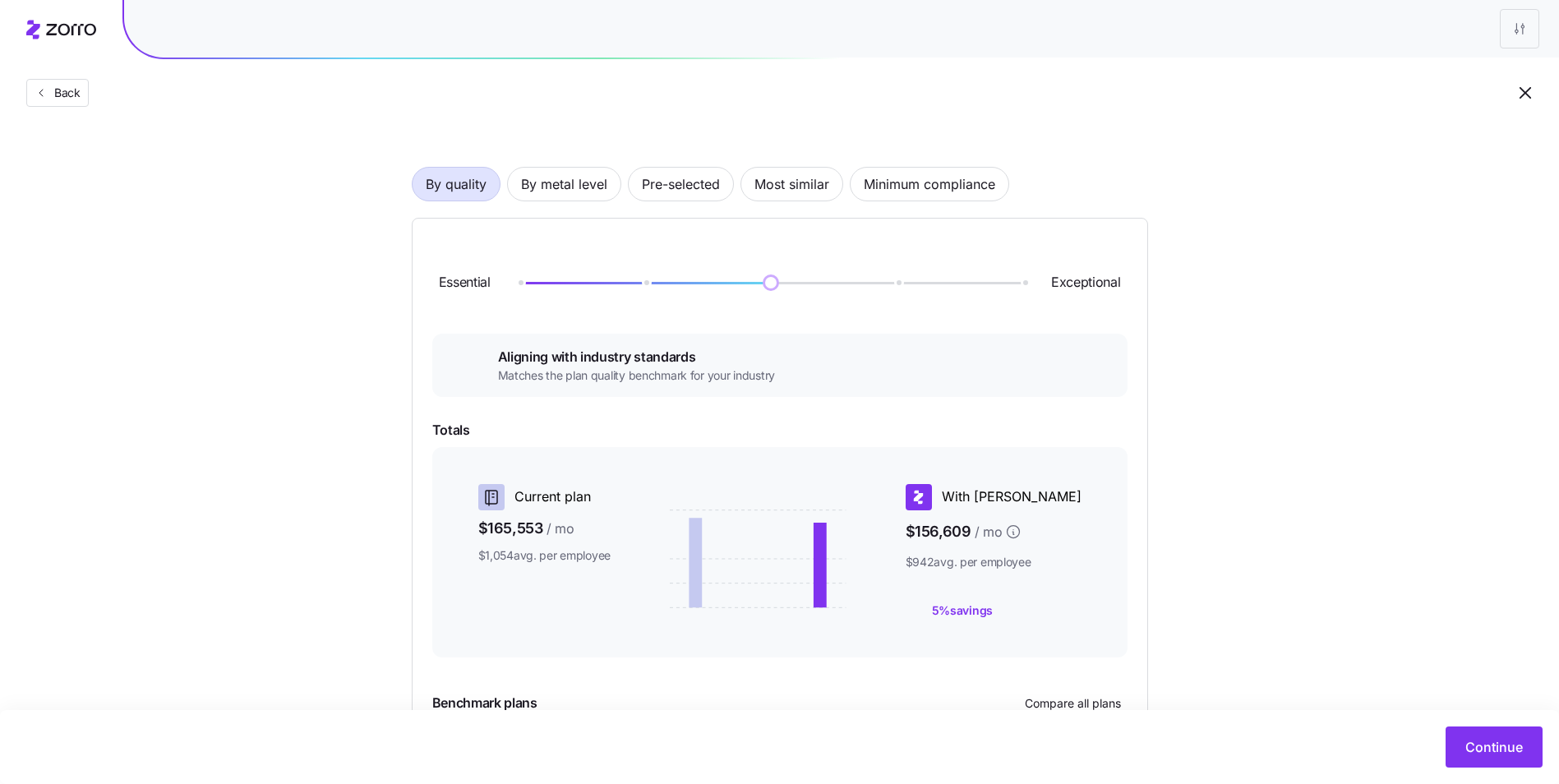
scroll to position [75, 0]
drag, startPoint x: 804, startPoint y: 288, endPoint x: 879, endPoint y: 287, distance: 75.0
click at [887, 287] on img at bounding box center [898, 284] width 28 height 28
drag, startPoint x: 900, startPoint y: 289, endPoint x: 767, endPoint y: 284, distance: 133.1
click at [767, 284] on img at bounding box center [771, 284] width 28 height 28
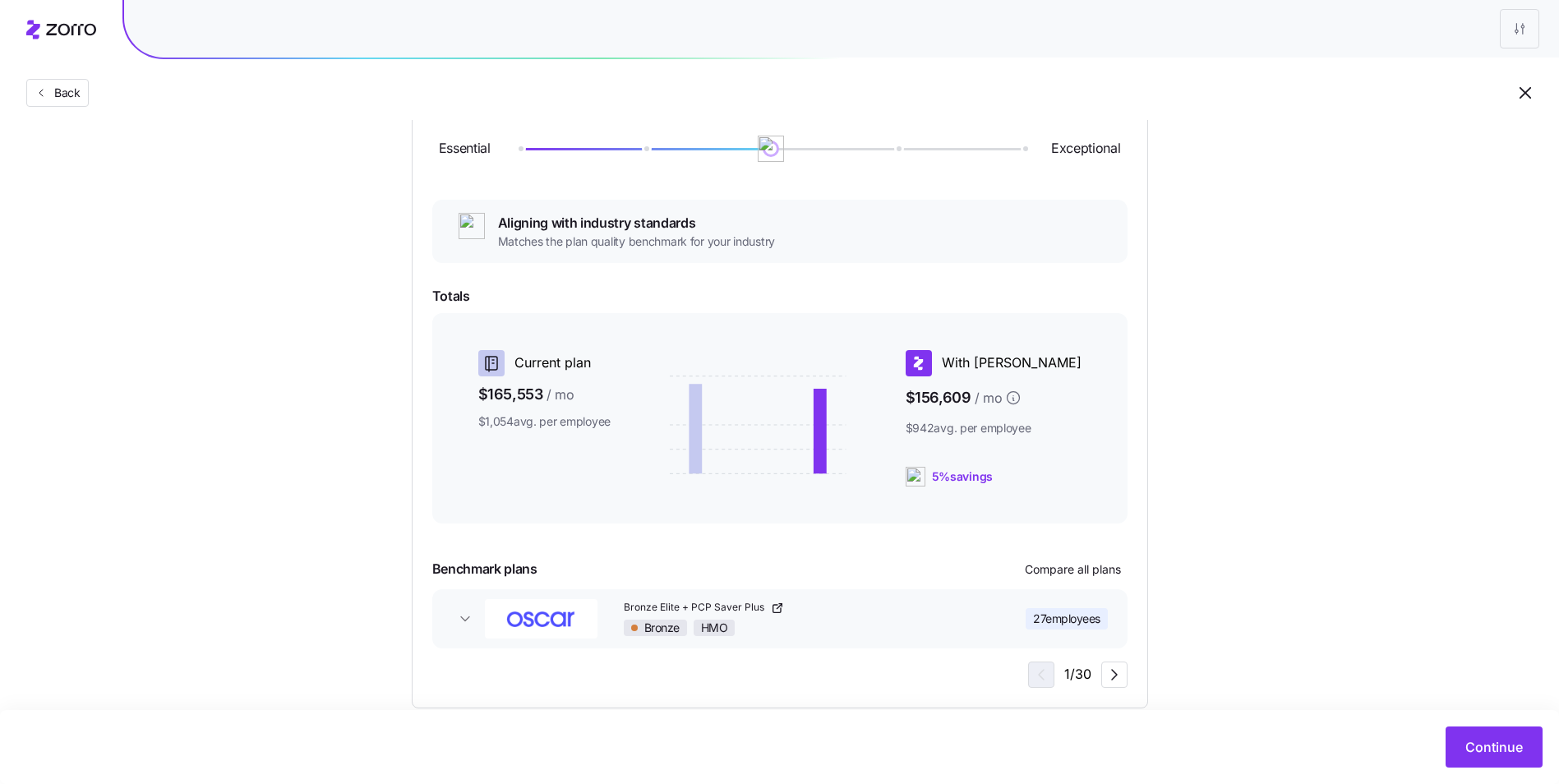
scroll to position [240, 0]
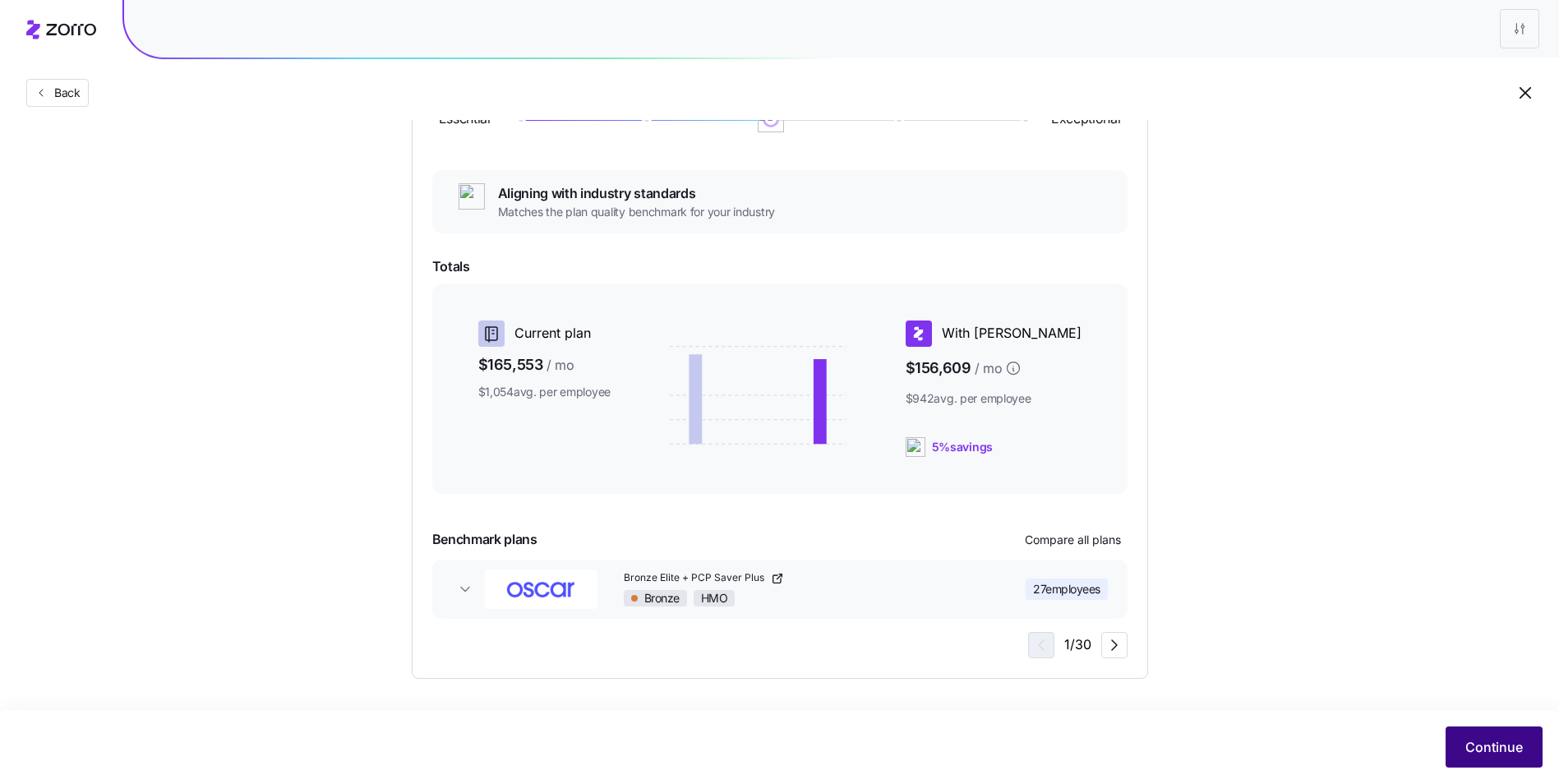
click at [1503, 739] on span "Continue" at bounding box center [1493, 747] width 57 height 20
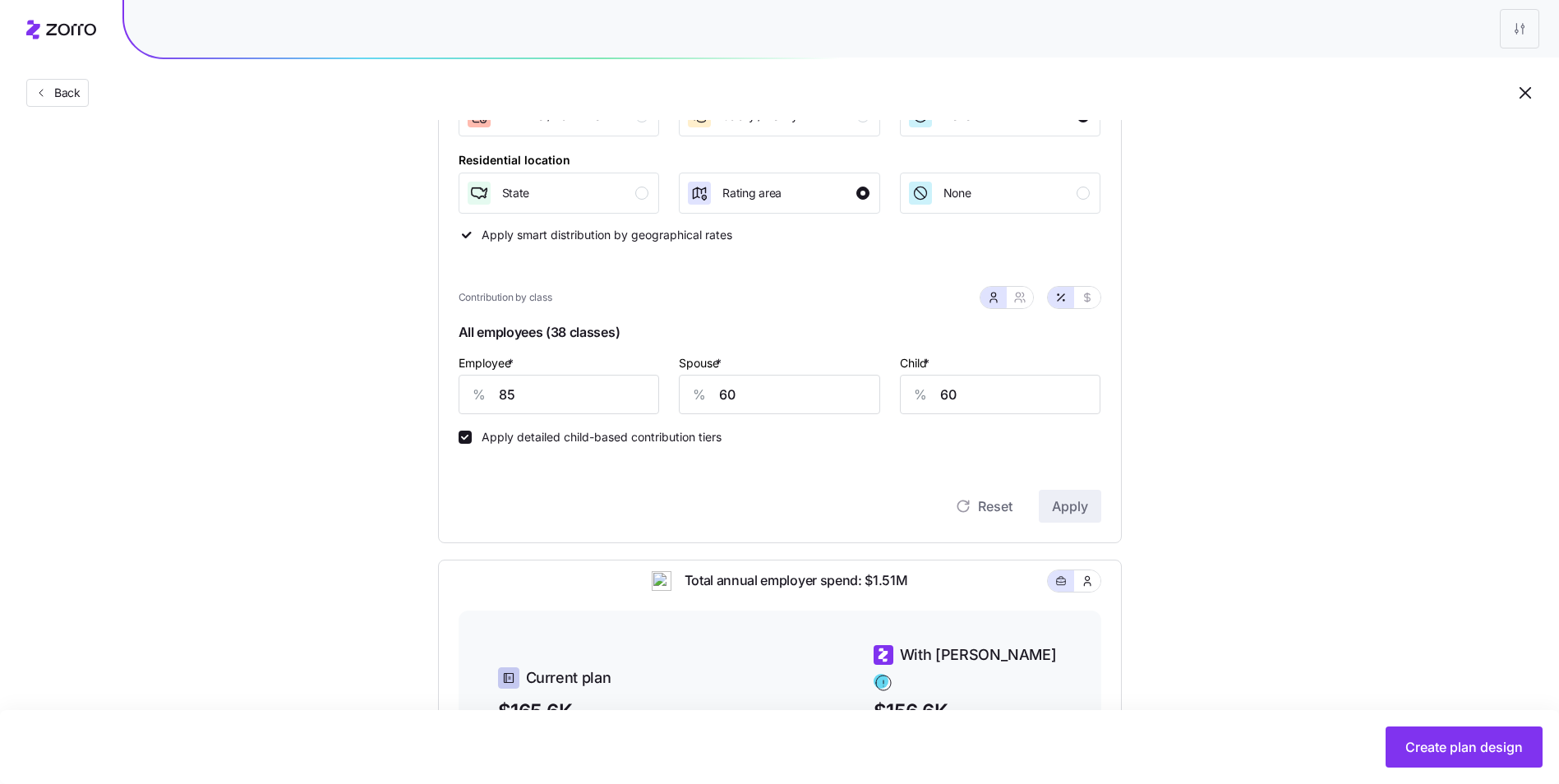
scroll to position [329, 0]
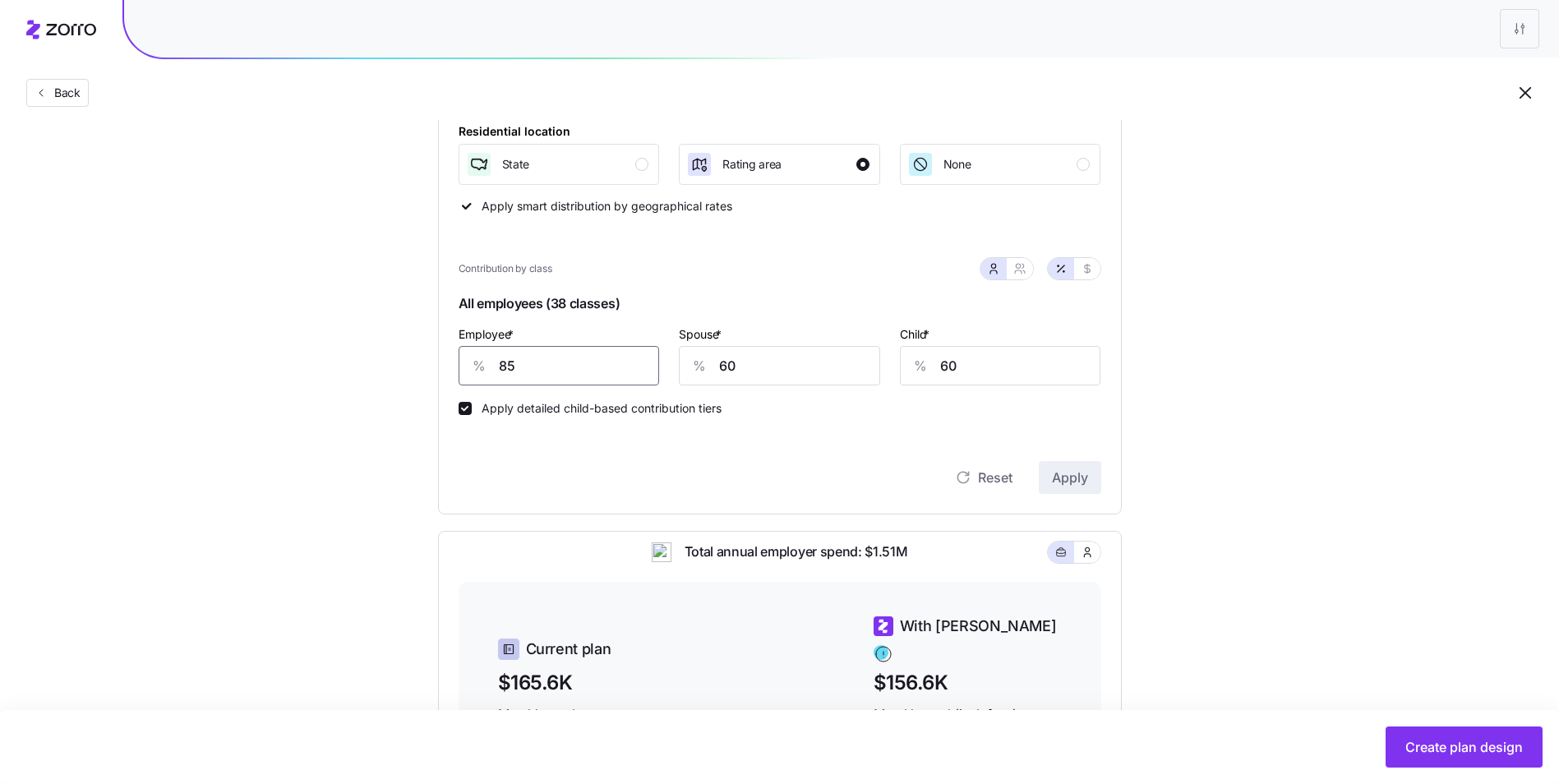
drag, startPoint x: 519, startPoint y: 373, endPoint x: 494, endPoint y: 371, distance: 25.1
click at [494, 371] on div "% 85" at bounding box center [559, 366] width 202 height 40
type input "90"
click at [1079, 485] on span "Apply" at bounding box center [1070, 478] width 37 height 20
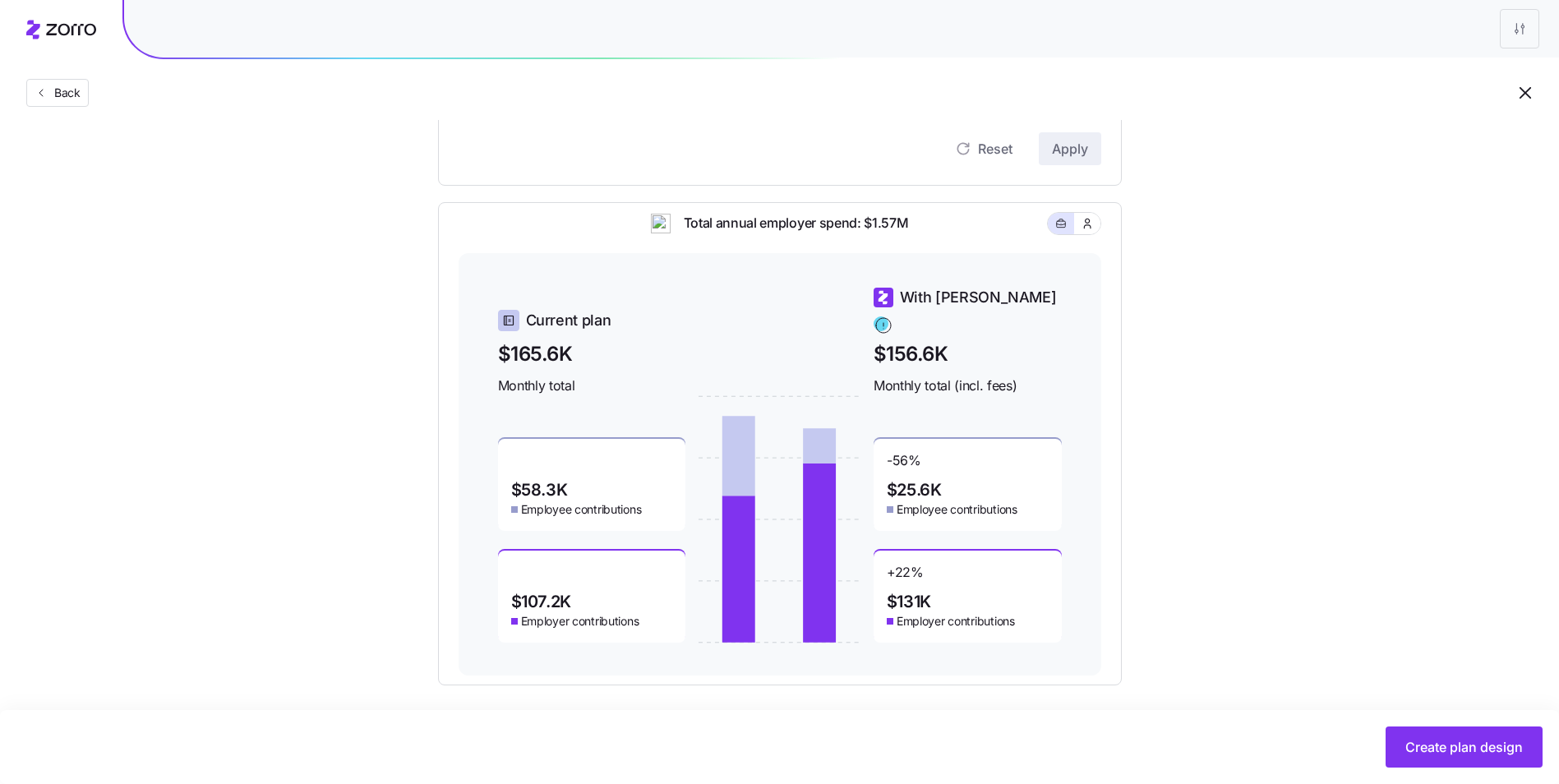
scroll to position [664, 0]
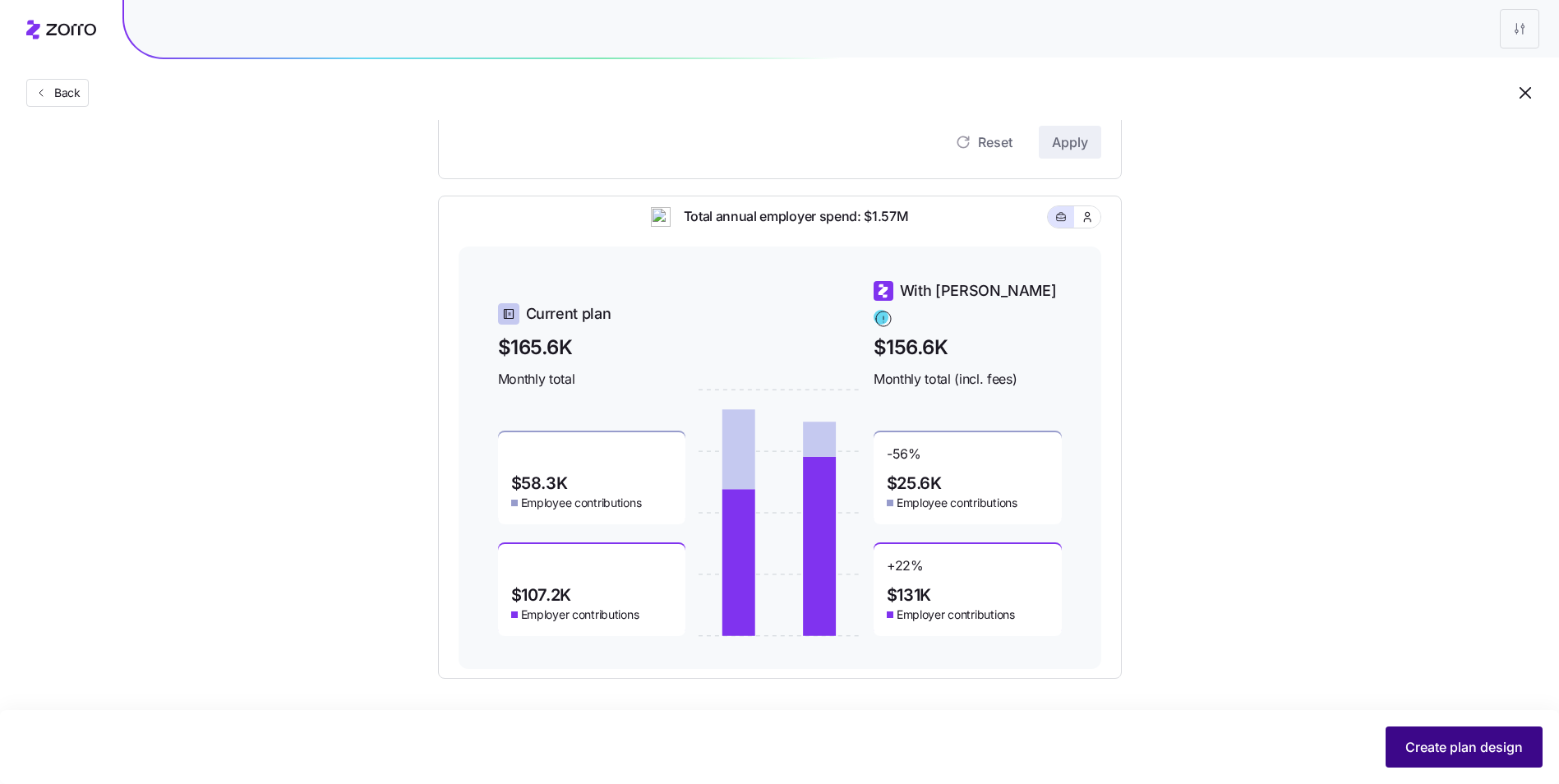
click at [1431, 743] on span "Create plan design" at bounding box center [1464, 747] width 118 height 20
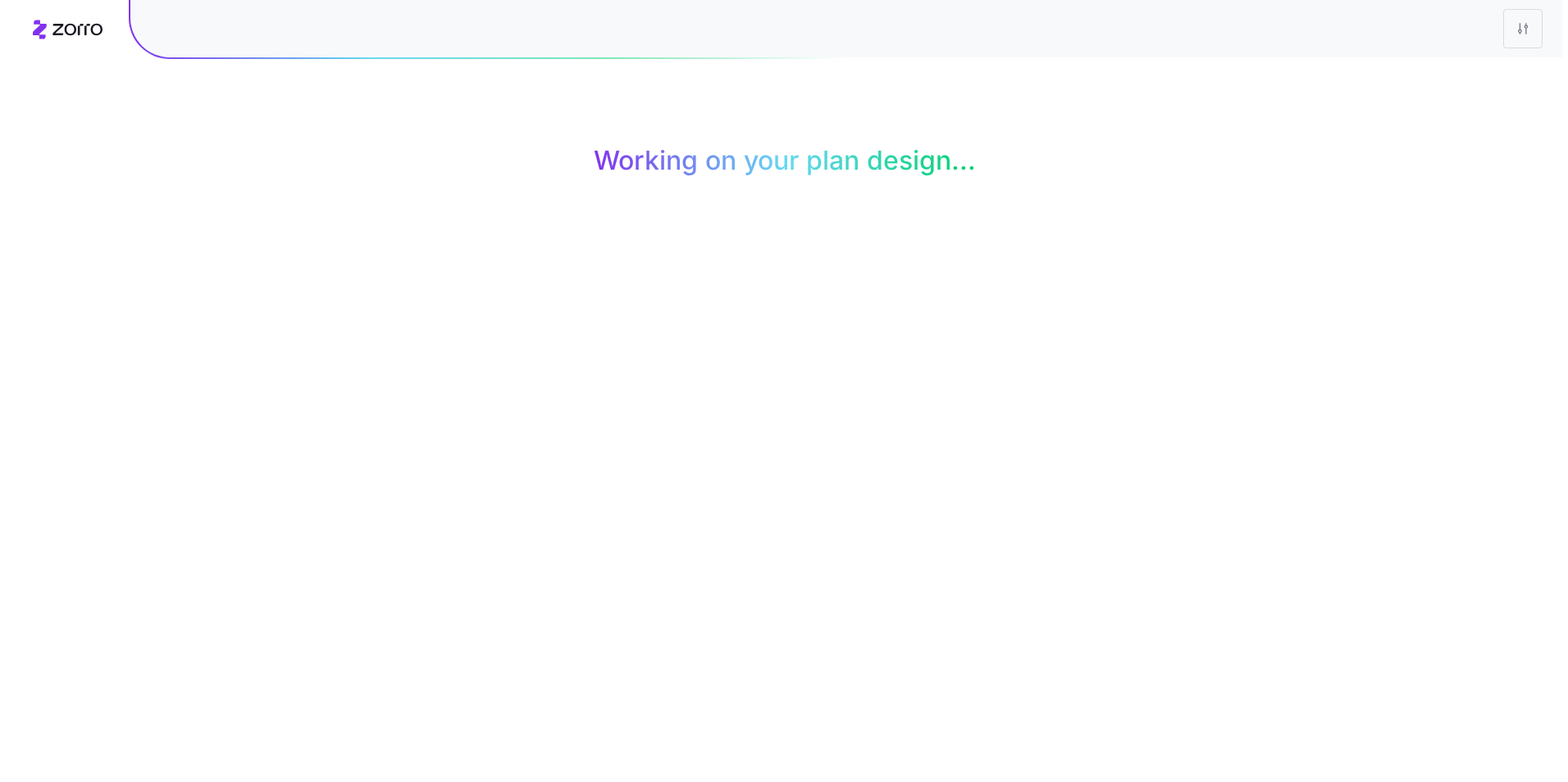
scroll to position [0, 0]
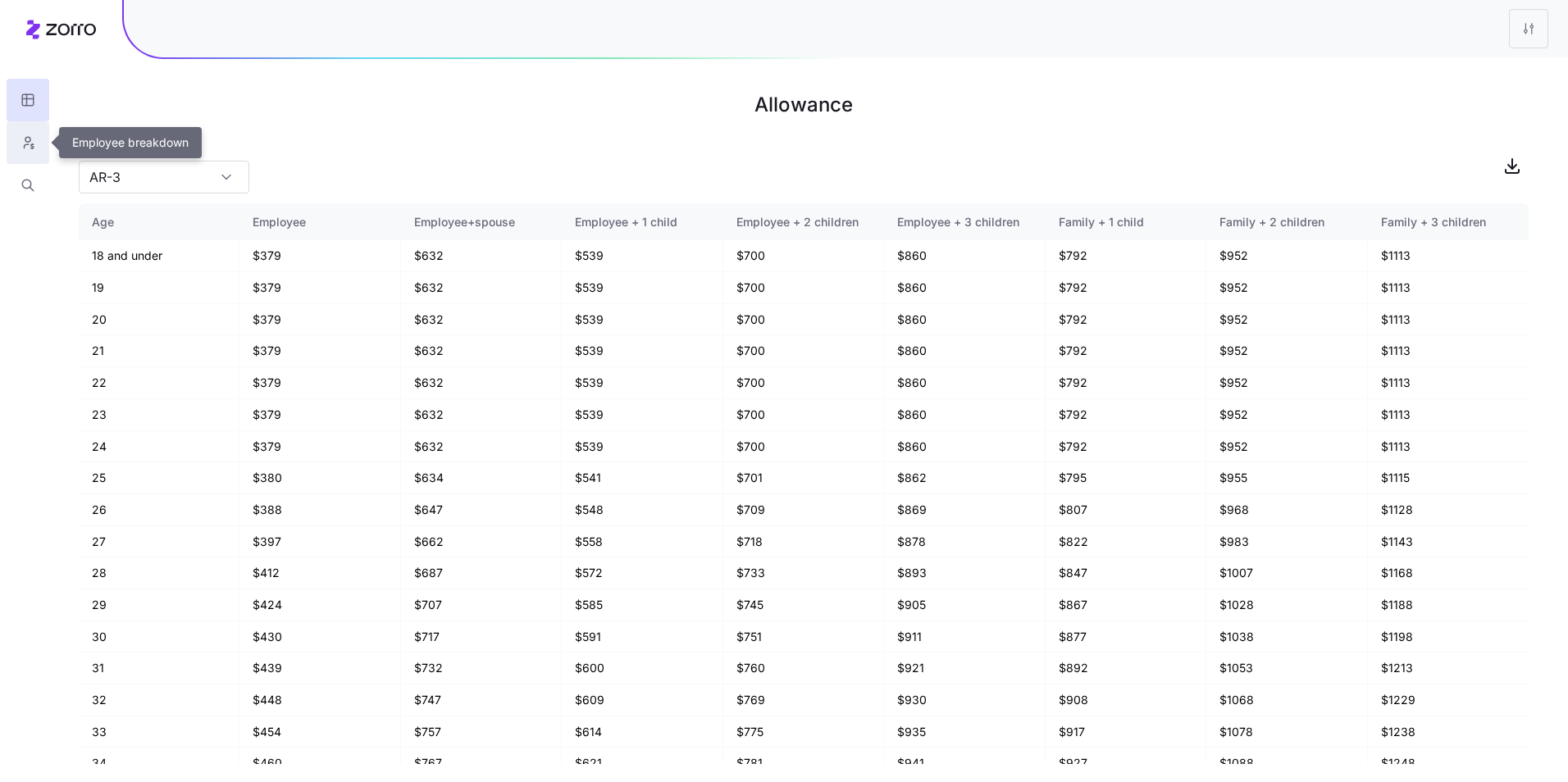
click at [30, 145] on icon "button" at bounding box center [28, 142] width 15 height 17
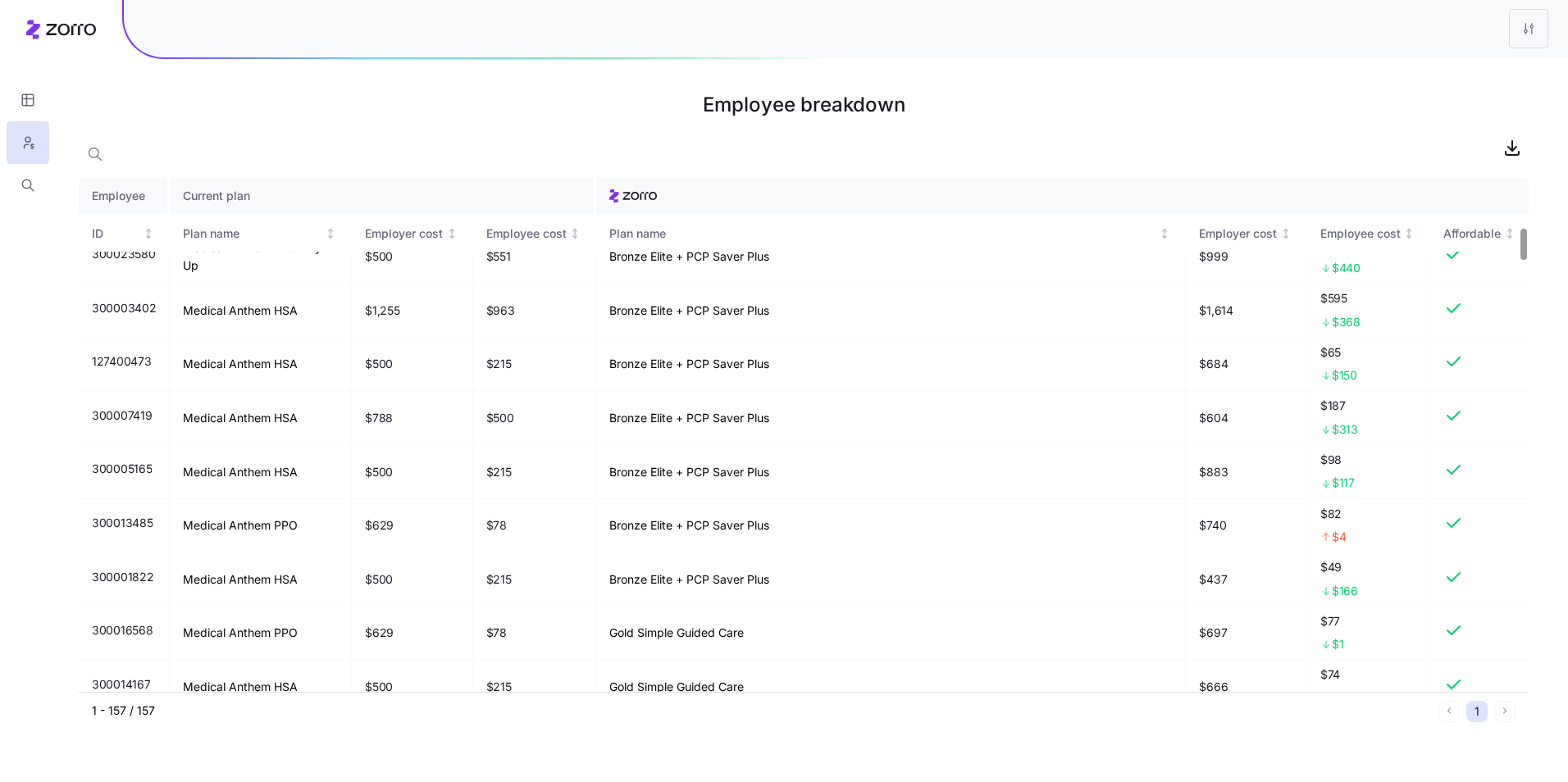
scroll to position [624, 0]
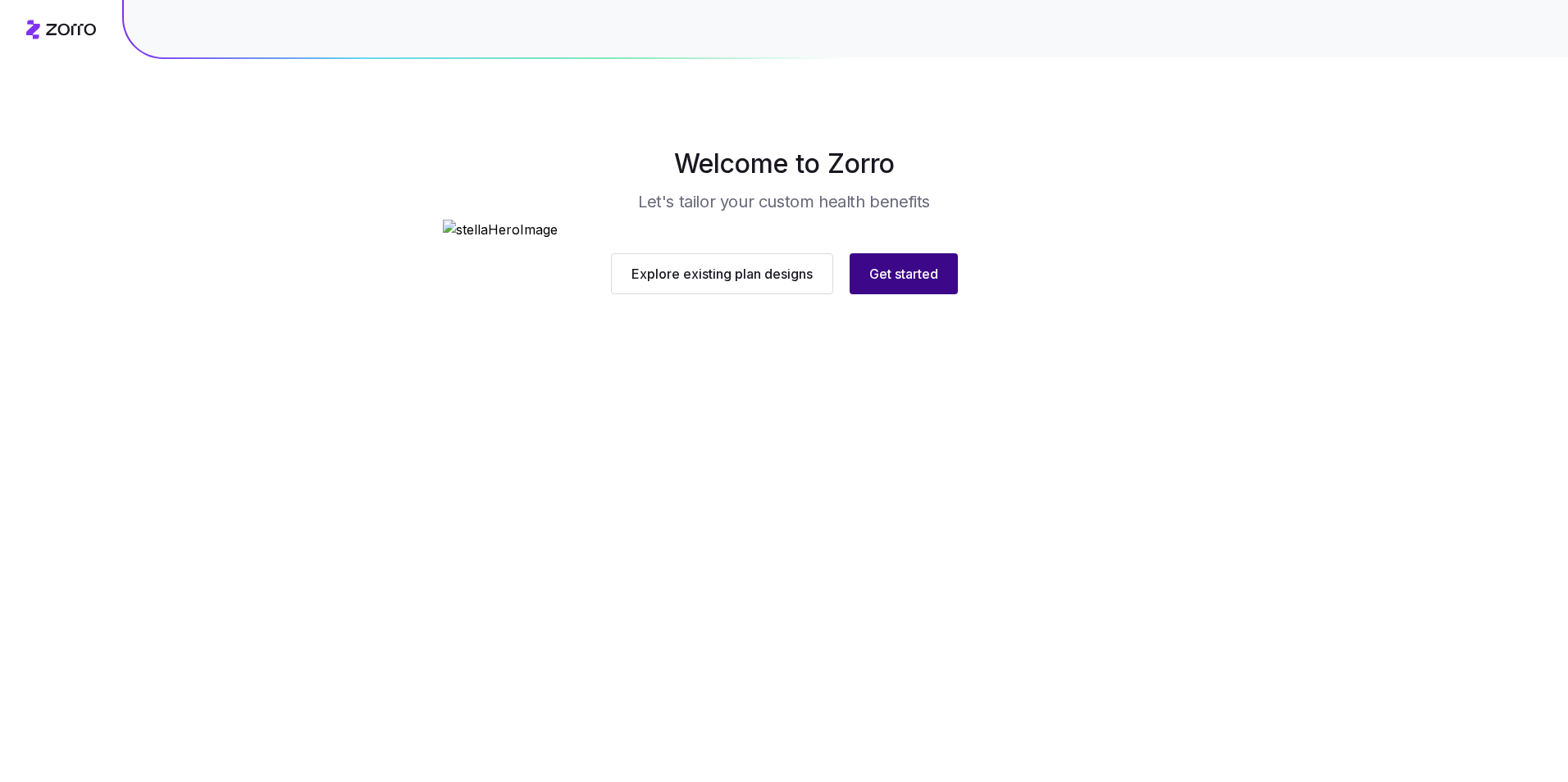
click at [911, 284] on span "Get started" at bounding box center [903, 274] width 69 height 20
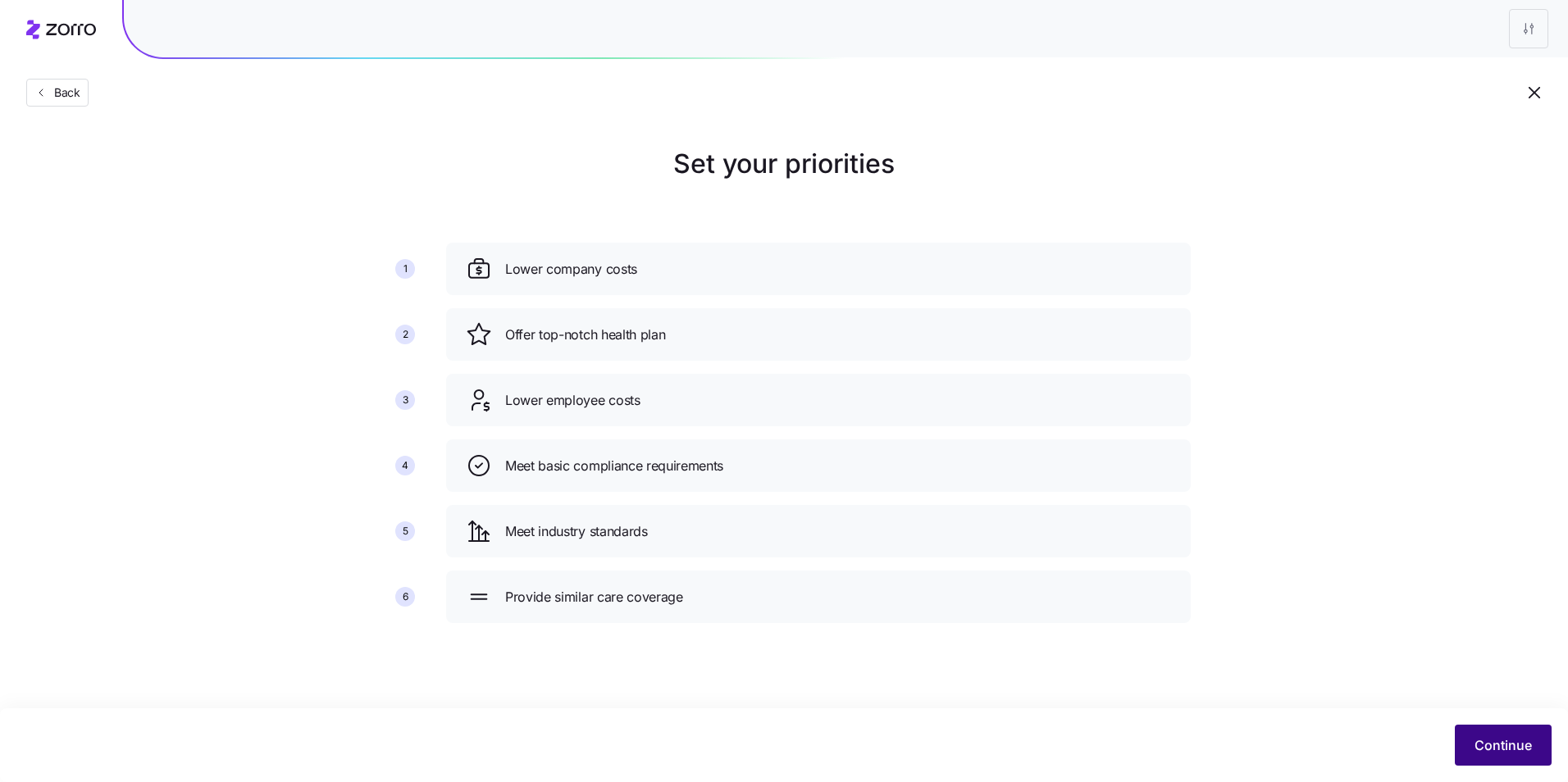
click at [1491, 731] on button "Continue" at bounding box center [1503, 746] width 97 height 41
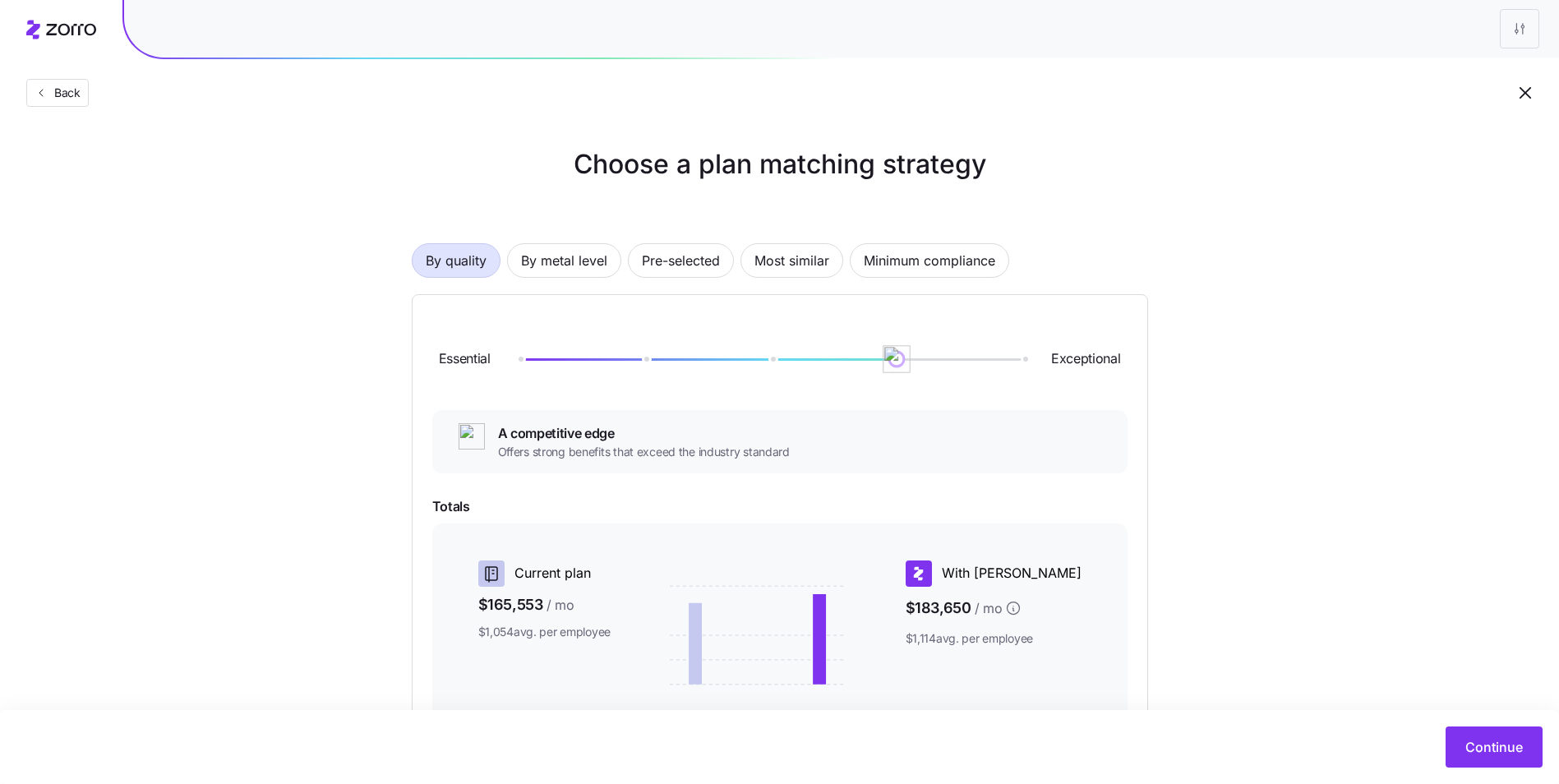
drag, startPoint x: 769, startPoint y: 356, endPoint x: 899, endPoint y: 362, distance: 130.1
click at [899, 362] on img at bounding box center [898, 359] width 28 height 28
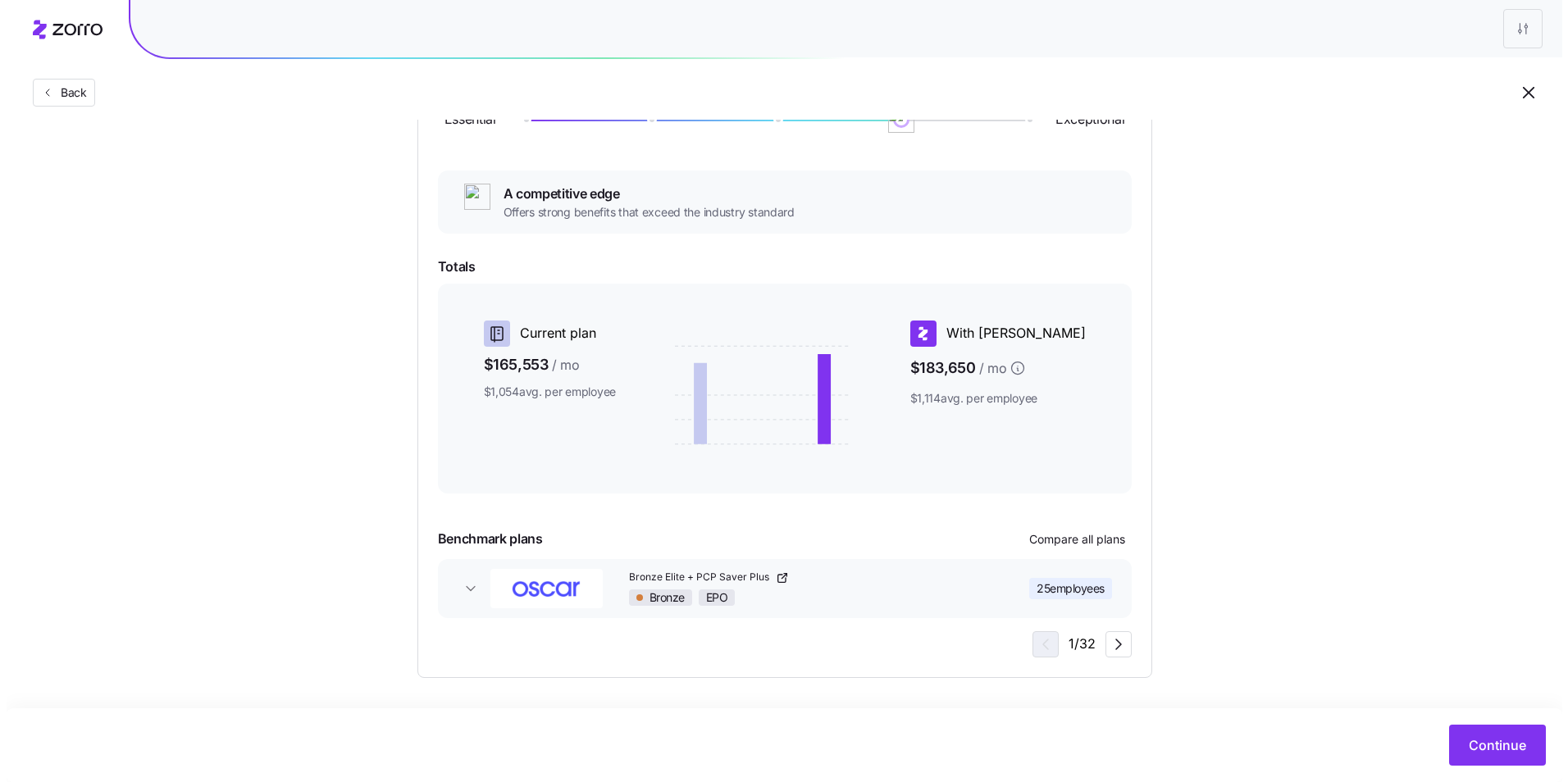
scroll to position [239, 0]
click at [1113, 641] on icon "button" at bounding box center [1112, 644] width 20 height 20
click at [1029, 640] on icon "button" at bounding box center [1037, 644] width 20 height 20
click at [1078, 538] on span "Compare all plans" at bounding box center [1070, 539] width 96 height 17
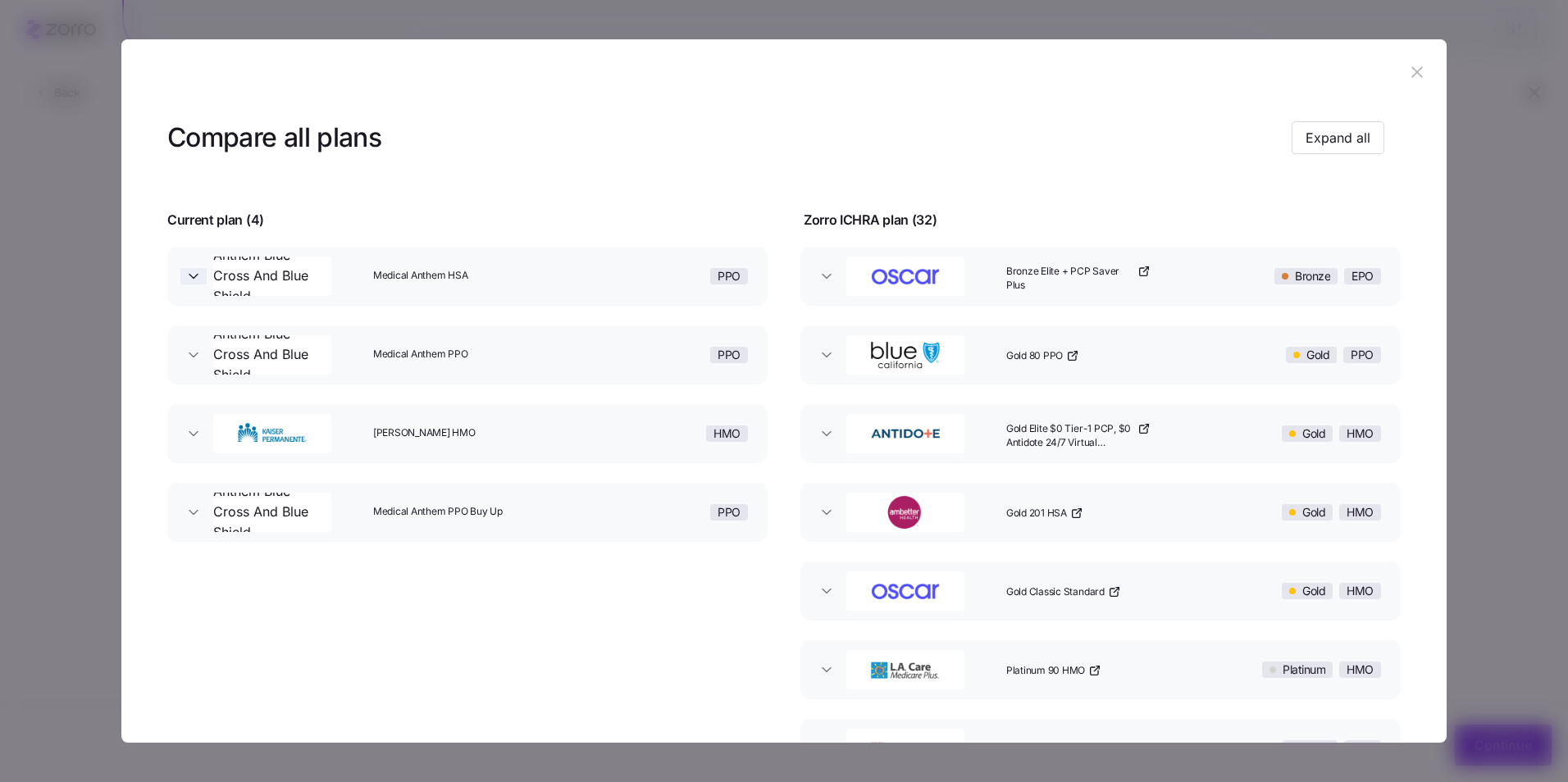
click at [204, 273] on span "button" at bounding box center [194, 276] width 26 height 17
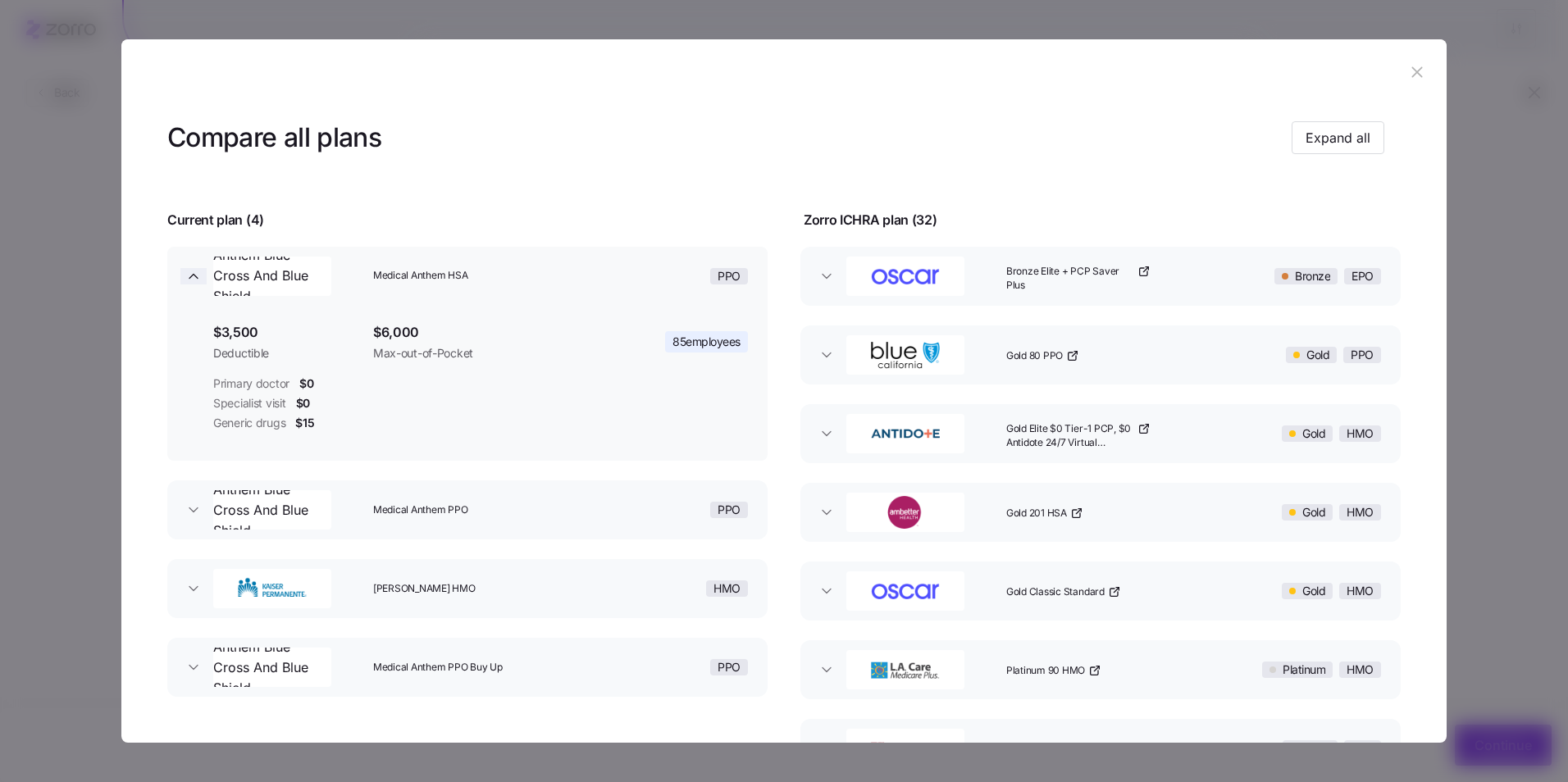
click at [200, 273] on icon "button" at bounding box center [194, 276] width 17 height 17
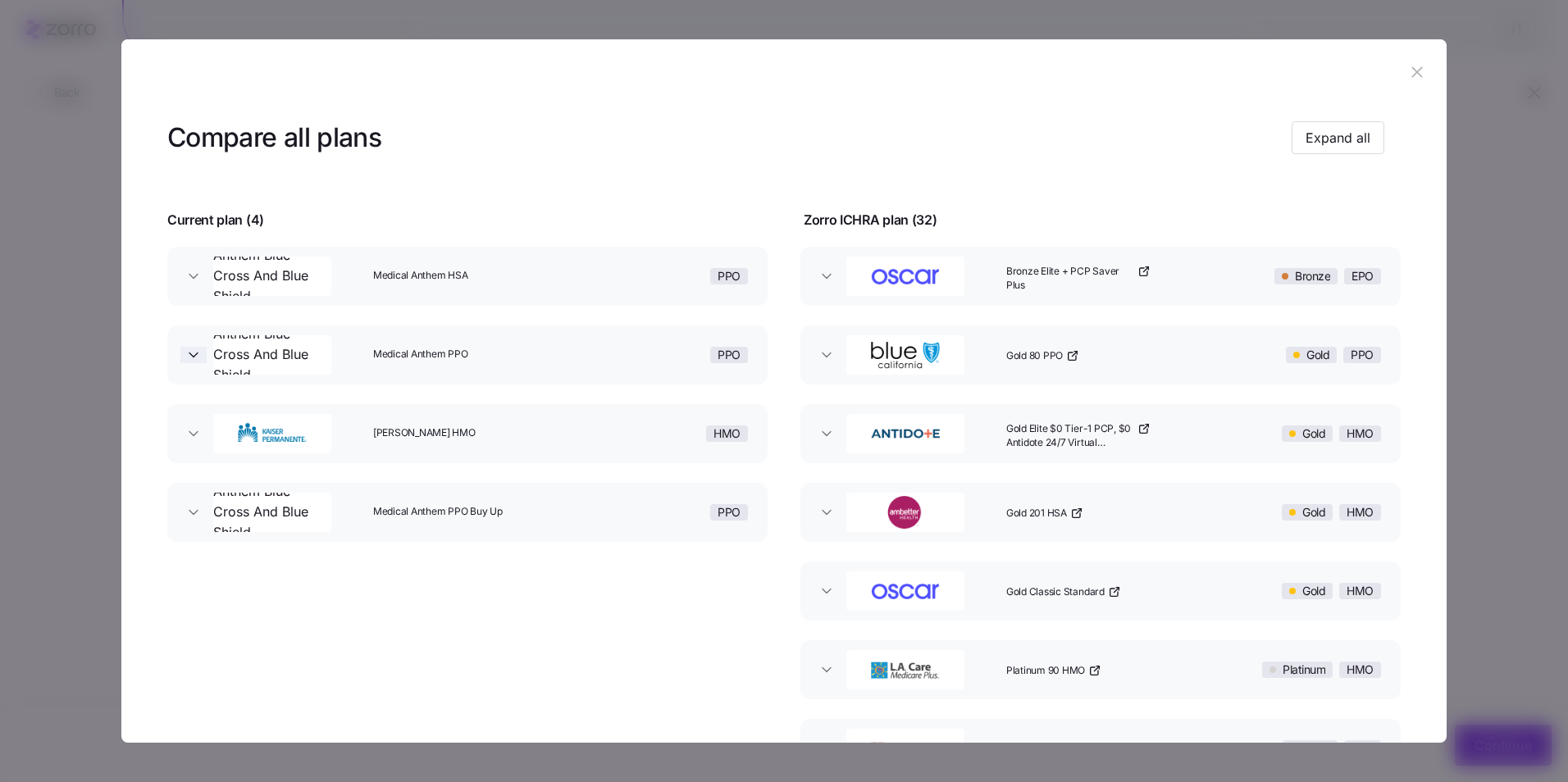
click at [195, 350] on icon "button" at bounding box center [194, 355] width 17 height 17
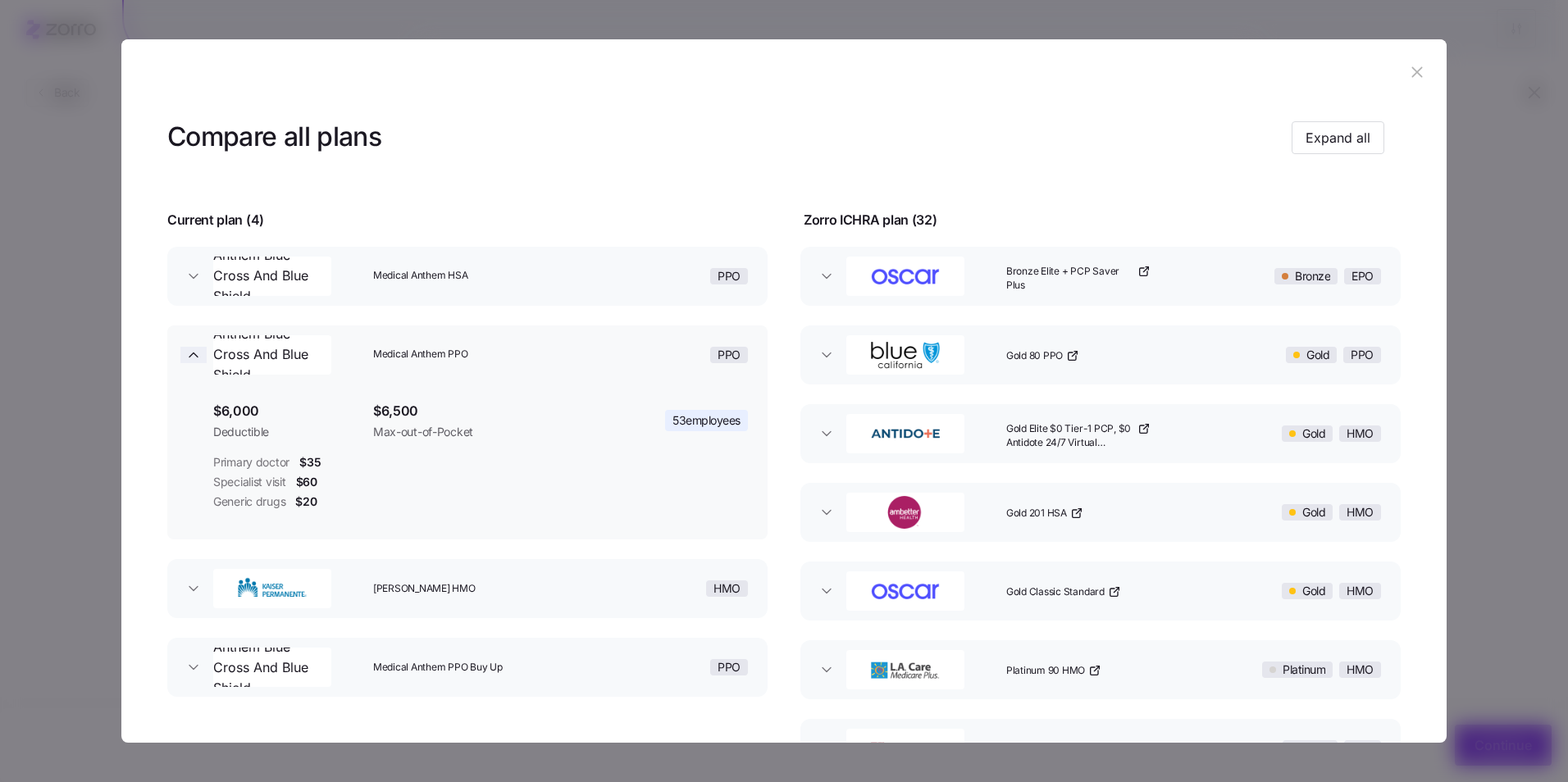
click at [195, 350] on icon "button" at bounding box center [194, 355] width 17 height 17
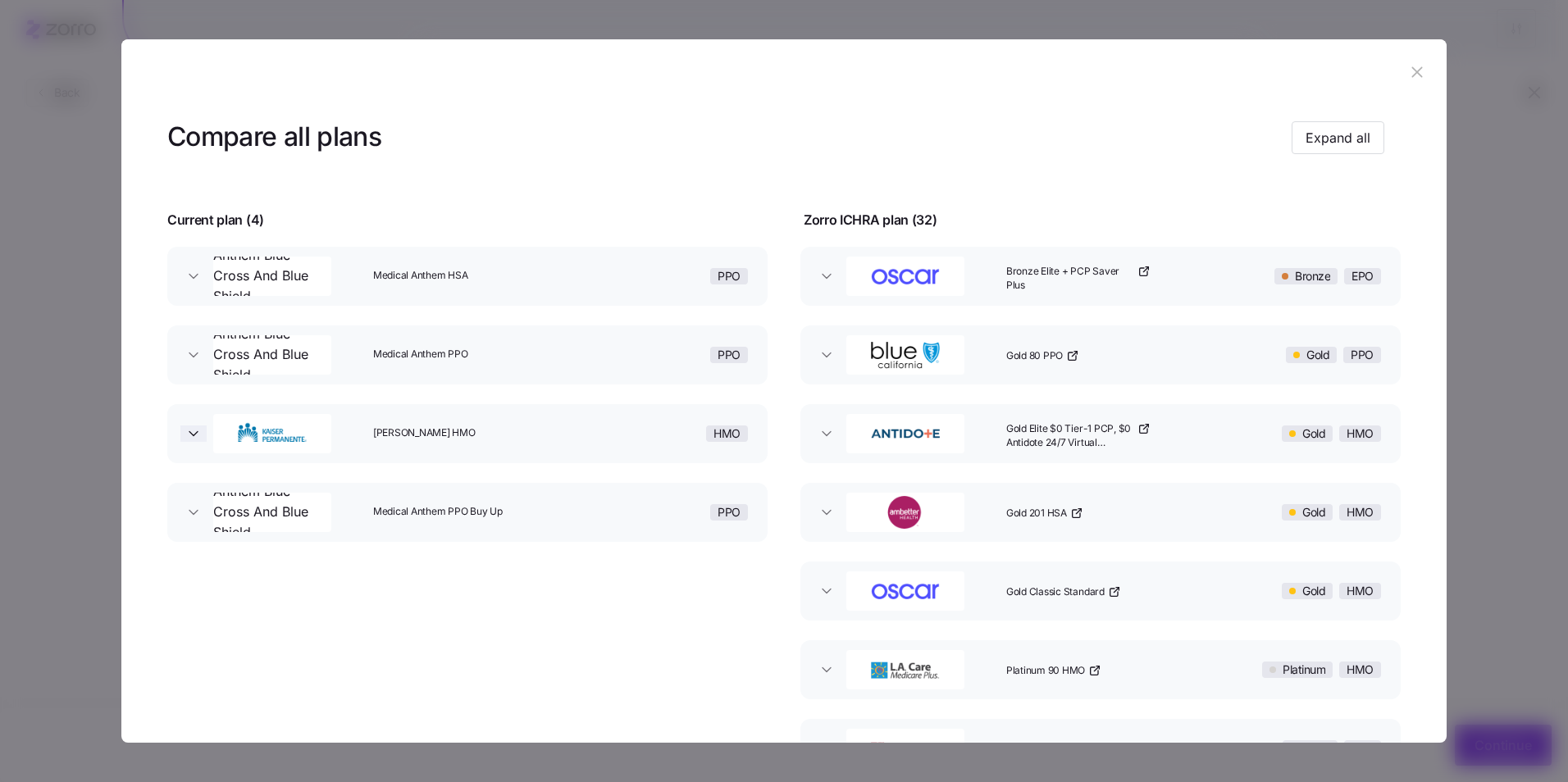
click at [199, 432] on icon "button" at bounding box center [194, 434] width 17 height 17
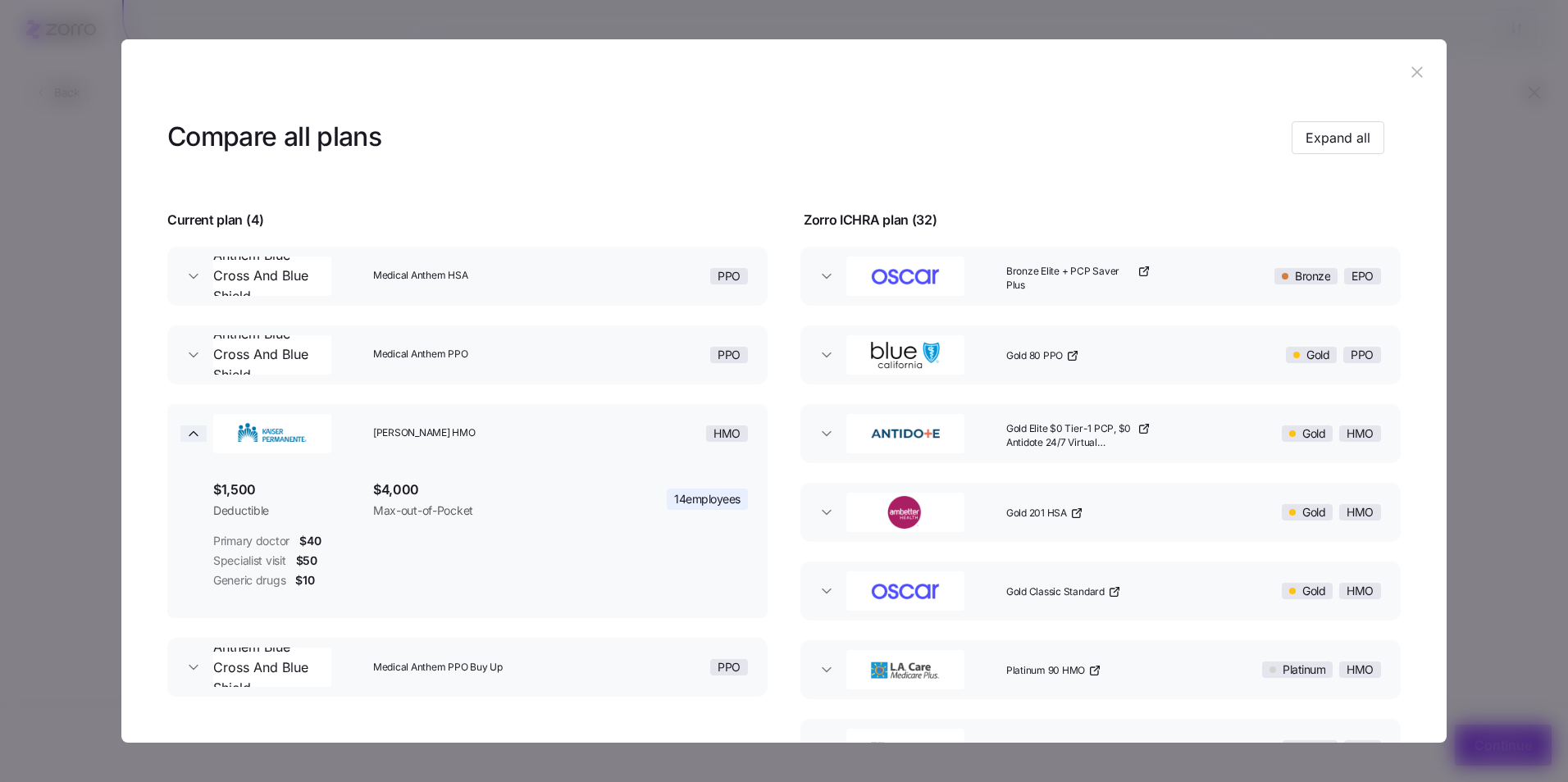
click at [198, 432] on icon "button" at bounding box center [194, 434] width 17 height 17
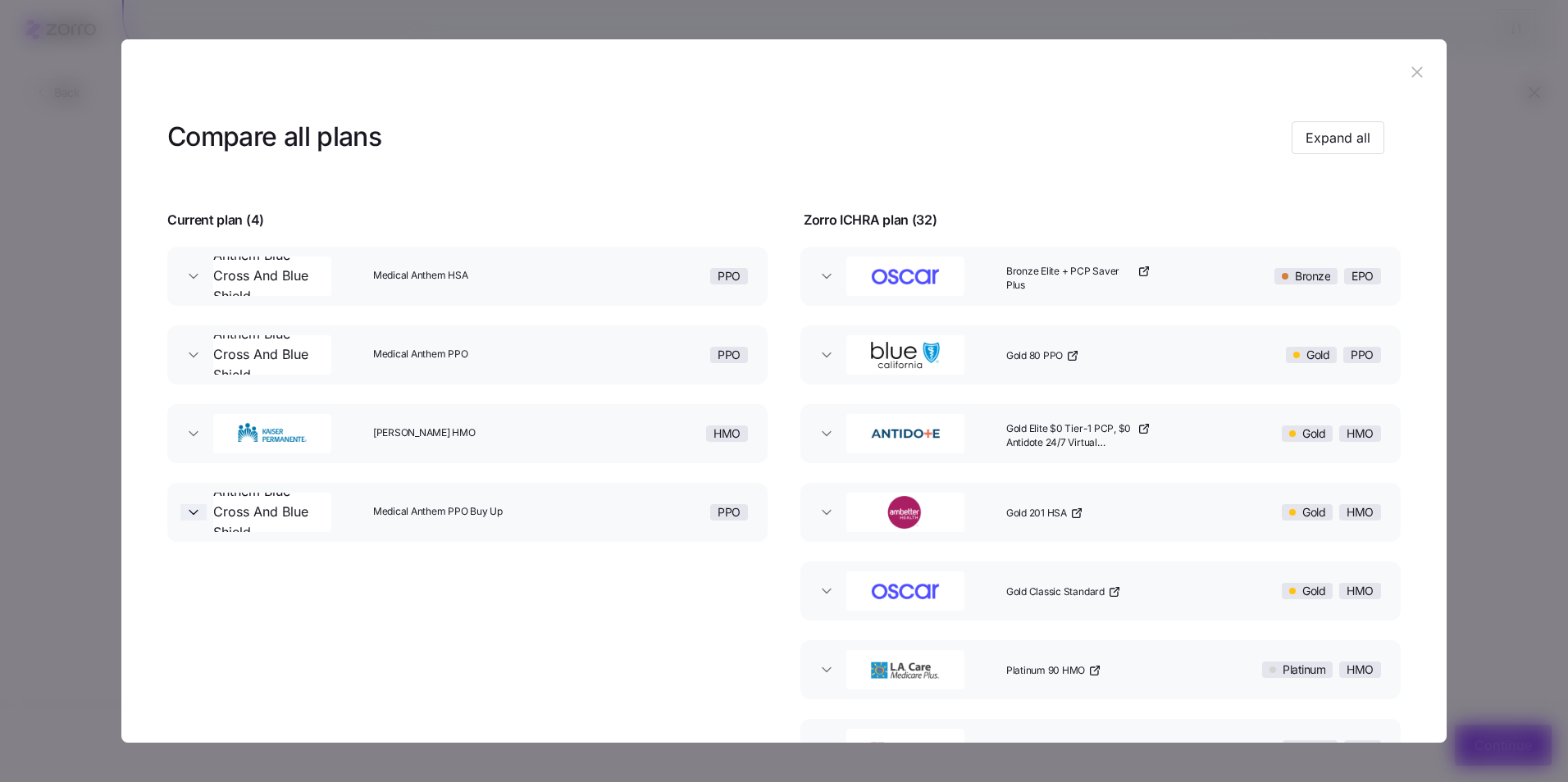
click at [189, 514] on icon "button" at bounding box center [194, 512] width 17 height 17
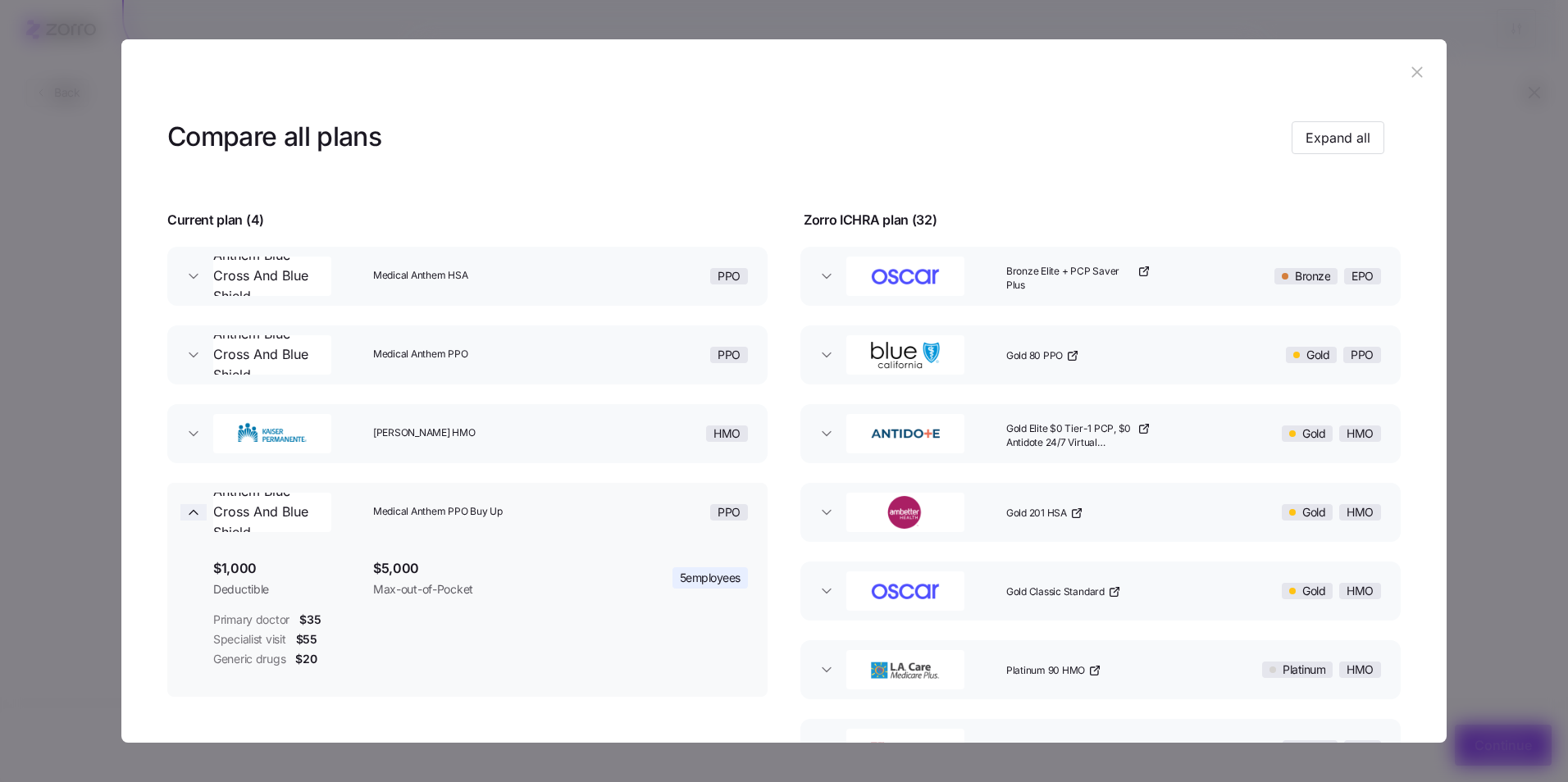
click at [189, 514] on icon "button" at bounding box center [194, 512] width 17 height 17
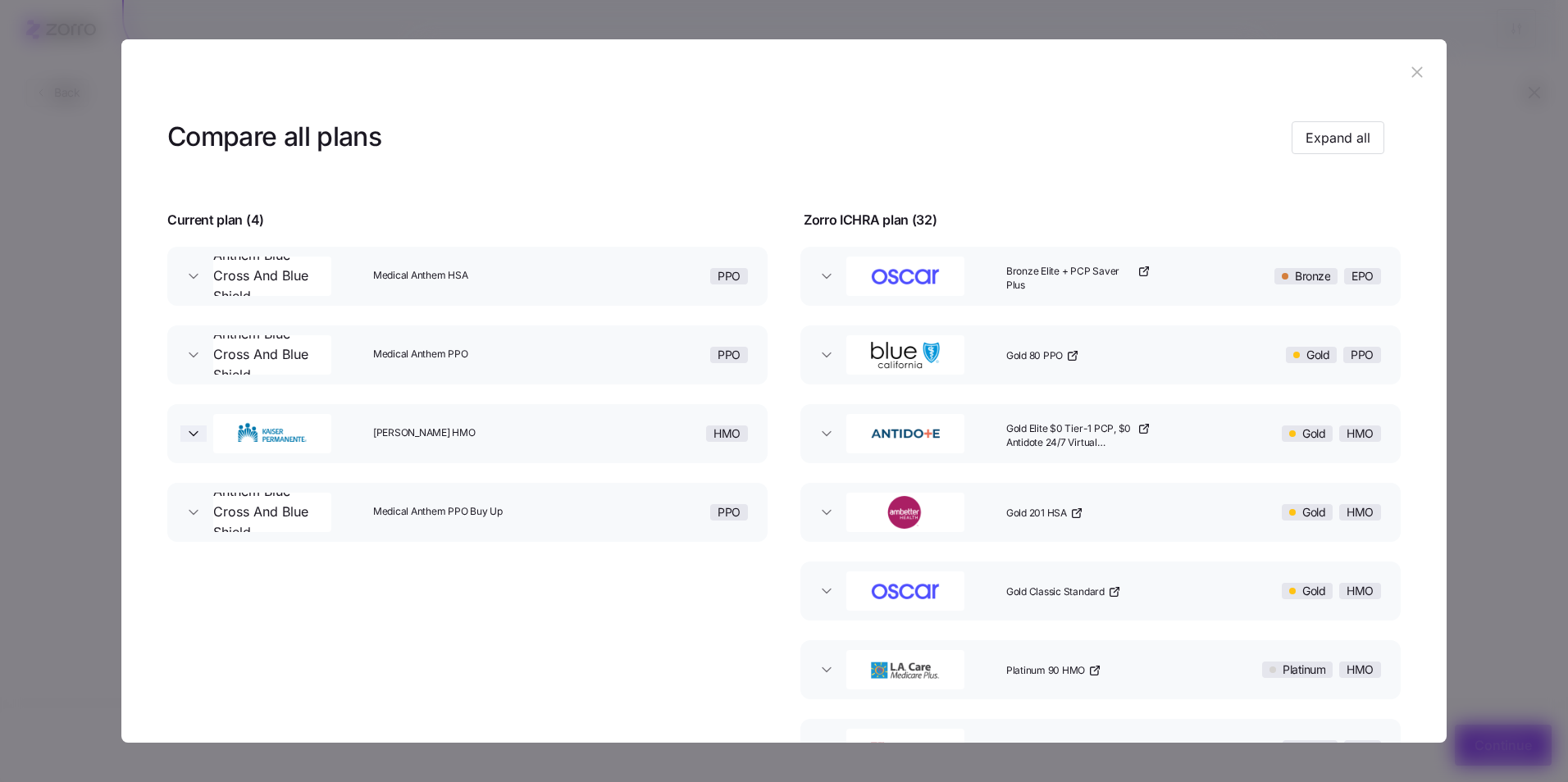
click at [196, 436] on icon "button" at bounding box center [194, 434] width 17 height 17
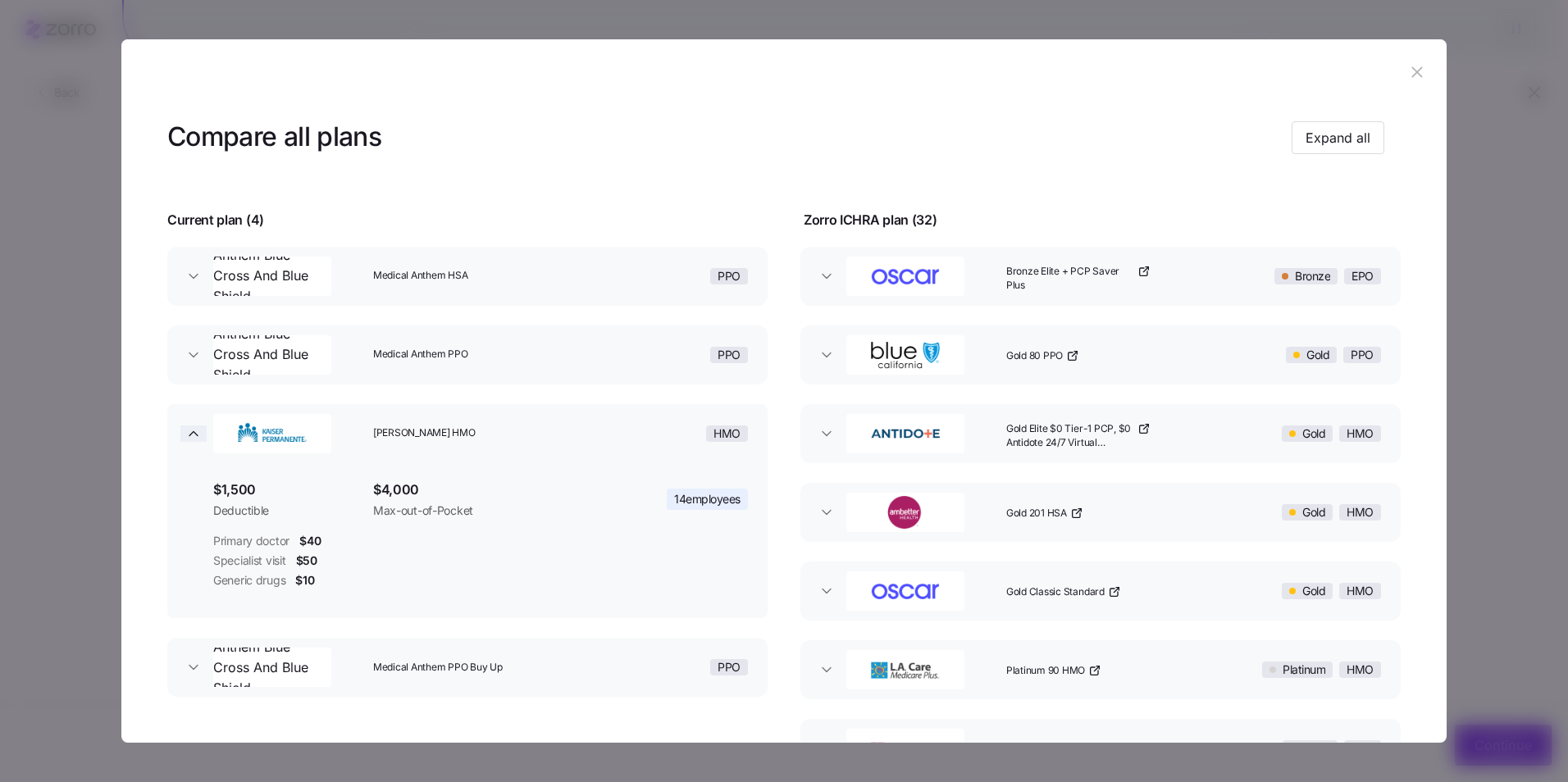
click at [196, 436] on icon "button" at bounding box center [194, 434] width 17 height 17
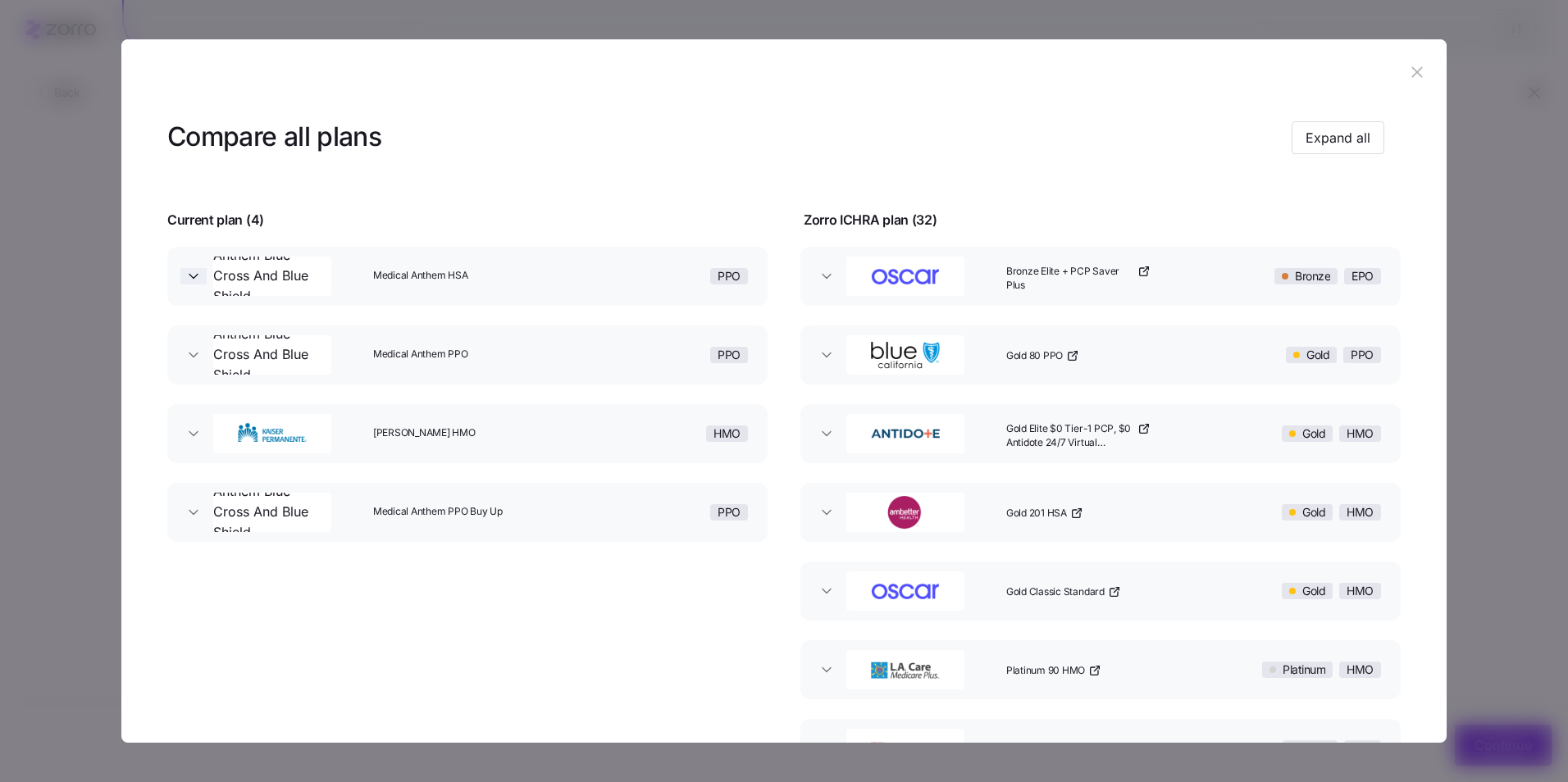
click at [195, 283] on icon "button" at bounding box center [194, 276] width 17 height 17
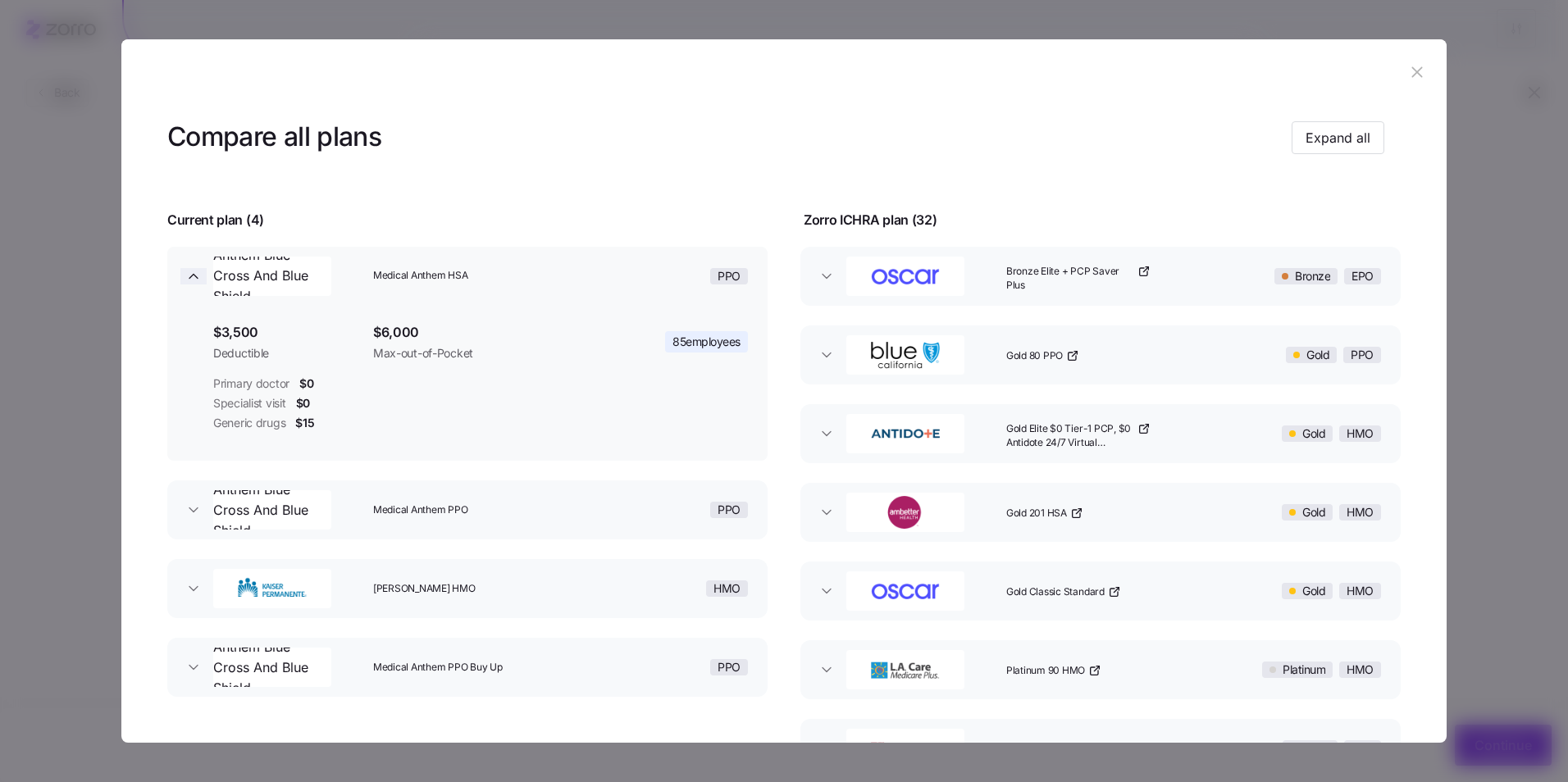
click at [195, 283] on icon "button" at bounding box center [194, 276] width 17 height 17
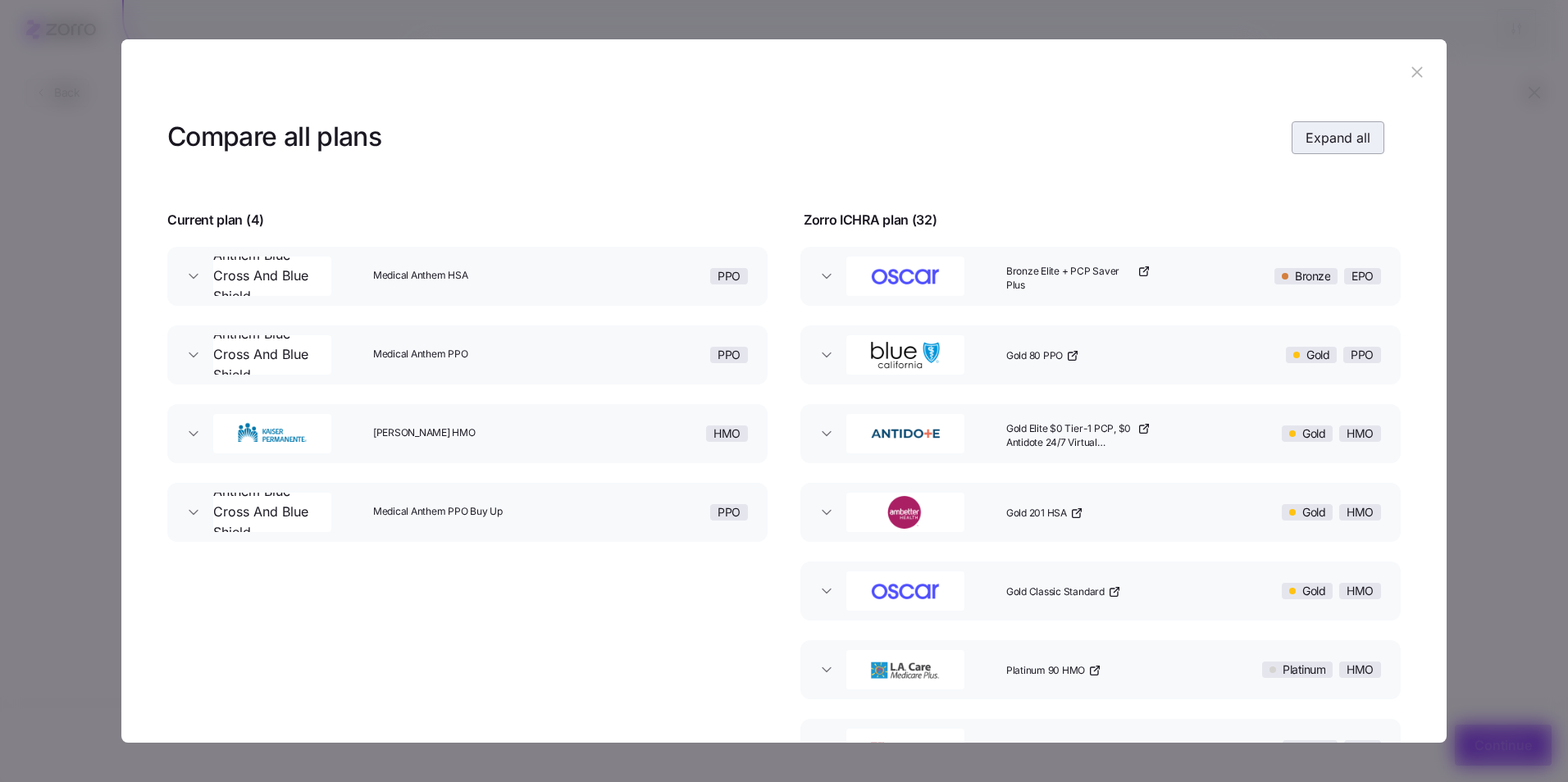
click at [1326, 128] on span "Expand all" at bounding box center [1338, 138] width 65 height 20
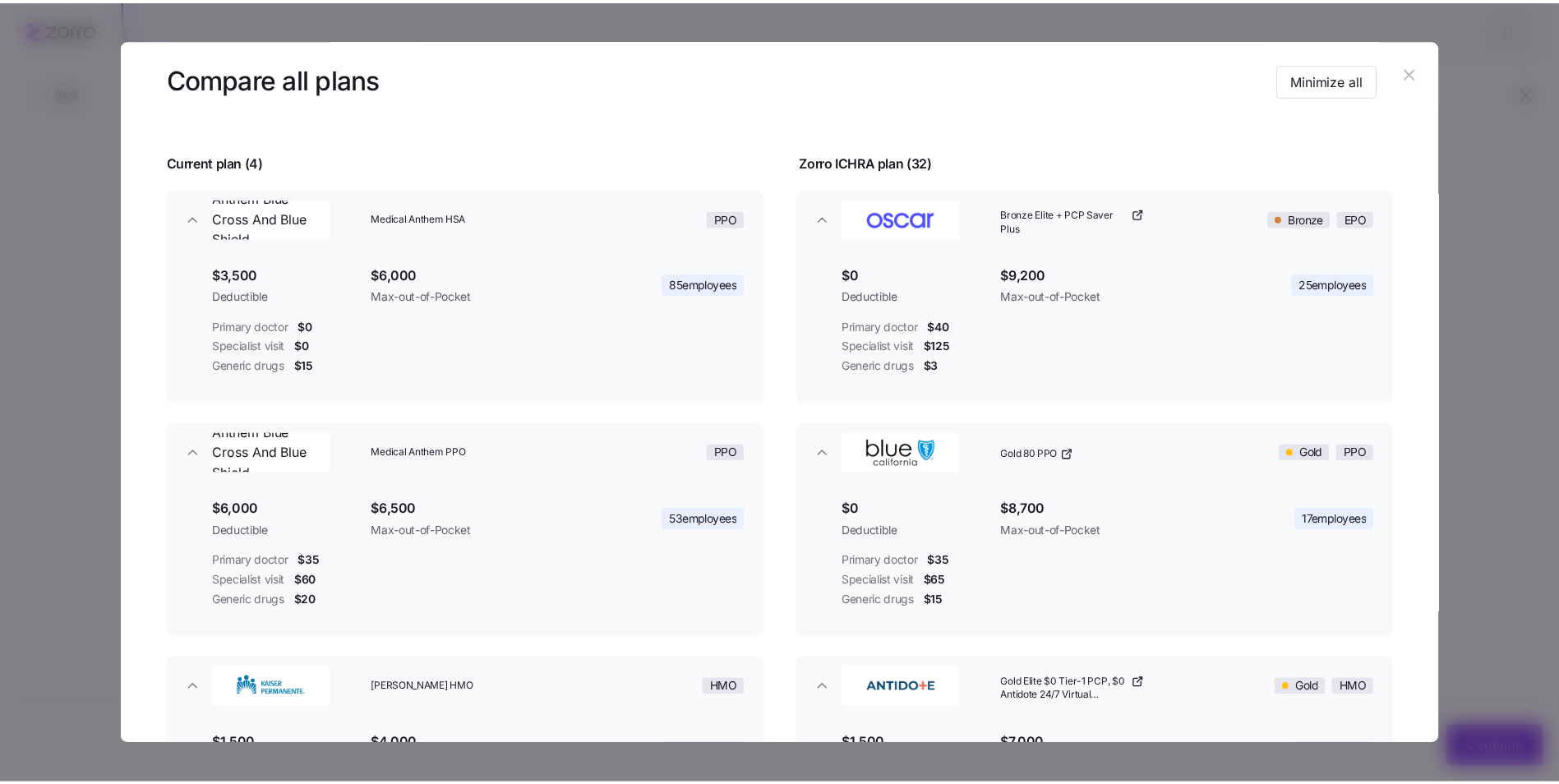
scroll to position [82, 0]
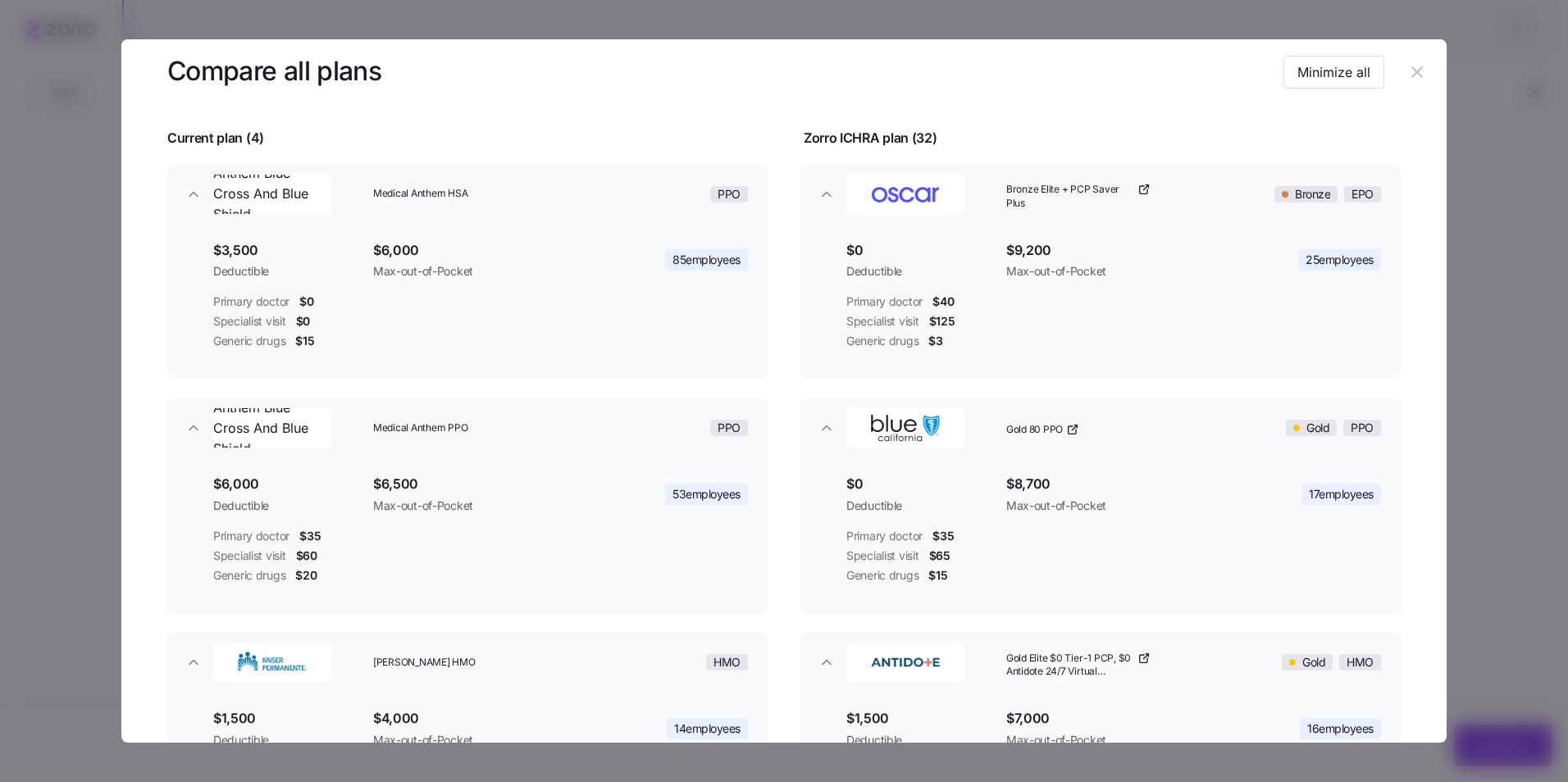
click at [1416, 62] on button "button" at bounding box center [1417, 72] width 26 height 26
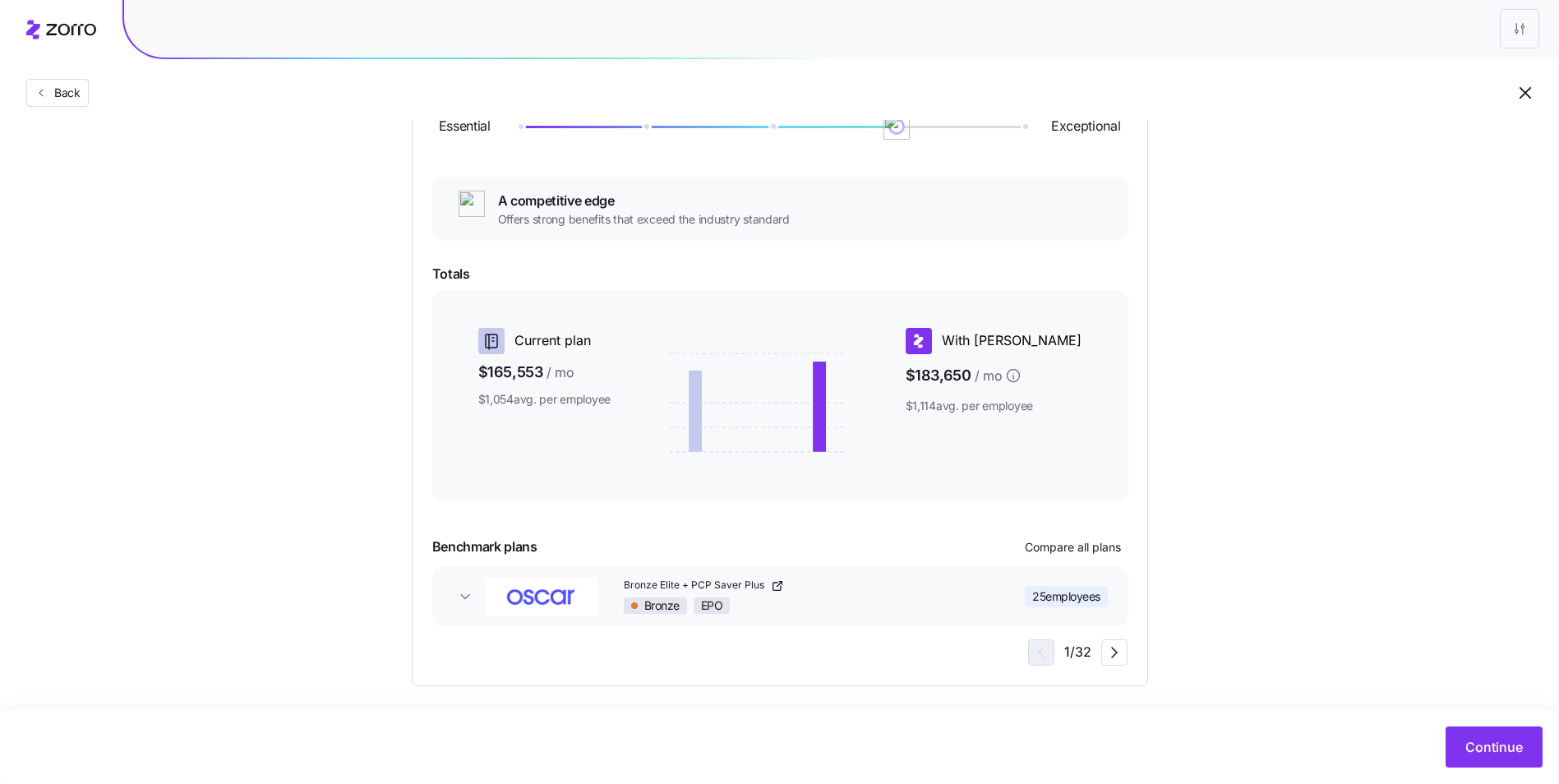
scroll to position [240, 0]
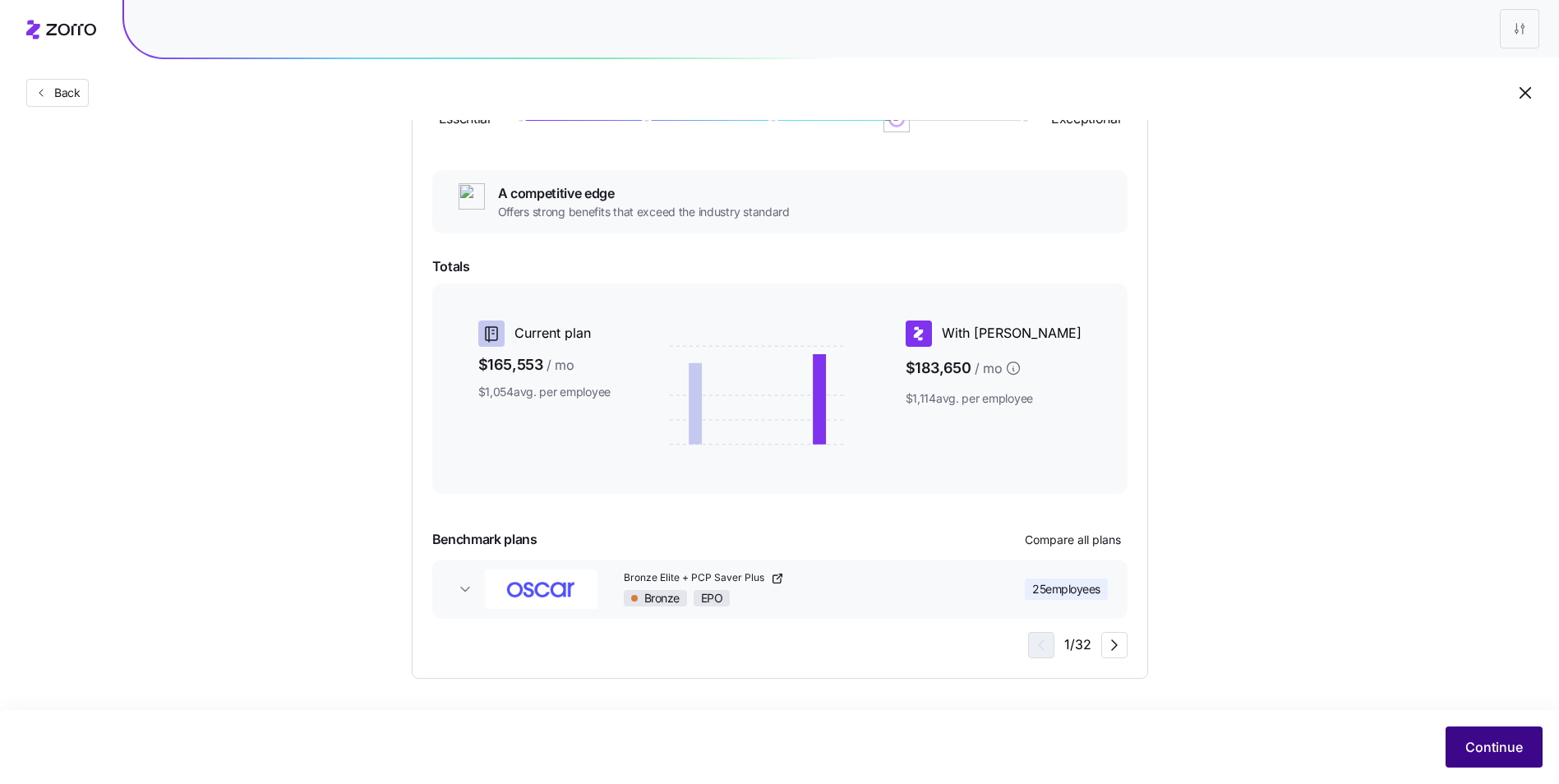
click at [1514, 766] on button "Continue" at bounding box center [1493, 747] width 97 height 41
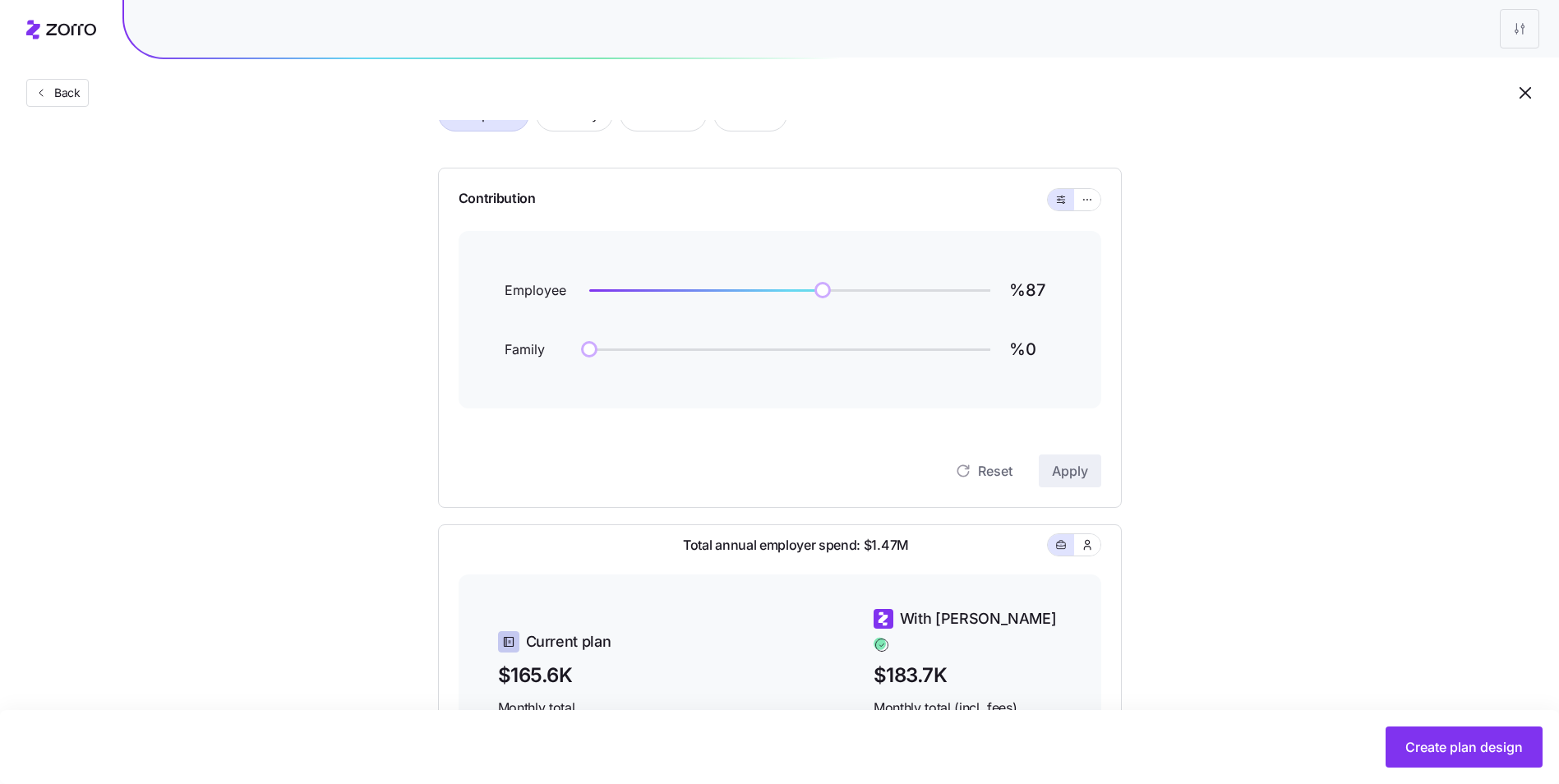
scroll to position [32, 0]
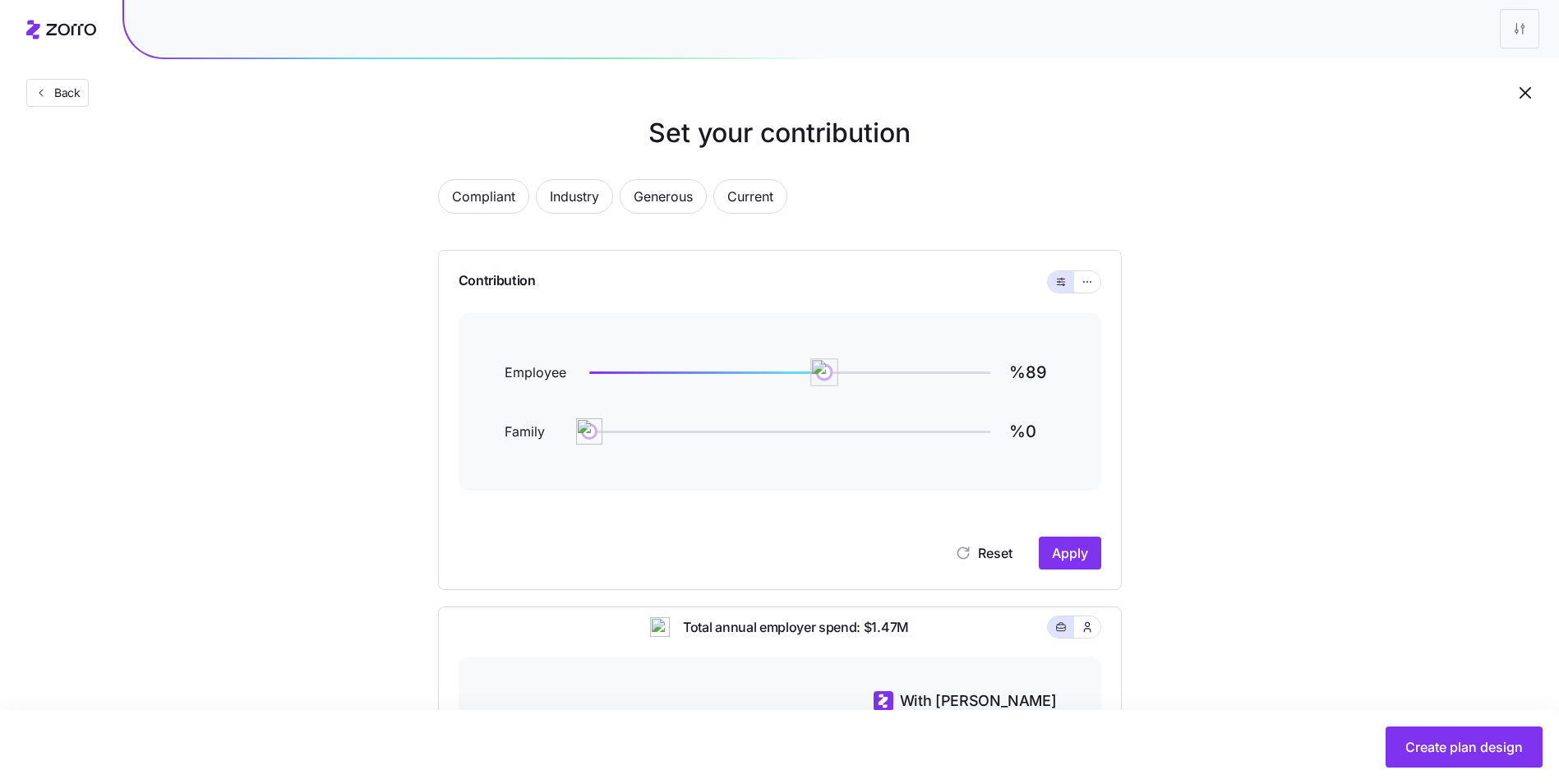
type input "%90"
click at [829, 379] on img at bounding box center [829, 373] width 28 height 28
drag, startPoint x: 575, startPoint y: 427, endPoint x: 587, endPoint y: 429, distance: 12.2
click at [587, 429] on img at bounding box center [589, 431] width 28 height 28
type input "%60"
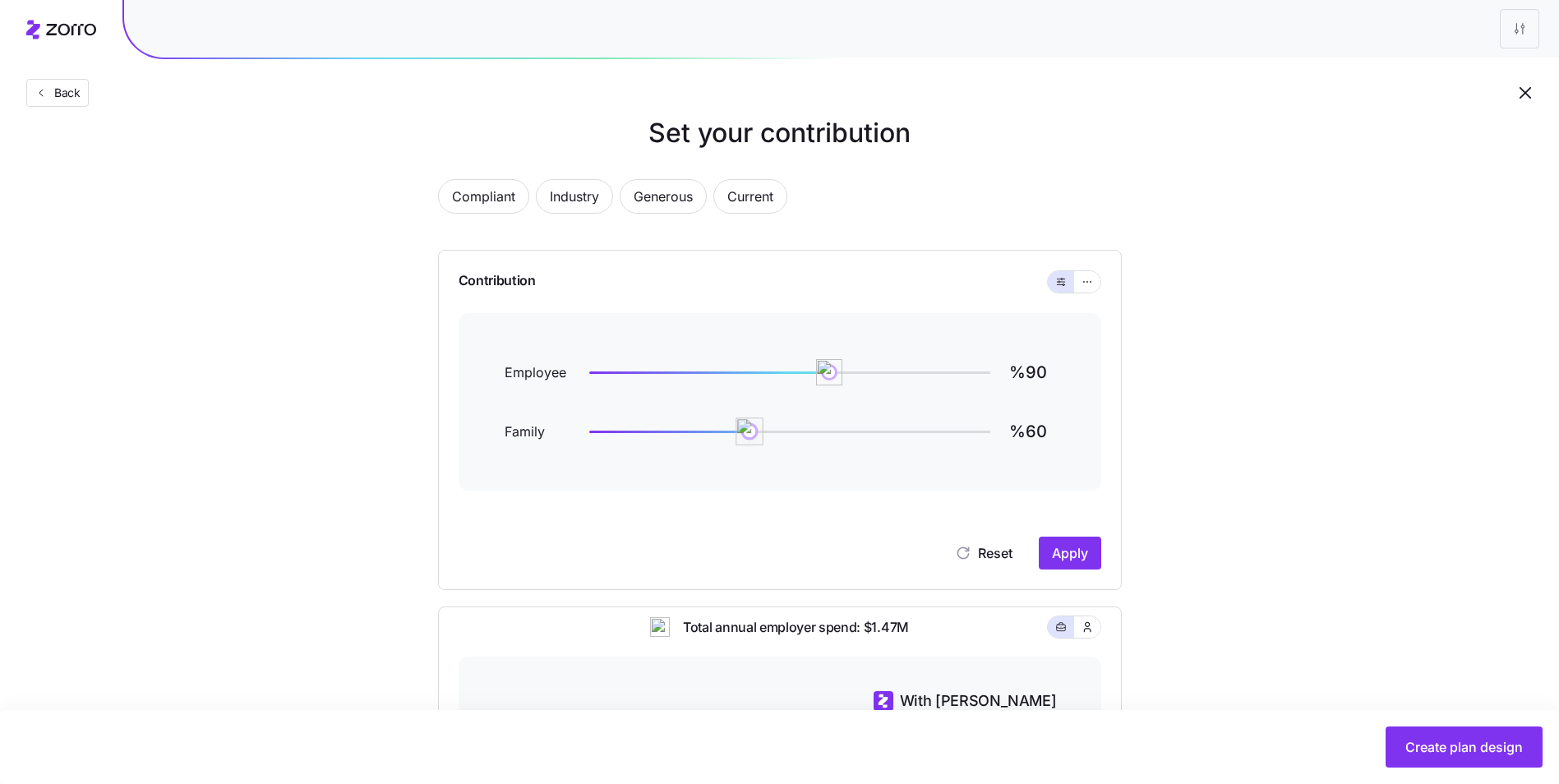
drag, startPoint x: 587, startPoint y: 429, endPoint x: 749, endPoint y: 431, distance: 162.0
click at [749, 431] on img at bounding box center [749, 431] width 28 height 28
click at [1083, 568] on button "Apply" at bounding box center [1069, 553] width 62 height 33
click at [1087, 283] on icon "button" at bounding box center [1087, 282] width 12 height 20
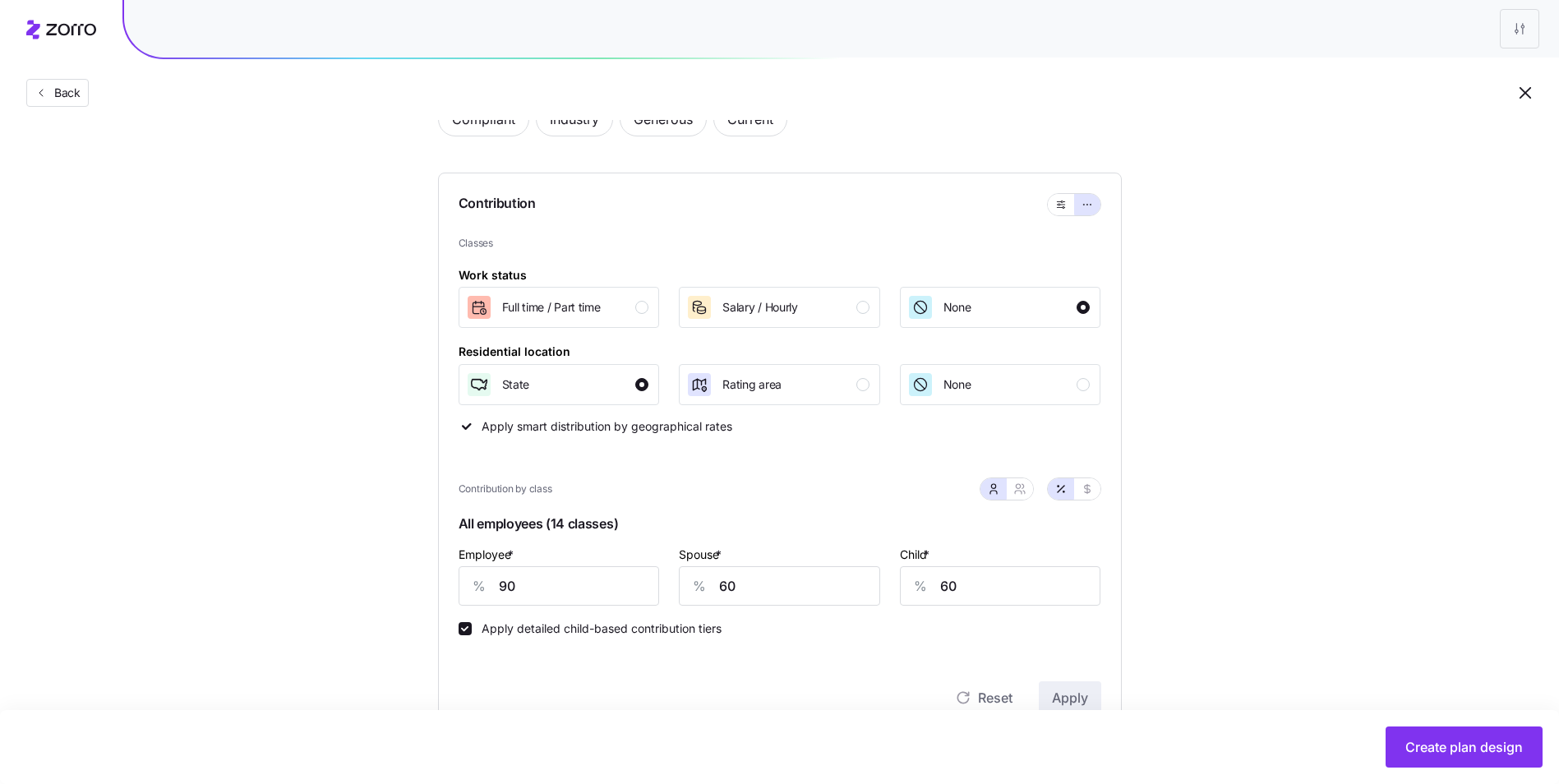
scroll to position [196, 0]
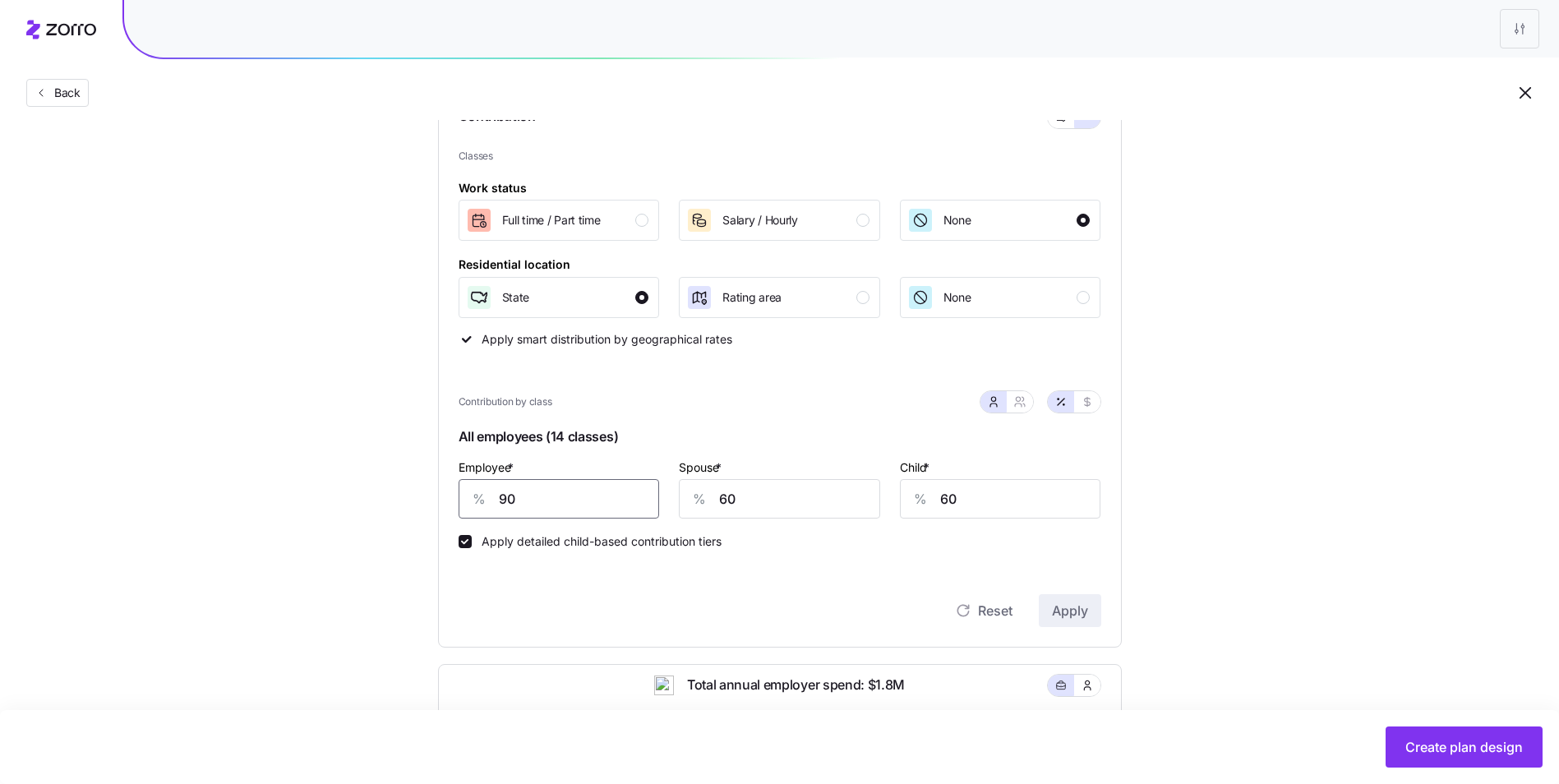
drag, startPoint x: 512, startPoint y: 494, endPoint x: 499, endPoint y: 496, distance: 13.2
click at [499, 496] on input "90" at bounding box center [559, 499] width 202 height 40
type input "85"
click at [762, 299] on span "Rating area" at bounding box center [752, 298] width 59 height 17
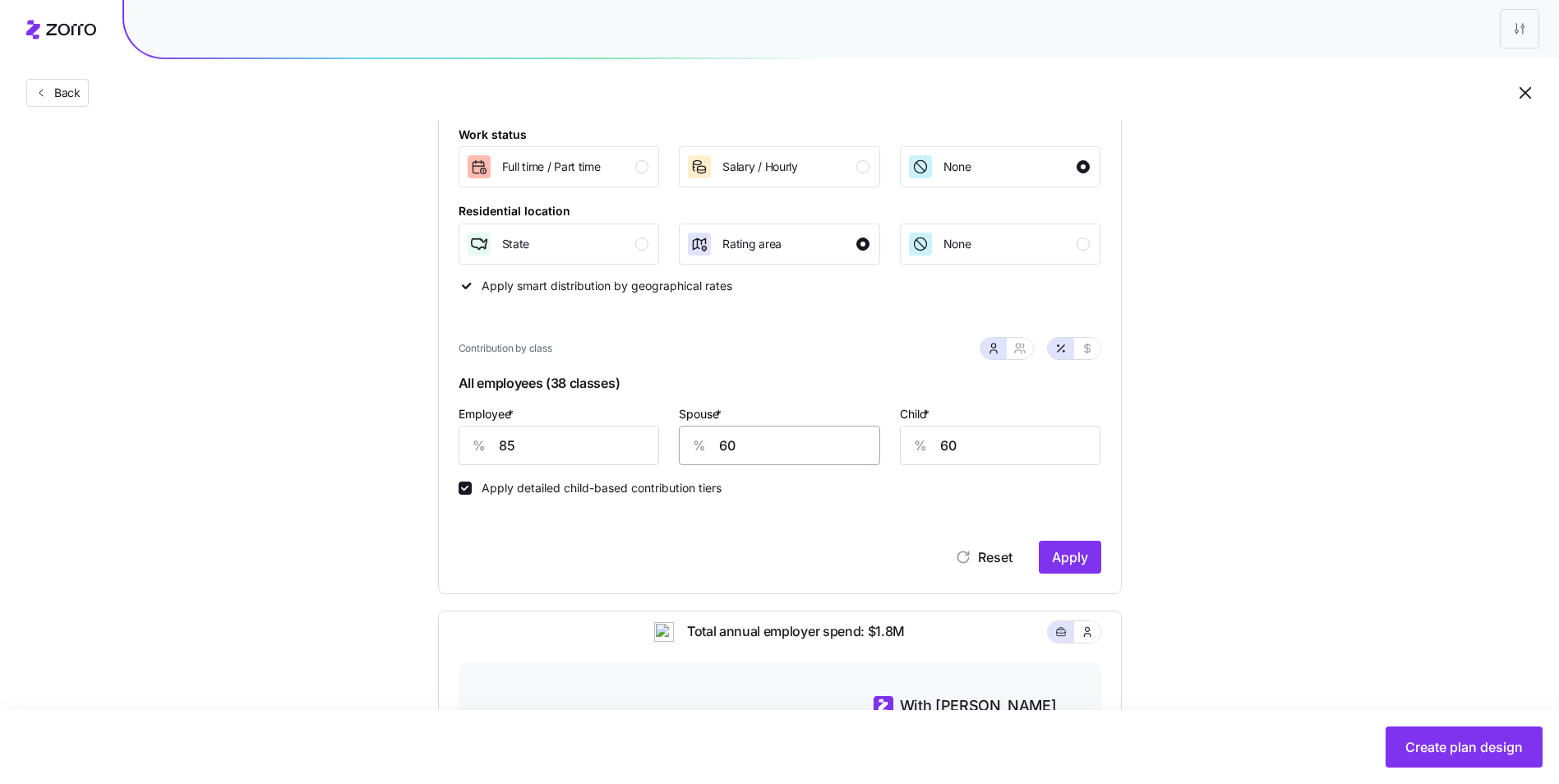
scroll to position [278, 0]
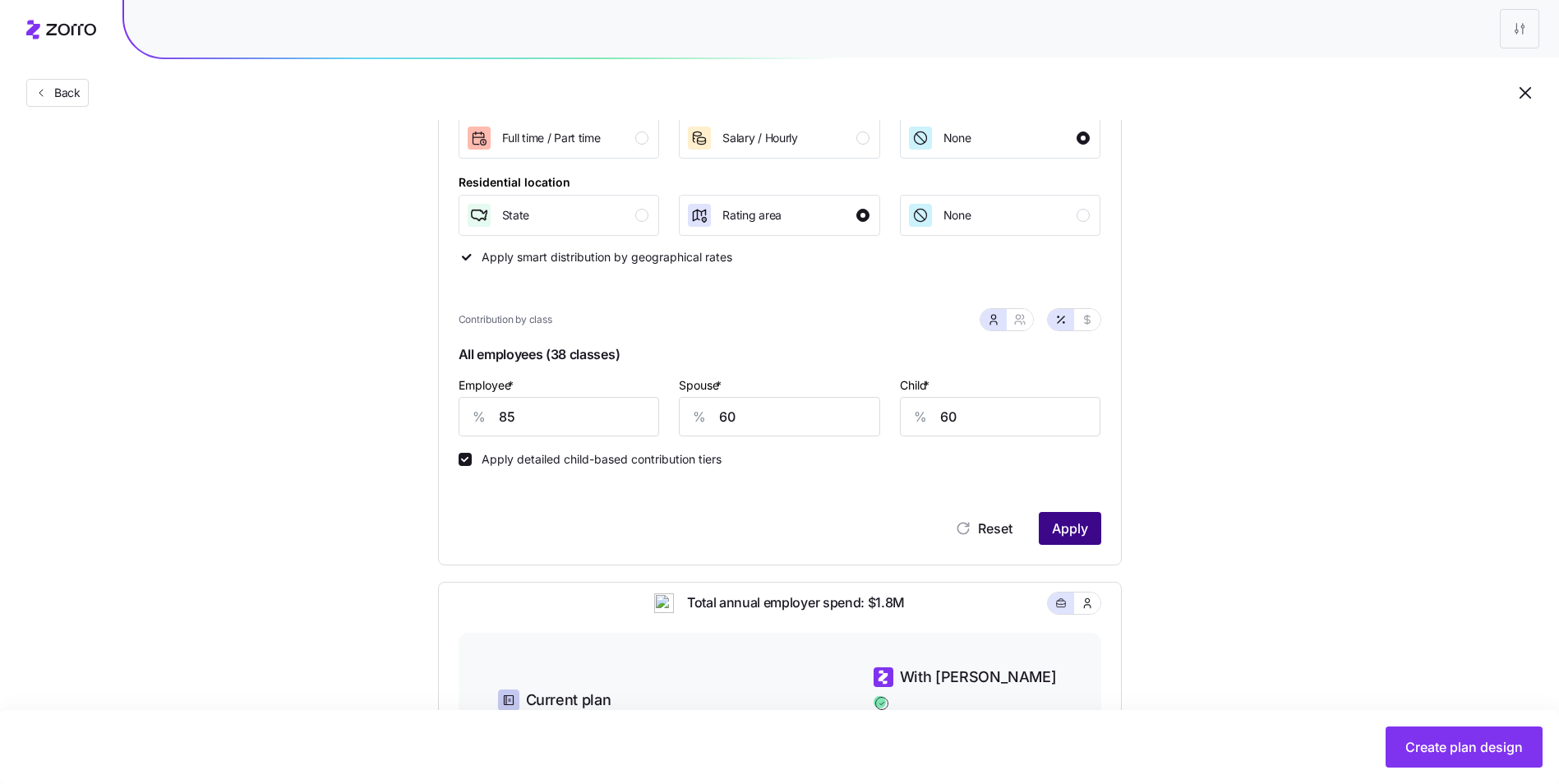
click at [1042, 527] on button "Apply" at bounding box center [1069, 528] width 62 height 33
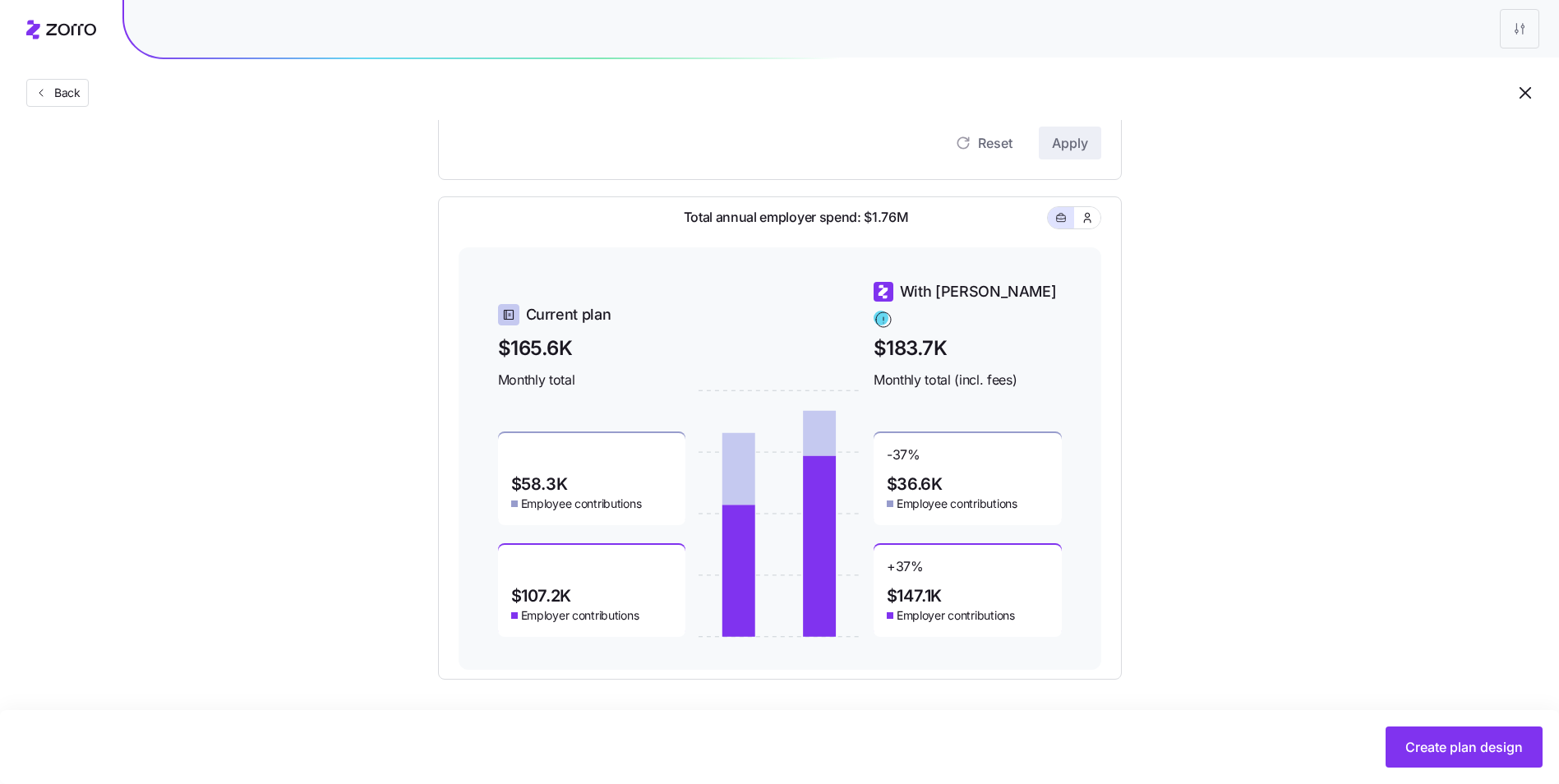
scroll to position [664, 0]
click at [1482, 742] on span "Create plan design" at bounding box center [1464, 747] width 118 height 20
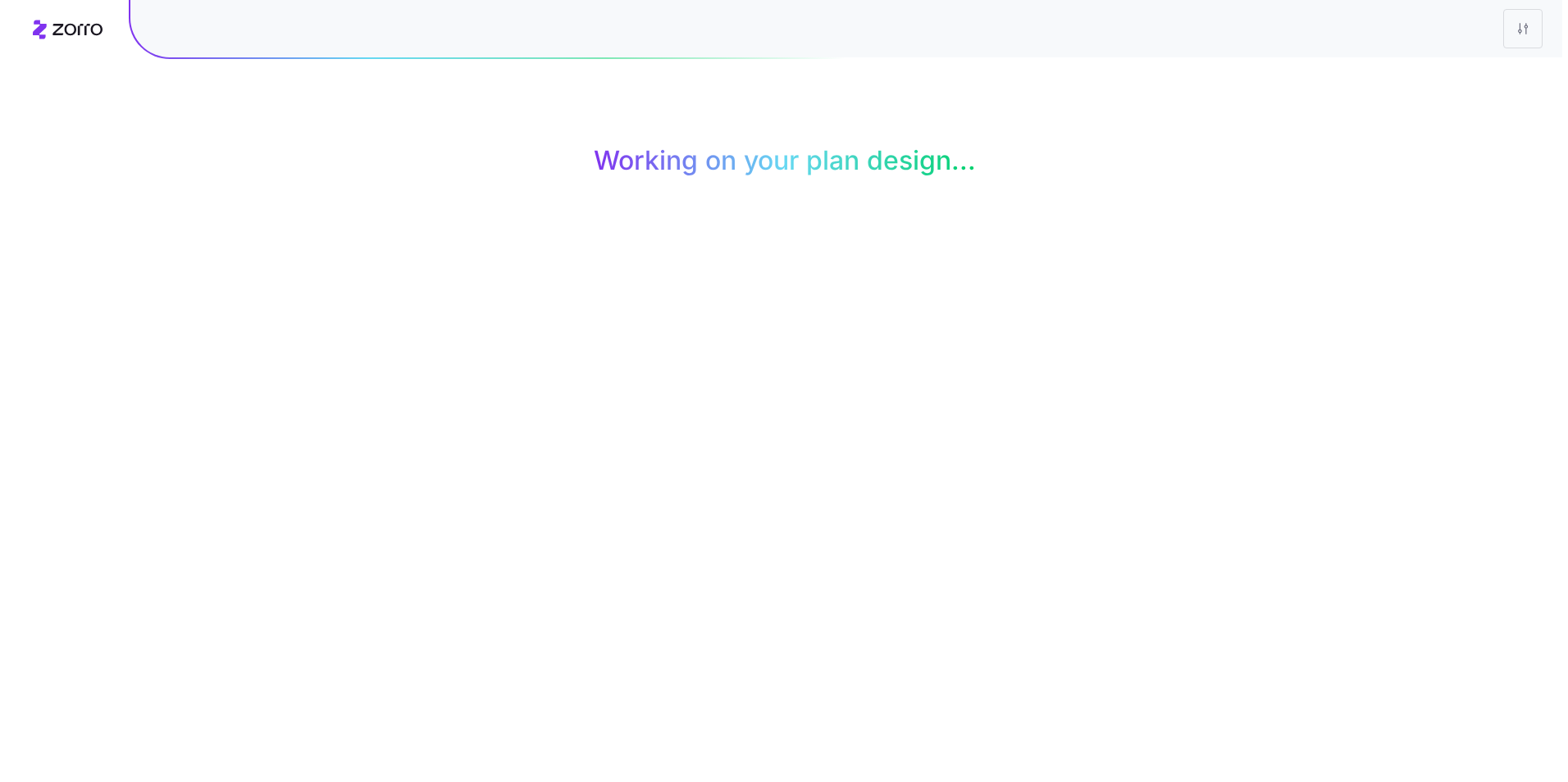
scroll to position [0, 0]
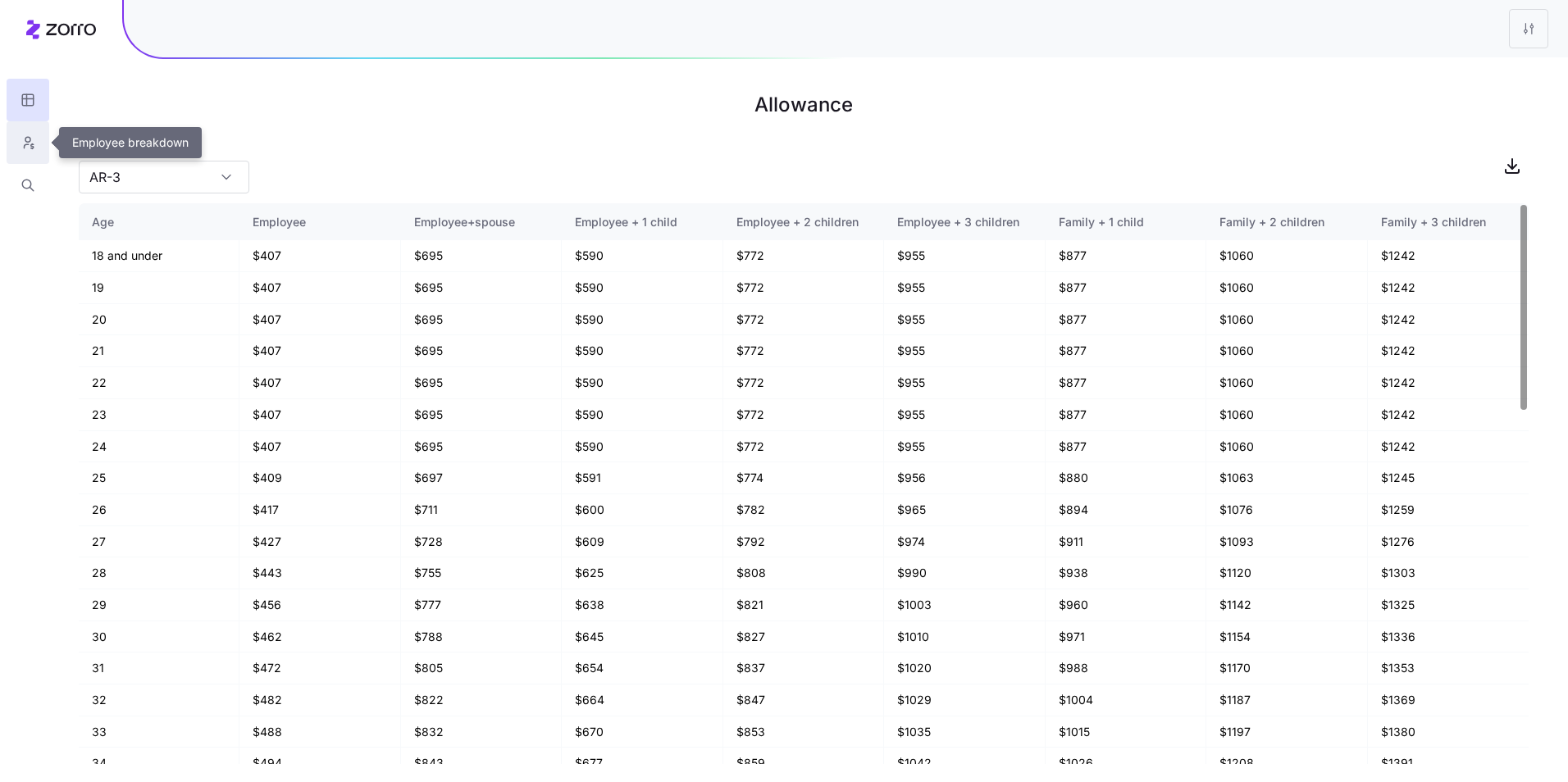
click at [13, 132] on button "button" at bounding box center [28, 143] width 43 height 43
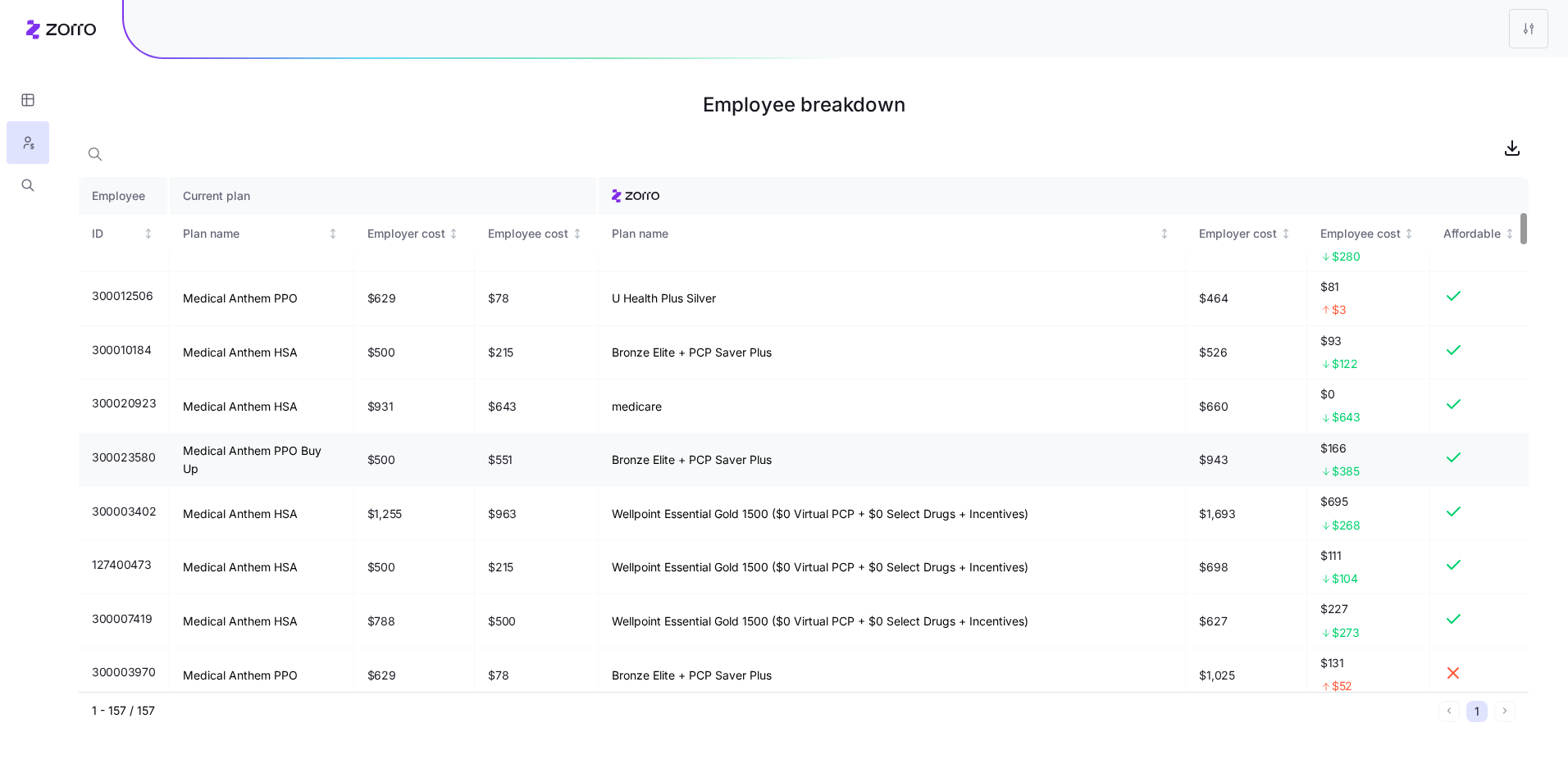
scroll to position [573, 0]
drag, startPoint x: 793, startPoint y: 458, endPoint x: 612, endPoint y: 461, distance: 181.0
click at [612, 461] on td "Bronze Elite + PCP Saver Plus" at bounding box center [892, 458] width 588 height 54
drag, startPoint x: 612, startPoint y: 461, endPoint x: 727, endPoint y: 455, distance: 115.2
click at [727, 455] on td "Bronze Elite + PCP Saver Plus" at bounding box center [892, 458] width 588 height 54
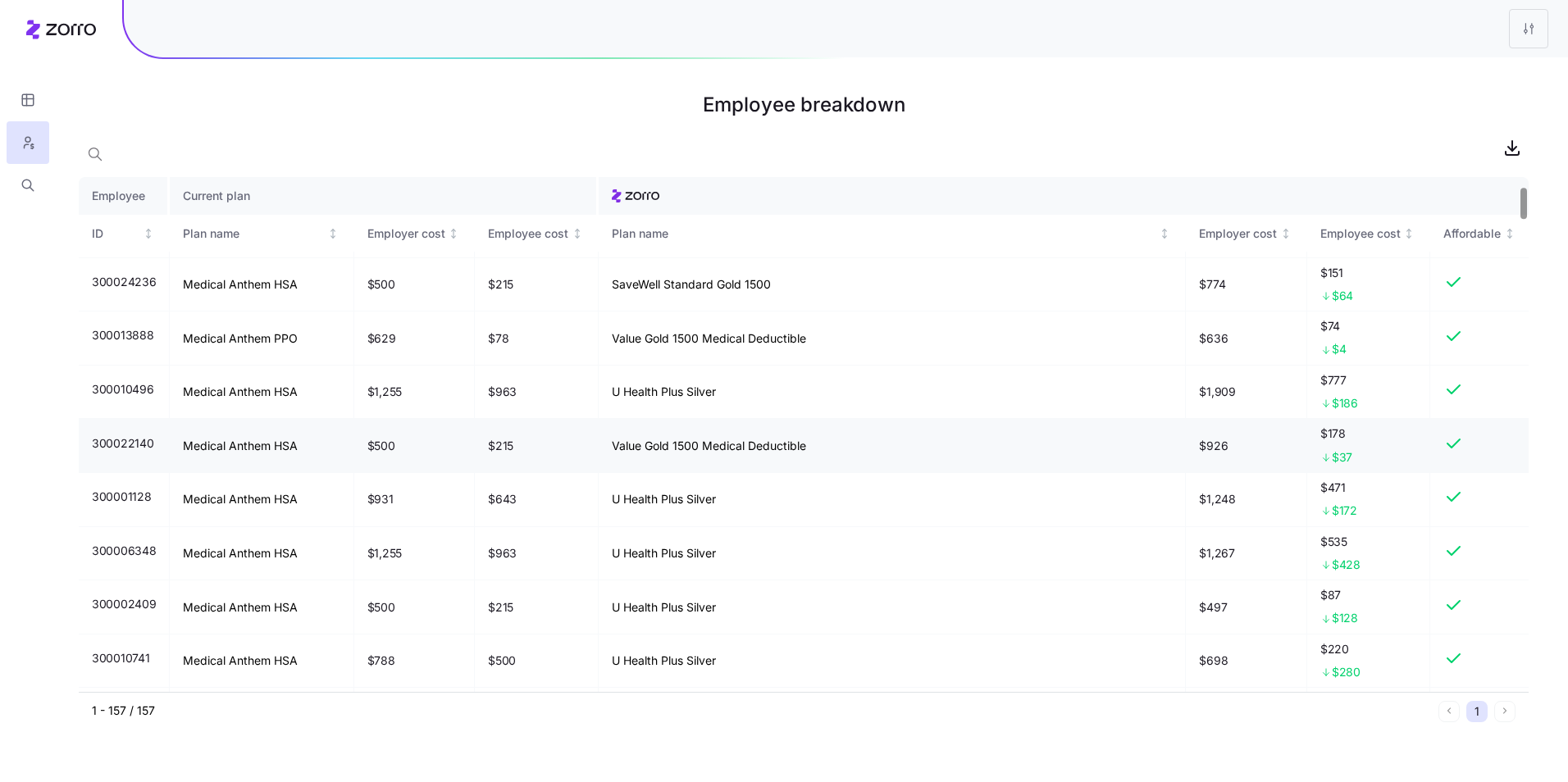
scroll to position [0, 0]
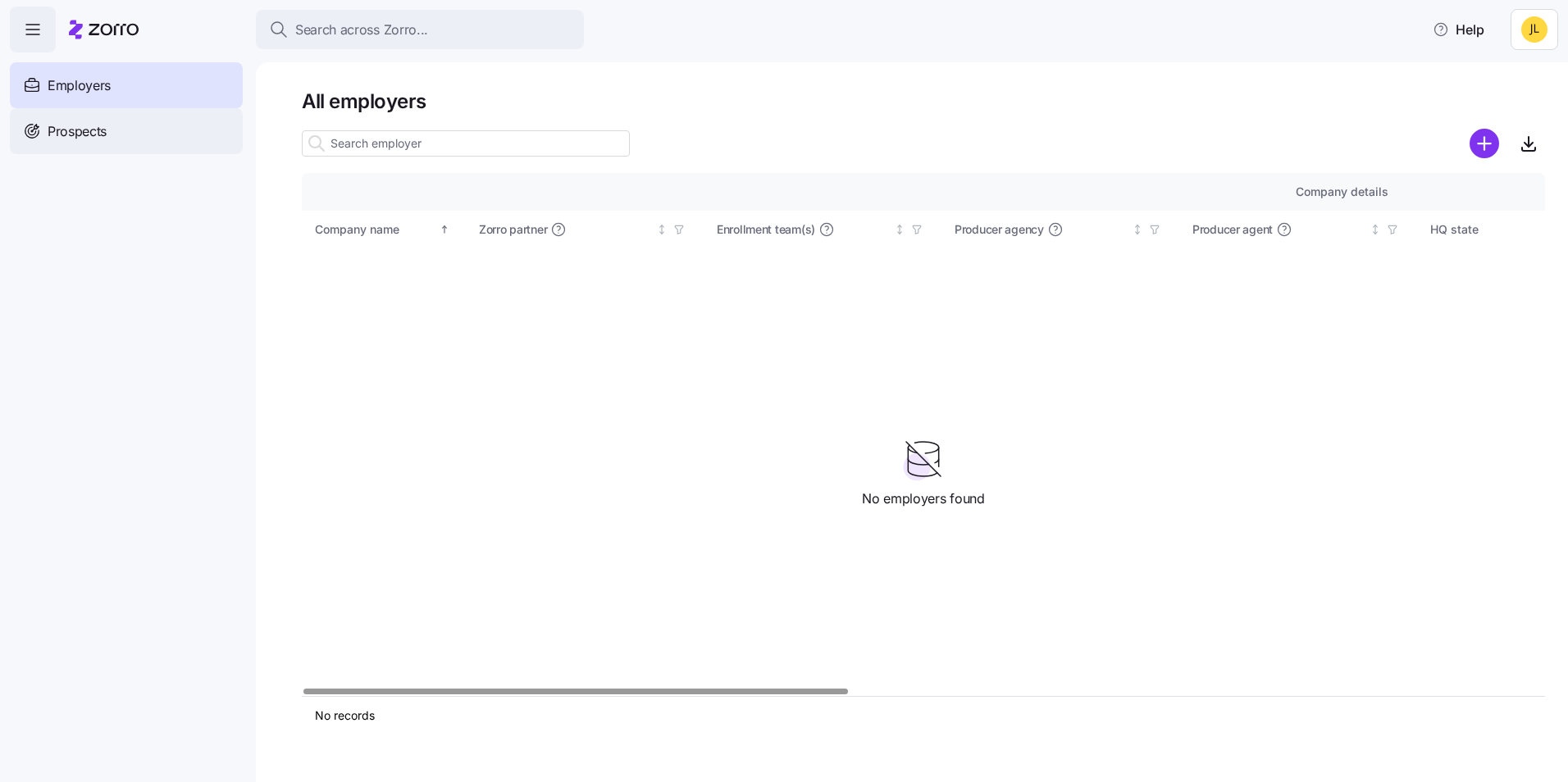
click at [142, 115] on div "Prospects" at bounding box center [126, 131] width 233 height 46
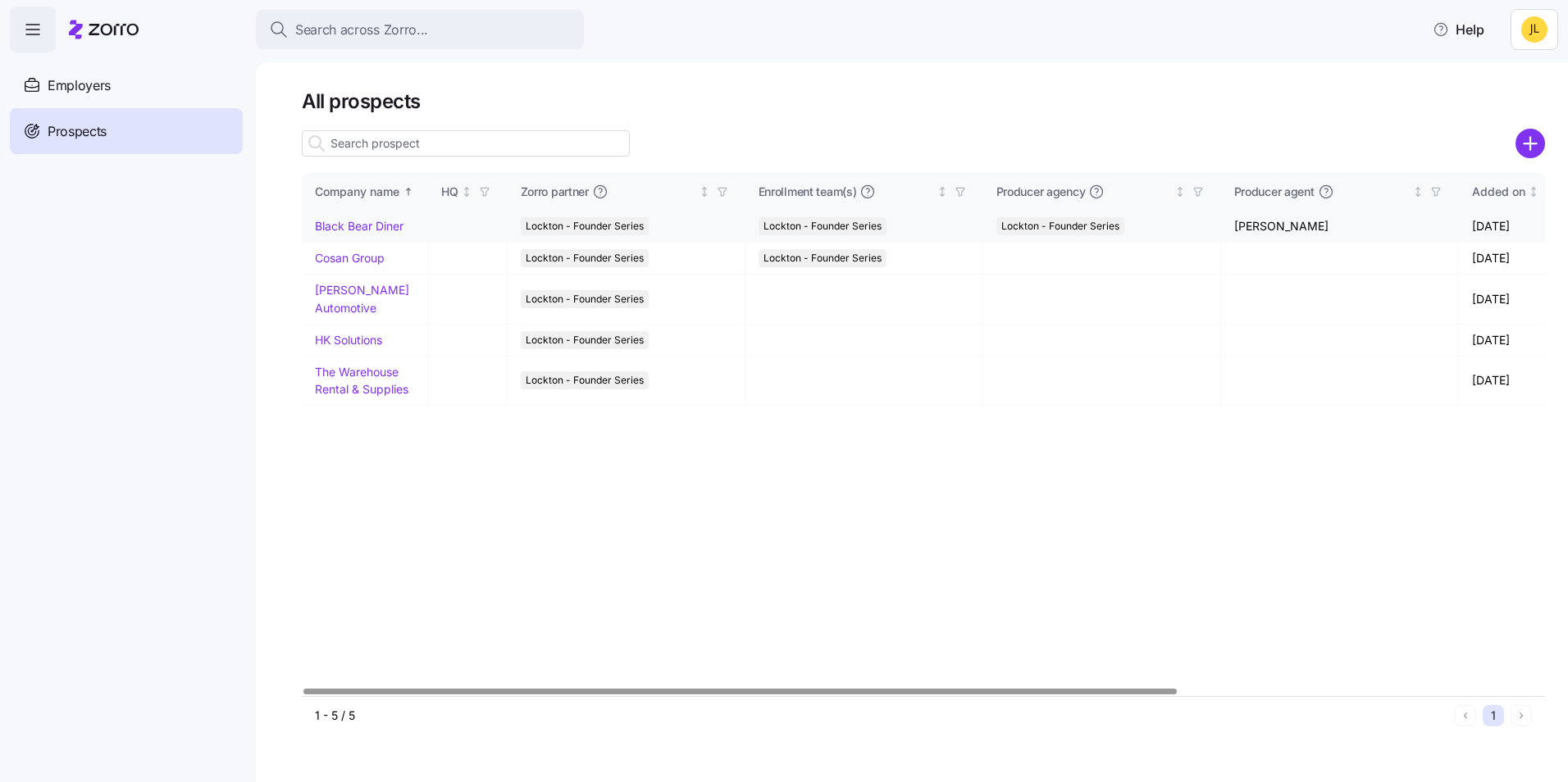
click at [371, 229] on link "Black Bear Diner" at bounding box center [358, 225] width 89 height 14
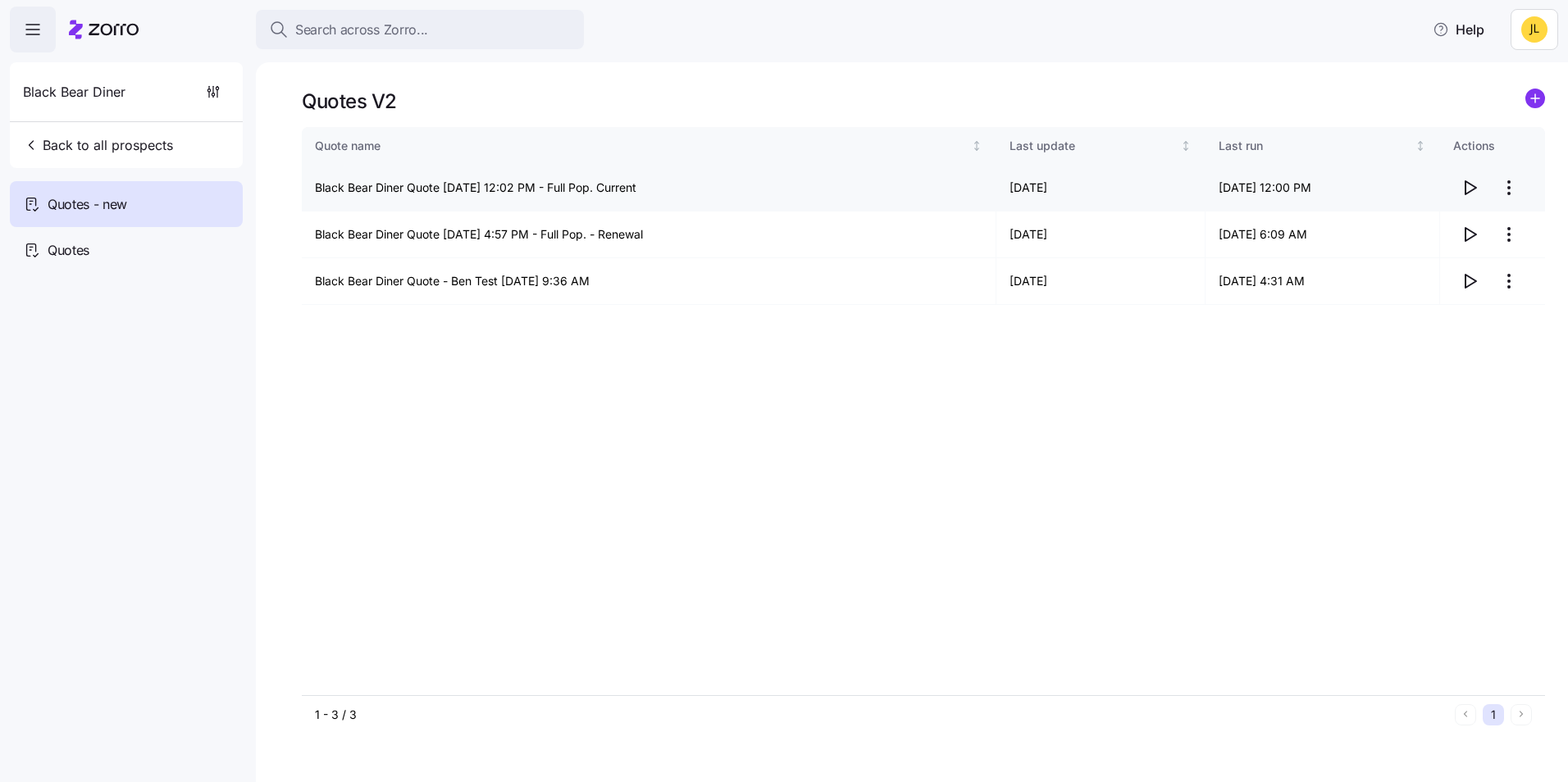
click at [1474, 194] on icon "button" at bounding box center [1469, 188] width 20 height 20
click at [1465, 190] on icon "button" at bounding box center [1470, 188] width 11 height 13
click at [1470, 184] on icon "button" at bounding box center [1469, 188] width 20 height 20
